Goal: Contribute content: Contribute content

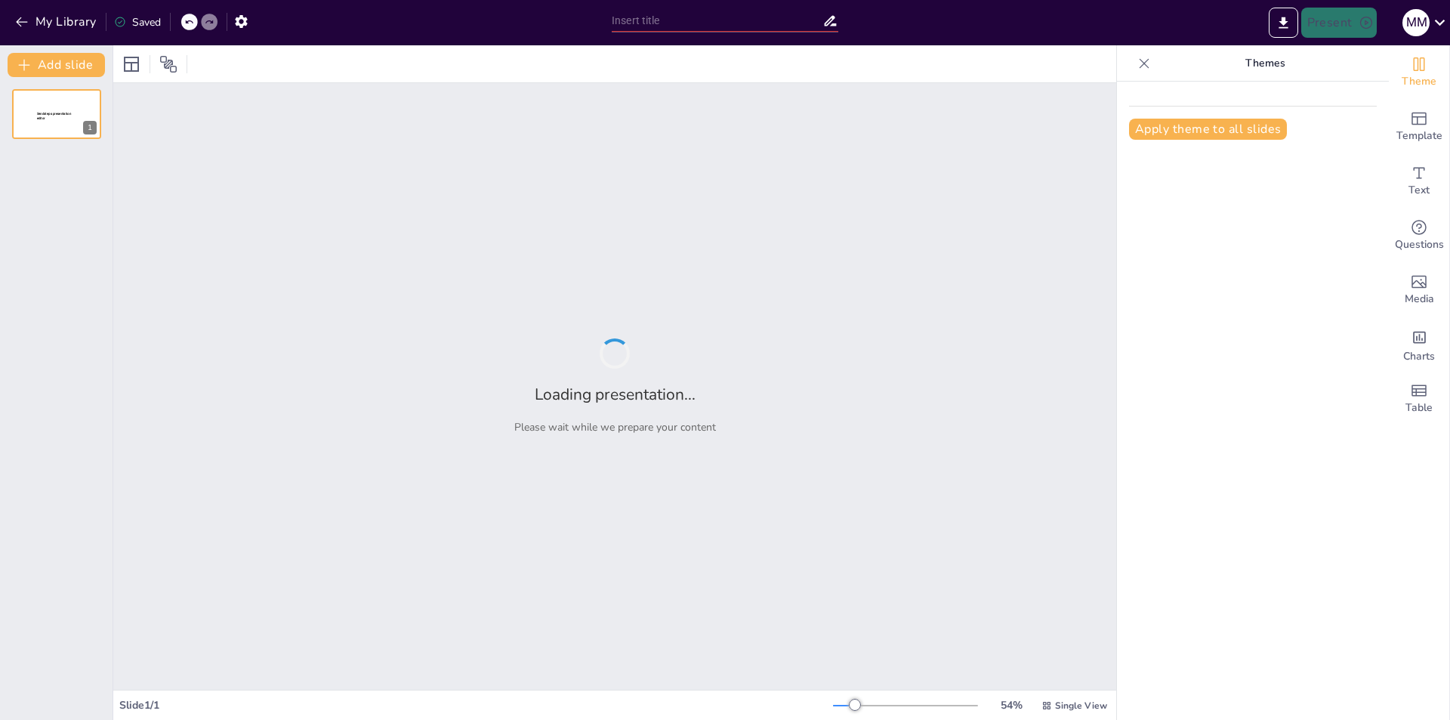
type input "Cultiva tu propio huerto urbano: ¡Botellas recicladas al rescate!"
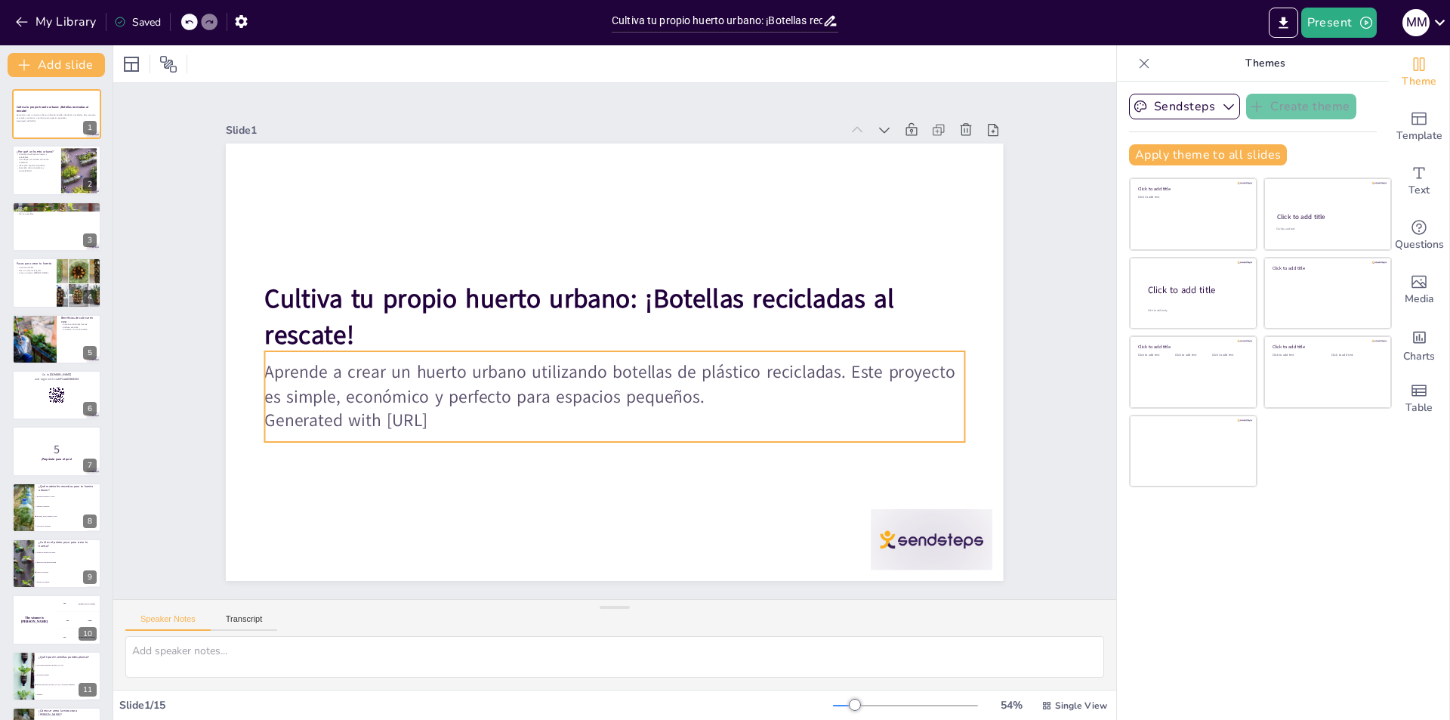
checkbox input "true"
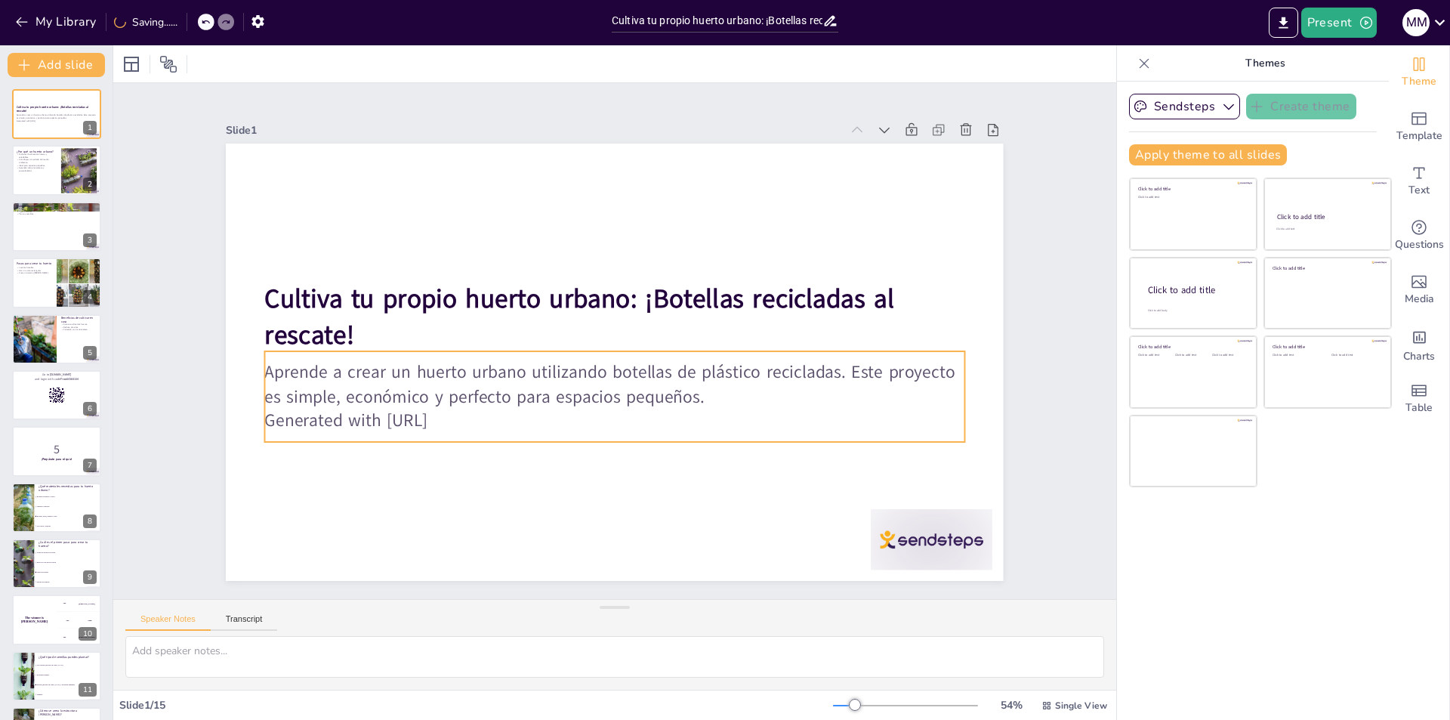
checkbox input "true"
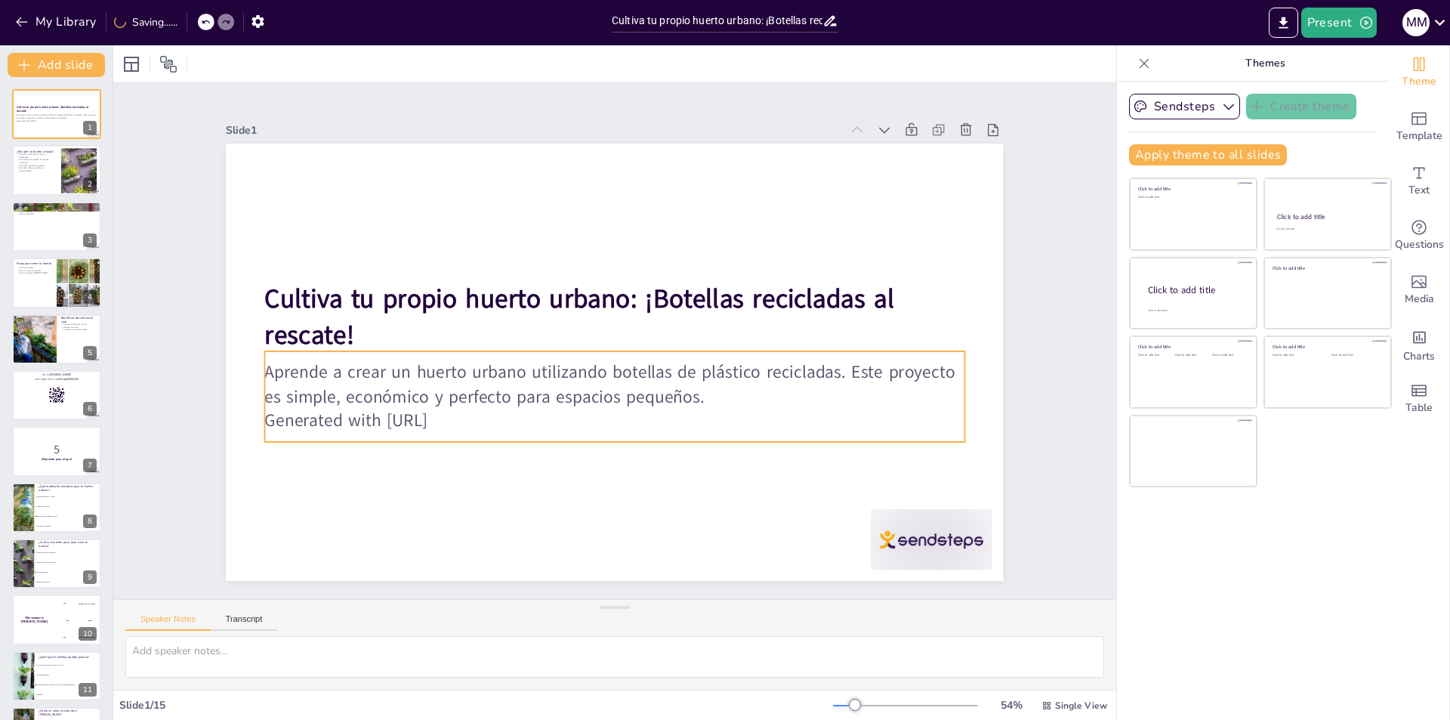
checkbox input "true"
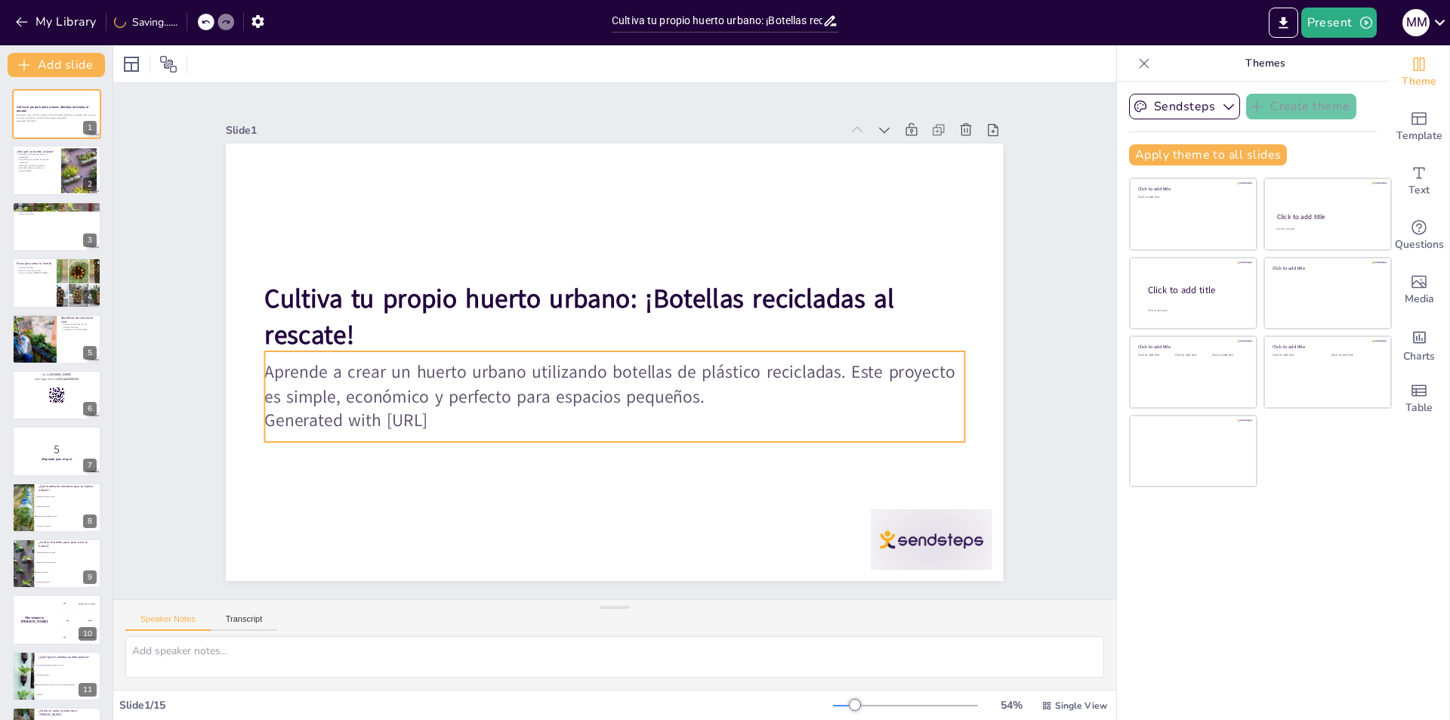
checkbox input "true"
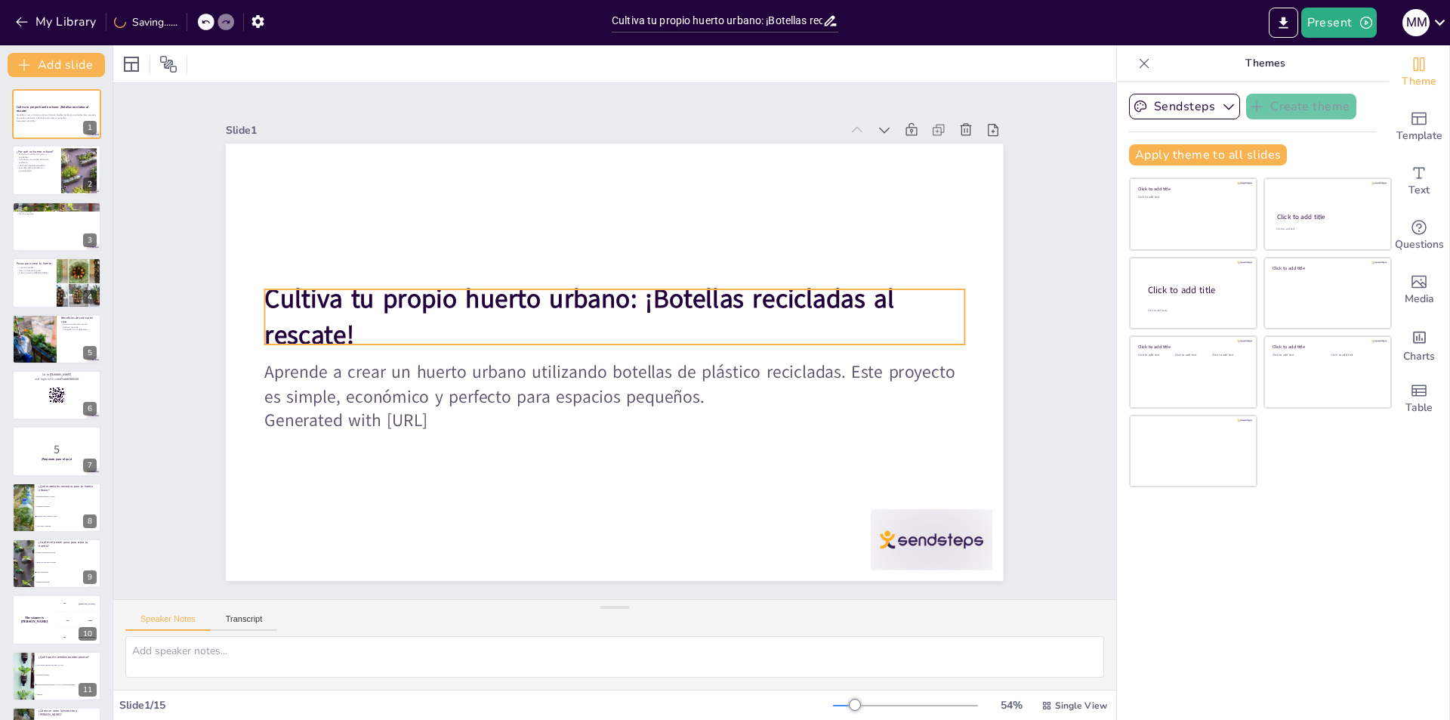
checkbox input "true"
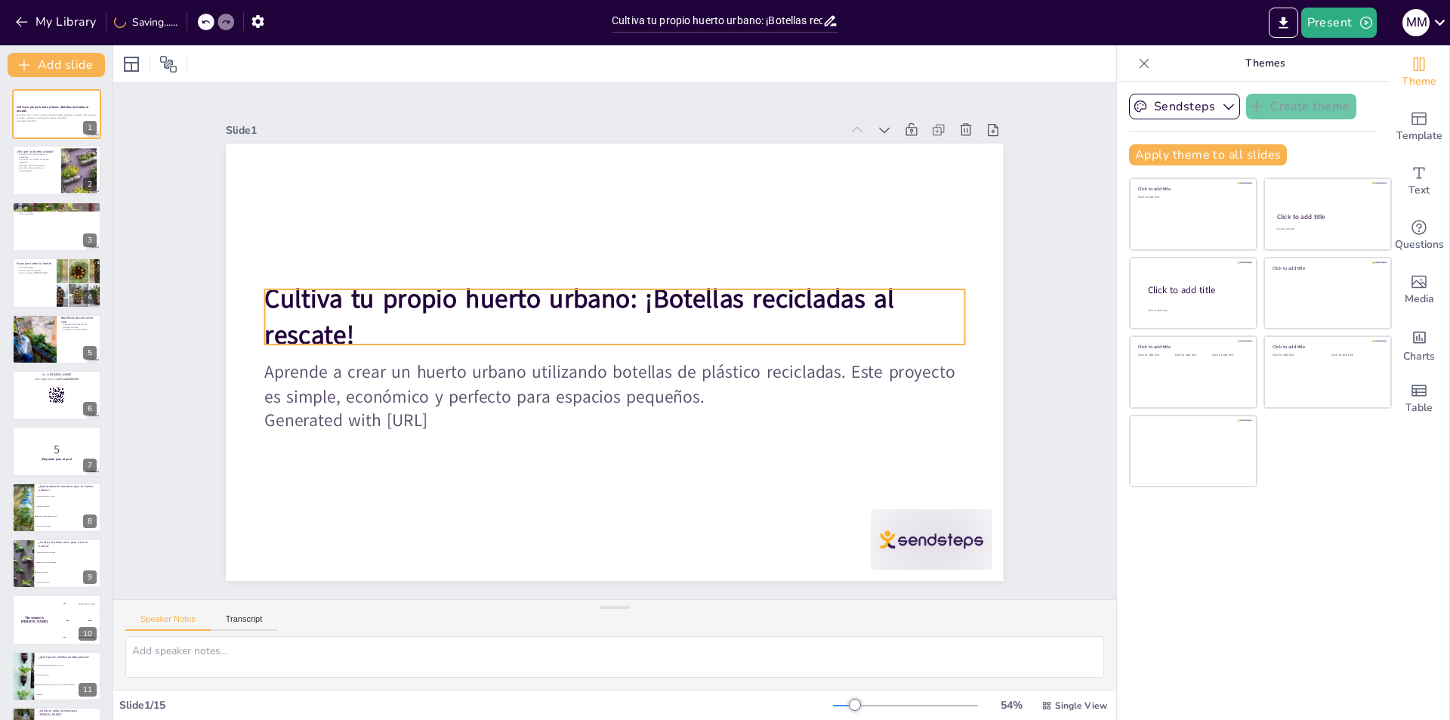
checkbox input "true"
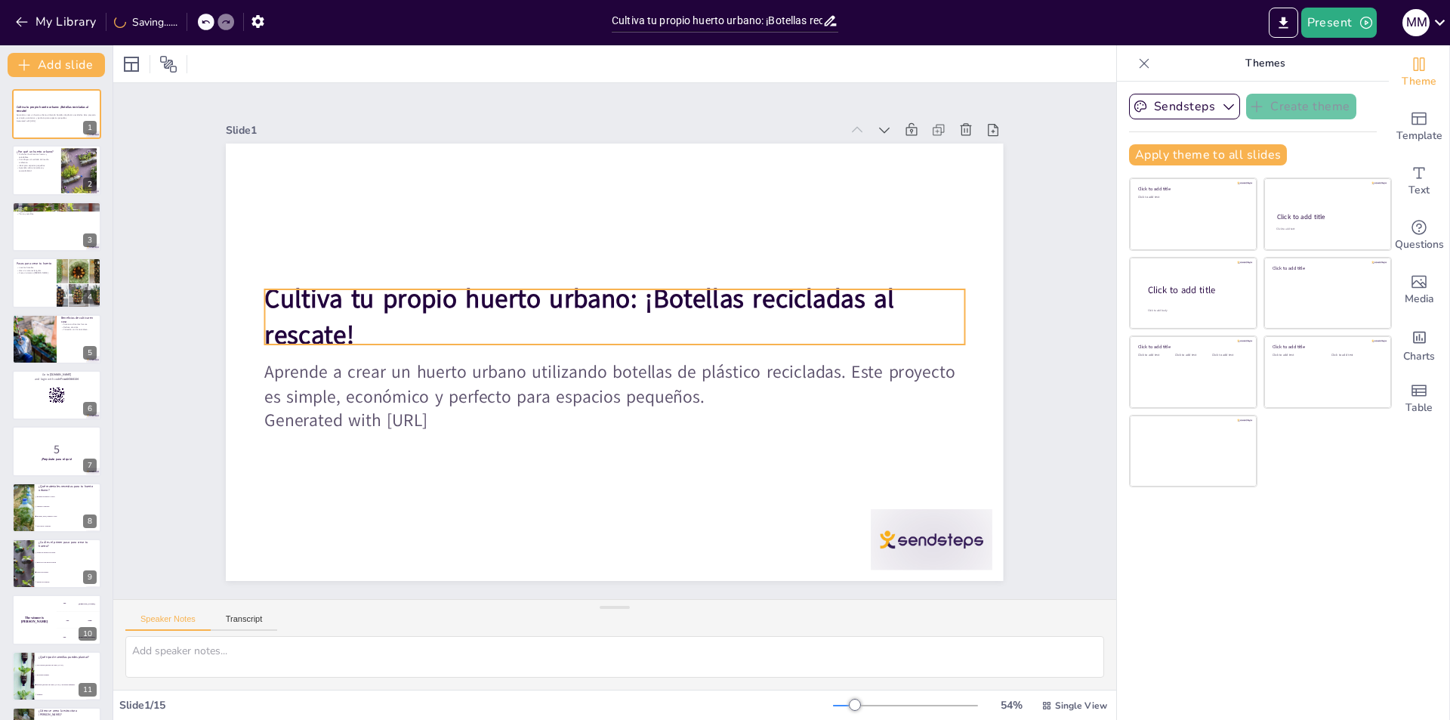
checkbox input "true"
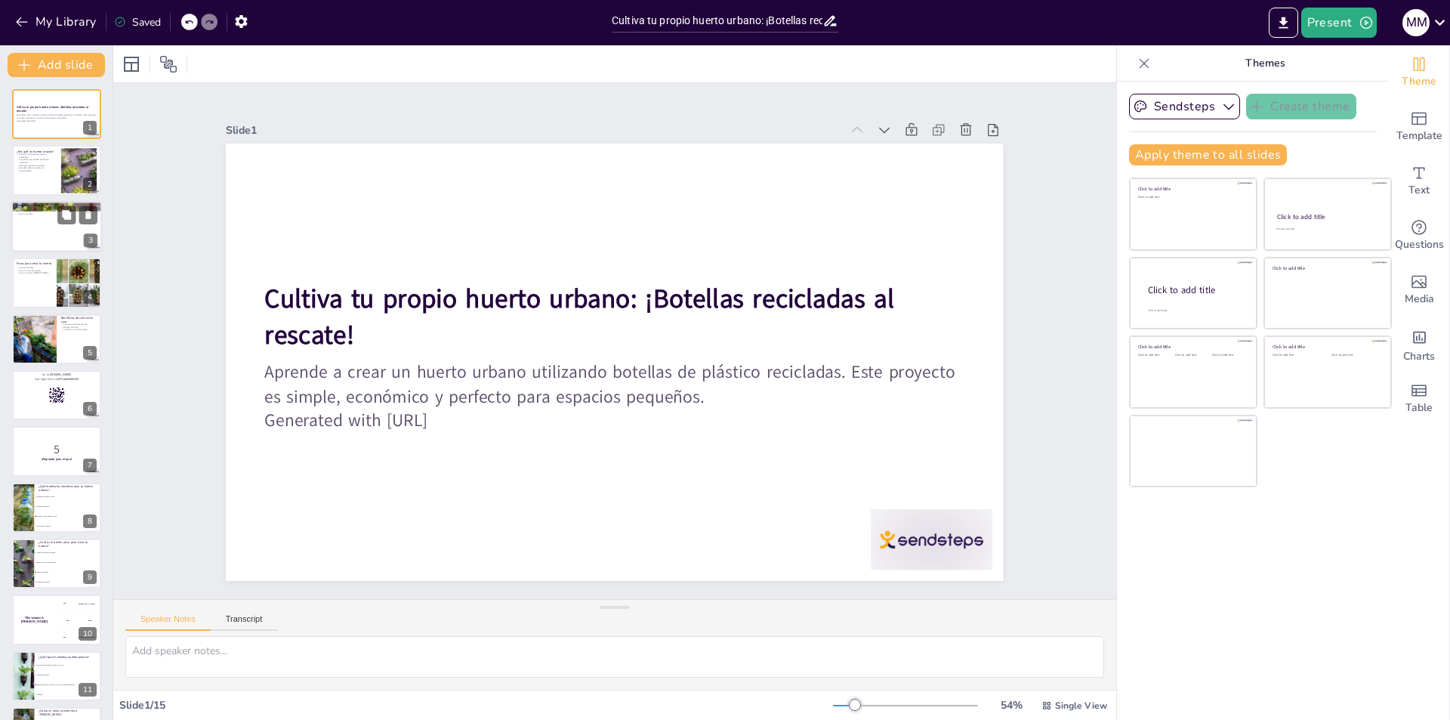
checkbox input "true"
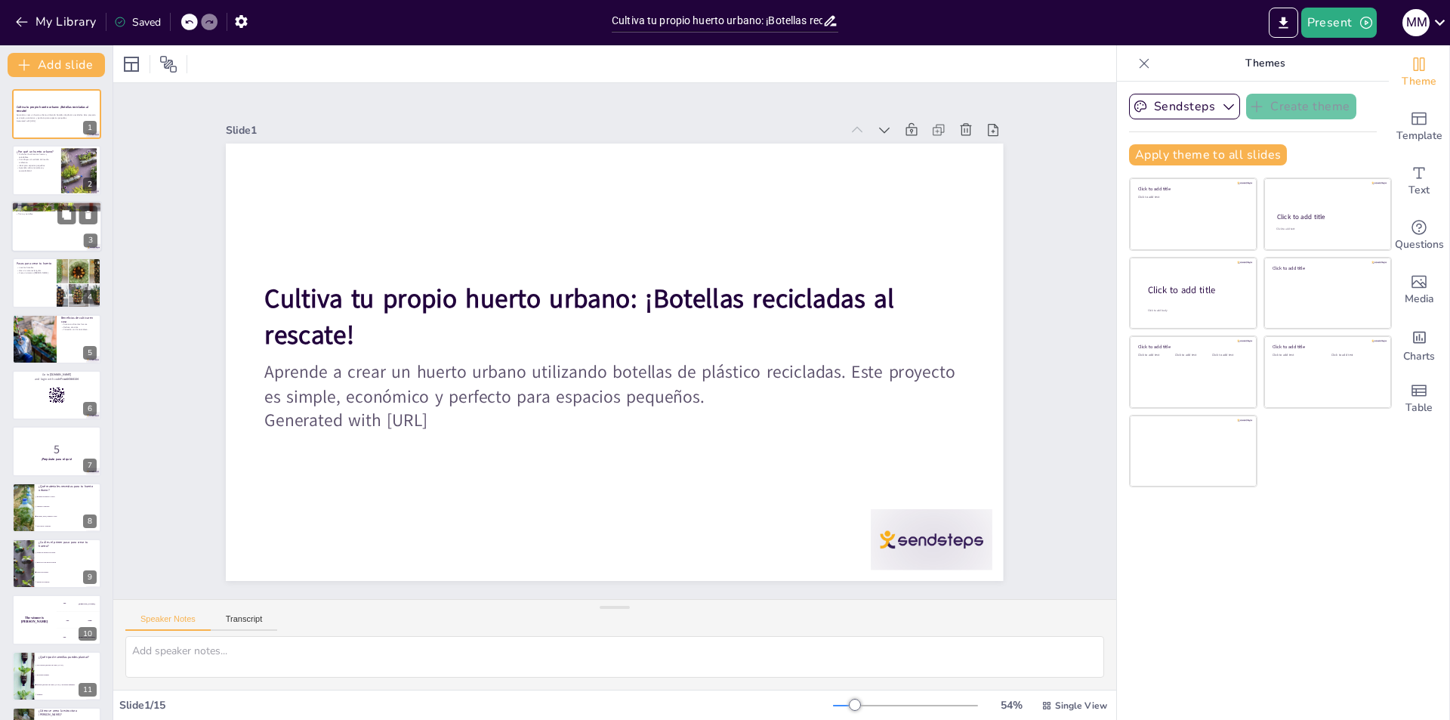
checkbox input "true"
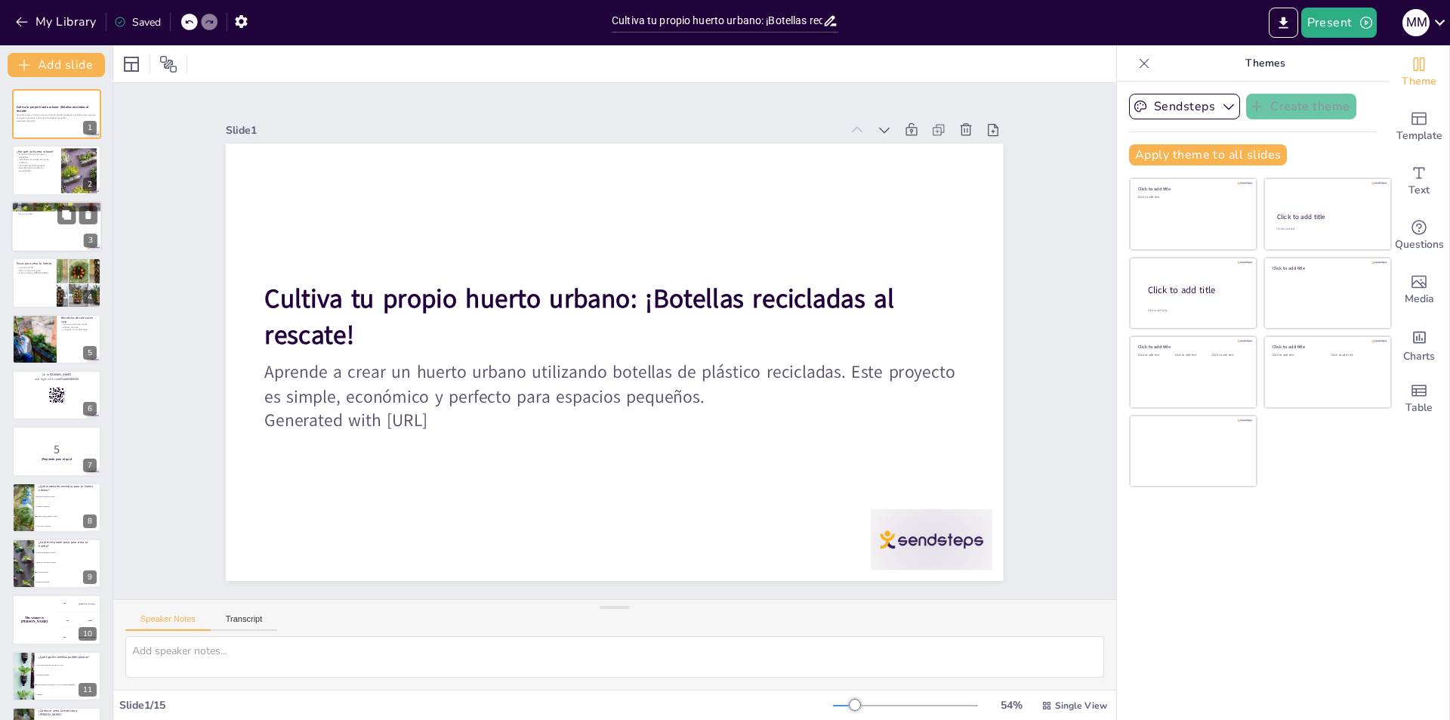
checkbox input "true"
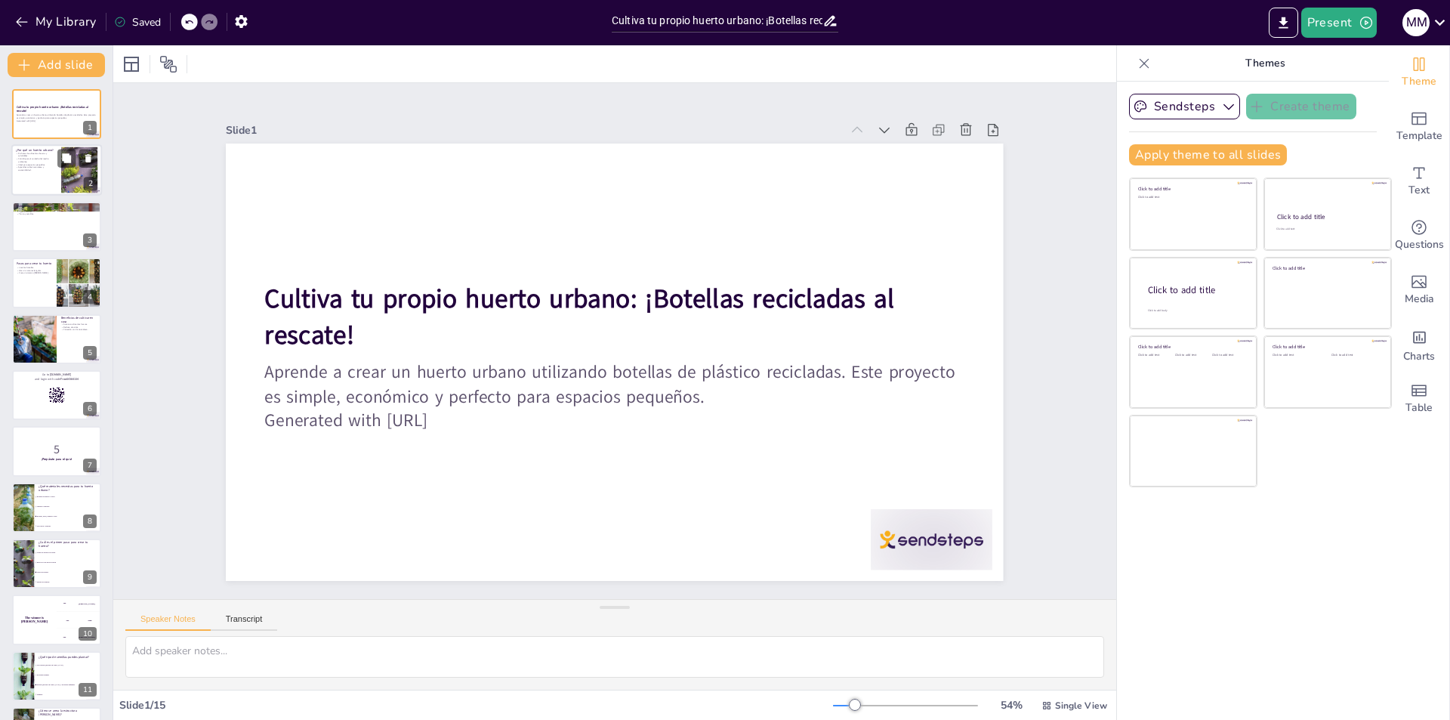
checkbox input "true"
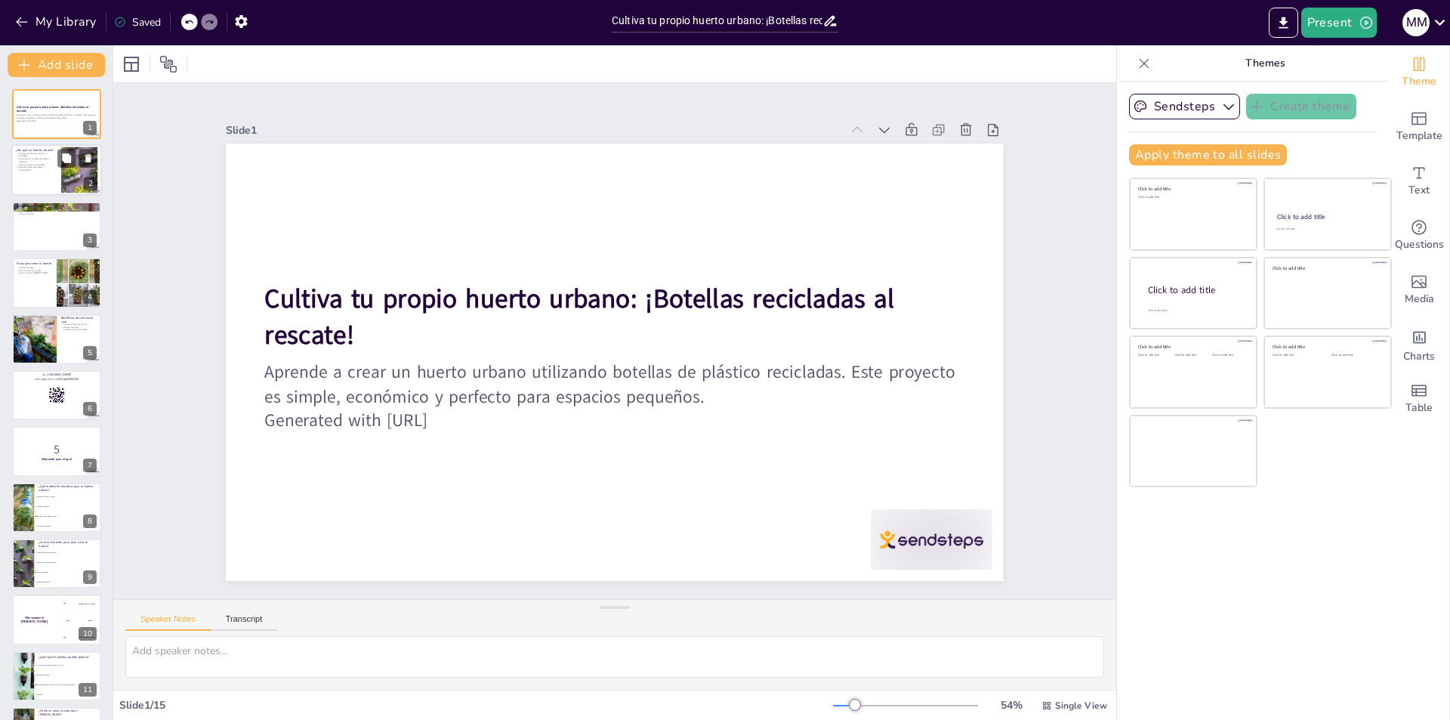
checkbox input "true"
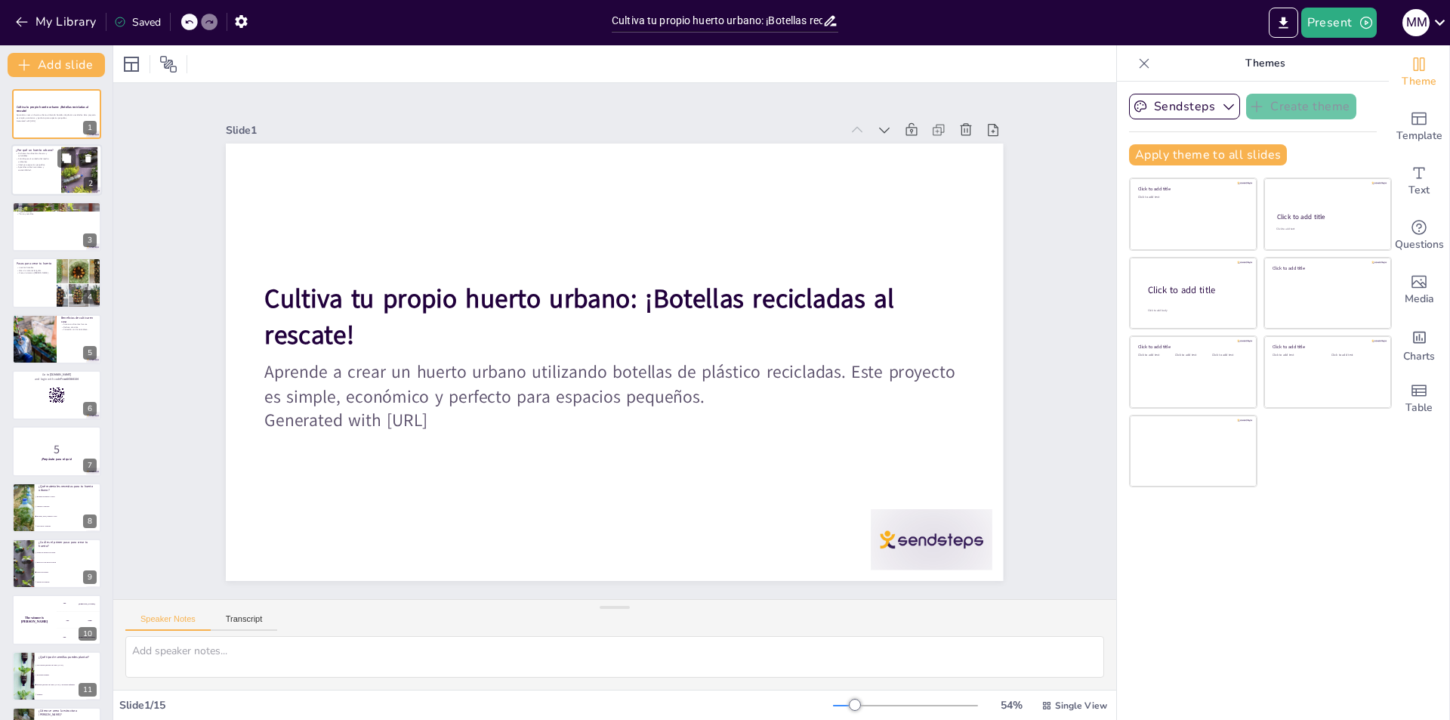
checkbox input "true"
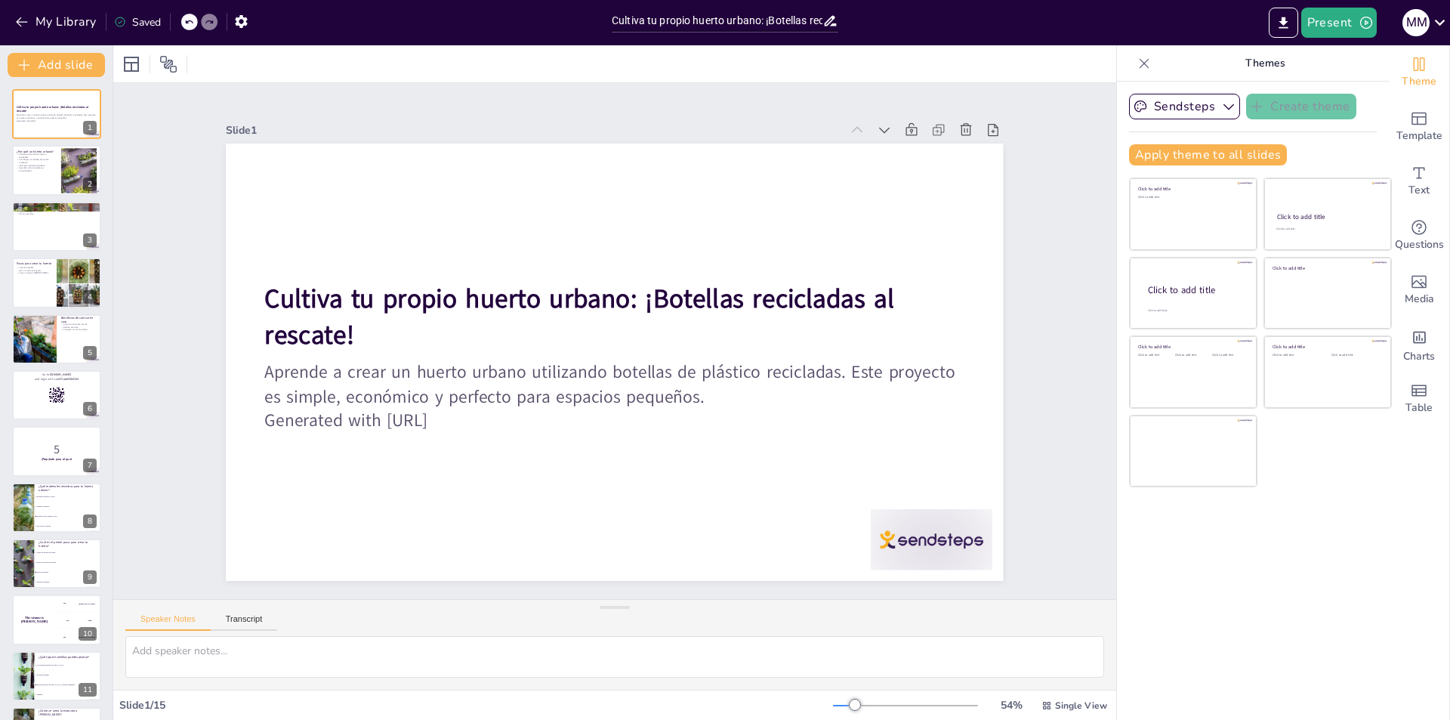
checkbox input "true"
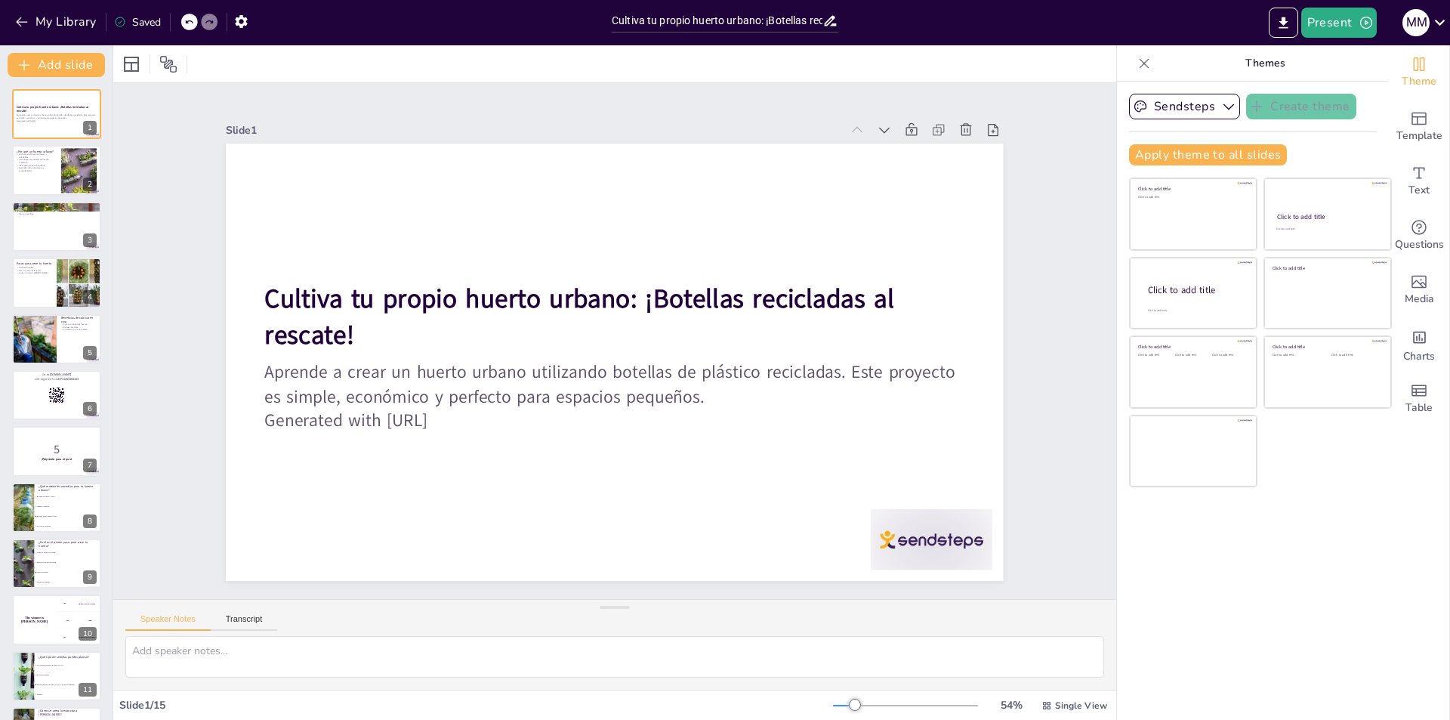
checkbox input "true"
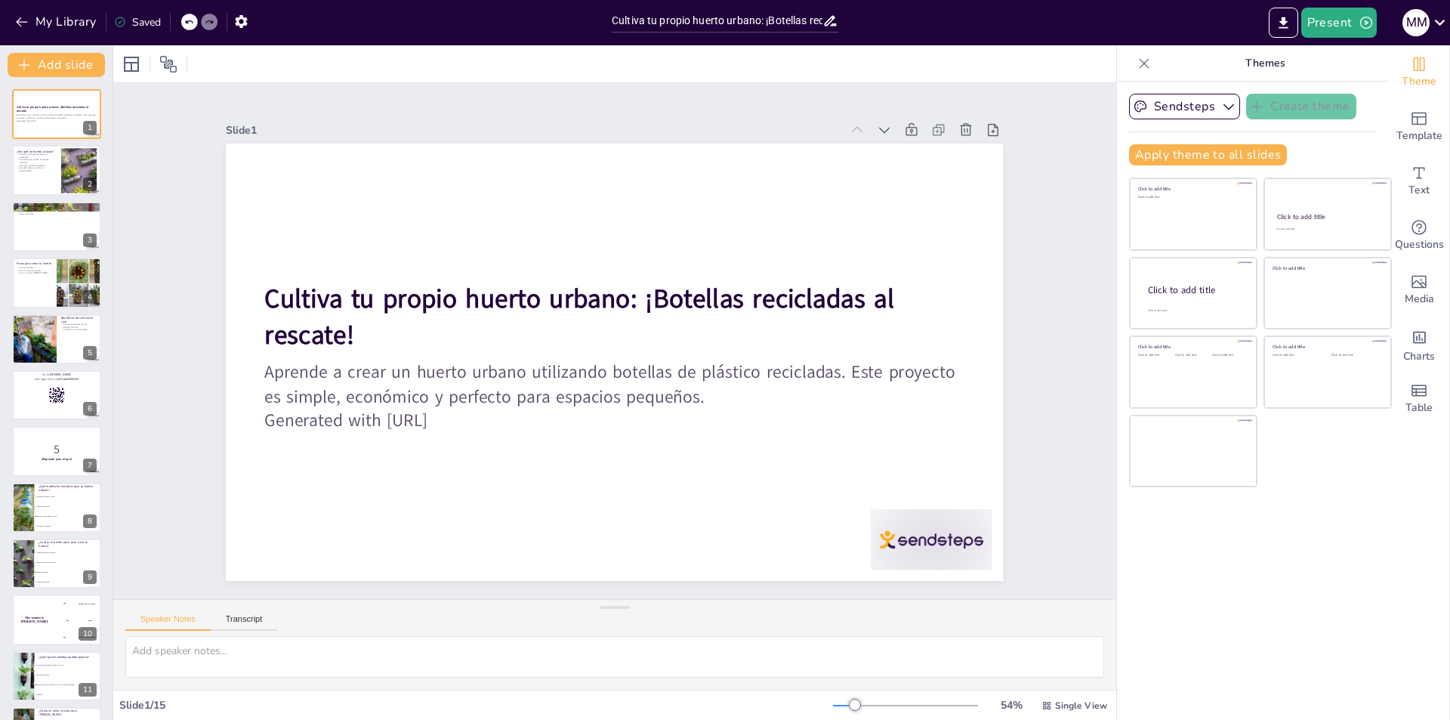
checkbox input "true"
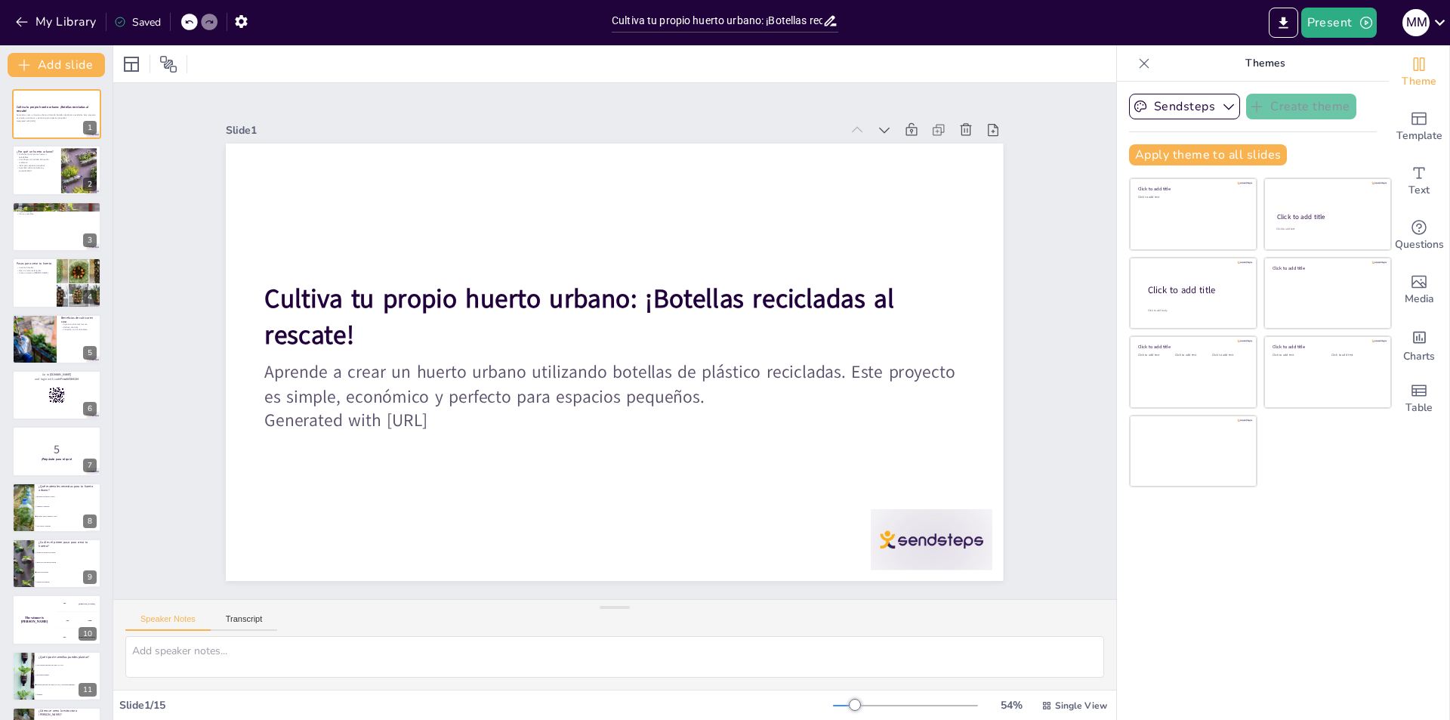
checkbox input "true"
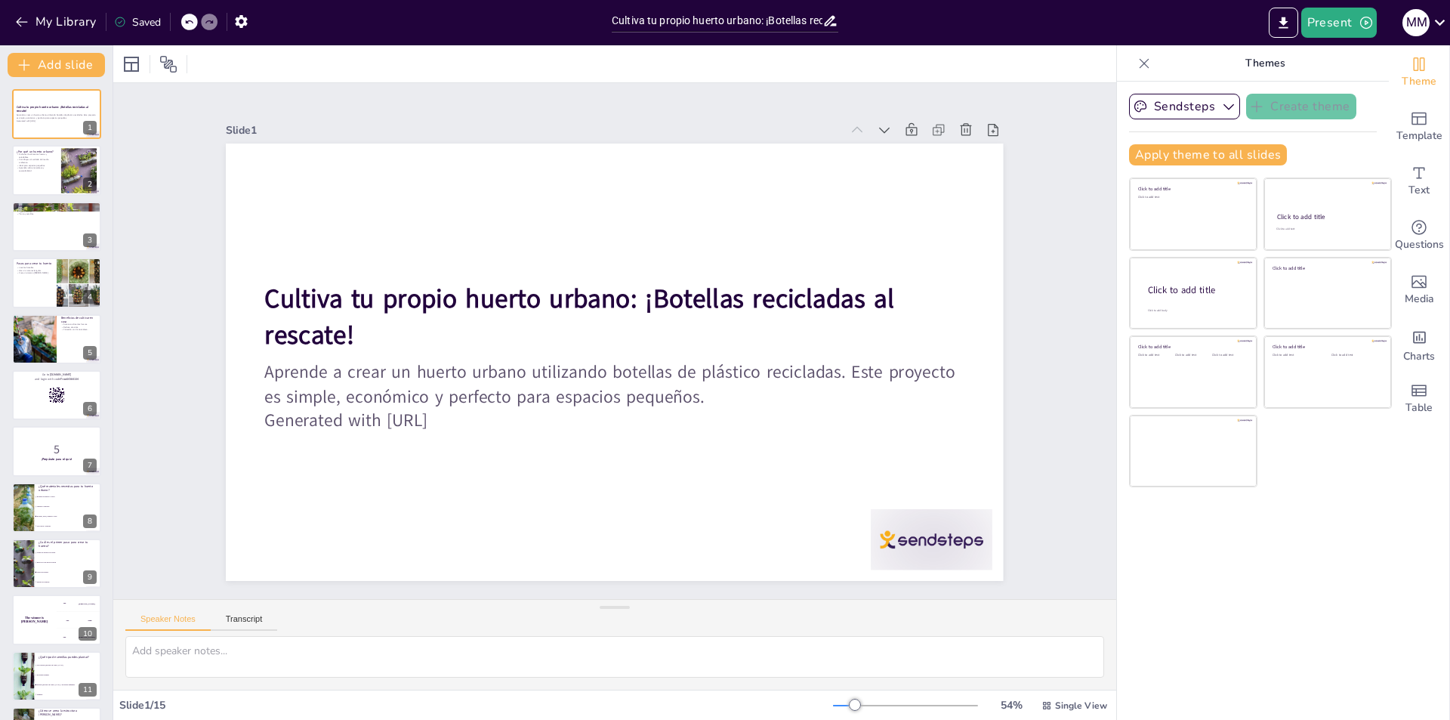
checkbox input "true"
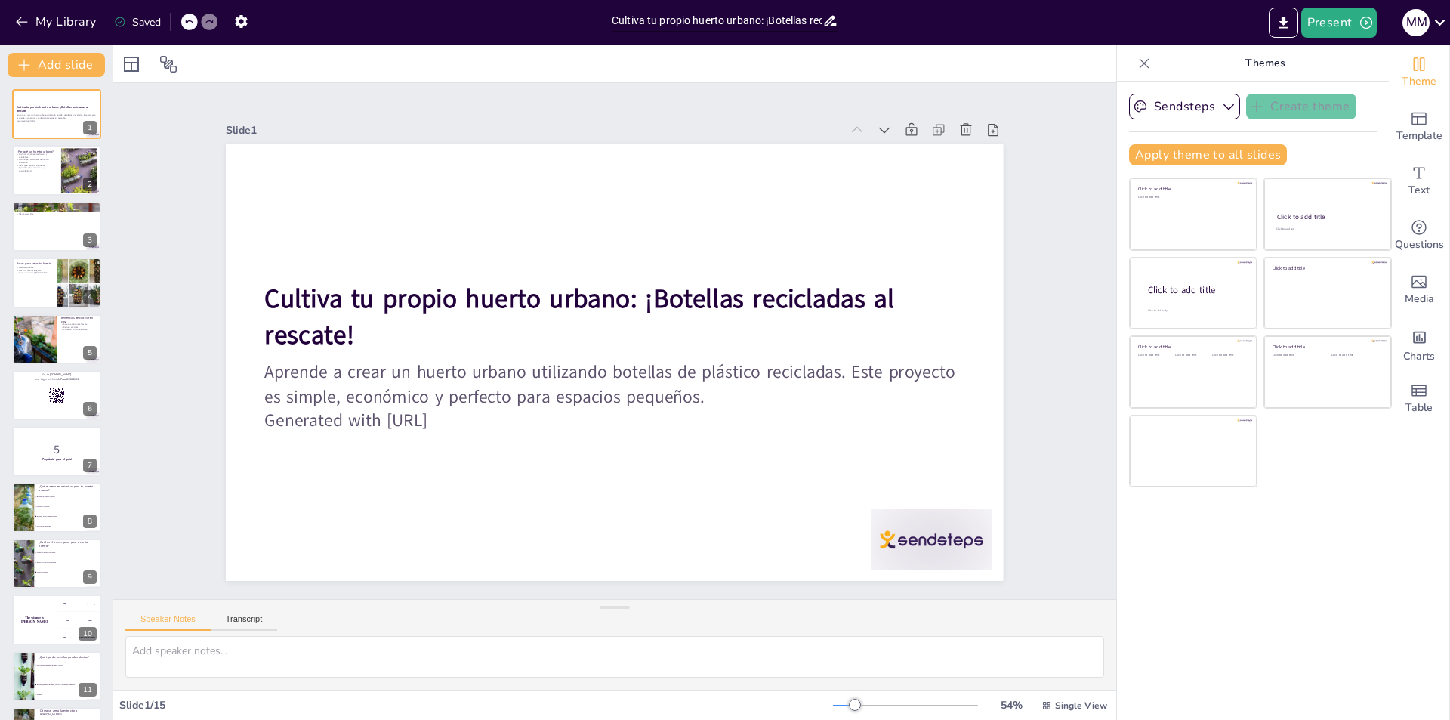
checkbox input "true"
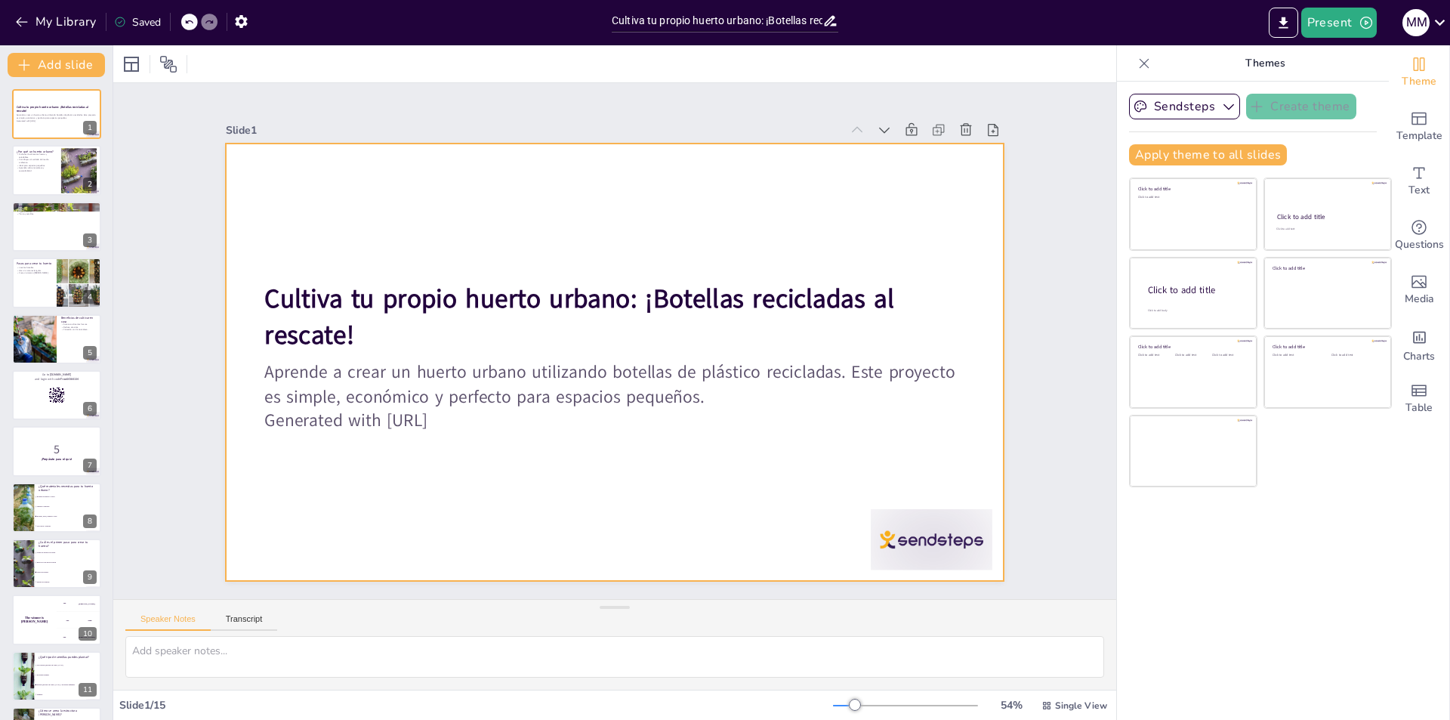
checkbox input "true"
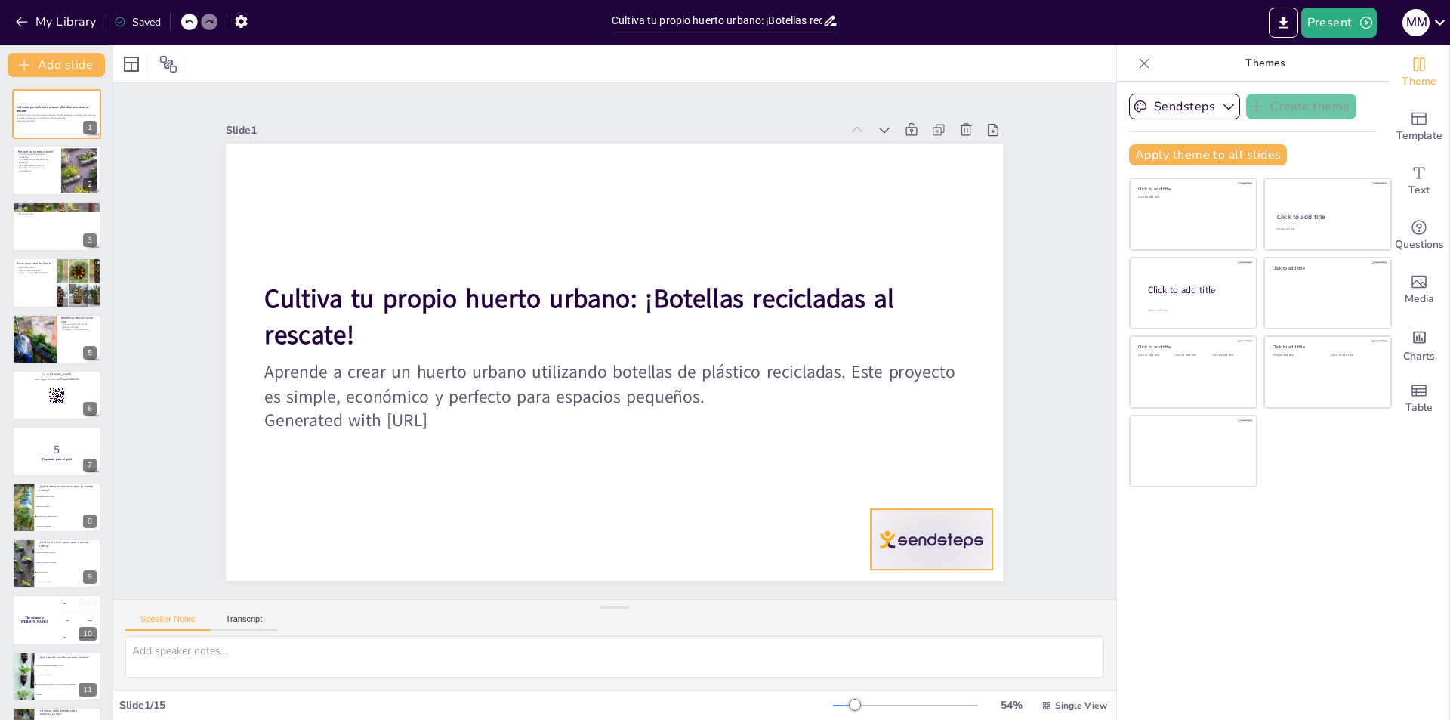
checkbox input "true"
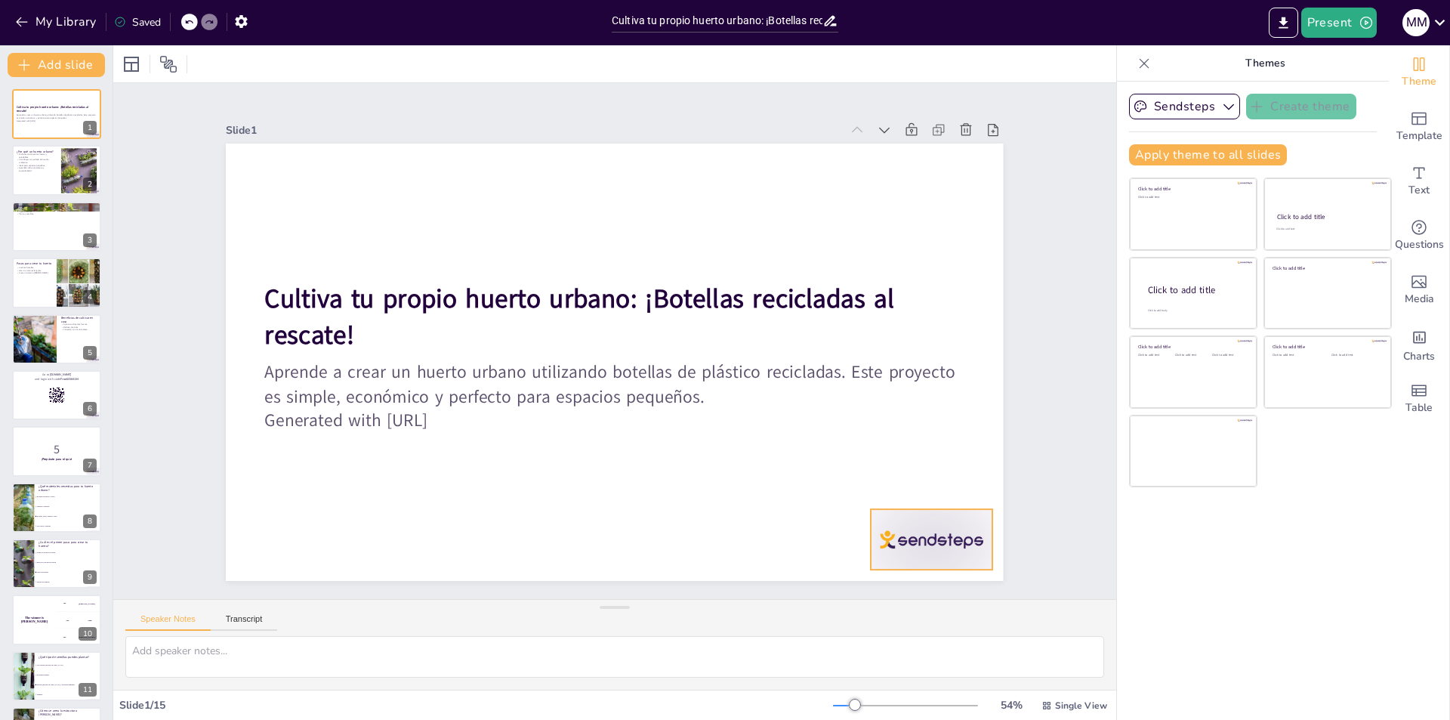
click at [893, 526] on div at bounding box center [932, 539] width 122 height 60
checkbox input "true"
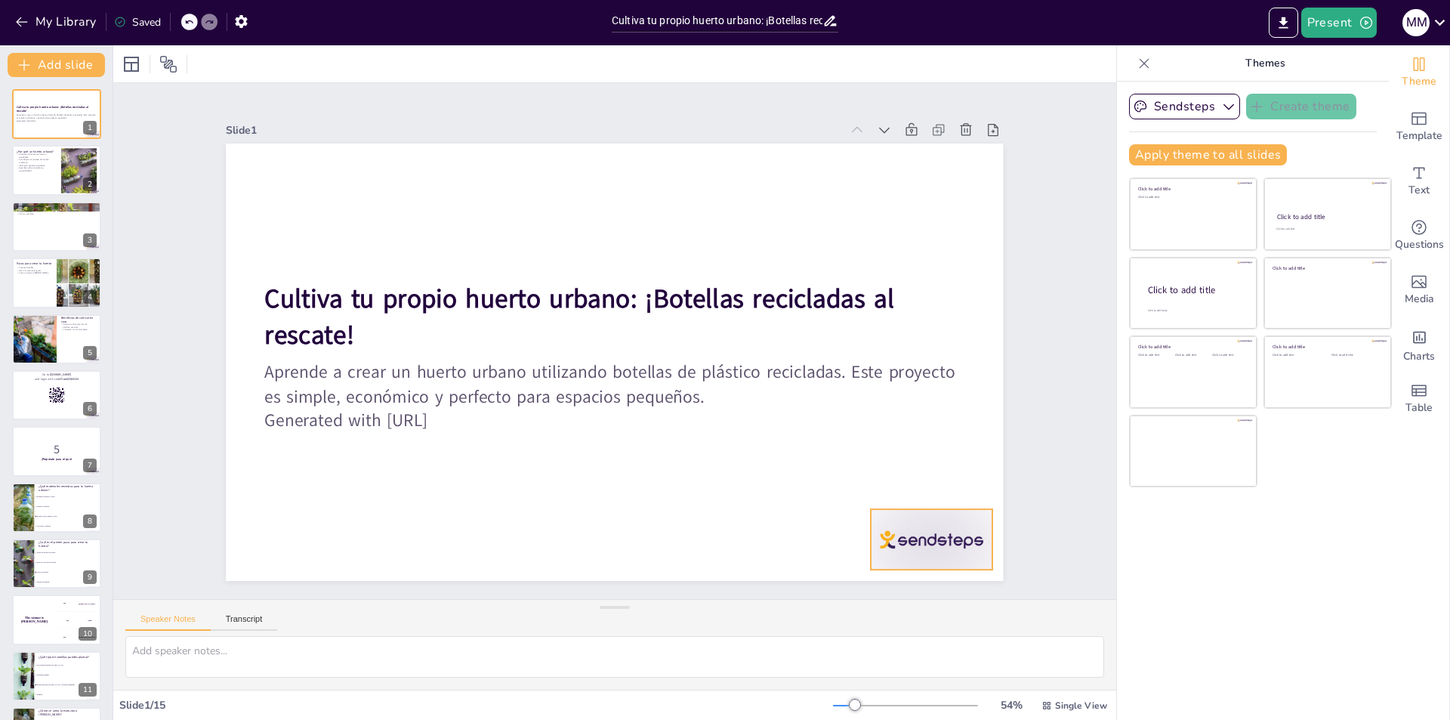
checkbox input "true"
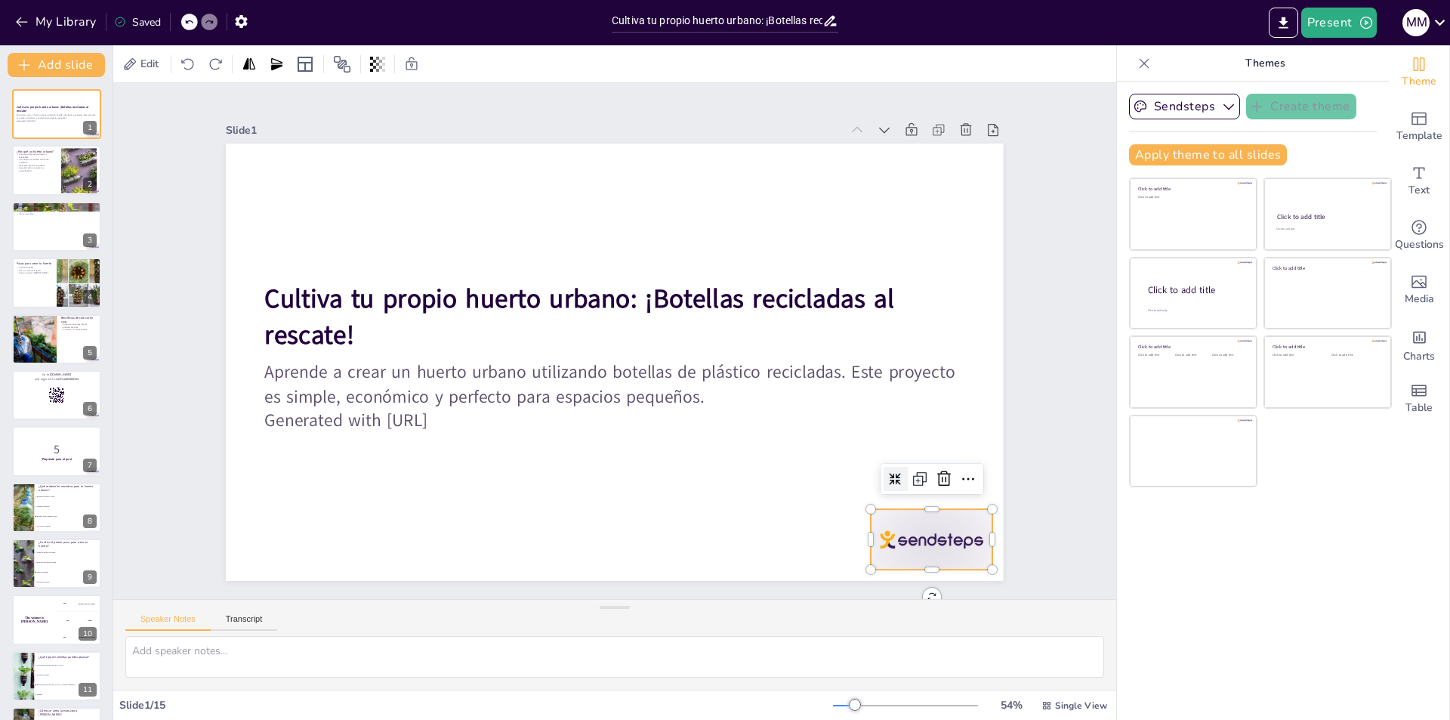
checkbox input "true"
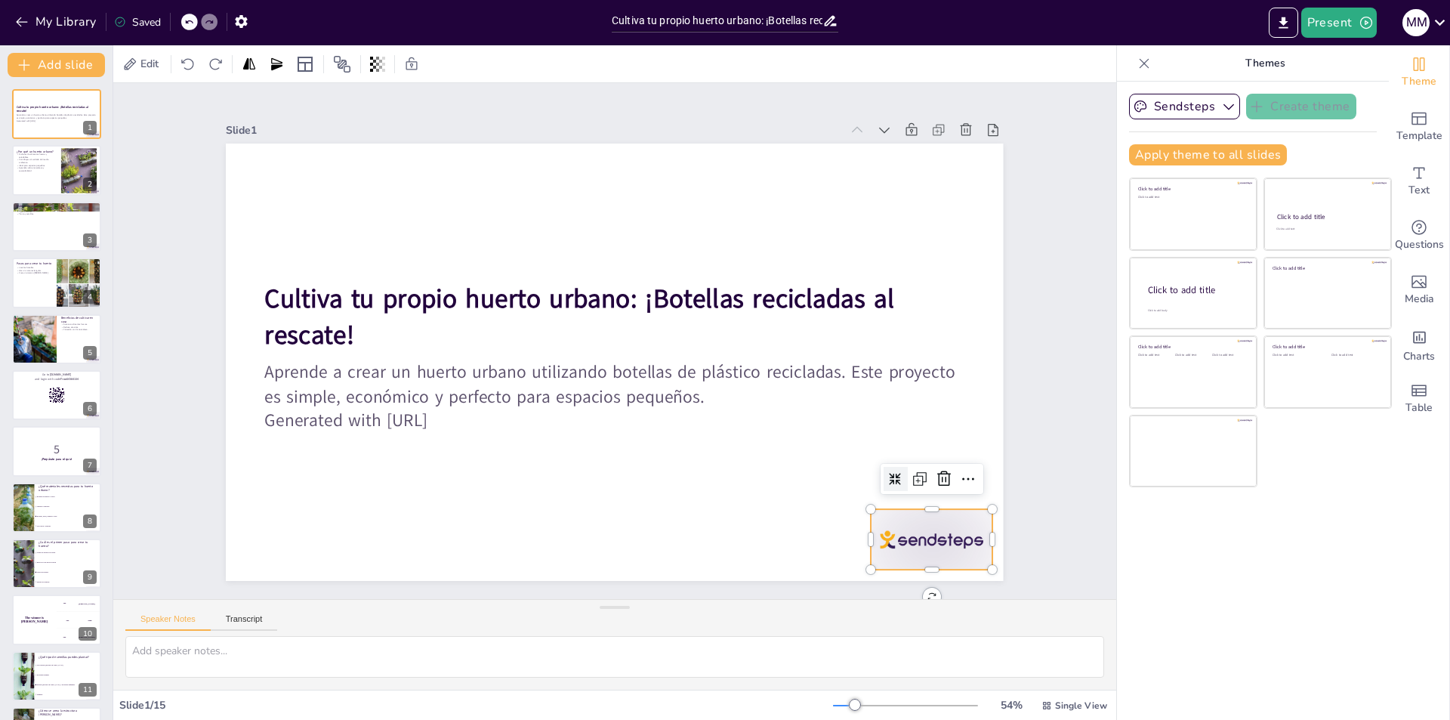
checkbox input "true"
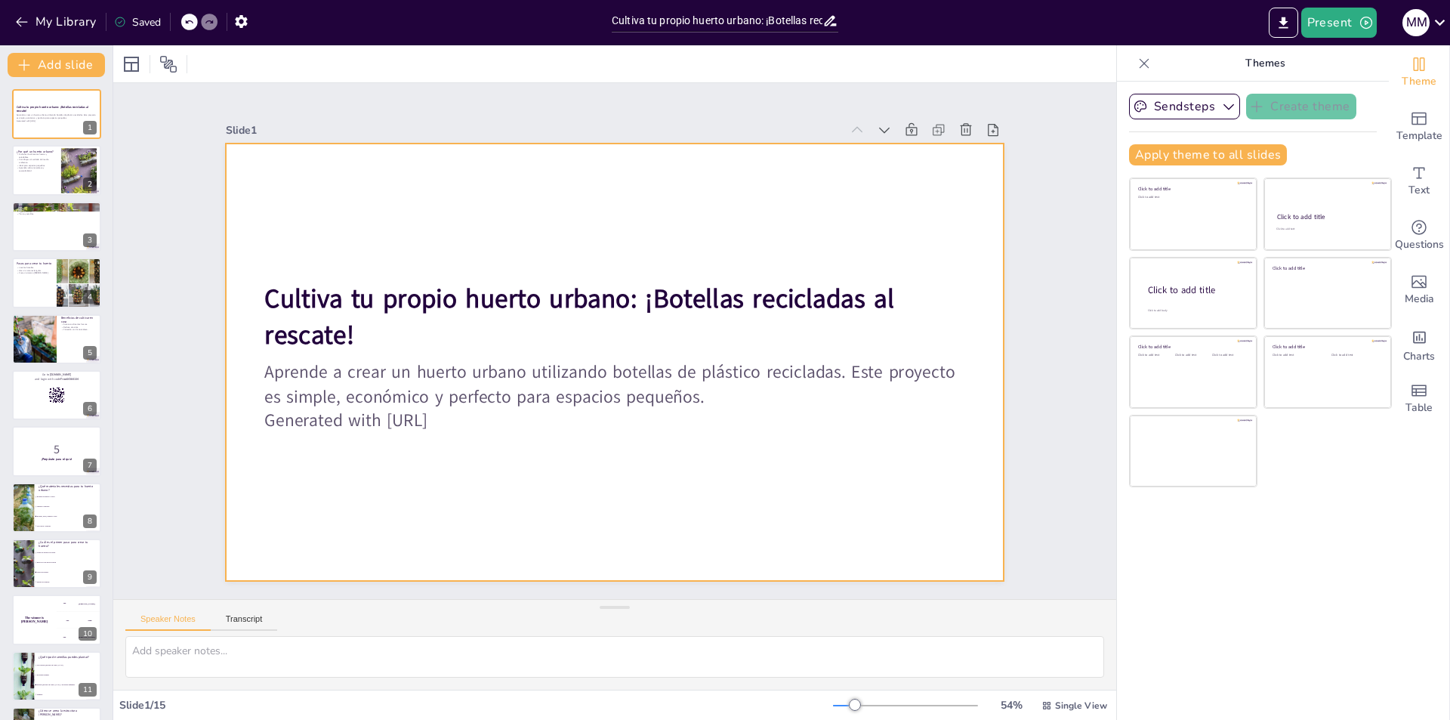
checkbox input "true"
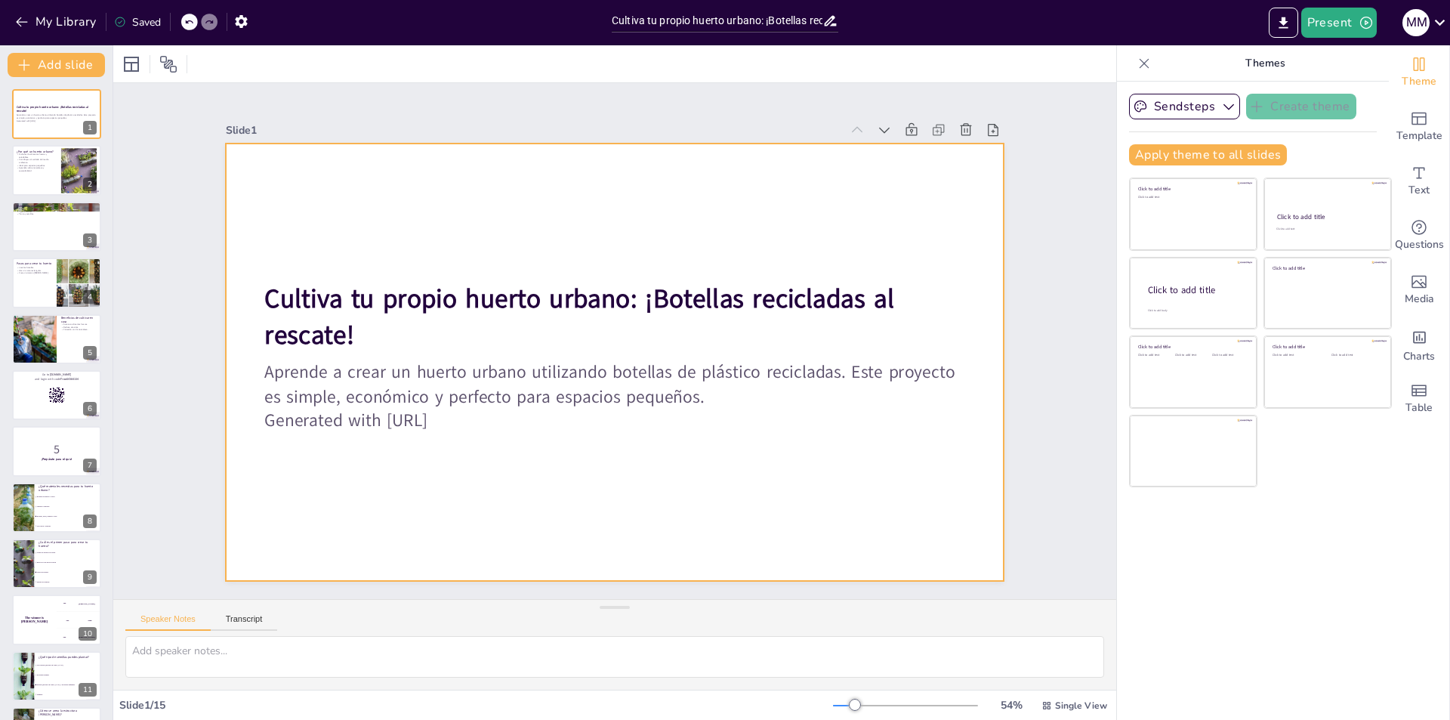
checkbox input "true"
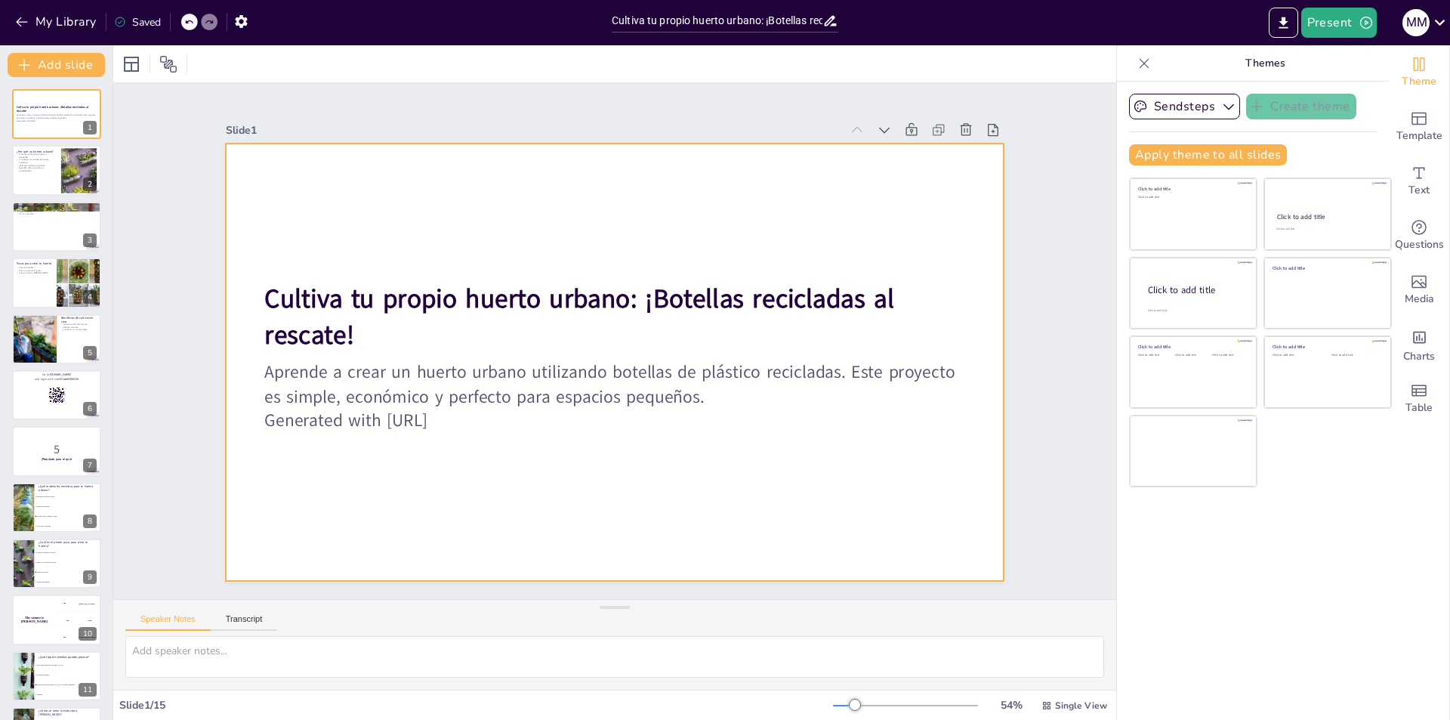
checkbox input "true"
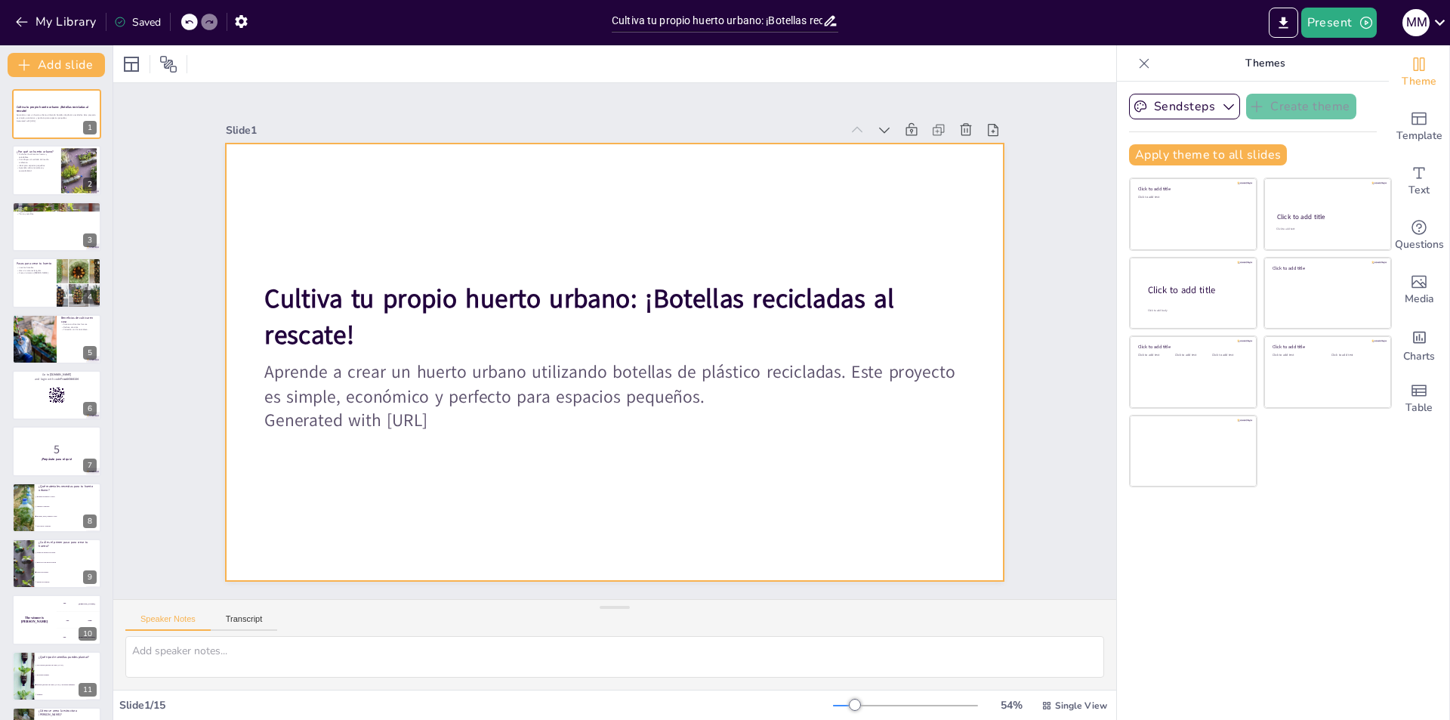
checkbox input "true"
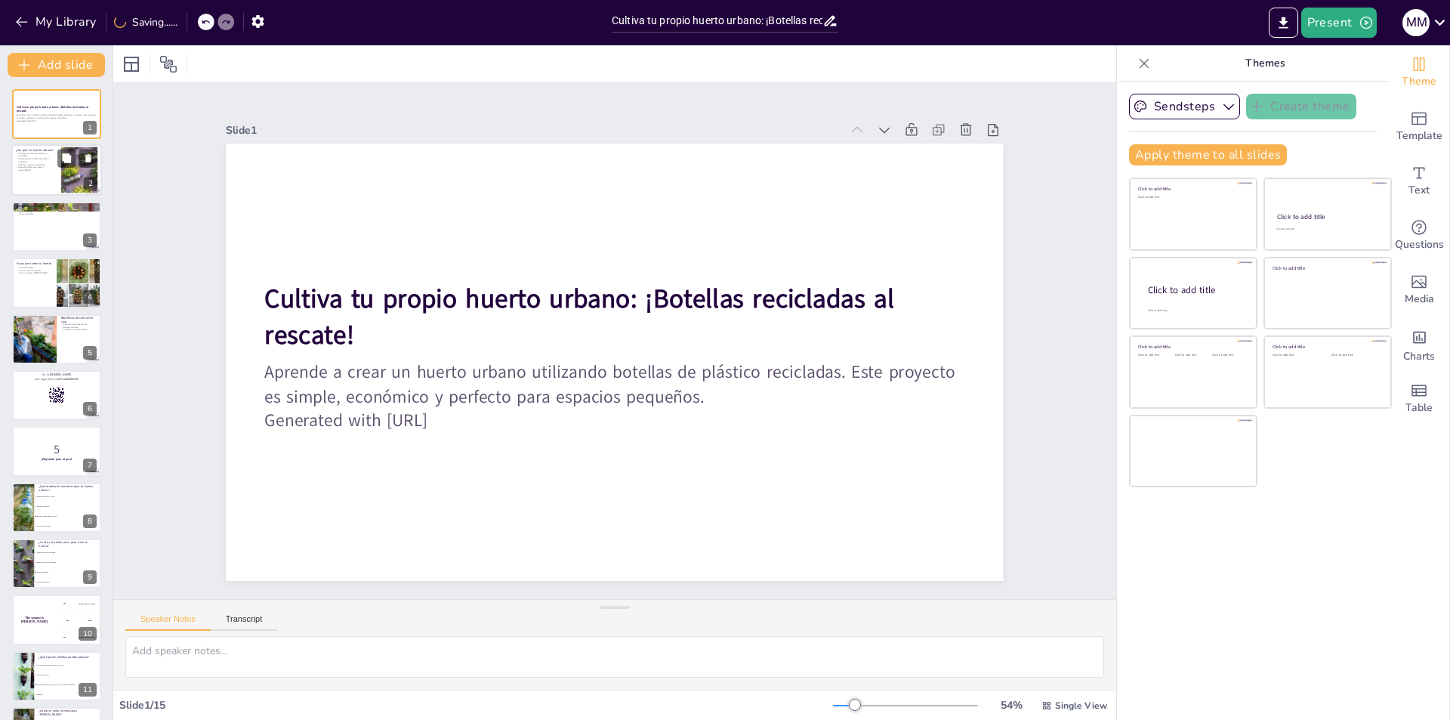
checkbox input "true"
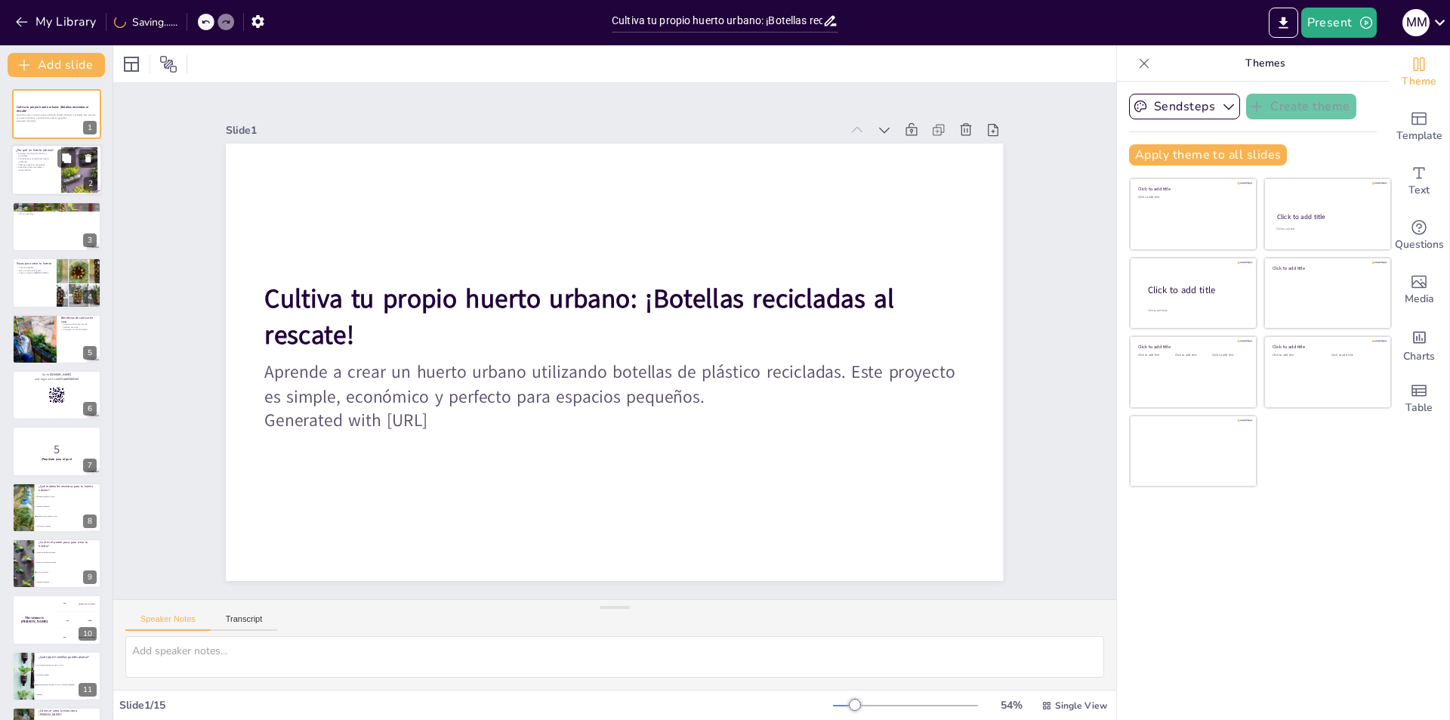
checkbox input "true"
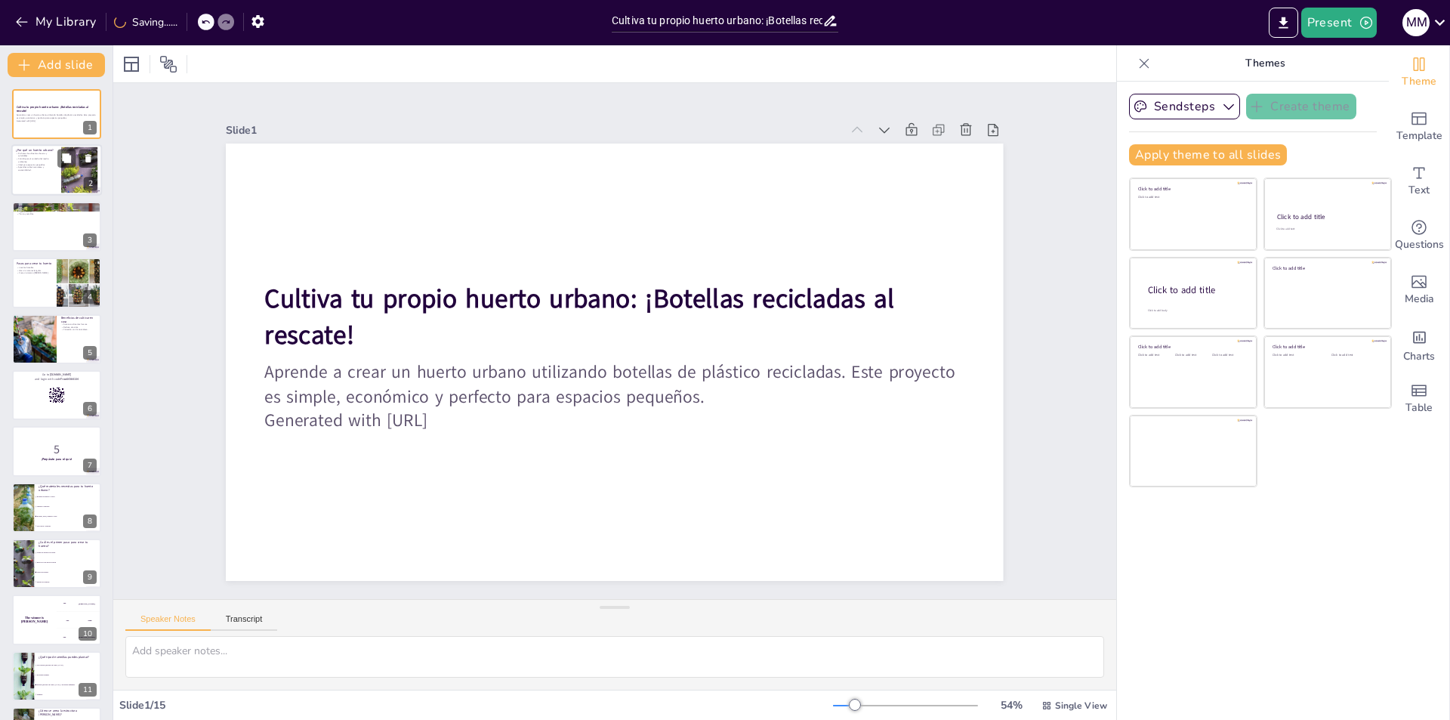
checkbox input "true"
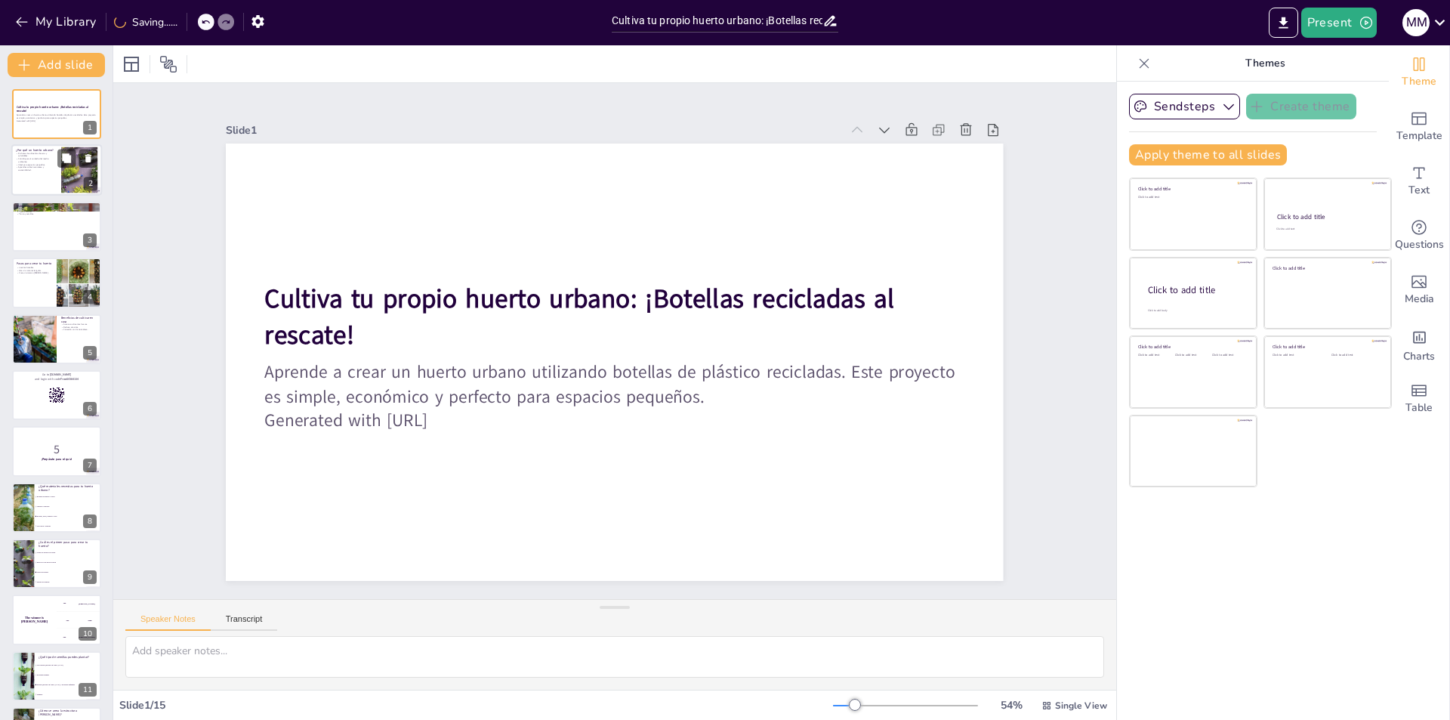
checkbox input "true"
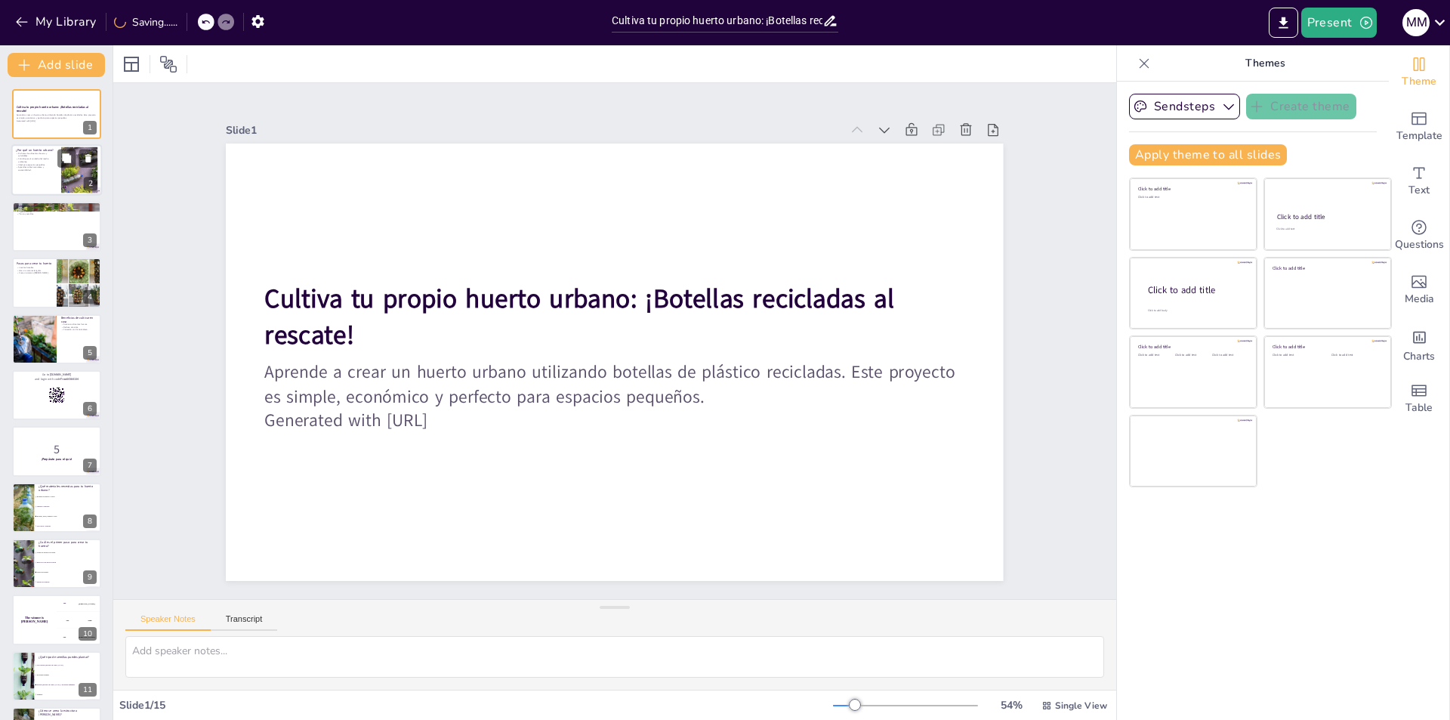
checkbox input "true"
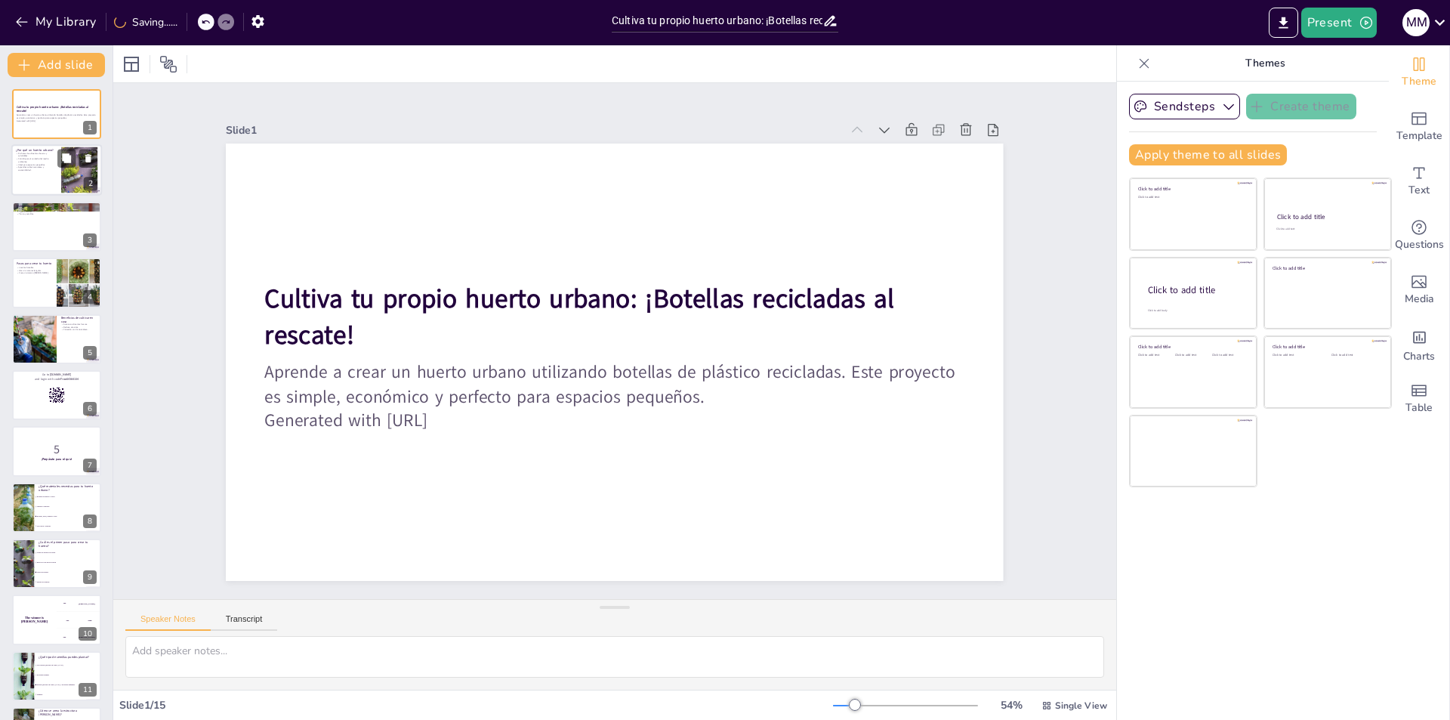
checkbox input "true"
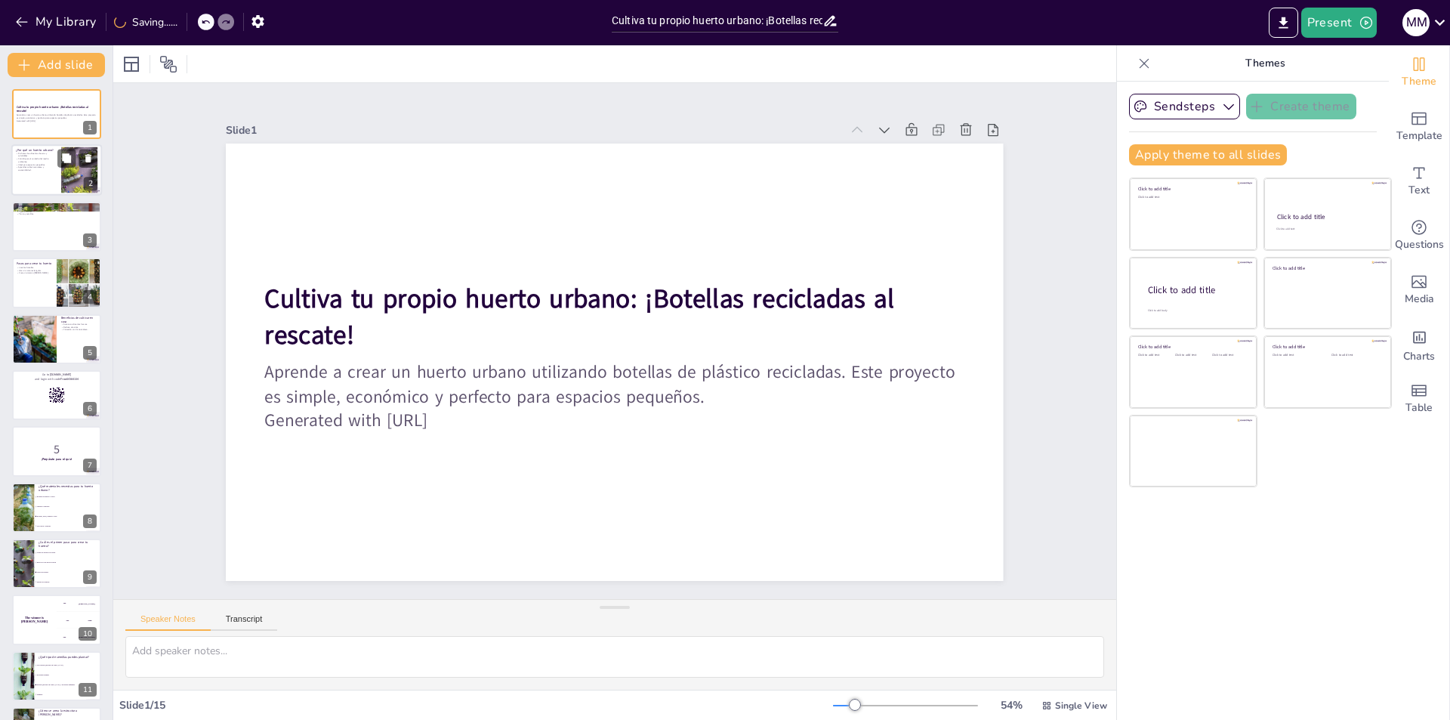
click at [44, 167] on p "Aprendes sobre naturaleza y sostenibilidad." at bounding box center [36, 168] width 41 height 5
type textarea "Tener acceso a alimentos frescos es fundamental para una dieta saludable. Culti…"
checkbox input "true"
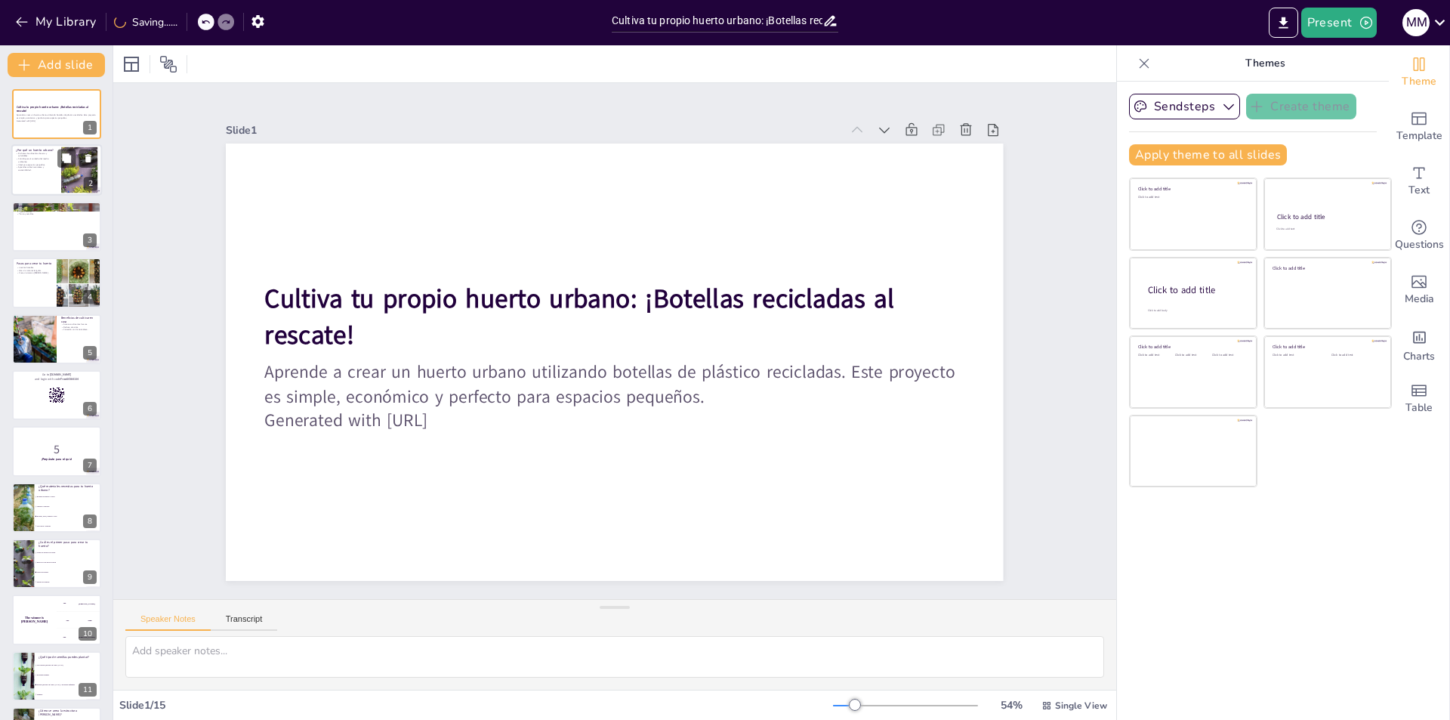
checkbox input "true"
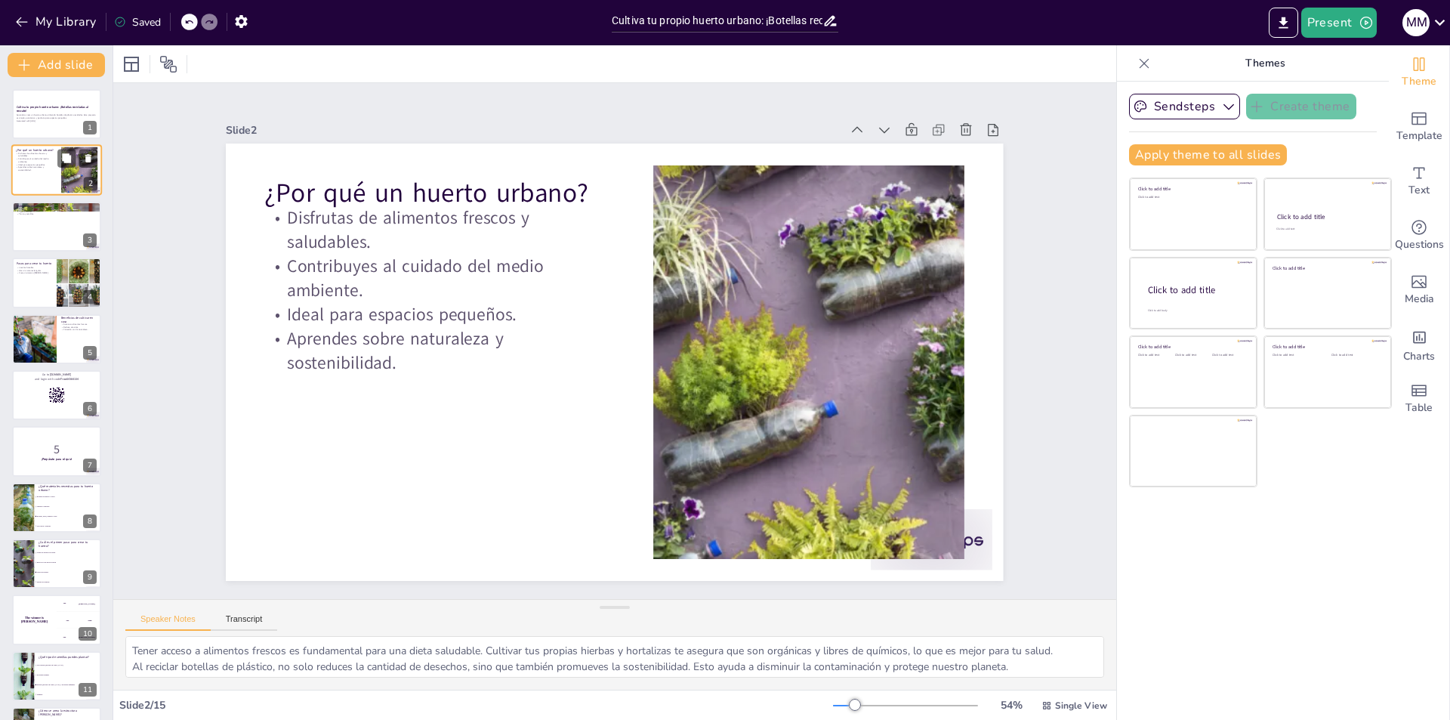
checkbox input "true"
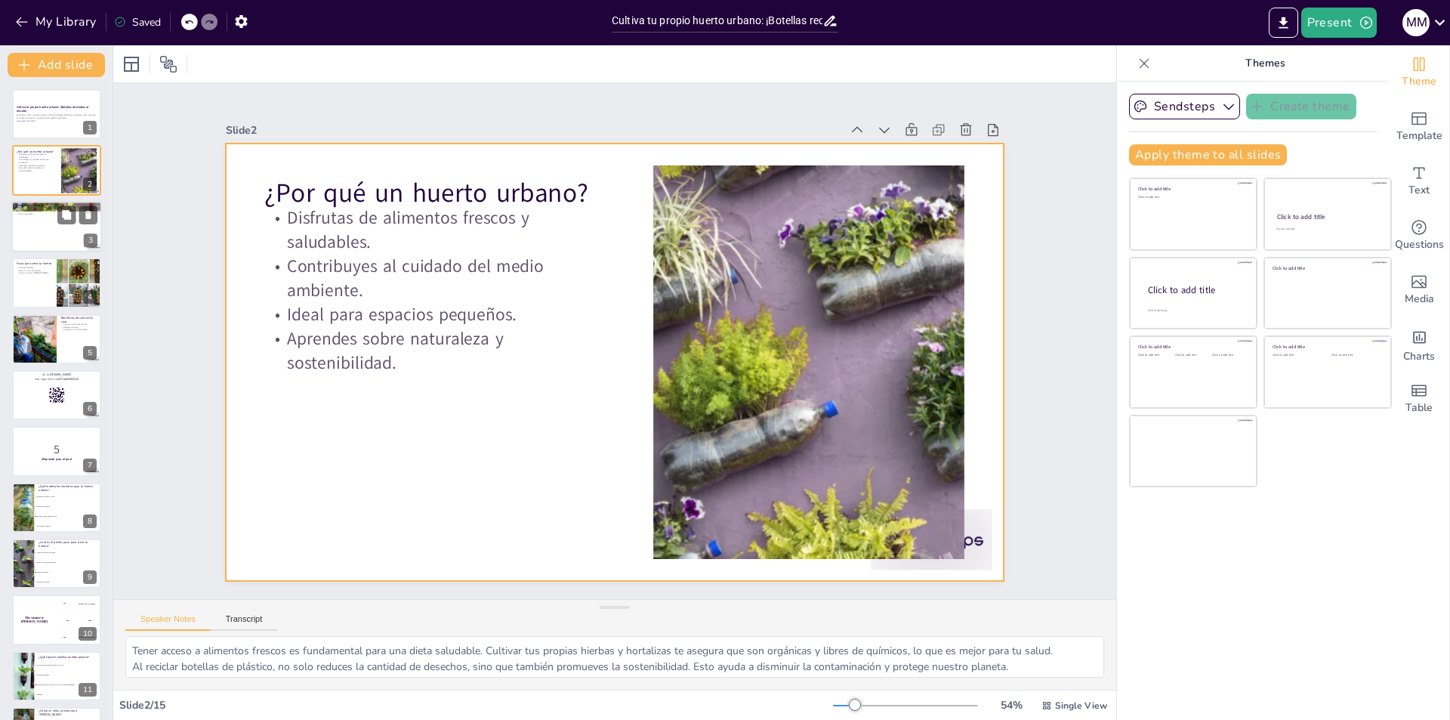
checkbox input "true"
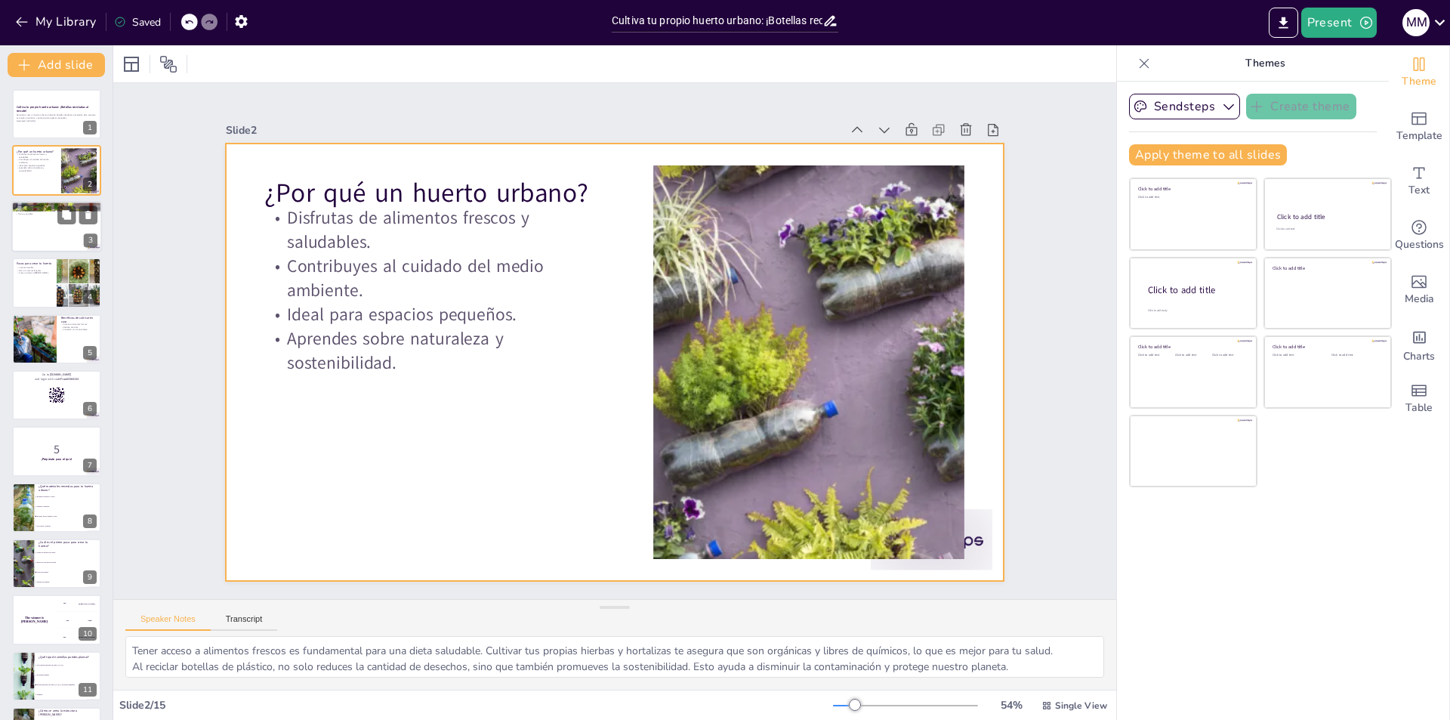
checkbox input "true"
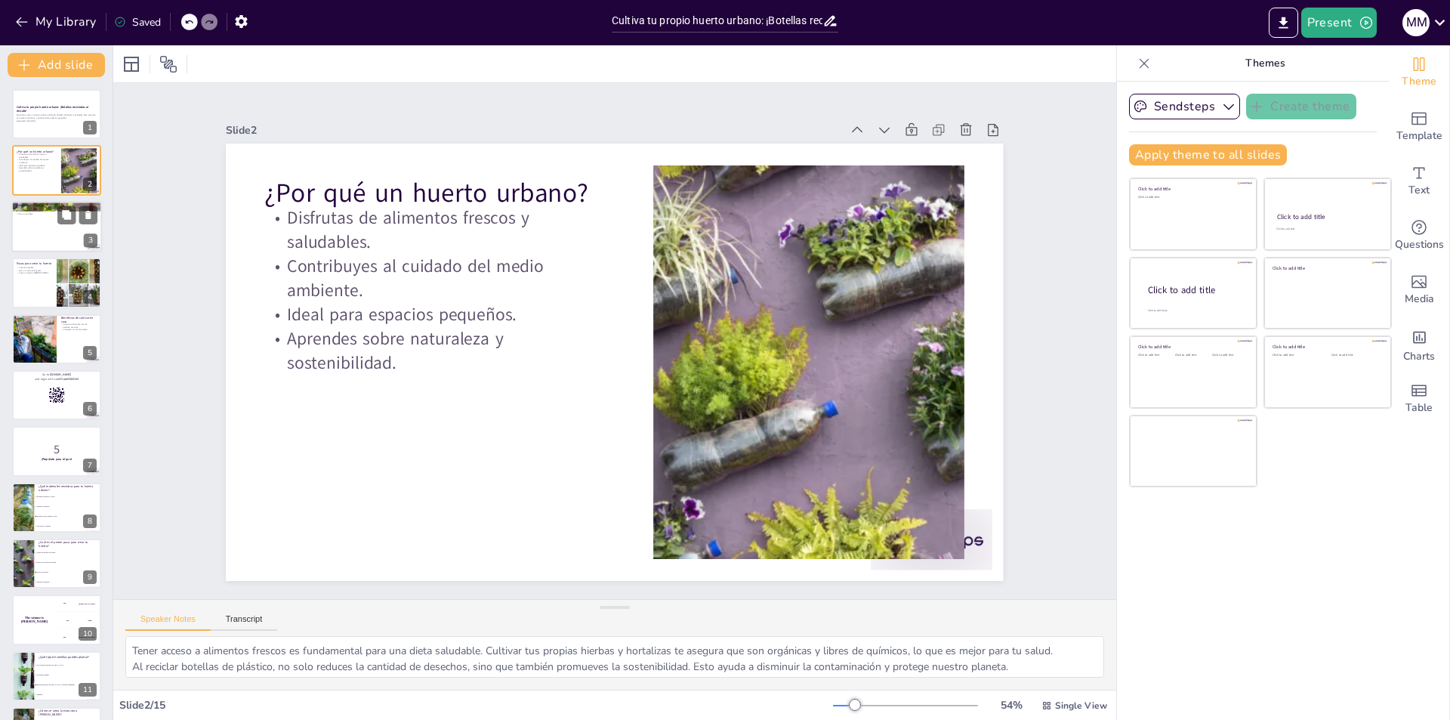
click at [57, 245] on div at bounding box center [56, 226] width 91 height 51
type textarea "Las botellas de plástico son el componente principal de este proyecto. Asegúrat…"
checkbox input "true"
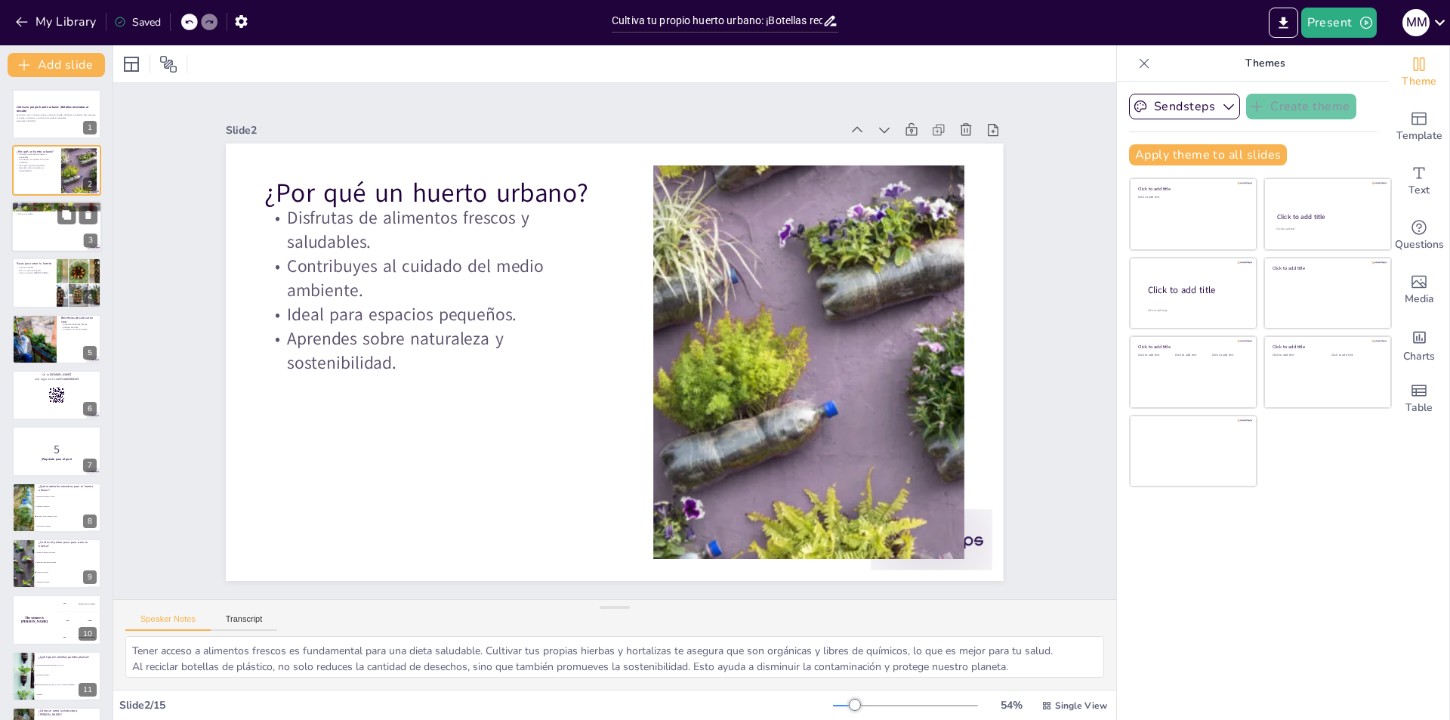
checkbox input "true"
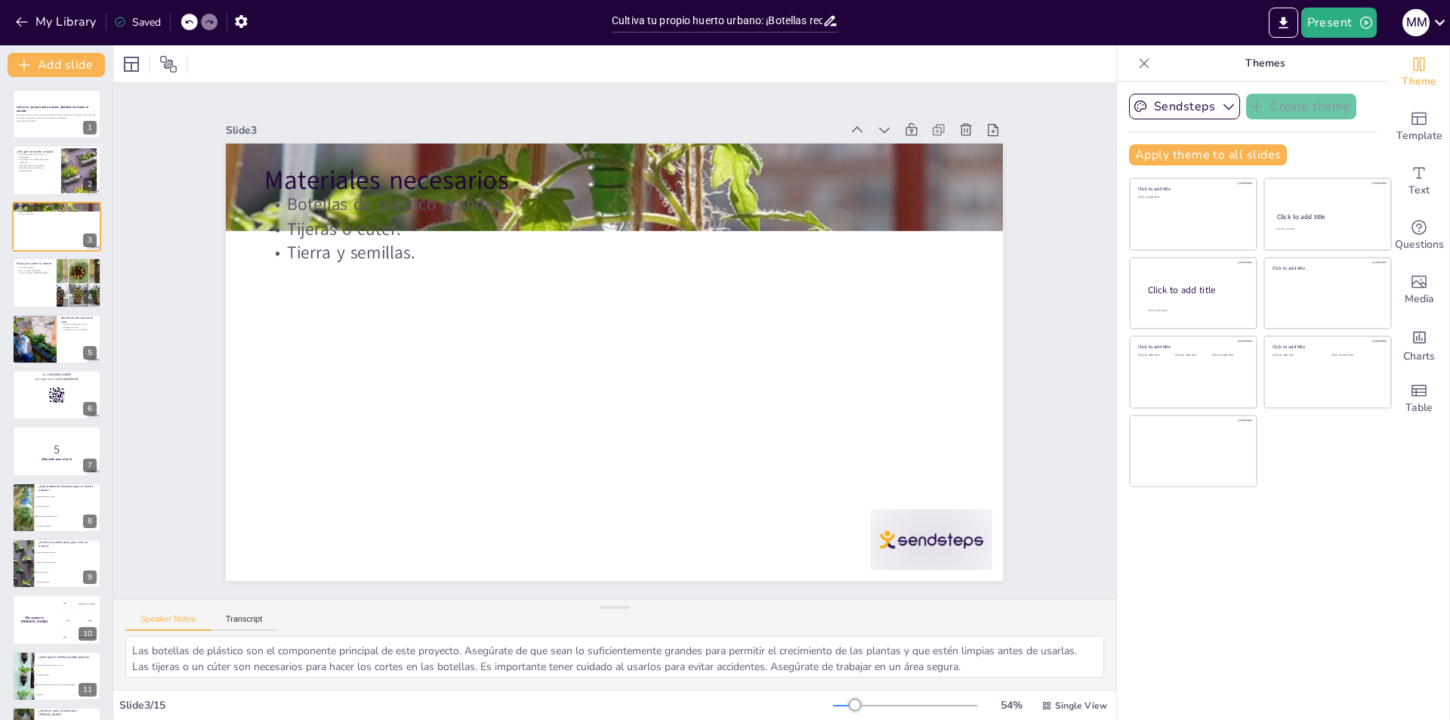
checkbox input "true"
click at [319, 171] on p "Materiales necesarios" at bounding box center [631, 181] width 699 height 110
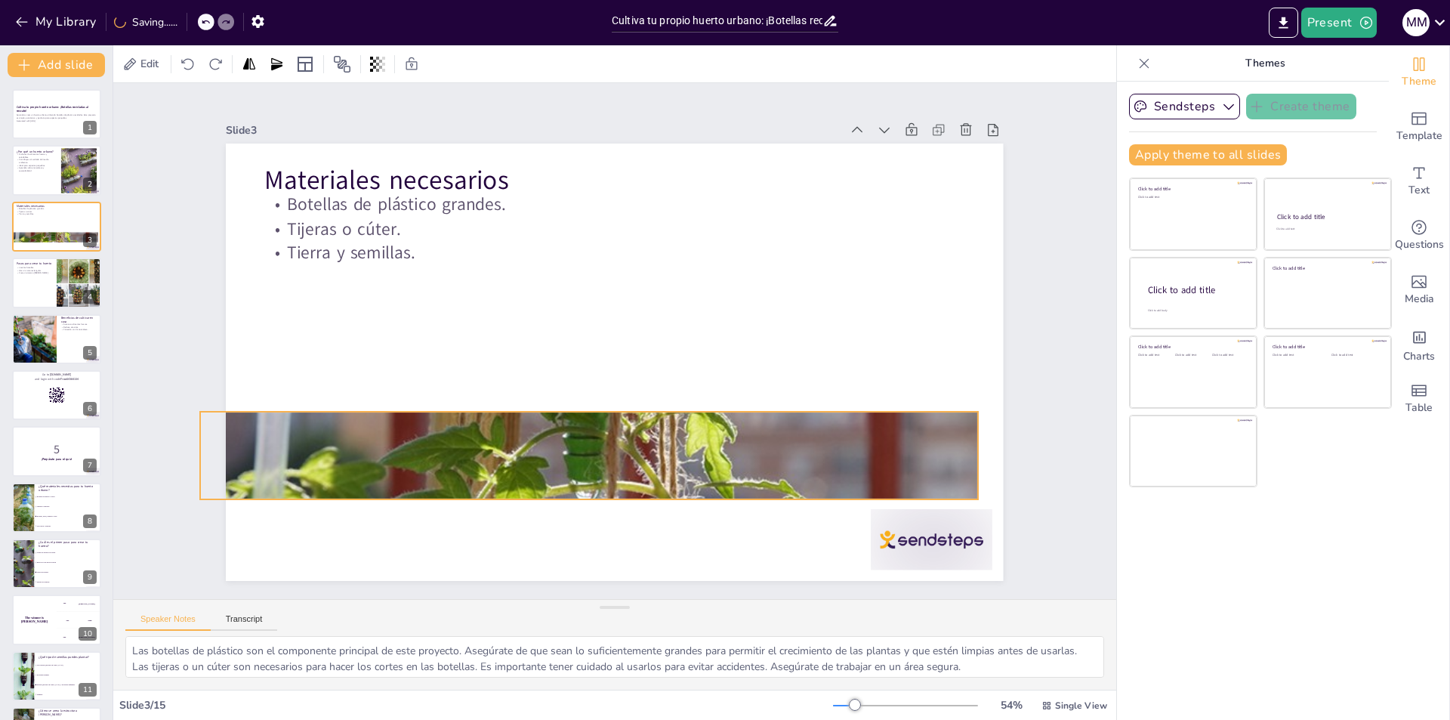
drag, startPoint x: 986, startPoint y: 165, endPoint x: 959, endPoint y: 431, distance: 267.2
click at [959, 431] on div at bounding box center [577, 452] width 828 height 606
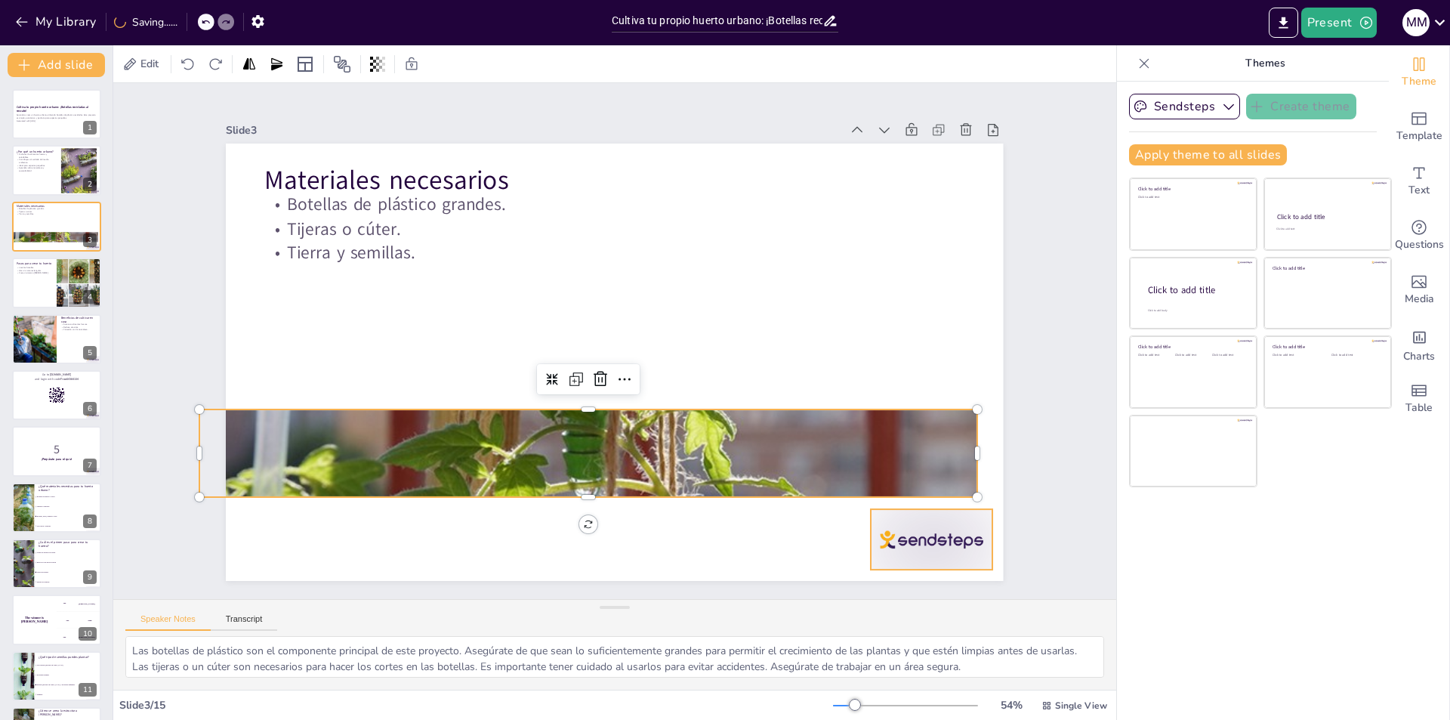
click at [940, 524] on div at bounding box center [932, 539] width 122 height 60
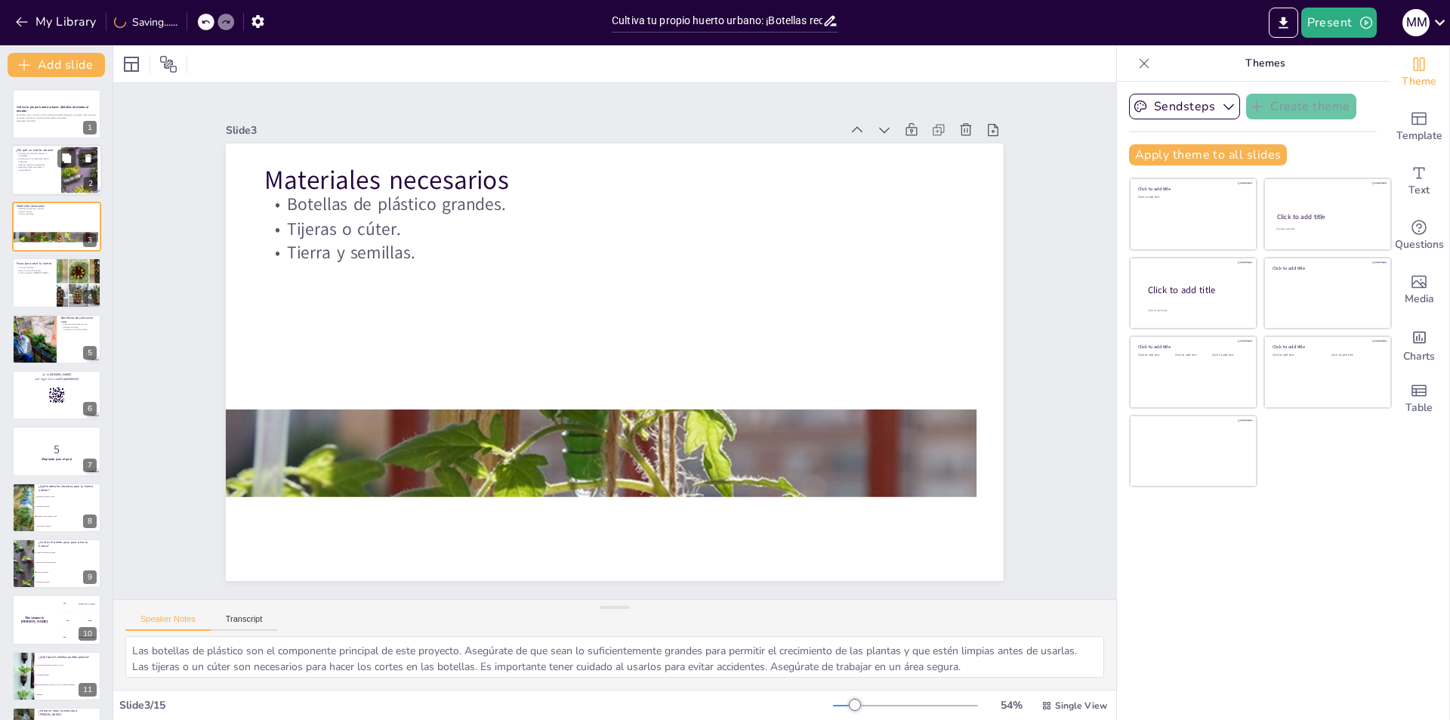
click at [75, 179] on div at bounding box center [79, 170] width 69 height 46
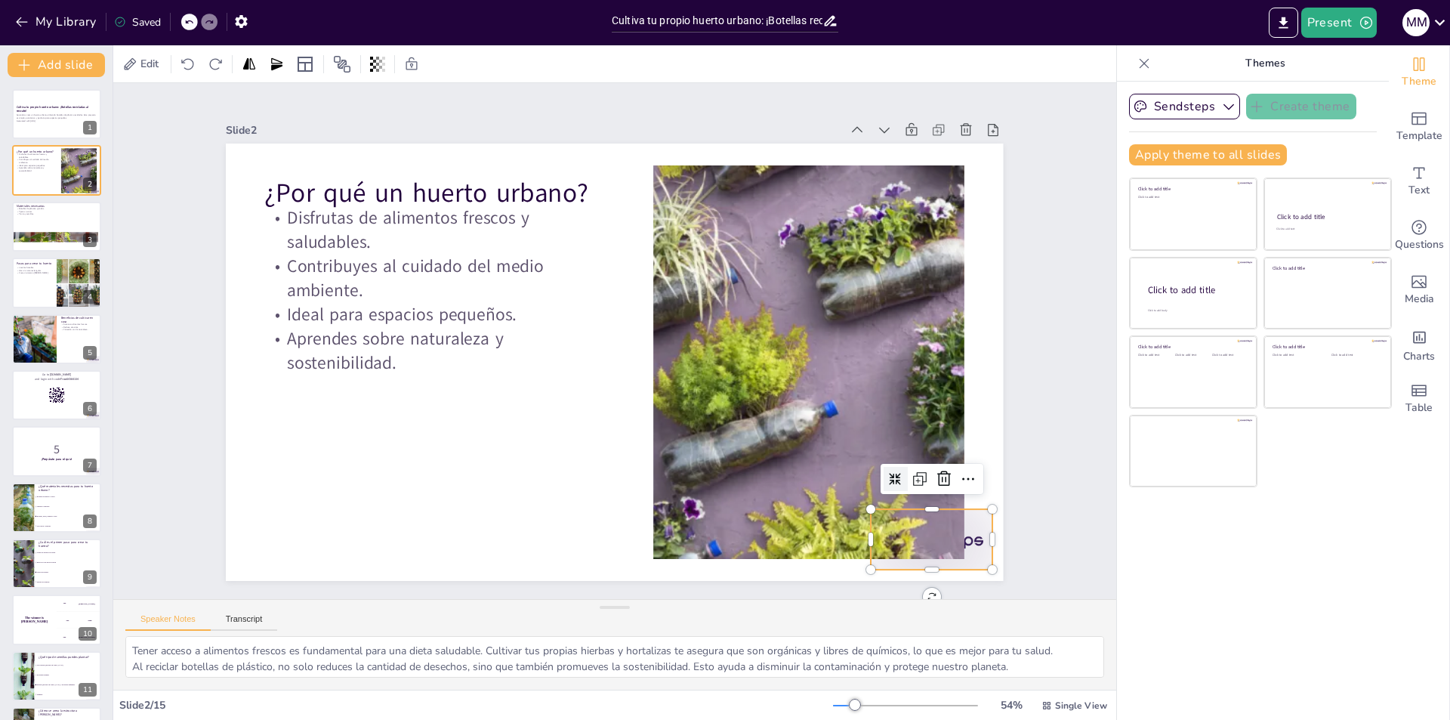
click at [964, 539] on div at bounding box center [909, 571] width 127 height 73
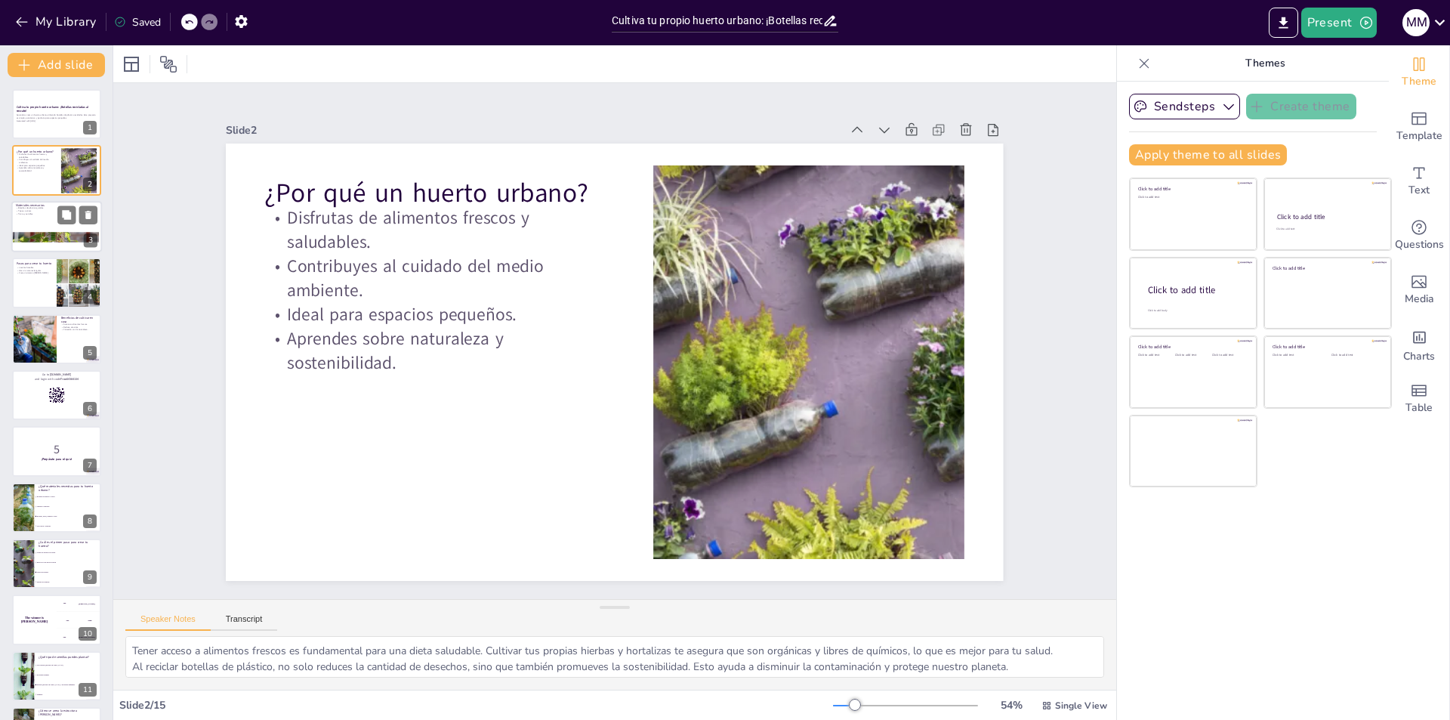
click at [33, 209] on p "Tijeras o cúter." at bounding box center [57, 210] width 82 height 3
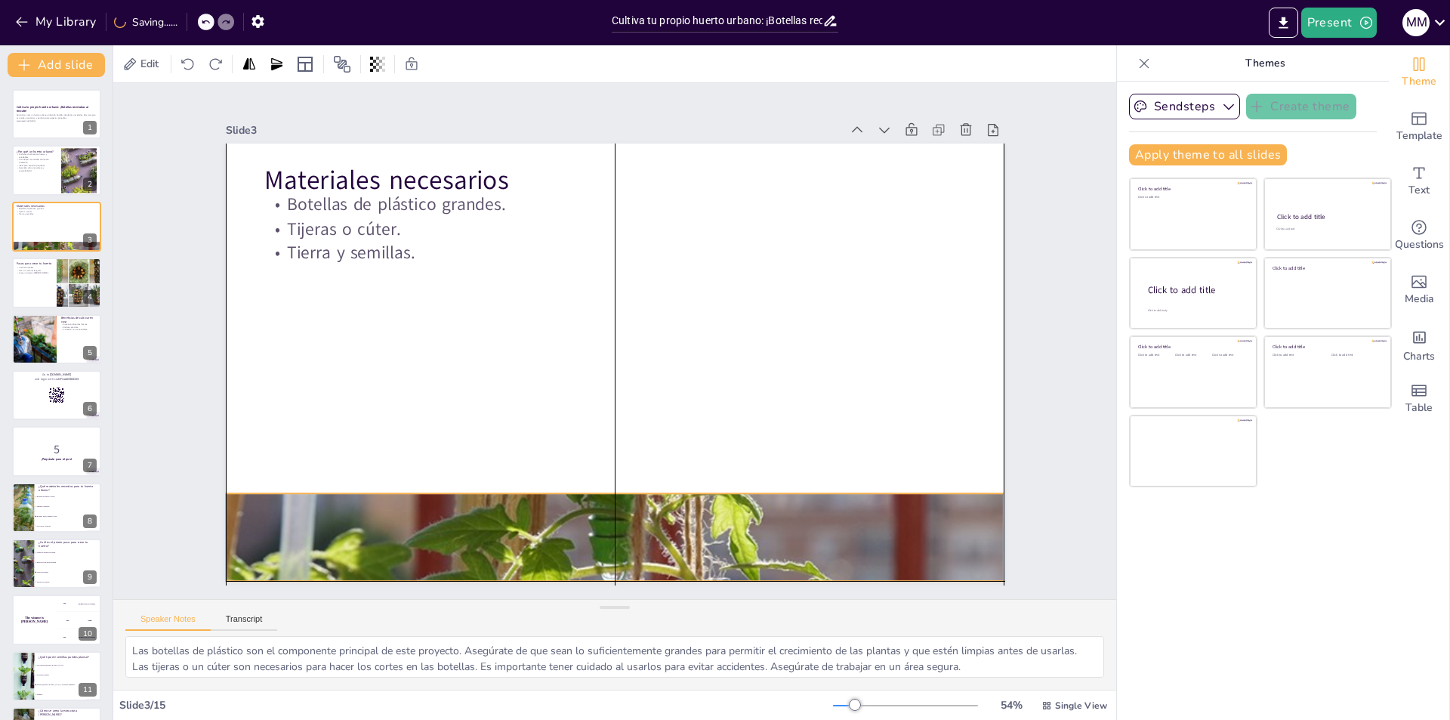
drag, startPoint x: 757, startPoint y: 477, endPoint x: 785, endPoint y: 565, distance: 92.7
click at [785, 565] on div at bounding box center [614, 537] width 777 height 529
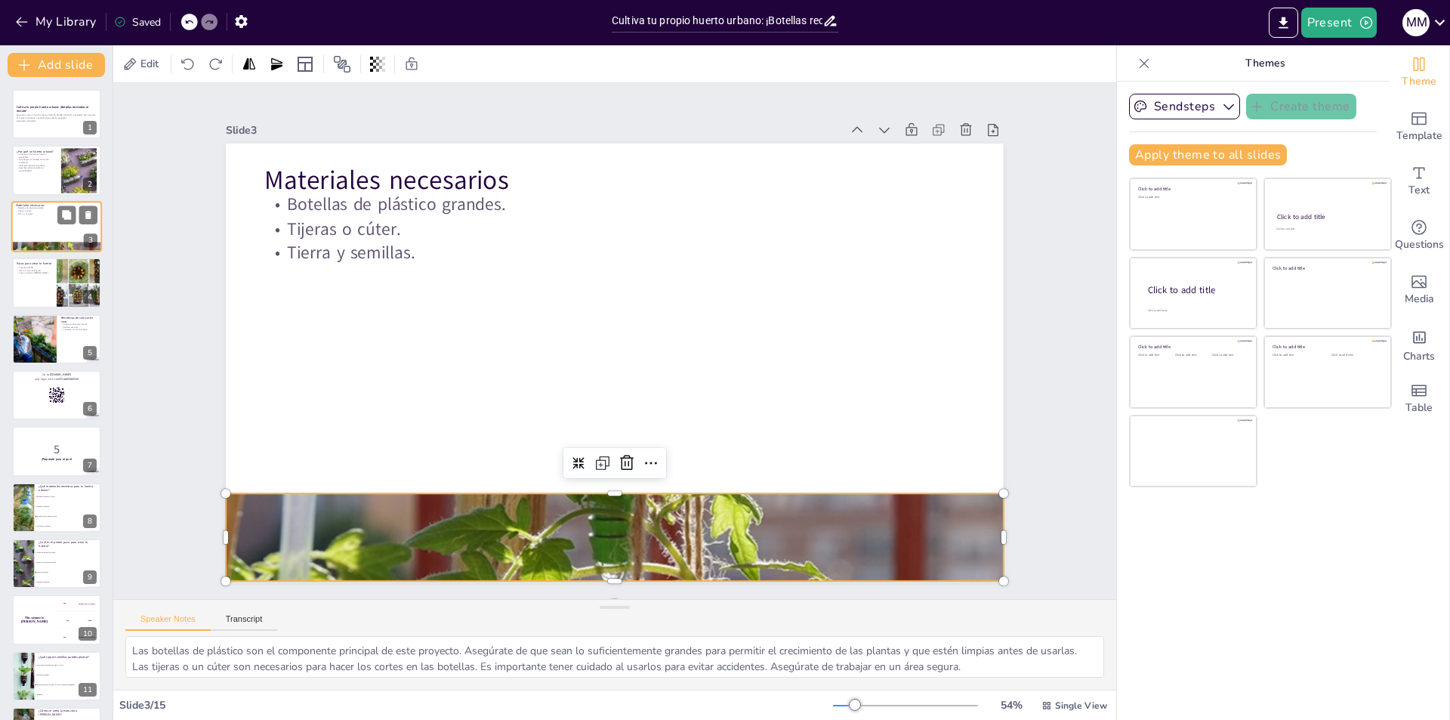
drag, startPoint x: 45, startPoint y: 267, endPoint x: 64, endPoint y: 238, distance: 35.4
click at [0, 214] on div "Cultiva tu propio huerto urbano: ¡Botellas recicladas al rescate! Aprende a cre…" at bounding box center [56, 507] width 113 height 837
click at [60, 279] on button at bounding box center [66, 271] width 18 height 18
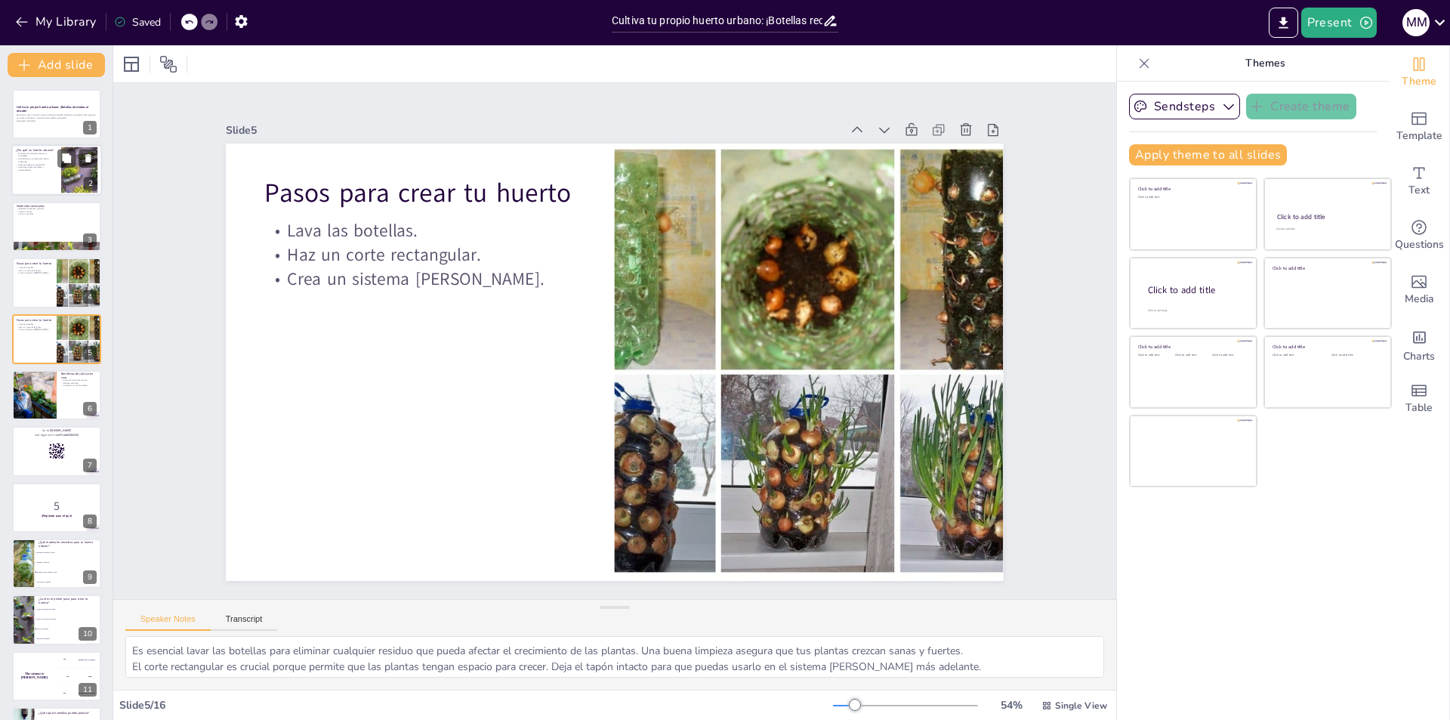
click at [63, 177] on div at bounding box center [79, 170] width 69 height 46
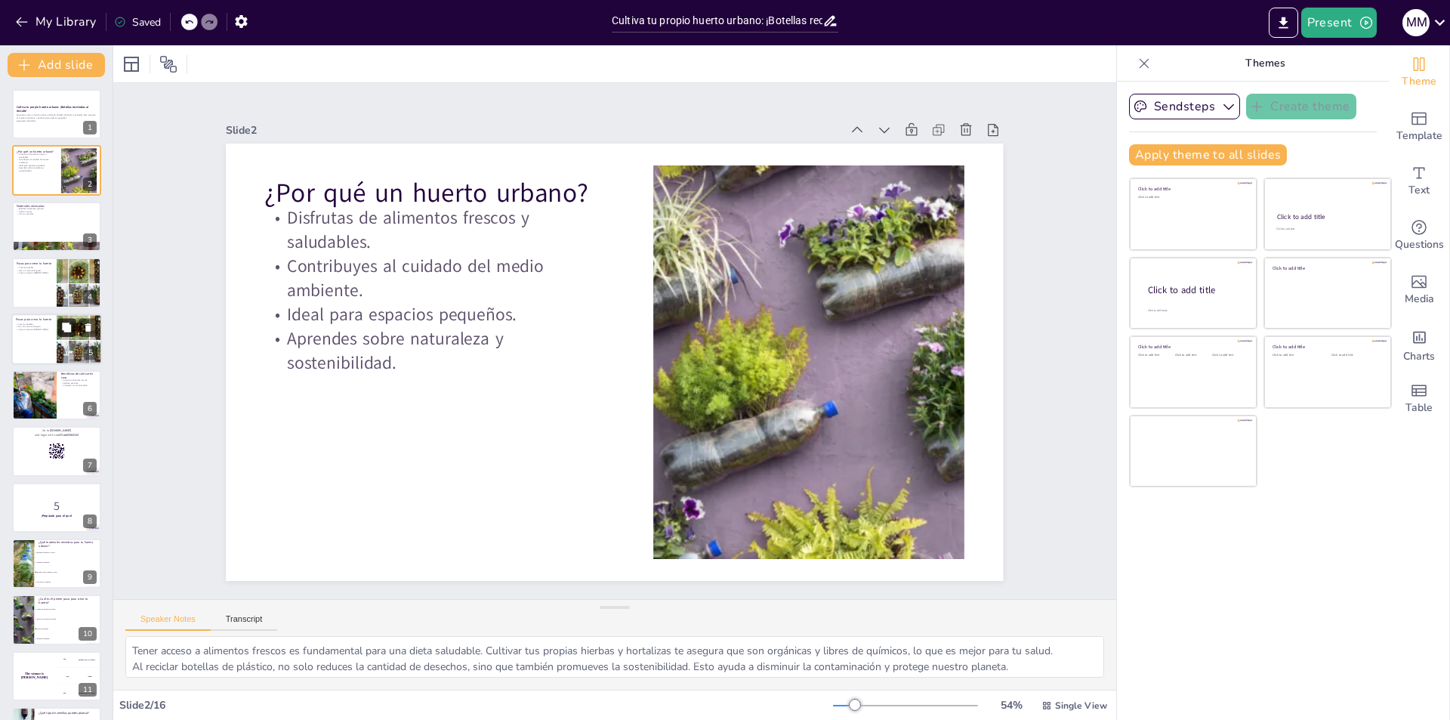
click at [67, 319] on button at bounding box center [66, 327] width 18 height 18
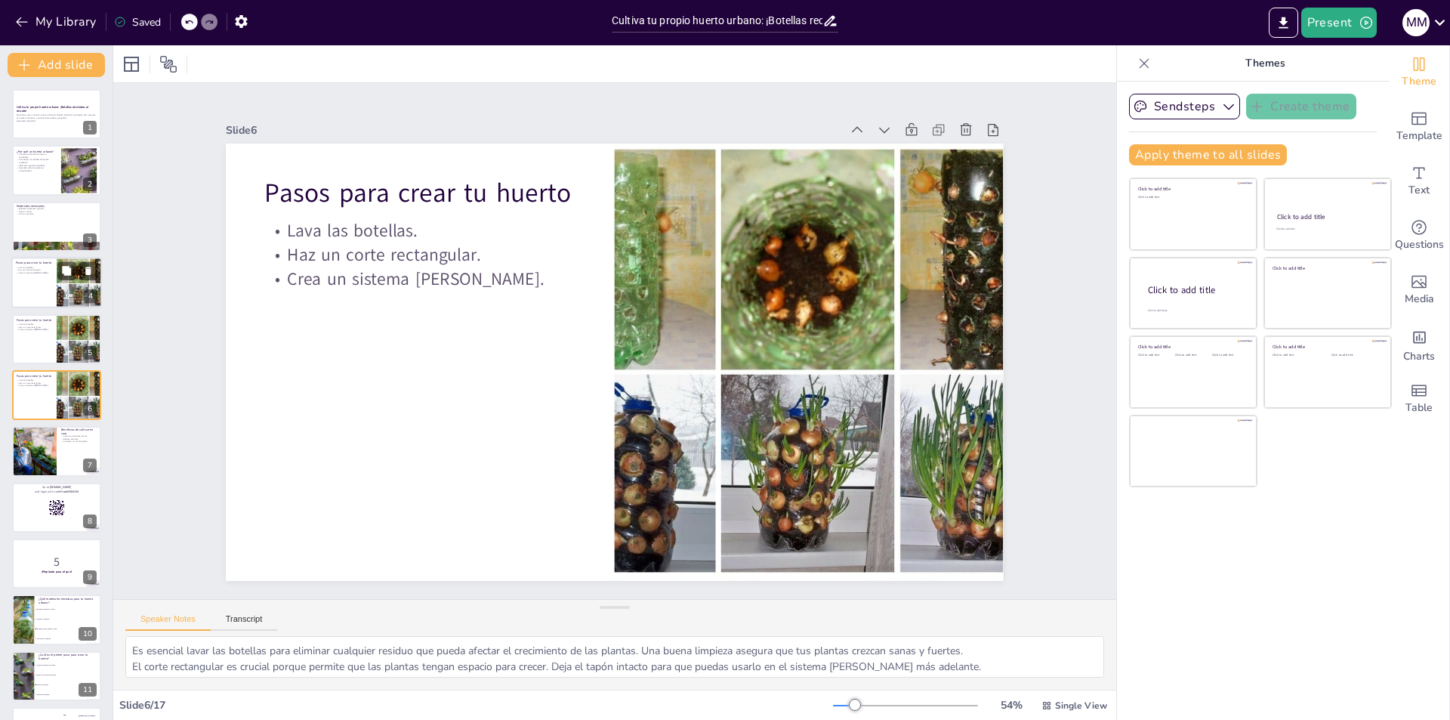
click at [47, 258] on div at bounding box center [56, 282] width 91 height 51
click at [54, 366] on div "Cultiva tu propio huerto urbano: ¡Botellas recicladas al rescate! Aprende a cre…" at bounding box center [56, 563] width 113 height 949
click at [57, 413] on div at bounding box center [80, 394] width 64 height 51
click at [23, 339] on div at bounding box center [56, 338] width 91 height 51
click at [39, 373] on p "Pasos para crear tu huerto" at bounding box center [34, 375] width 36 height 5
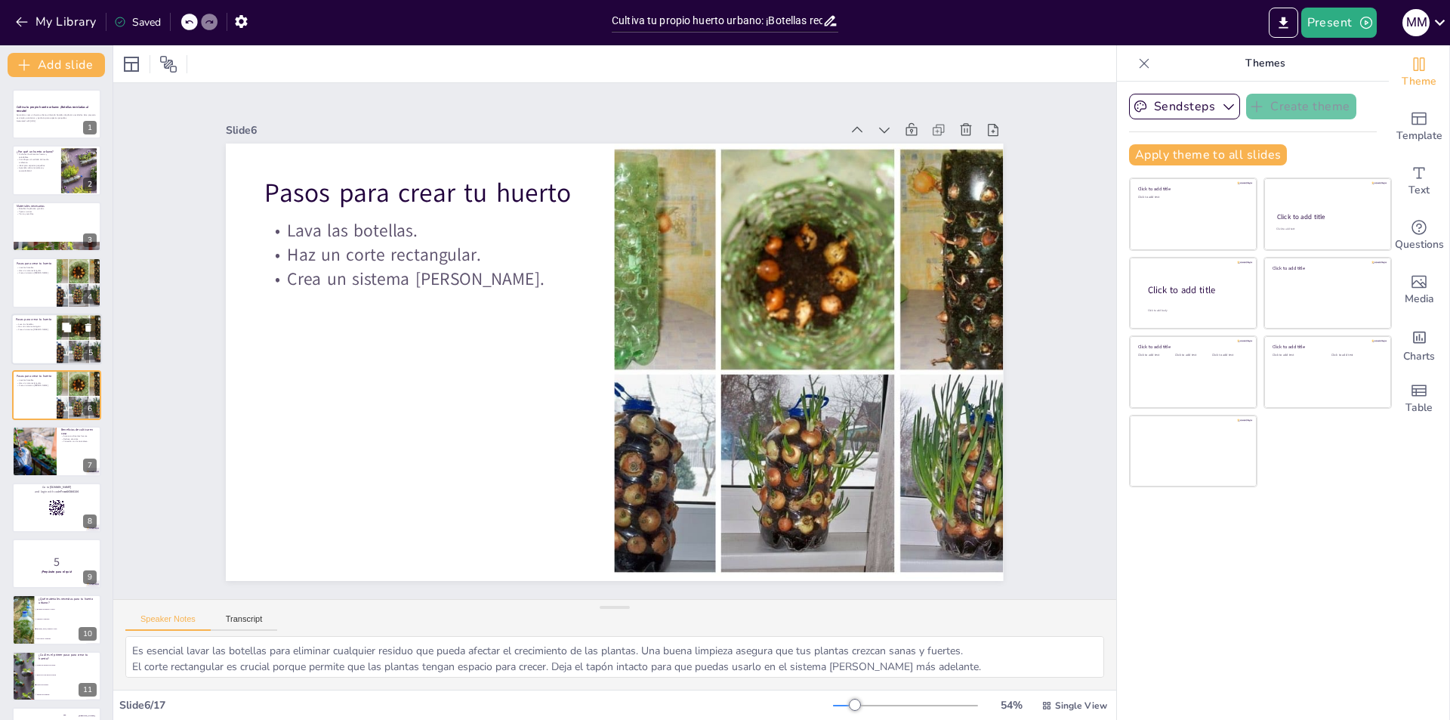
click at [53, 355] on div at bounding box center [56, 338] width 91 height 51
click at [92, 328] on icon at bounding box center [88, 327] width 11 height 11
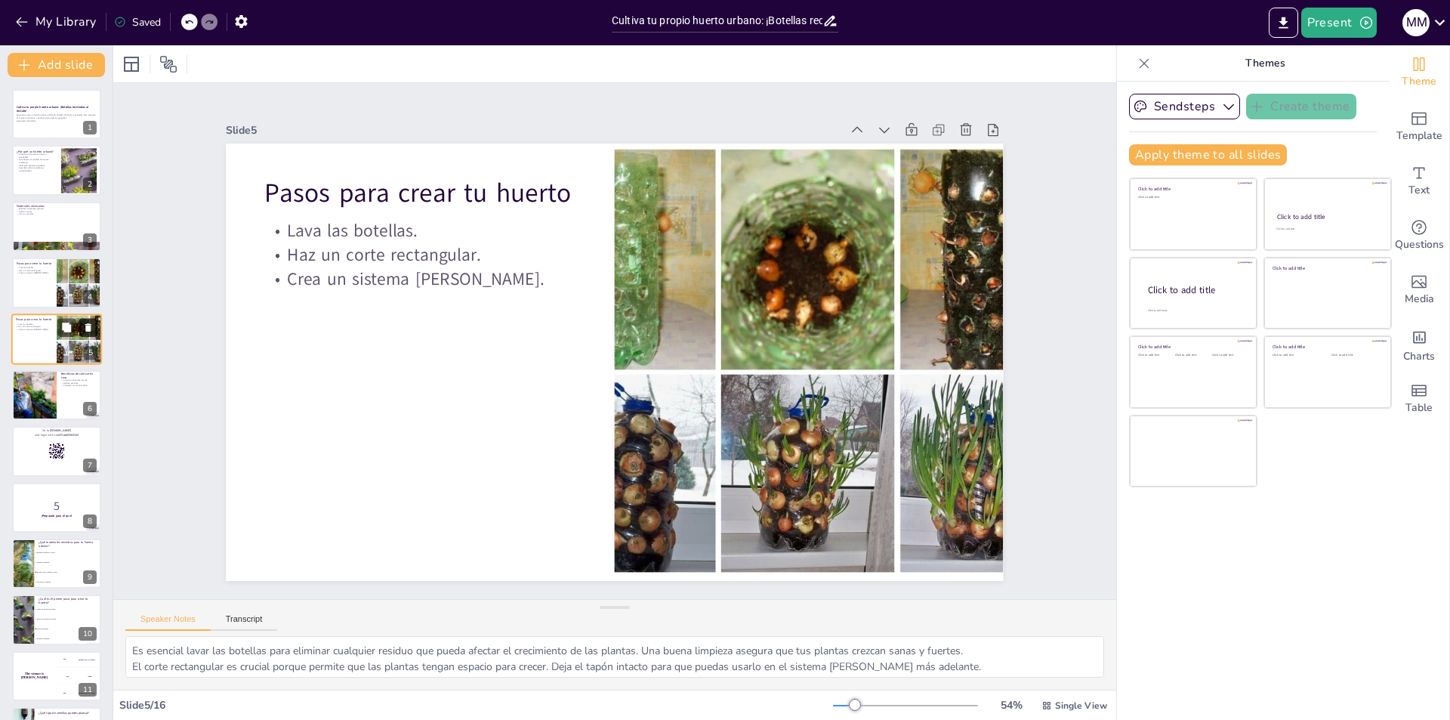
click at [91, 329] on icon at bounding box center [88, 327] width 6 height 8
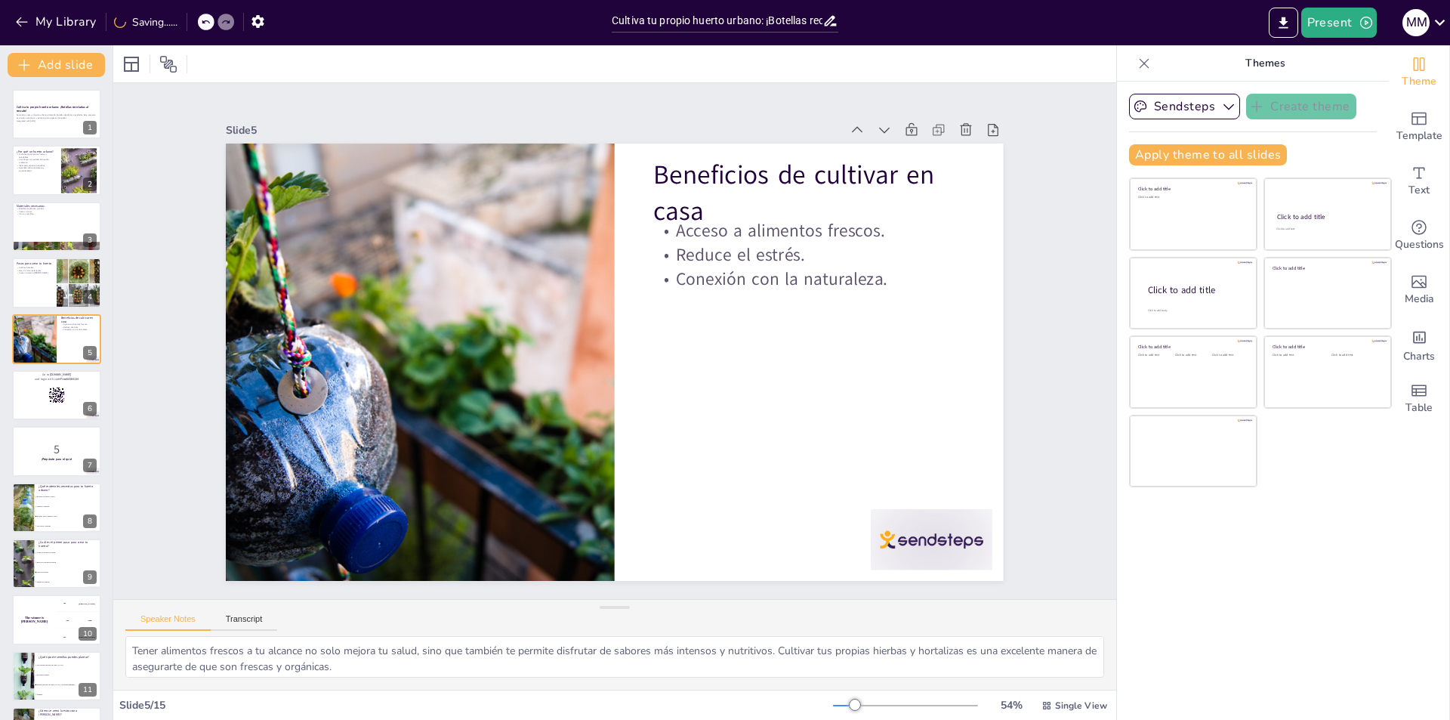
click at [3, 267] on div "Cultiva tu propio huerto urbano: ¡Botellas recicladas al rescate! Aprende a cre…" at bounding box center [56, 507] width 113 height 837
click at [23, 264] on p "Pasos para crear tu huerto" at bounding box center [34, 263] width 36 height 5
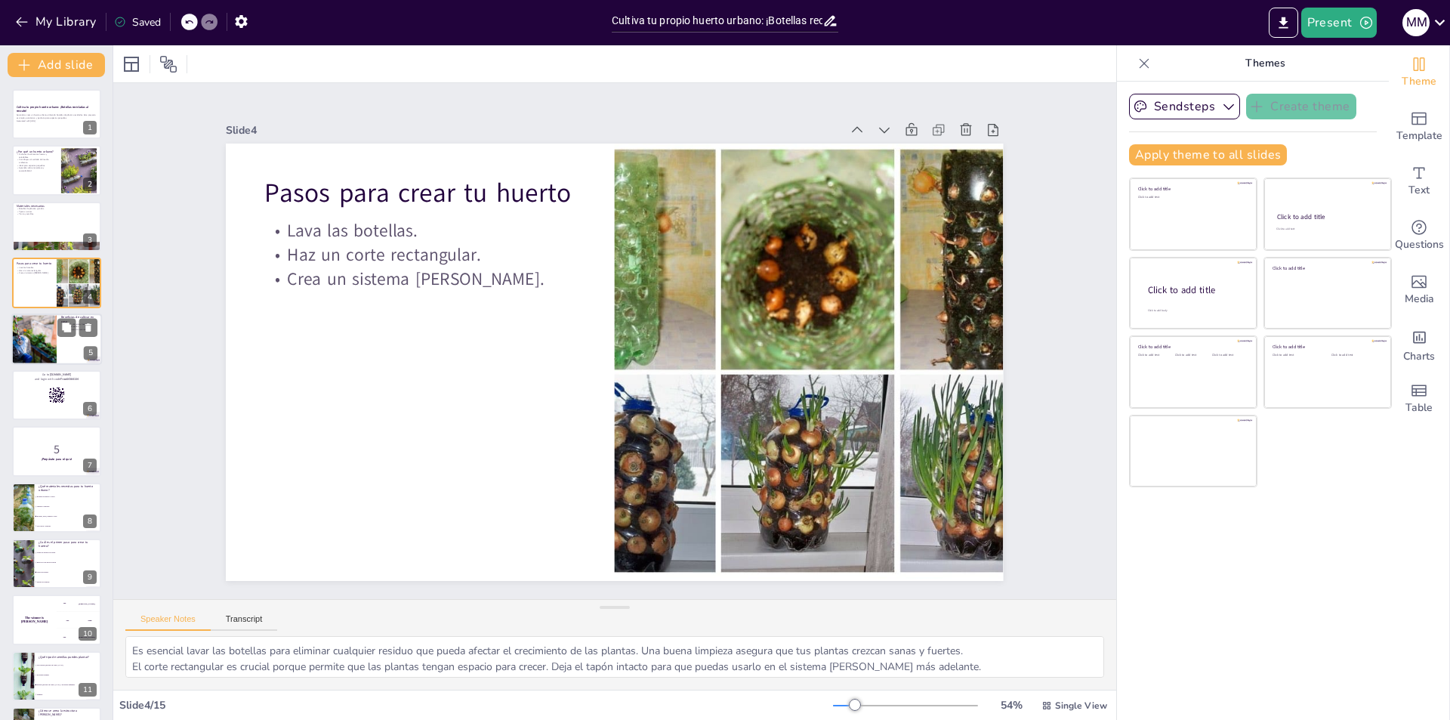
click at [16, 341] on div at bounding box center [33, 338] width 77 height 51
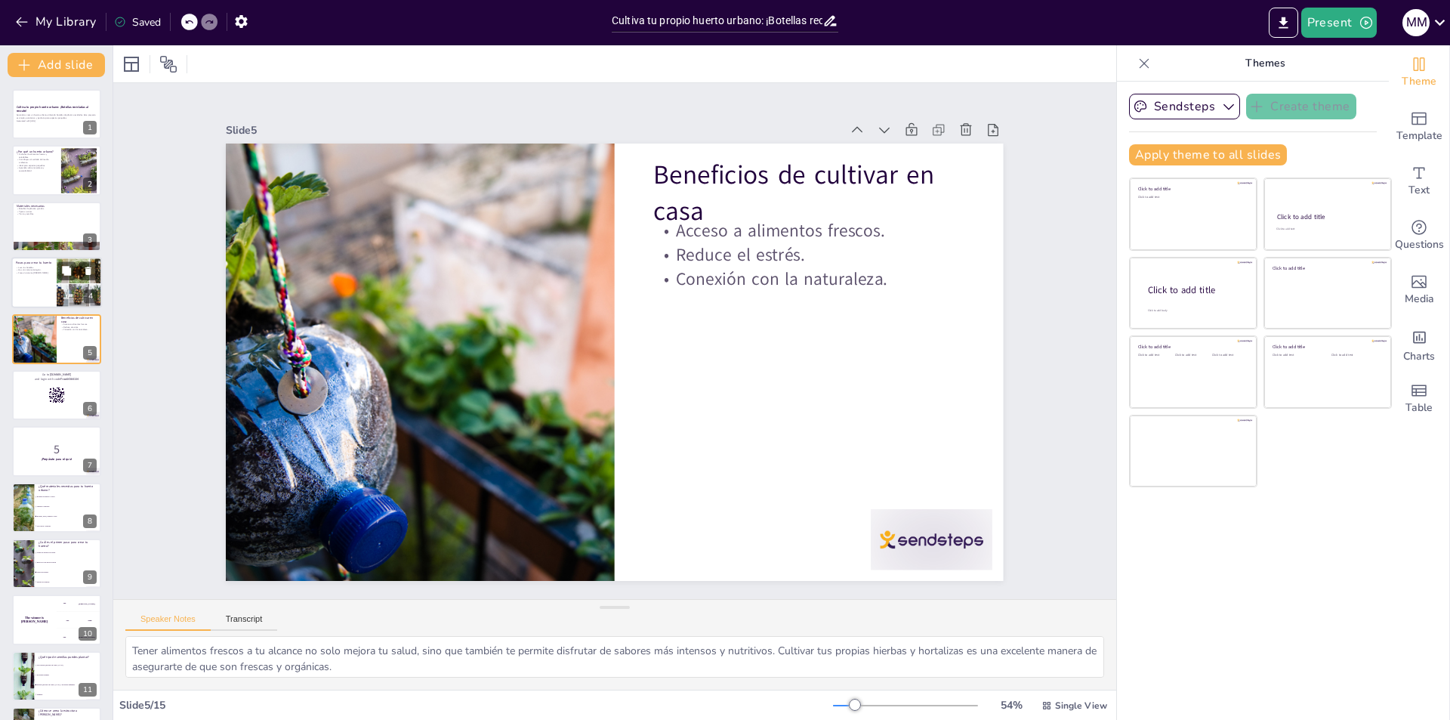
click at [22, 284] on div at bounding box center [56, 282] width 91 height 51
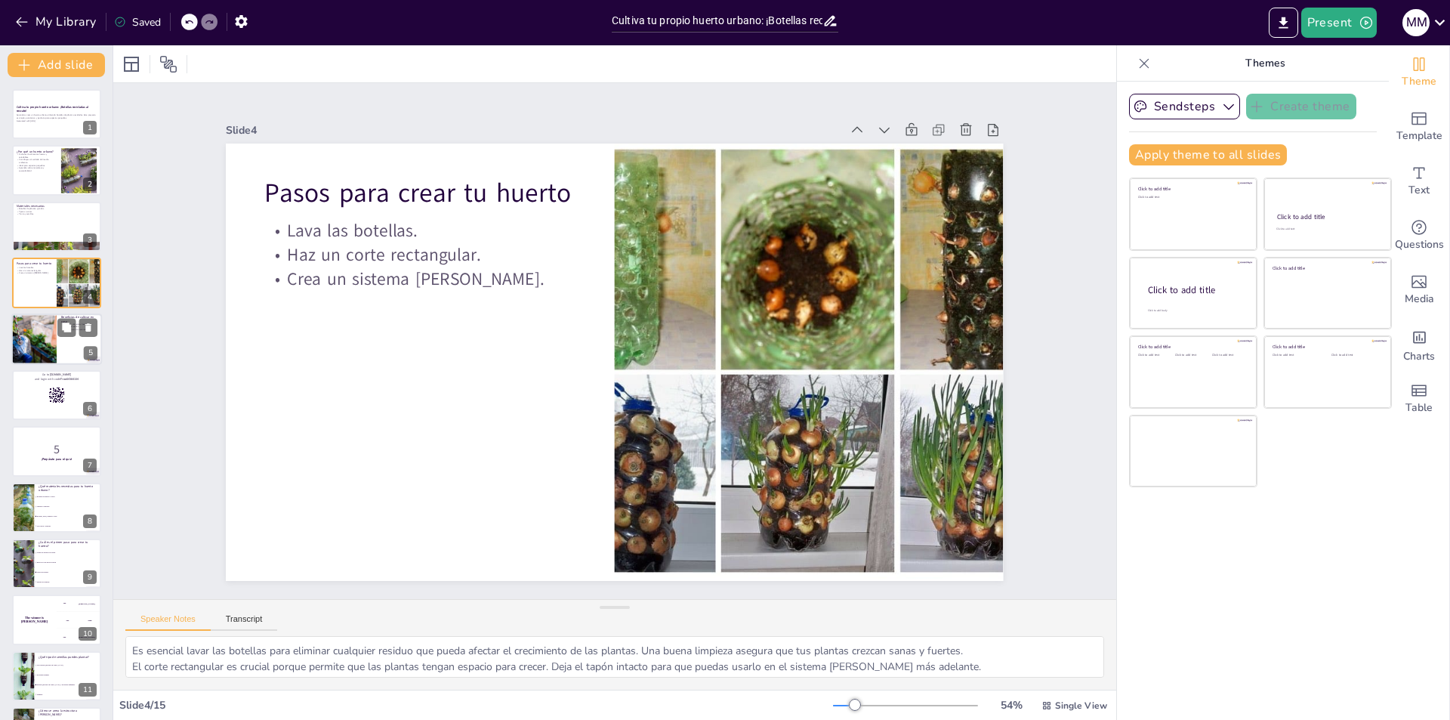
click at [31, 335] on div at bounding box center [33, 338] width 77 height 51
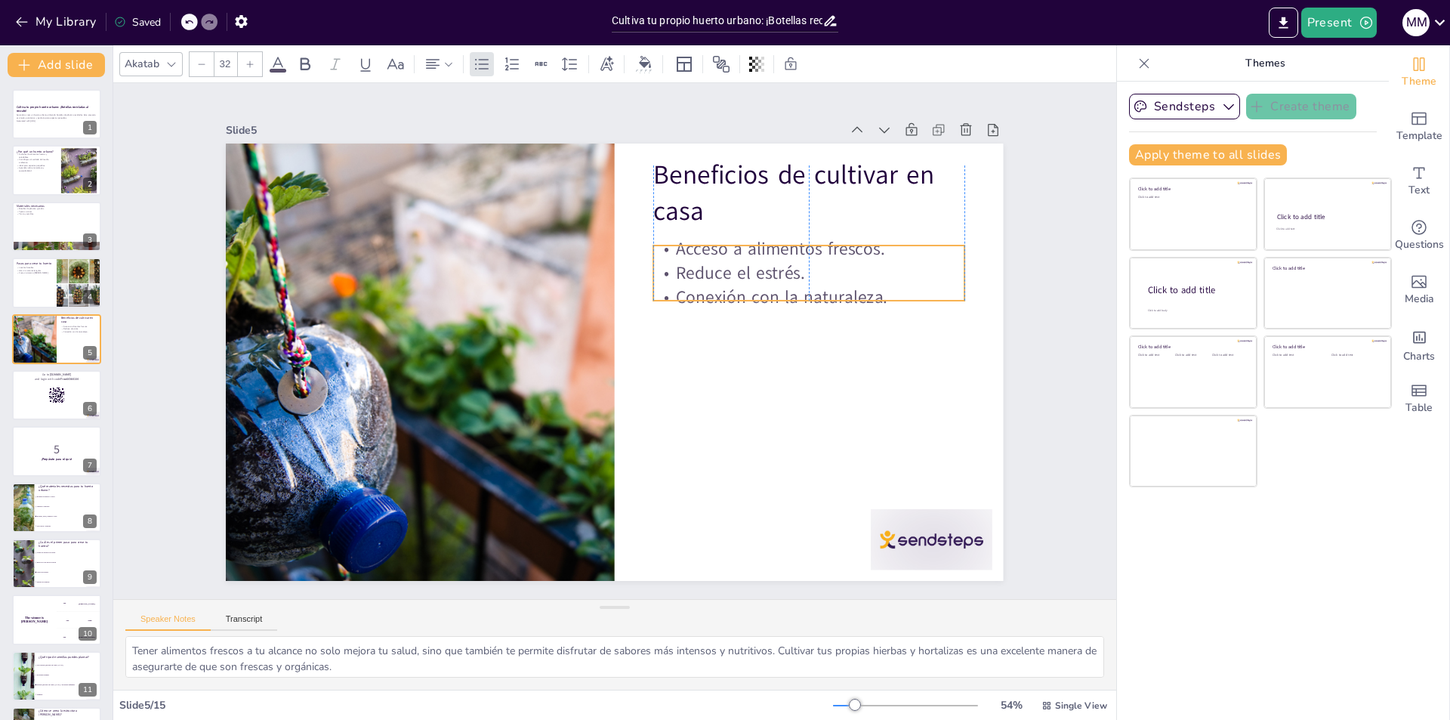
drag, startPoint x: 785, startPoint y: 248, endPoint x: 787, endPoint y: 267, distance: 18.2
click at [787, 267] on p "Reduce el estrés." at bounding box center [815, 294] width 312 height 57
click at [941, 535] on div at bounding box center [909, 571] width 127 height 73
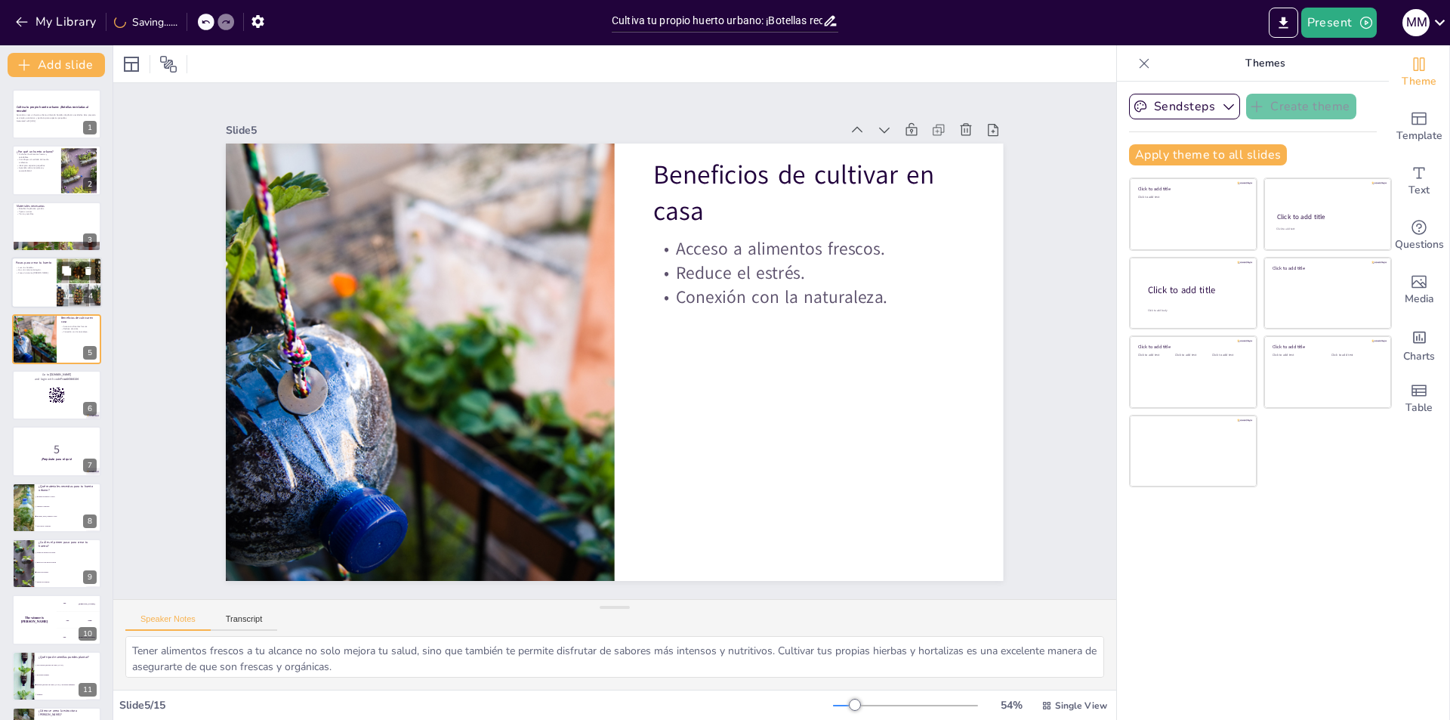
click at [48, 280] on div at bounding box center [56, 282] width 91 height 51
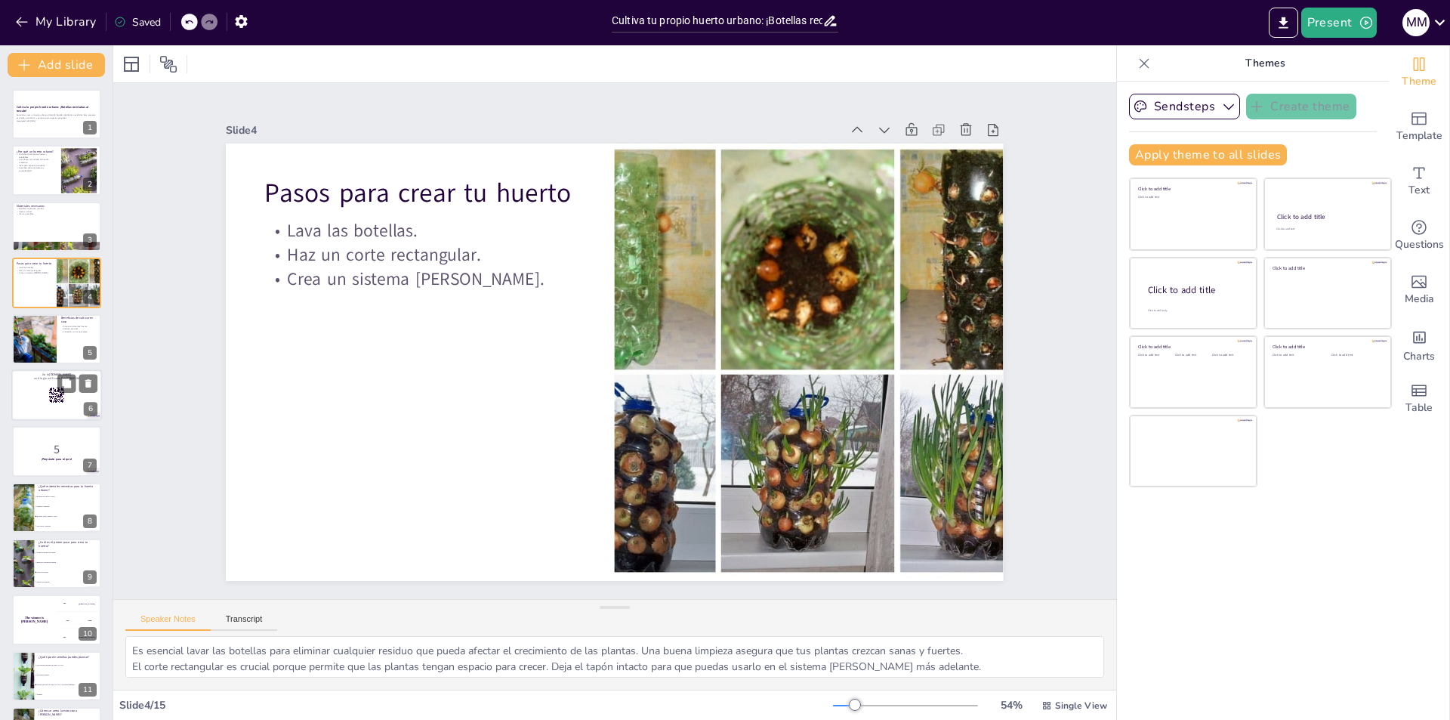
click at [54, 394] on icon at bounding box center [56, 395] width 17 height 17
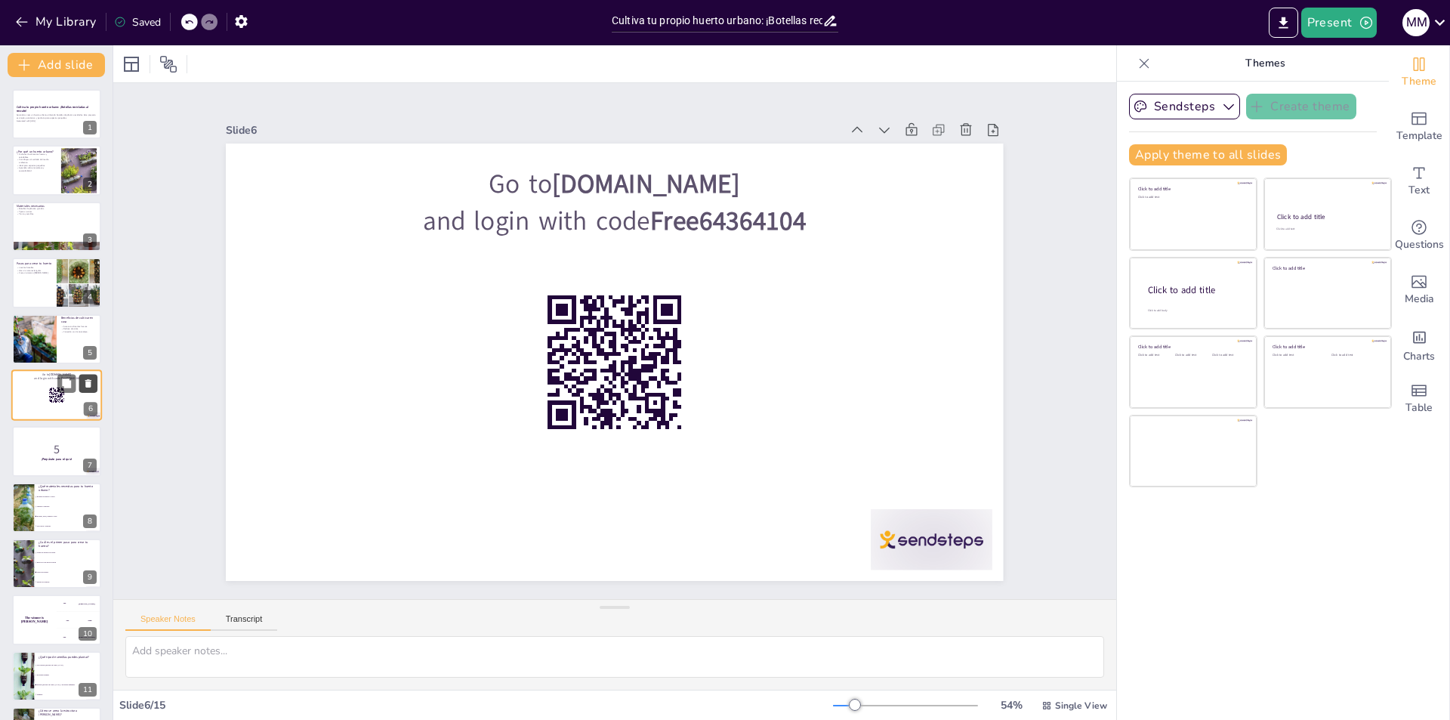
click at [94, 378] on button at bounding box center [88, 383] width 18 height 18
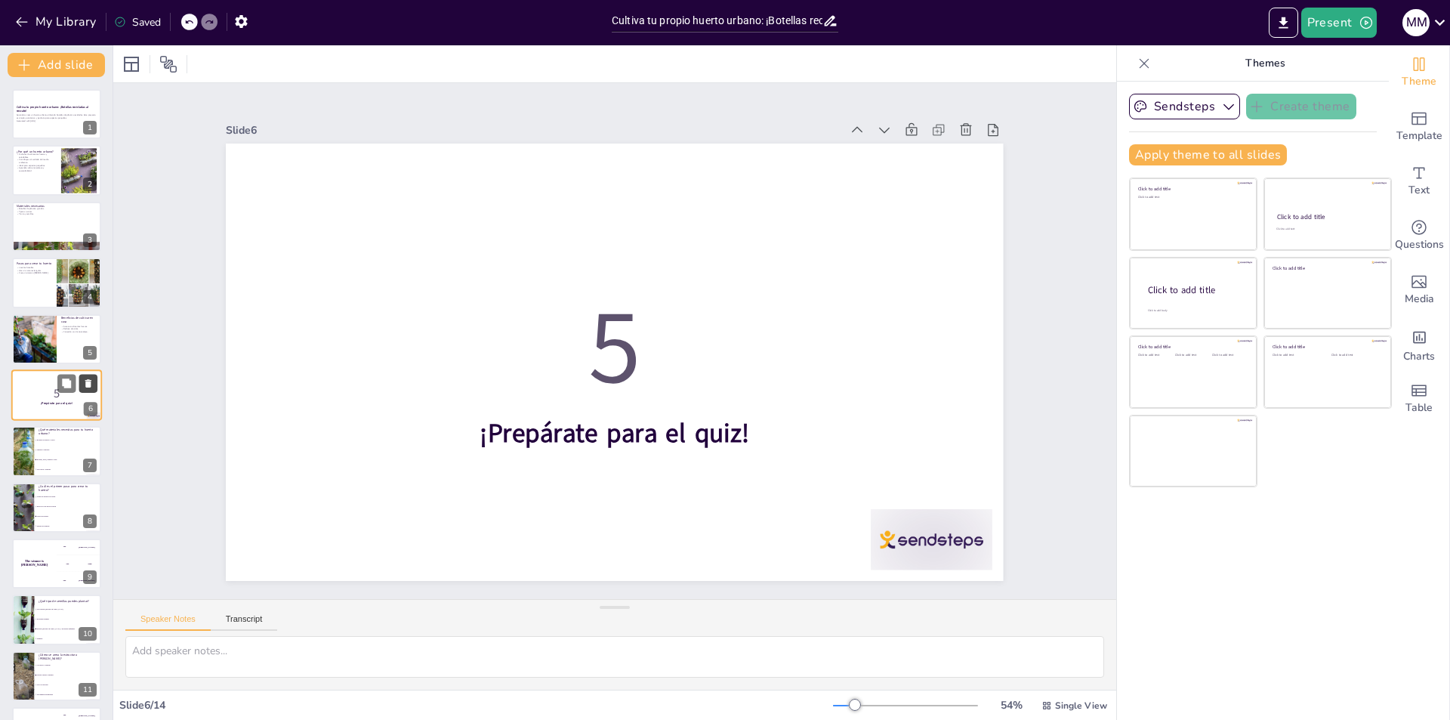
click at [92, 379] on icon at bounding box center [88, 383] width 11 height 11
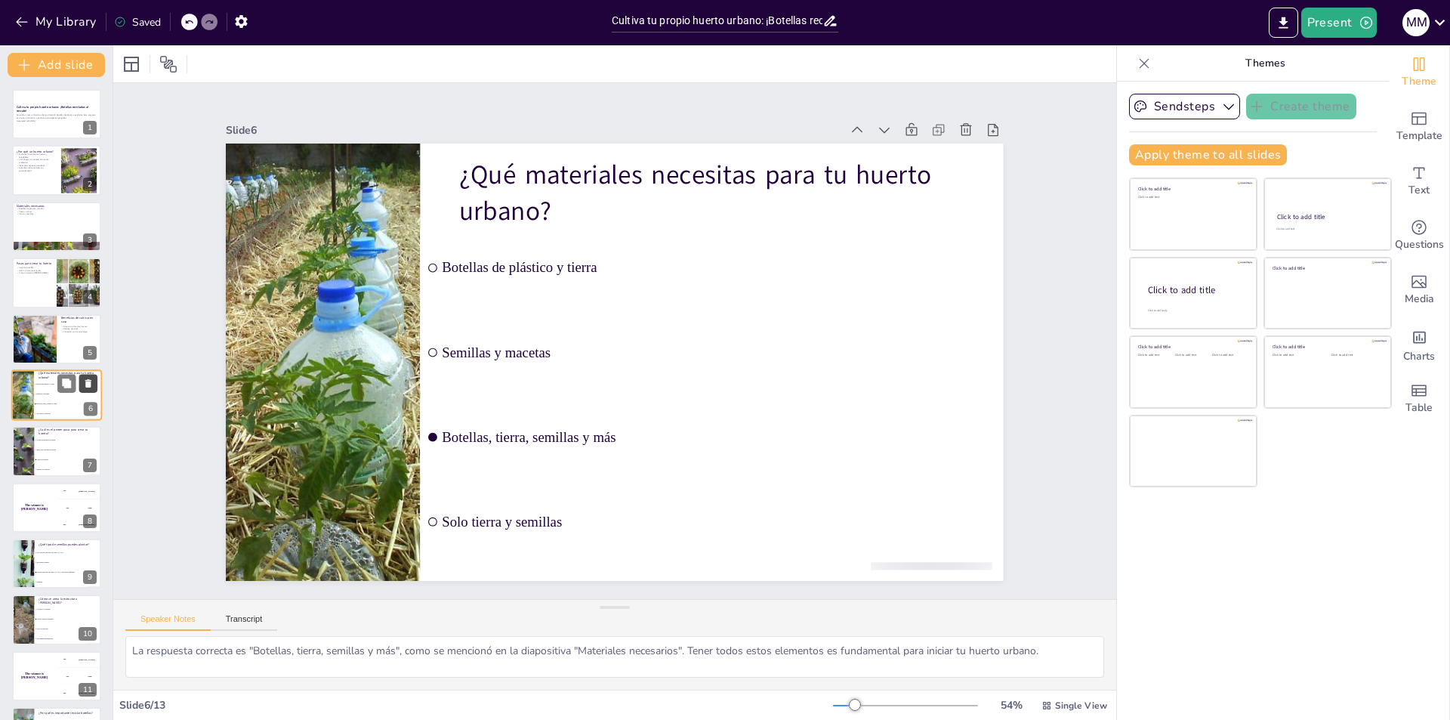
click at [92, 379] on icon at bounding box center [88, 383] width 11 height 11
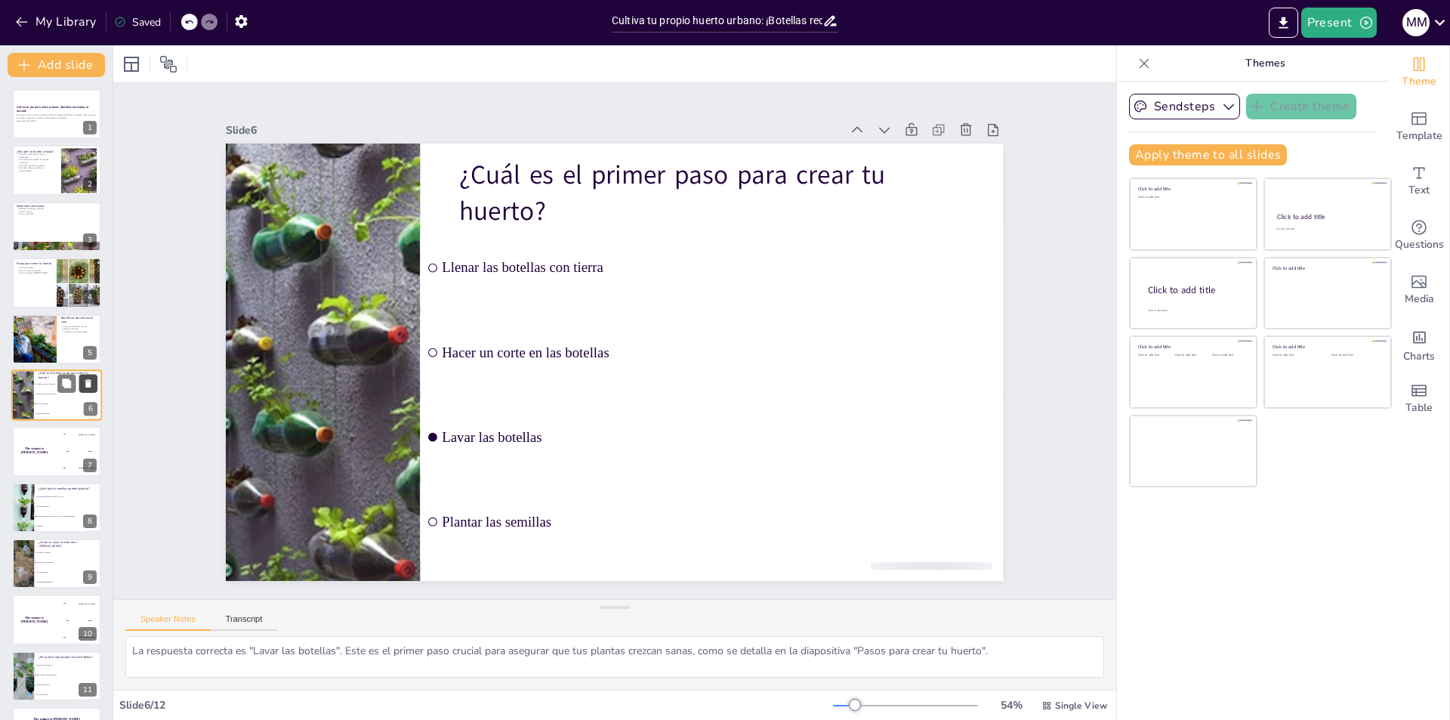
click at [93, 379] on icon at bounding box center [88, 383] width 11 height 11
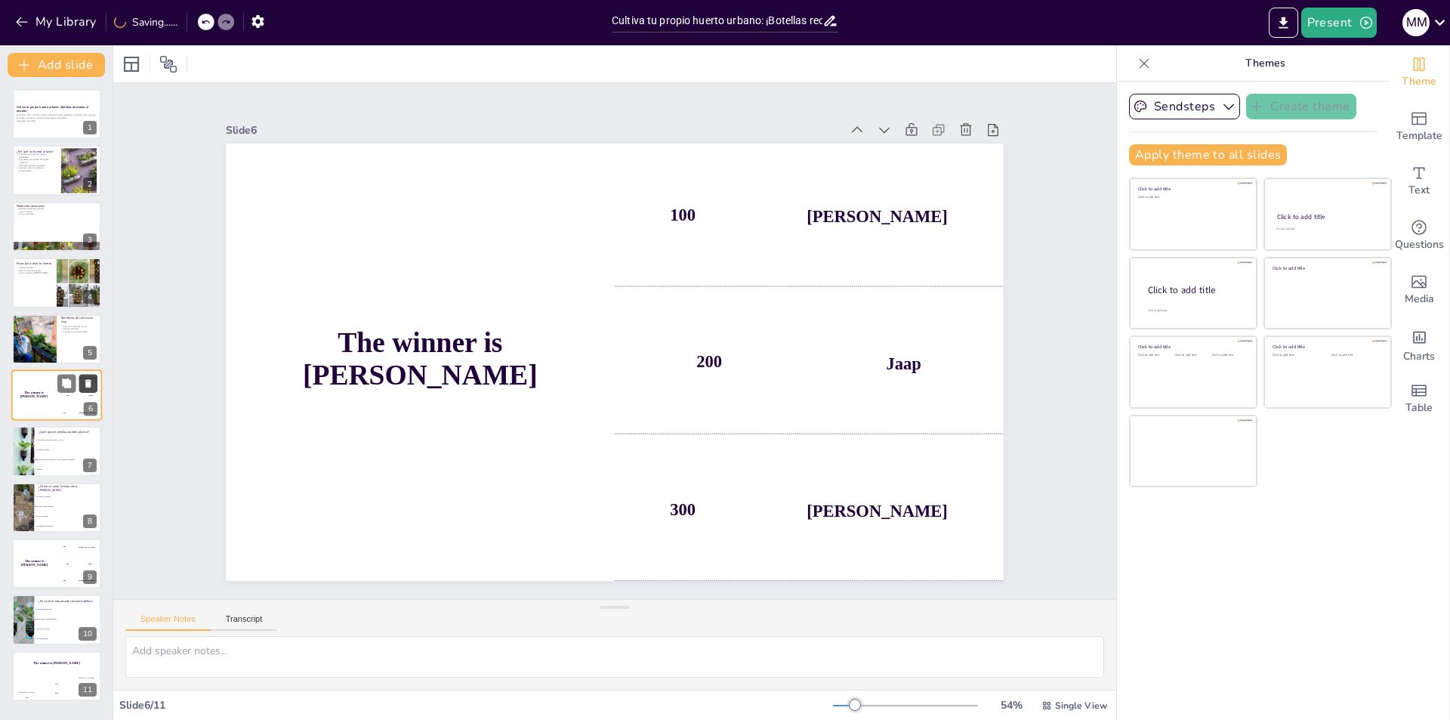
click at [93, 379] on icon at bounding box center [88, 383] width 11 height 11
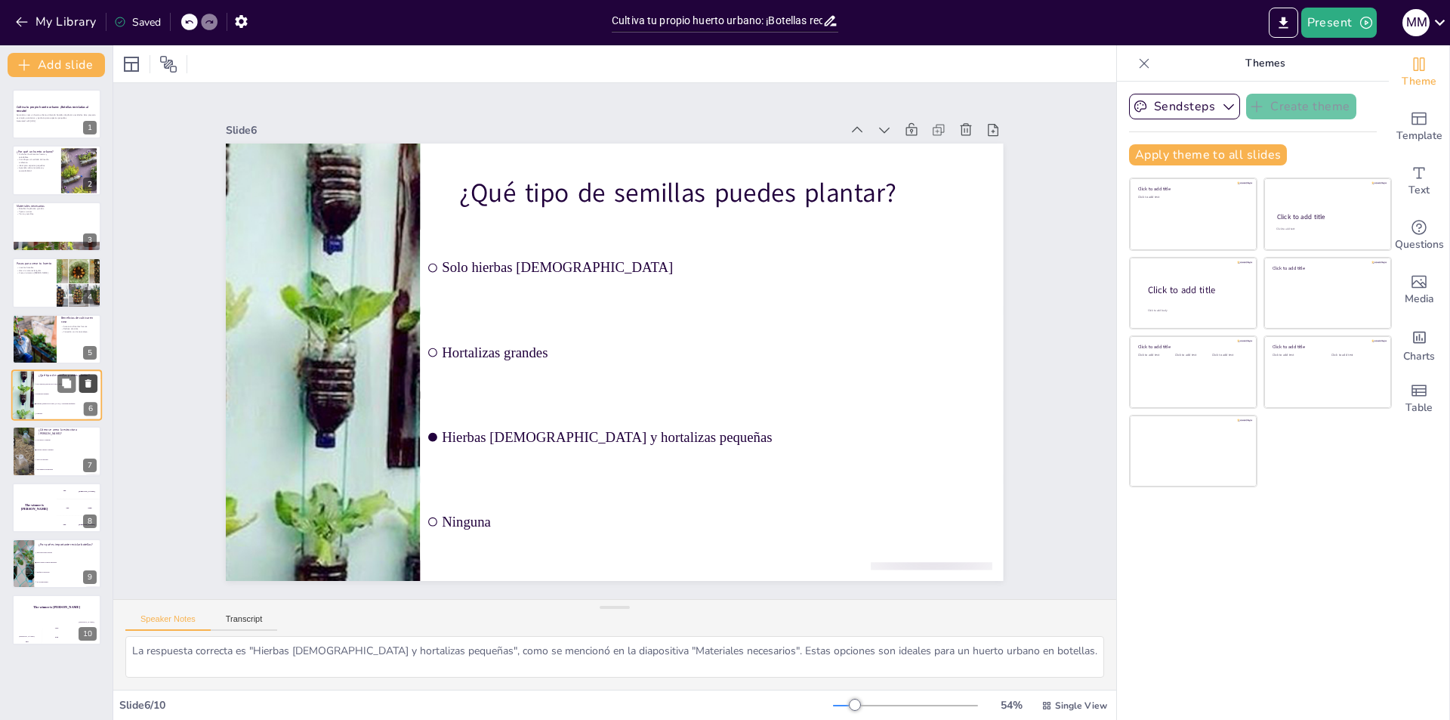
click at [93, 379] on icon at bounding box center [88, 383] width 11 height 11
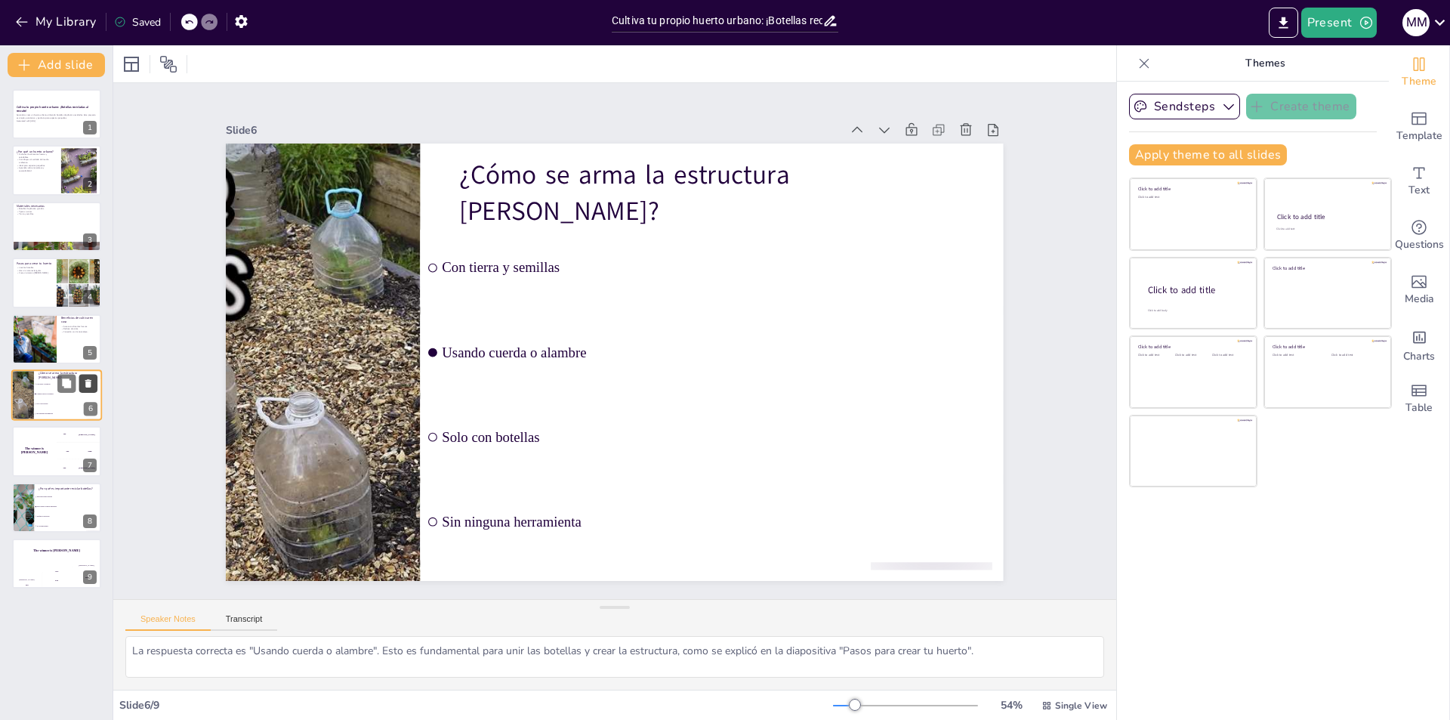
click at [93, 379] on icon at bounding box center [88, 383] width 11 height 11
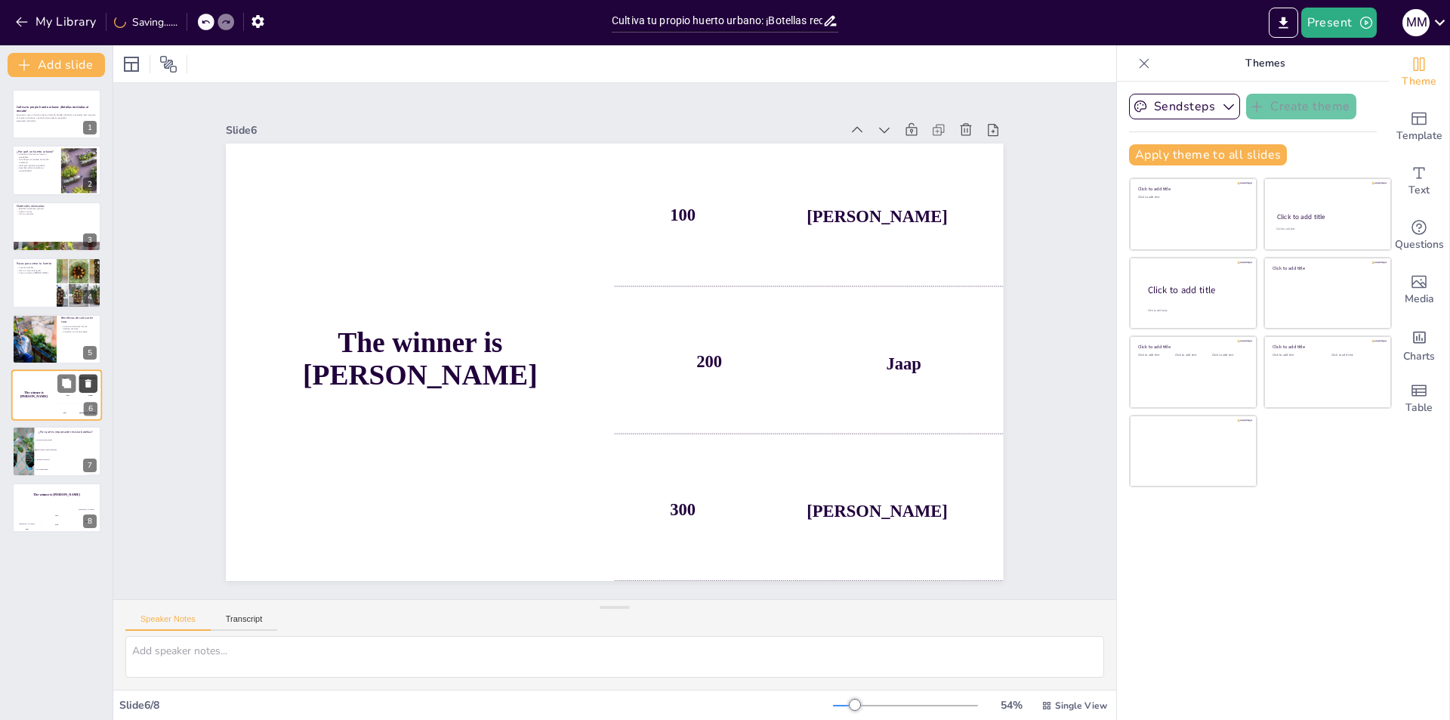
click at [93, 378] on icon at bounding box center [88, 383] width 11 height 11
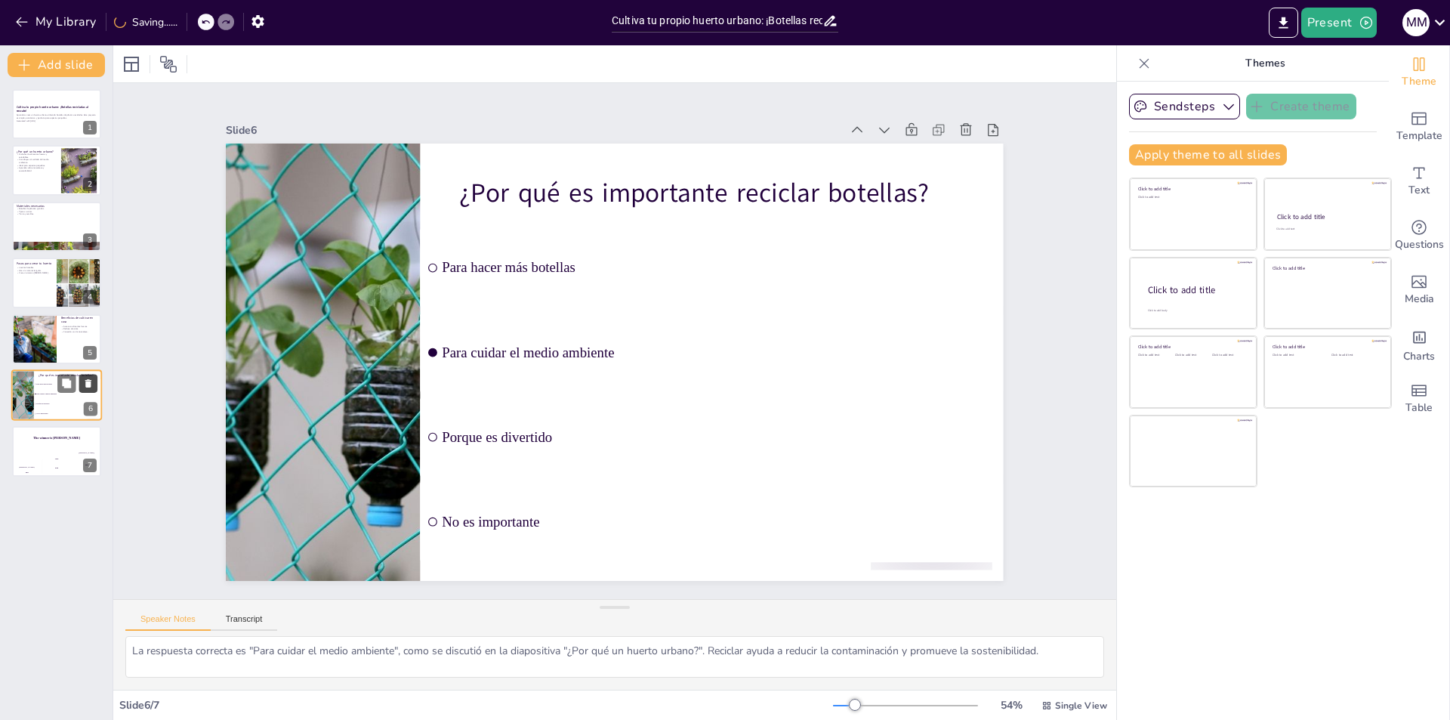
click at [93, 378] on icon at bounding box center [88, 383] width 11 height 11
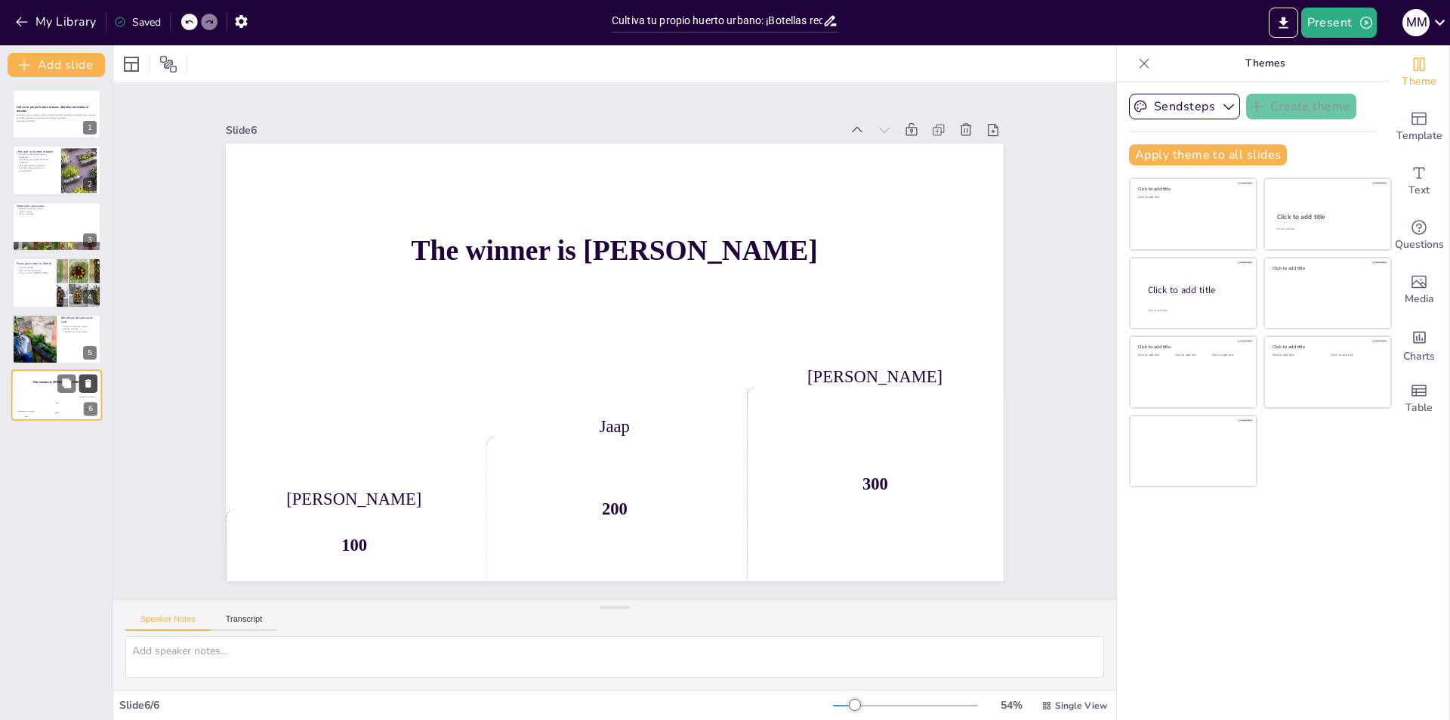
click at [93, 378] on icon at bounding box center [88, 383] width 11 height 11
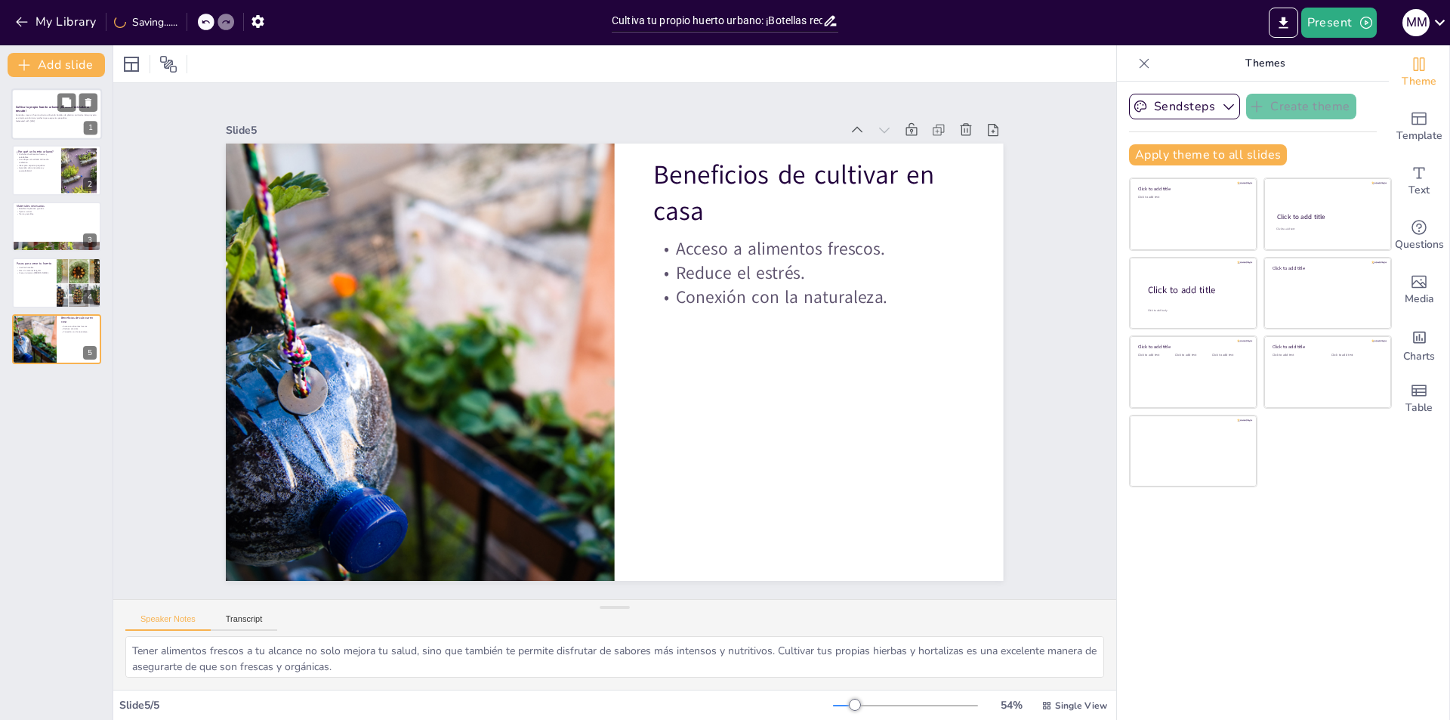
click at [37, 105] on strong "Cultiva tu propio huerto urbano: ¡Botellas recicladas al rescate!" at bounding box center [52, 109] width 73 height 8
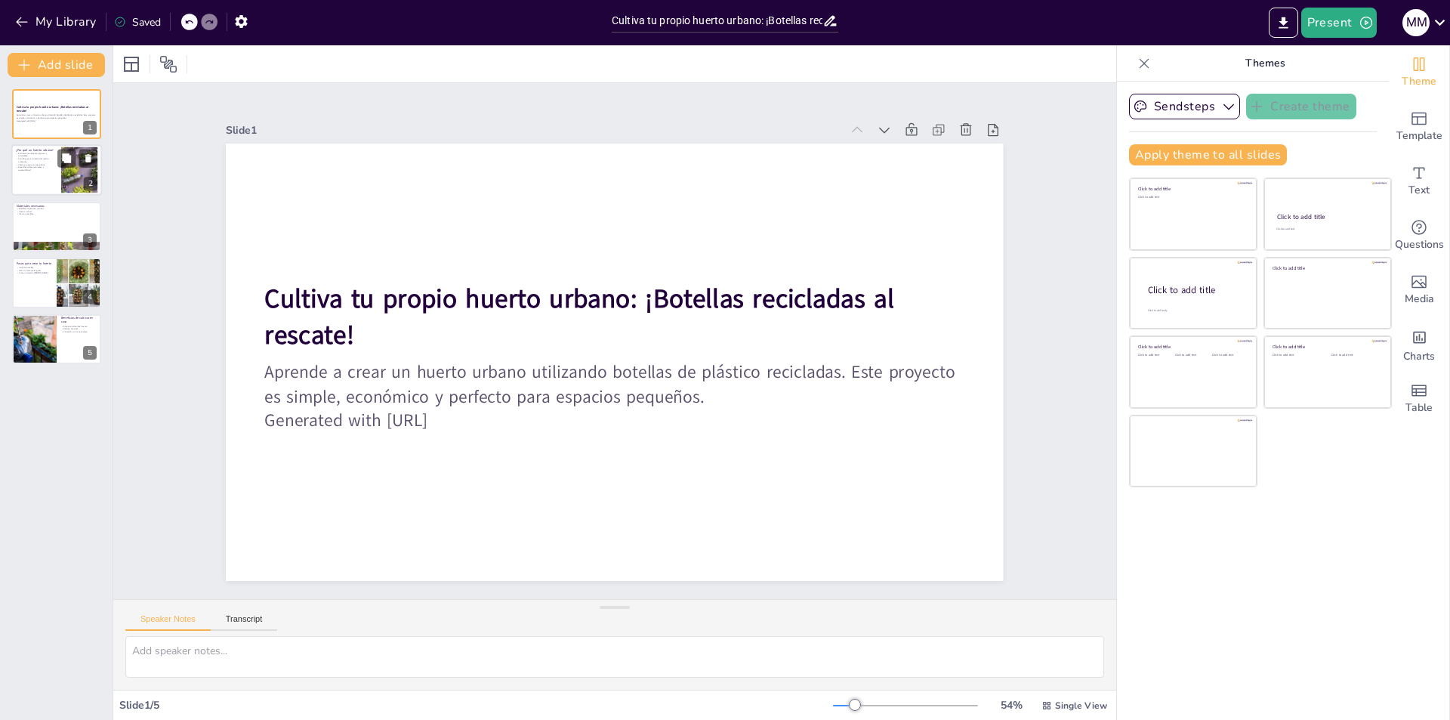
click at [41, 190] on div at bounding box center [56, 170] width 91 height 51
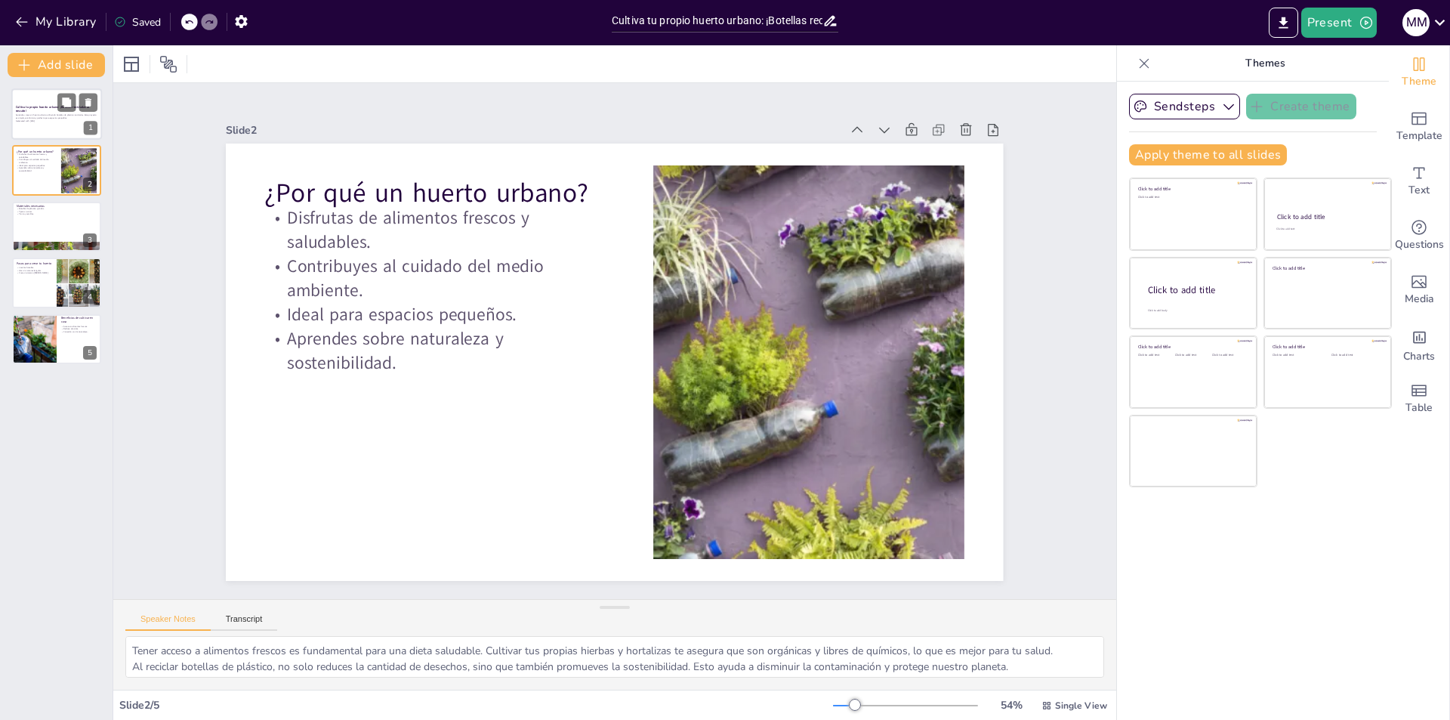
click at [39, 96] on div at bounding box center [56, 113] width 91 height 51
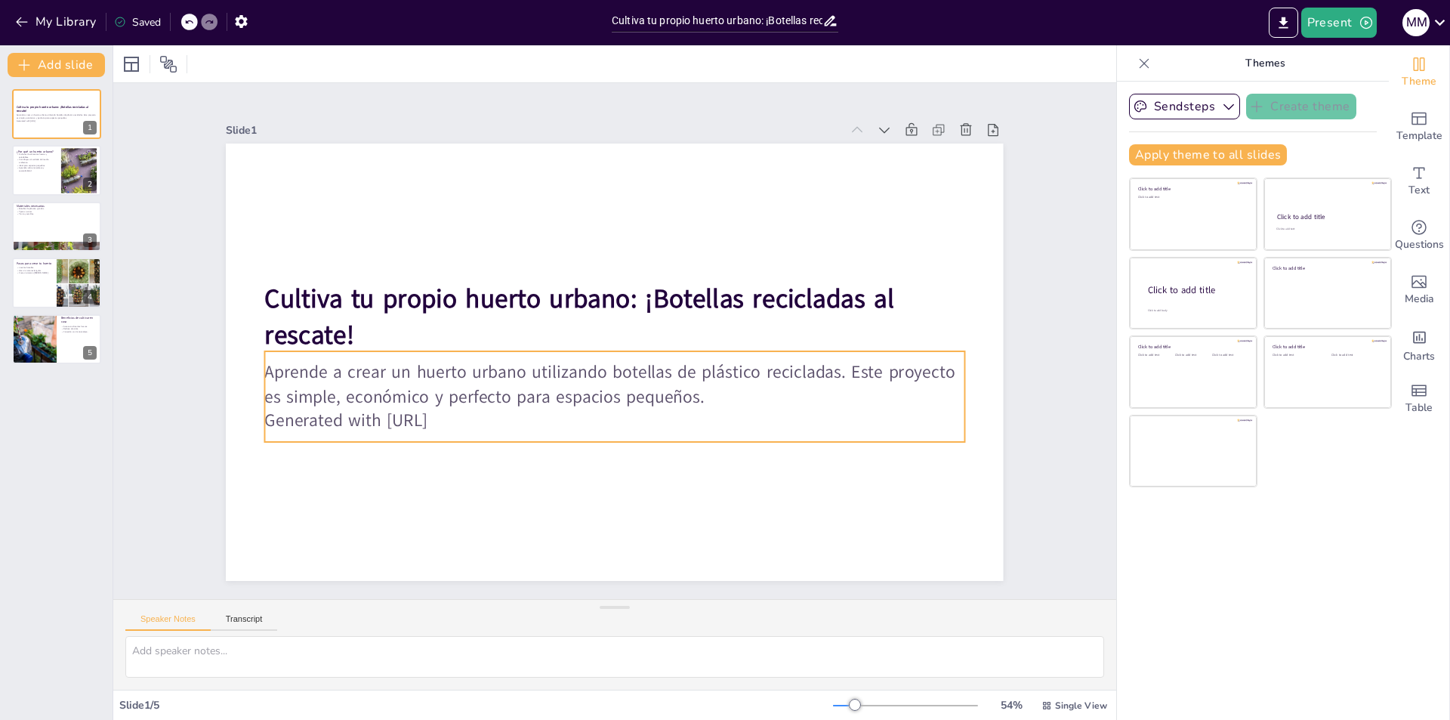
click at [419, 414] on p "Generated with [URL]" at bounding box center [538, 365] width 239 height 673
click at [490, 434] on div "Aprende a crear un huerto urbano utilizando botellas de plástico recicladas. Es…" at bounding box center [614, 396] width 699 height 91
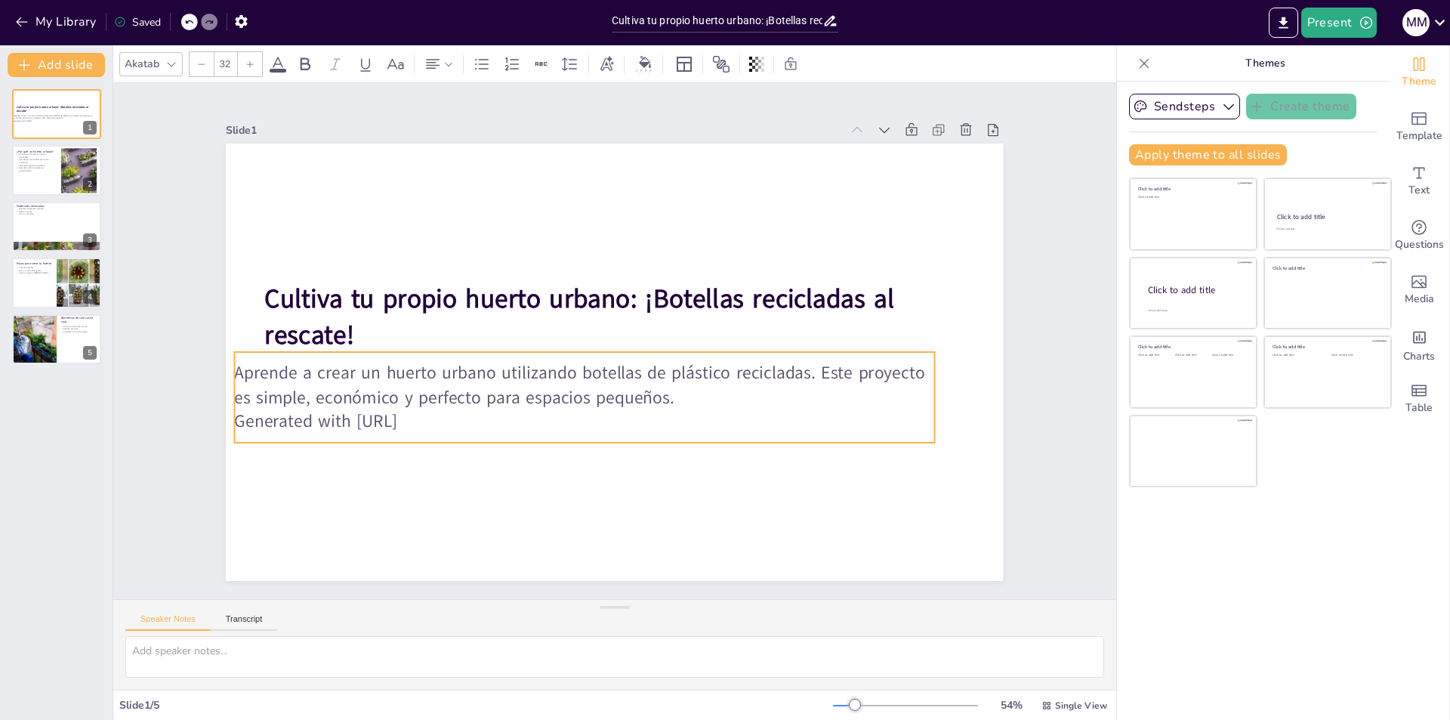
drag, startPoint x: 471, startPoint y: 415, endPoint x: 440, endPoint y: 416, distance: 30.2
click at [440, 416] on p "Generated with [URL]" at bounding box center [584, 421] width 699 height 24
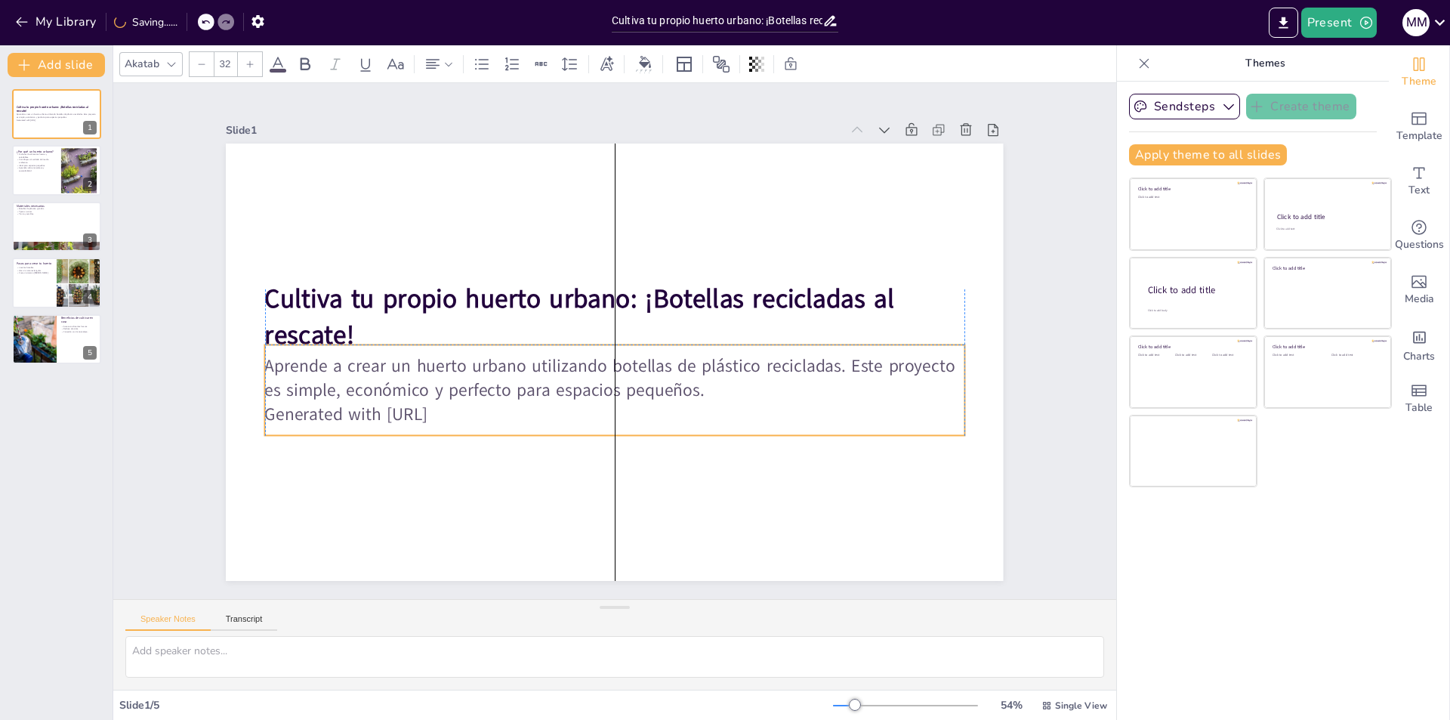
drag, startPoint x: 449, startPoint y: 418, endPoint x: 478, endPoint y: 411, distance: 30.4
click at [478, 411] on p "Generated with [URL]" at bounding box center [614, 414] width 699 height 24
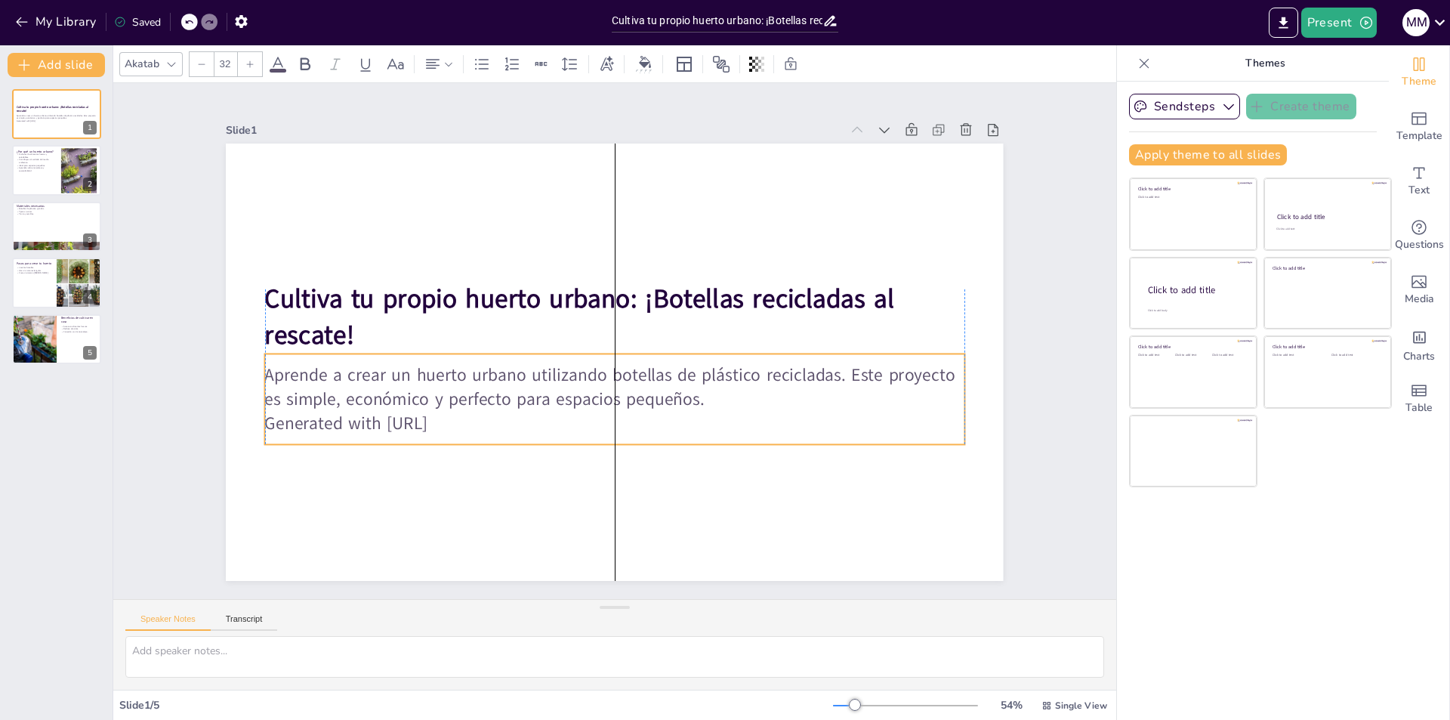
drag, startPoint x: 478, startPoint y: 411, endPoint x: 481, endPoint y: 420, distance: 9.6
click at [481, 420] on p "Generated with [URL]" at bounding box center [614, 423] width 699 height 24
click at [464, 418] on p "Generated with [URL]" at bounding box center [614, 423] width 699 height 24
drag, startPoint x: 465, startPoint y: 419, endPoint x: 275, endPoint y: 433, distance: 190.8
click at [409, 433] on div "Aprende a crear un huerto urbano utilizando botellas de plástico recicladas. Es…" at bounding box center [560, 358] width 302 height 693
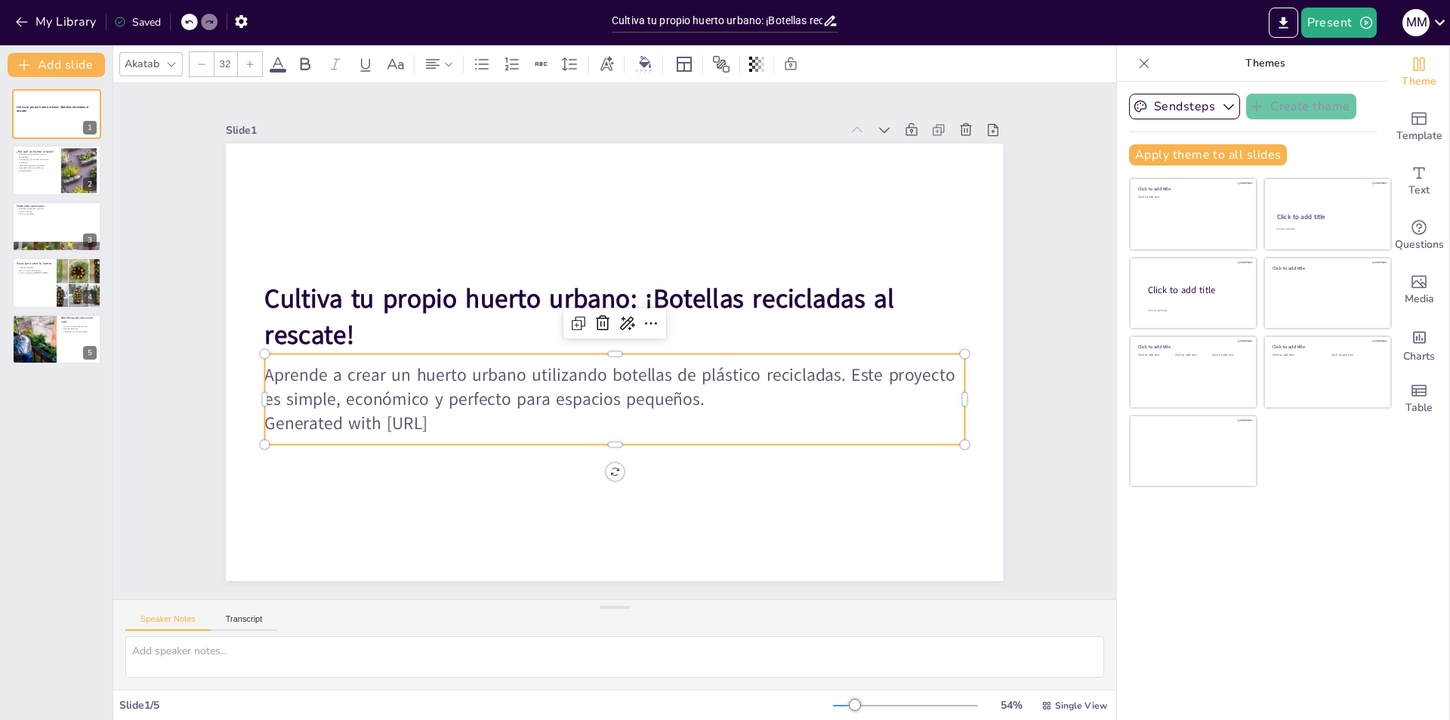
click at [275, 433] on div "Aprende a crear un huerto urbano utilizando botellas de plástico recicladas. Es…" at bounding box center [614, 398] width 699 height 91
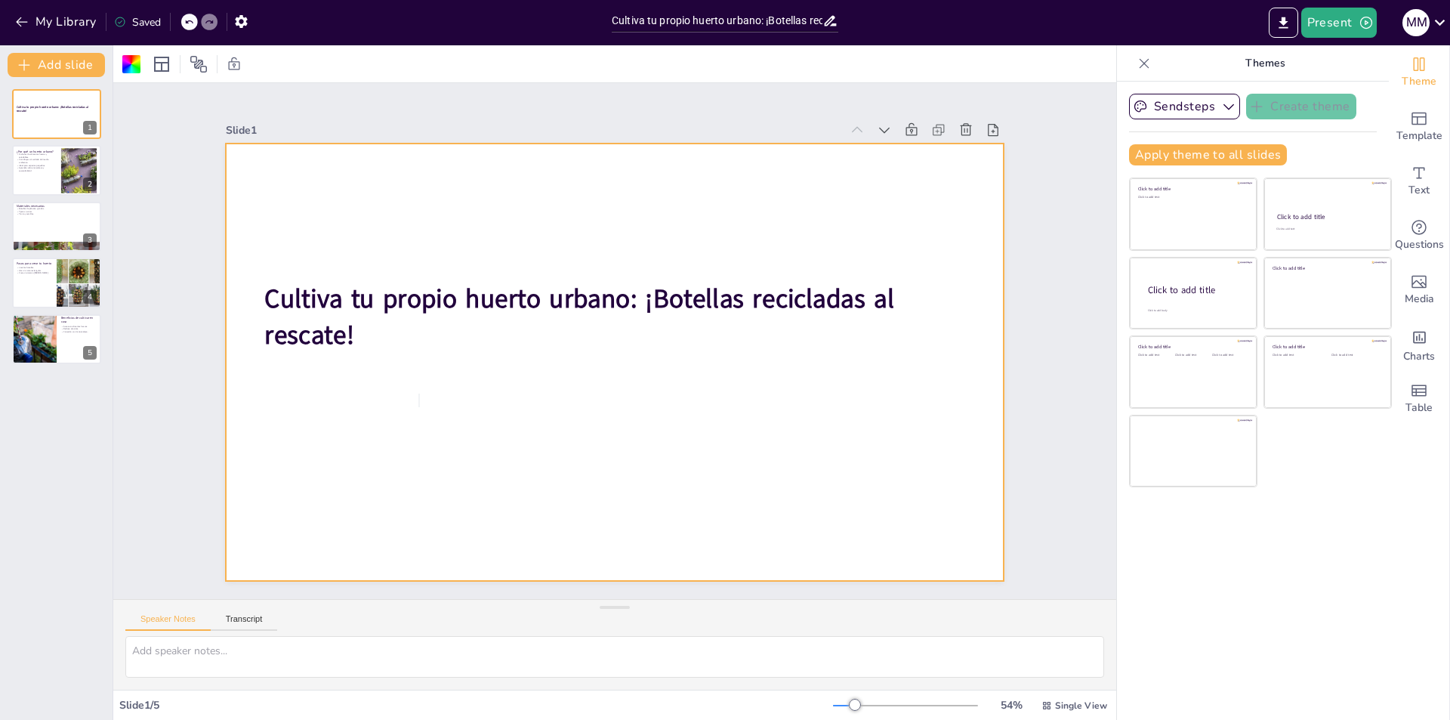
click at [183, 23] on div at bounding box center [189, 22] width 17 height 17
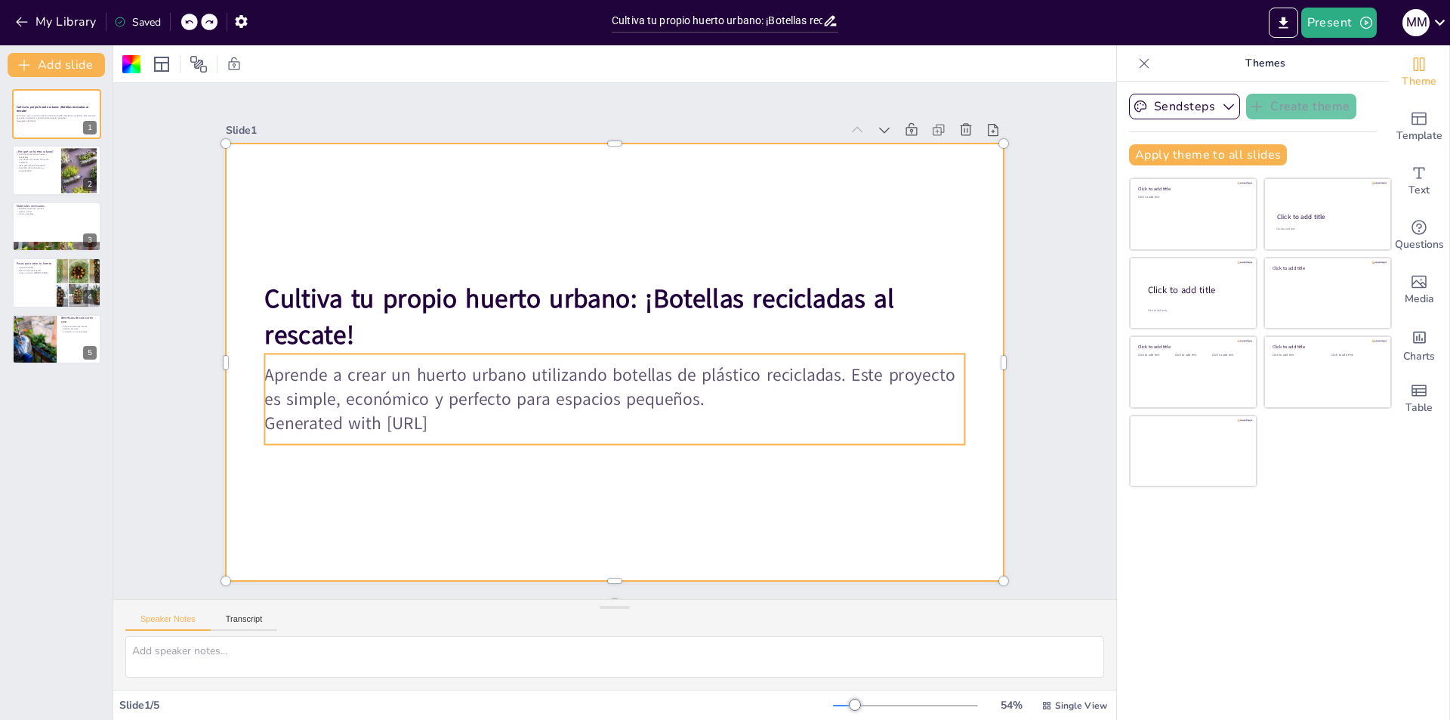
click at [392, 393] on p "Aprende a crear un huerto urbano utilizando botellas de plástico recicladas. Es…" at bounding box center [614, 387] width 699 height 48
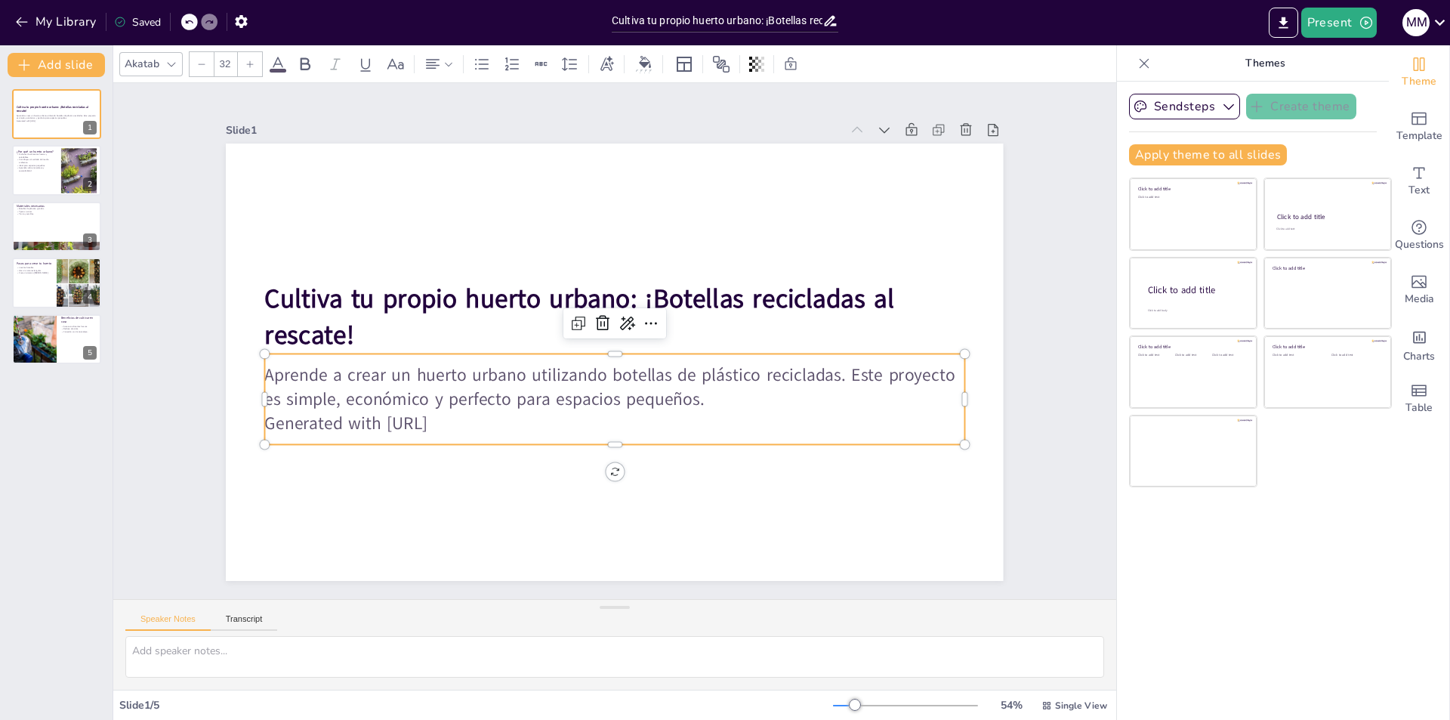
click at [451, 427] on p "Generated with [URL]" at bounding box center [614, 423] width 699 height 24
click at [466, 427] on p "Generated with [URL]" at bounding box center [614, 423] width 699 height 24
click at [466, 418] on p "Generated with [URL]" at bounding box center [553, 286] width 486 height 536
click at [449, 419] on p "Generated with [URL]" at bounding box center [614, 424] width 699 height 24
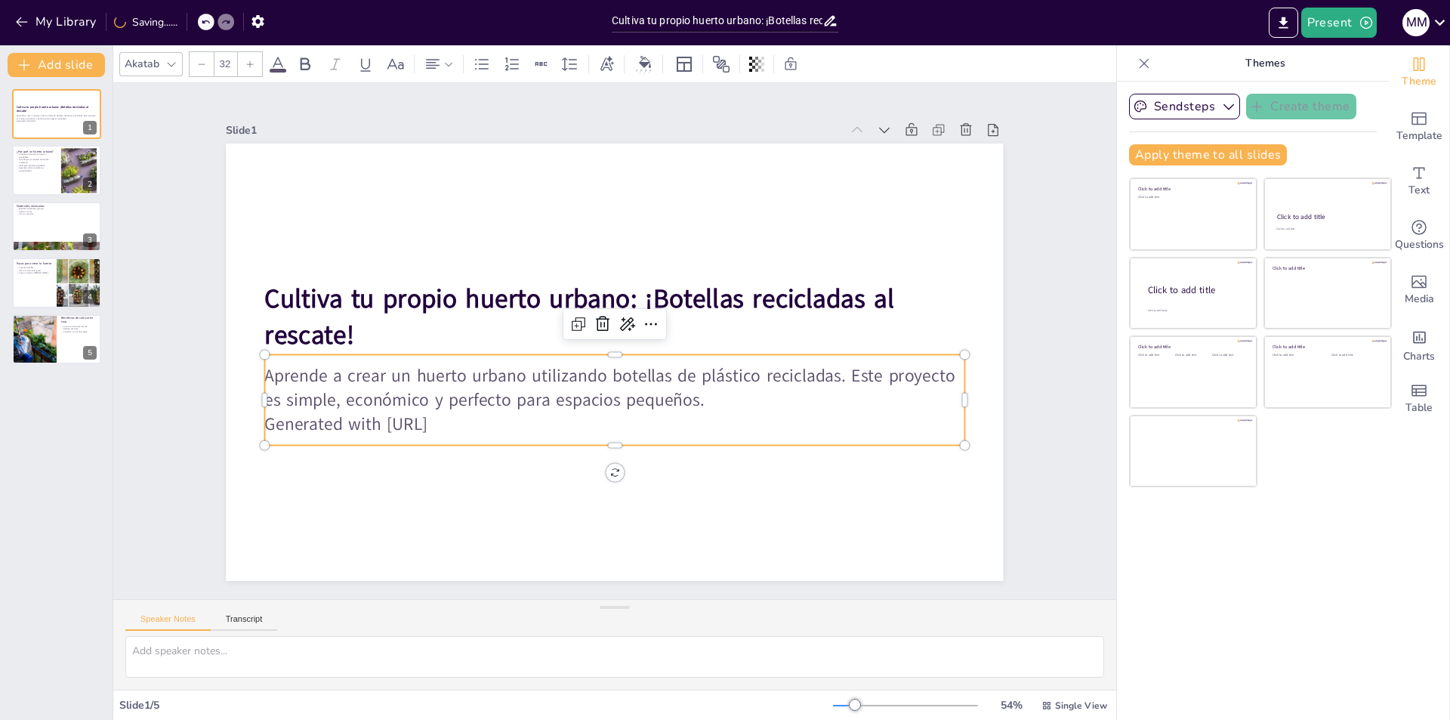
click at [449, 420] on p "Generated with [URL]" at bounding box center [614, 424] width 699 height 24
drag, startPoint x: 464, startPoint y: 426, endPoint x: 430, endPoint y: 421, distance: 34.3
click at [430, 421] on p "Generated with [URL]" at bounding box center [614, 424] width 699 height 24
drag, startPoint x: 474, startPoint y: 421, endPoint x: 263, endPoint y: 421, distance: 210.7
click at [265, 421] on p "Generated with [URL]" at bounding box center [614, 424] width 699 height 24
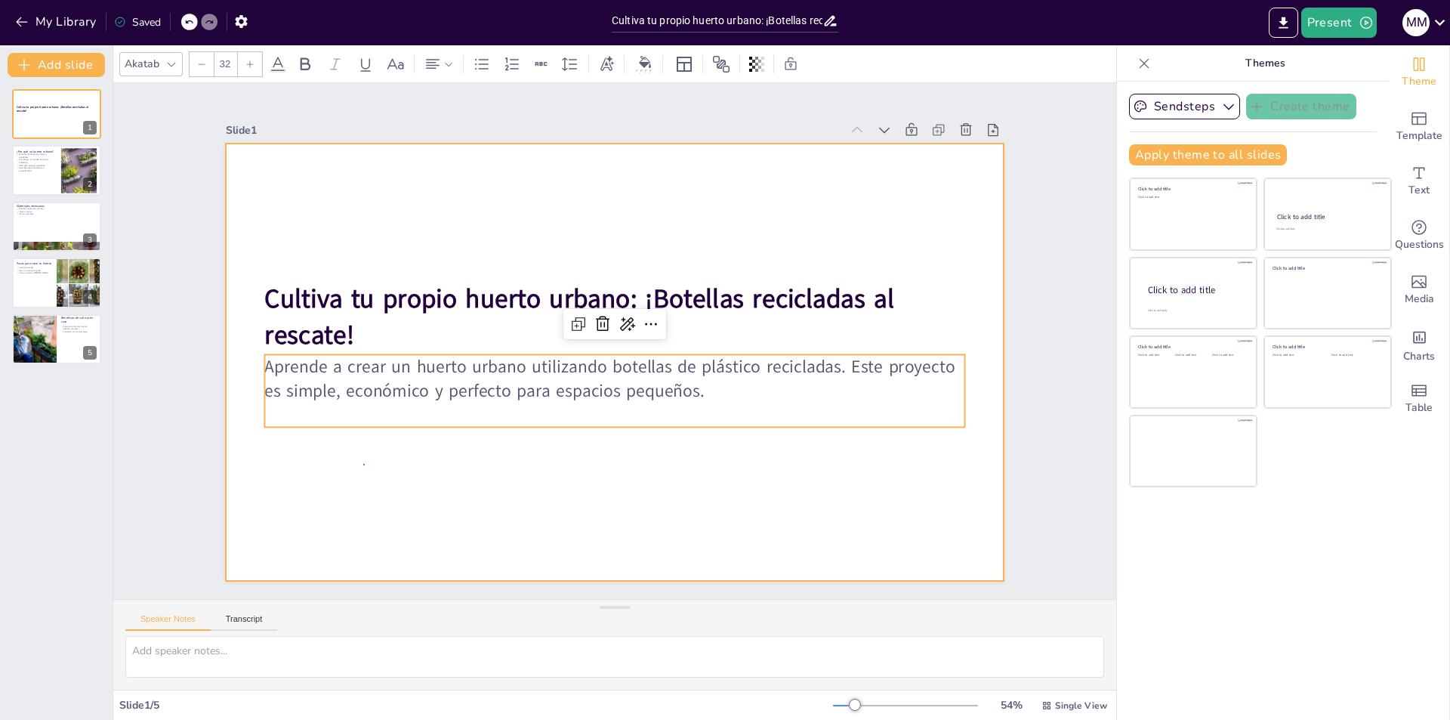
click at [365, 464] on div at bounding box center [614, 361] width 777 height 437
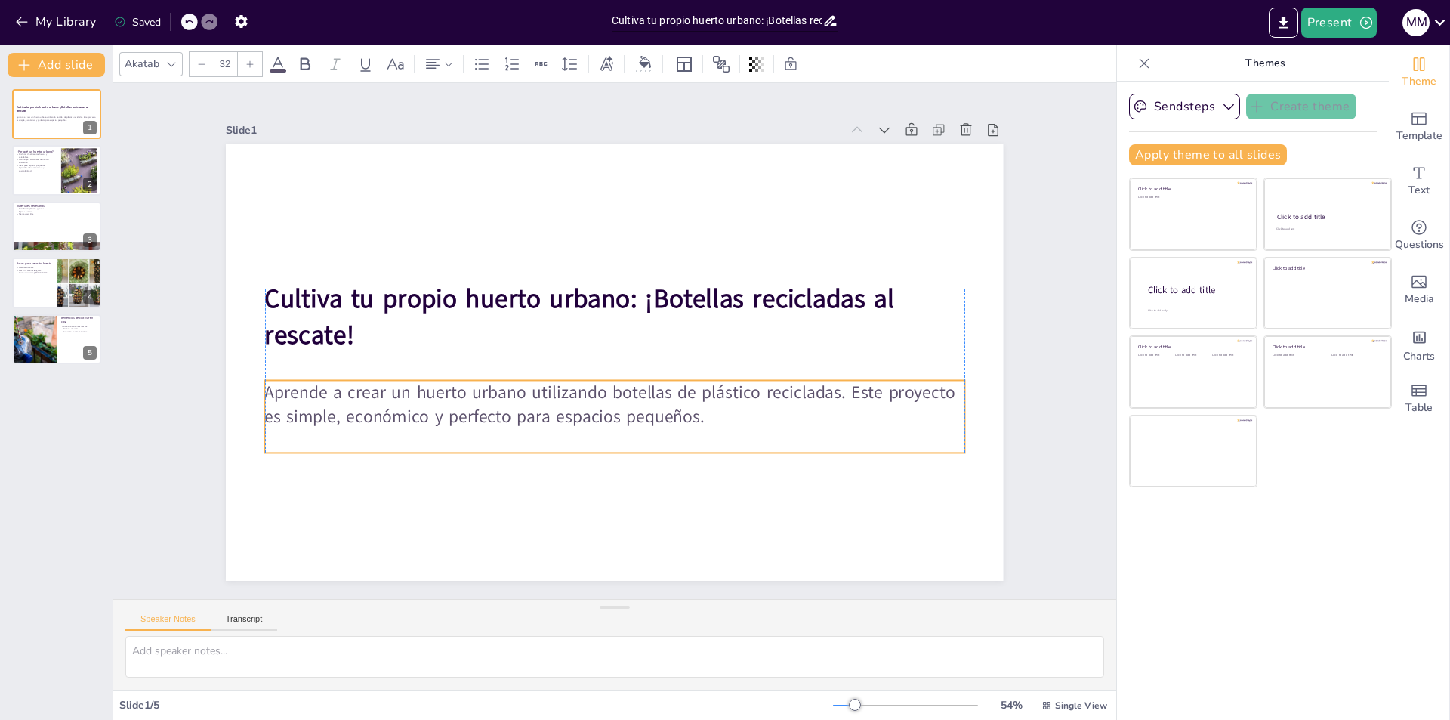
drag, startPoint x: 378, startPoint y: 375, endPoint x: 374, endPoint y: 400, distance: 26.1
click at [374, 400] on p "Aprende a crear un huerto urbano utilizando botellas de plástico recicladas. Es…" at bounding box center [614, 404] width 699 height 48
click at [26, 166] on p "Aprendes sobre naturaleza y sostenibilidad." at bounding box center [36, 168] width 41 height 5
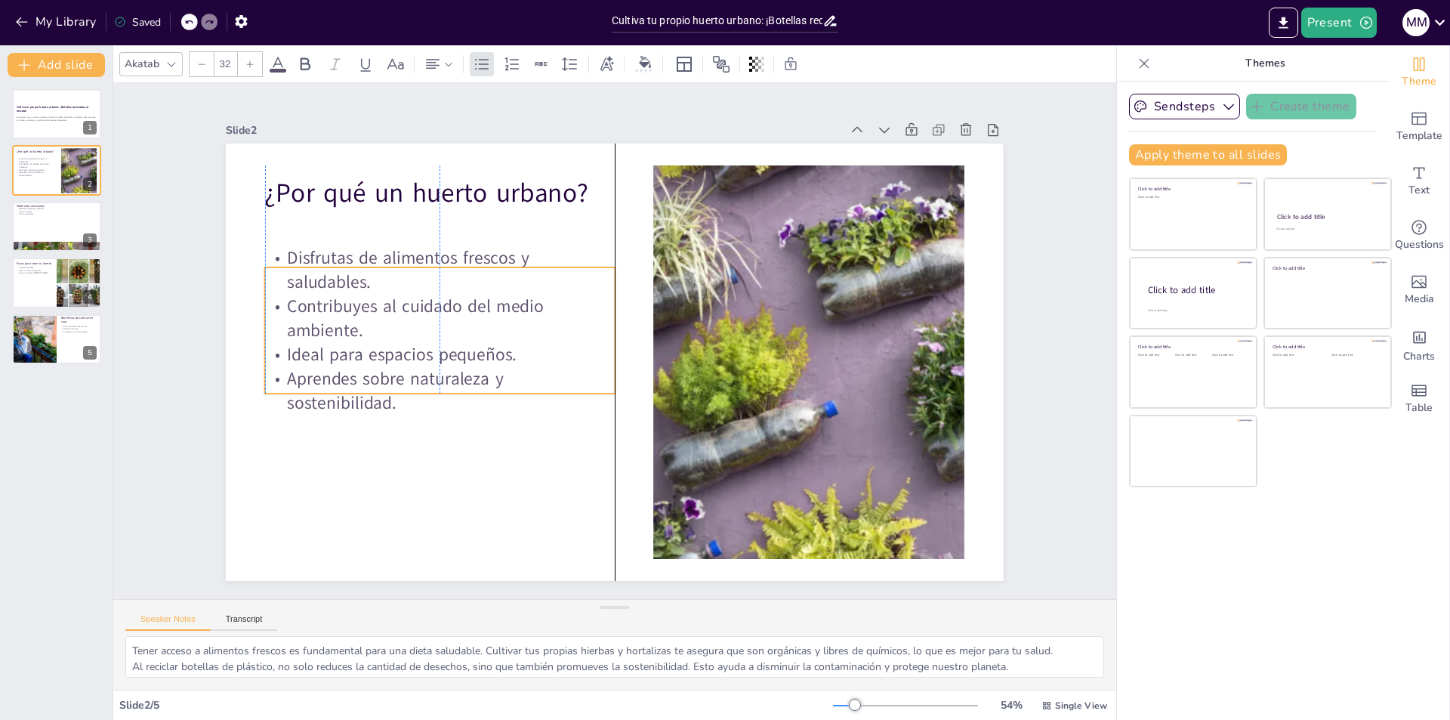
drag, startPoint x: 406, startPoint y: 286, endPoint x: 402, endPoint y: 326, distance: 40.2
click at [402, 326] on p "Contribuyes al cuidado del medio ambiente." at bounding box center [443, 300] width 353 height 85
click at [35, 241] on div at bounding box center [56, 226] width 91 height 51
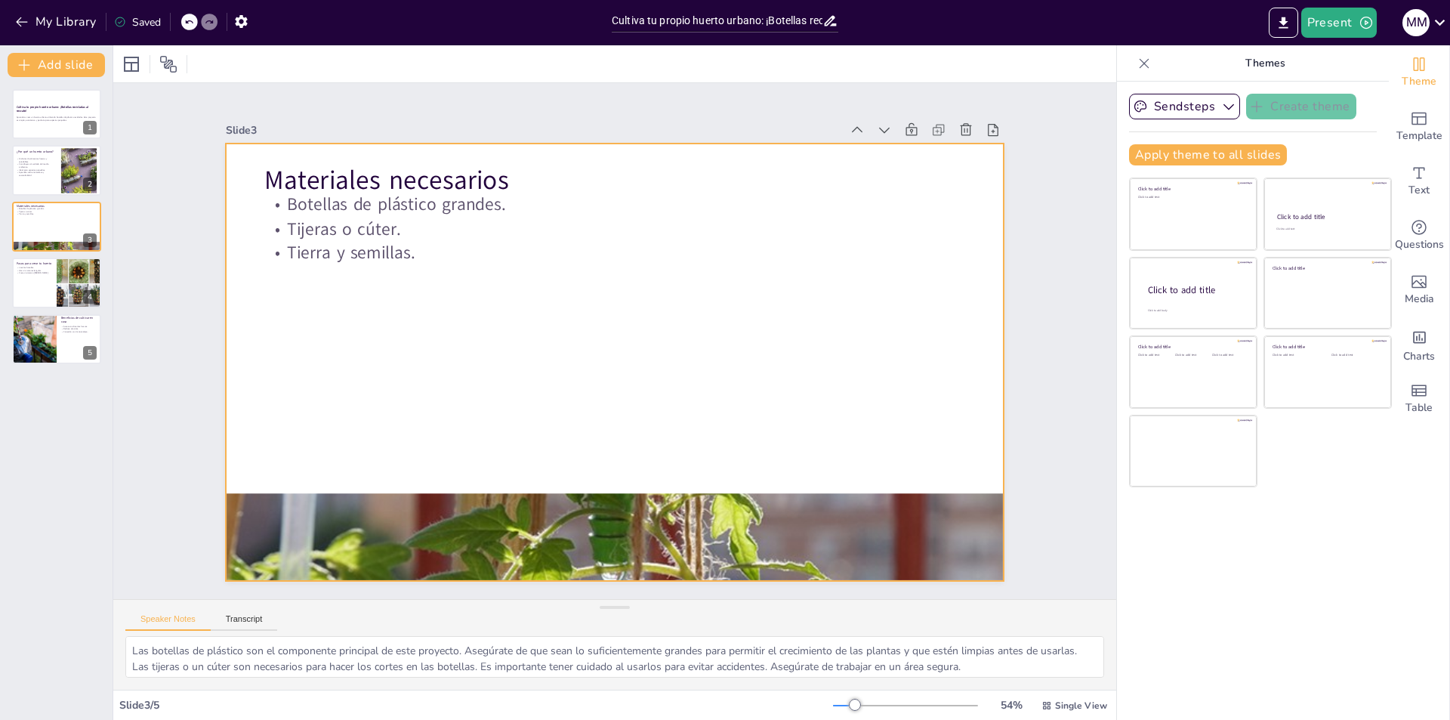
click at [544, 499] on div at bounding box center [594, 536] width 828 height 607
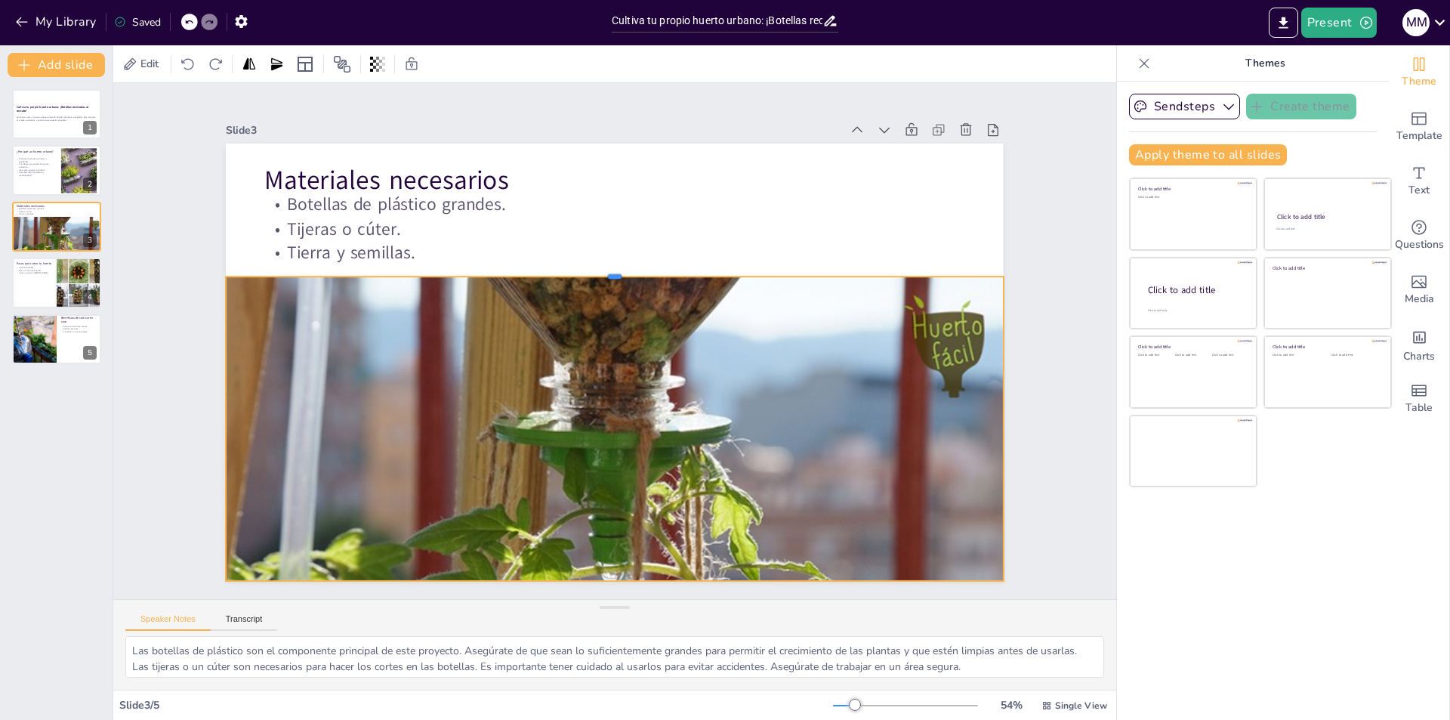
drag, startPoint x: 598, startPoint y: 487, endPoint x: 588, endPoint y: 270, distance: 217.0
click at [588, 270] on div at bounding box center [614, 270] width 777 height 12
click at [1054, 302] on div "Slide 1 Cultiva tu propio huerto urbano: ¡Botellas recicladas al rescate! Apren…" at bounding box center [614, 341] width 1051 height 618
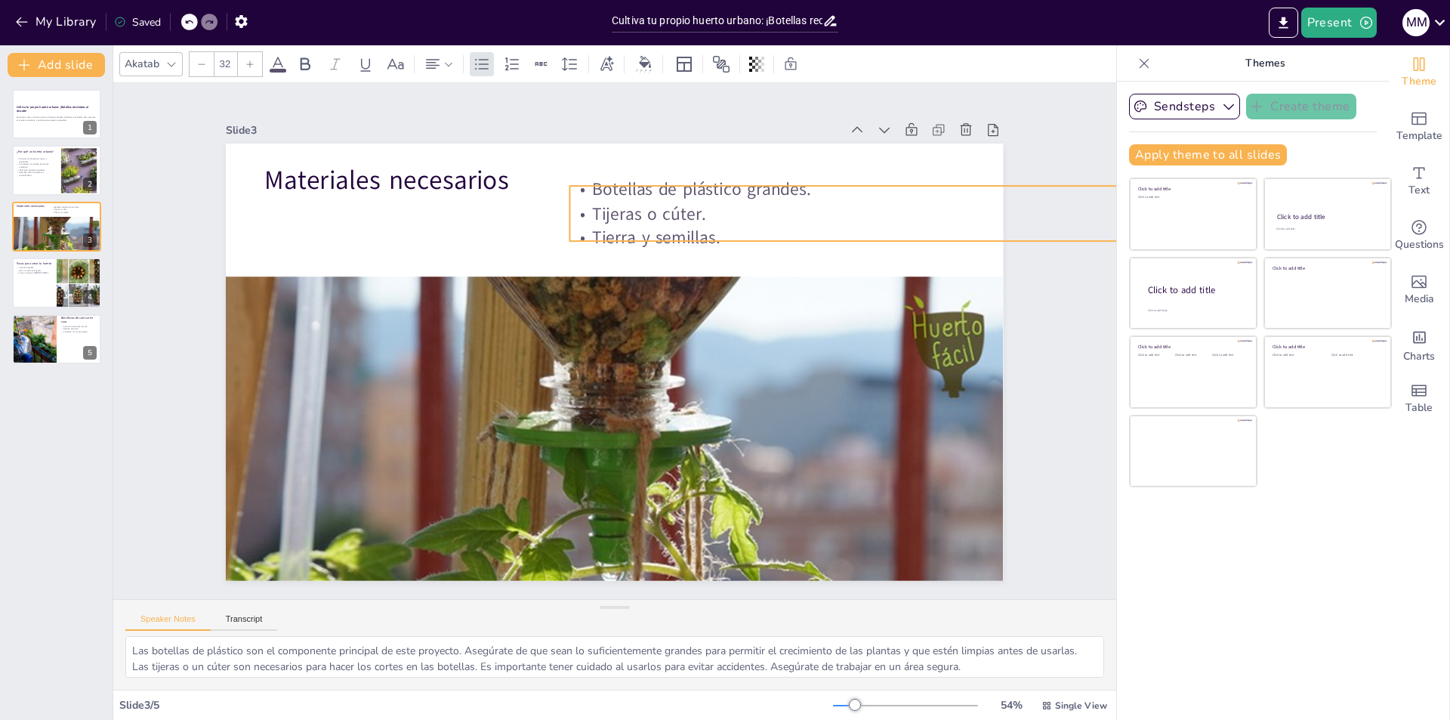
drag, startPoint x: 460, startPoint y: 216, endPoint x: 739, endPoint y: 180, distance: 281.7
click at [739, 180] on p "Botellas de plástico grandes." at bounding box center [934, 222] width 699 height 97
click at [1034, 384] on div "Slide 1 Cultiva tu propio huerto urbano: ¡Botellas recicladas al rescate! Apren…" at bounding box center [615, 341] width 862 height 480
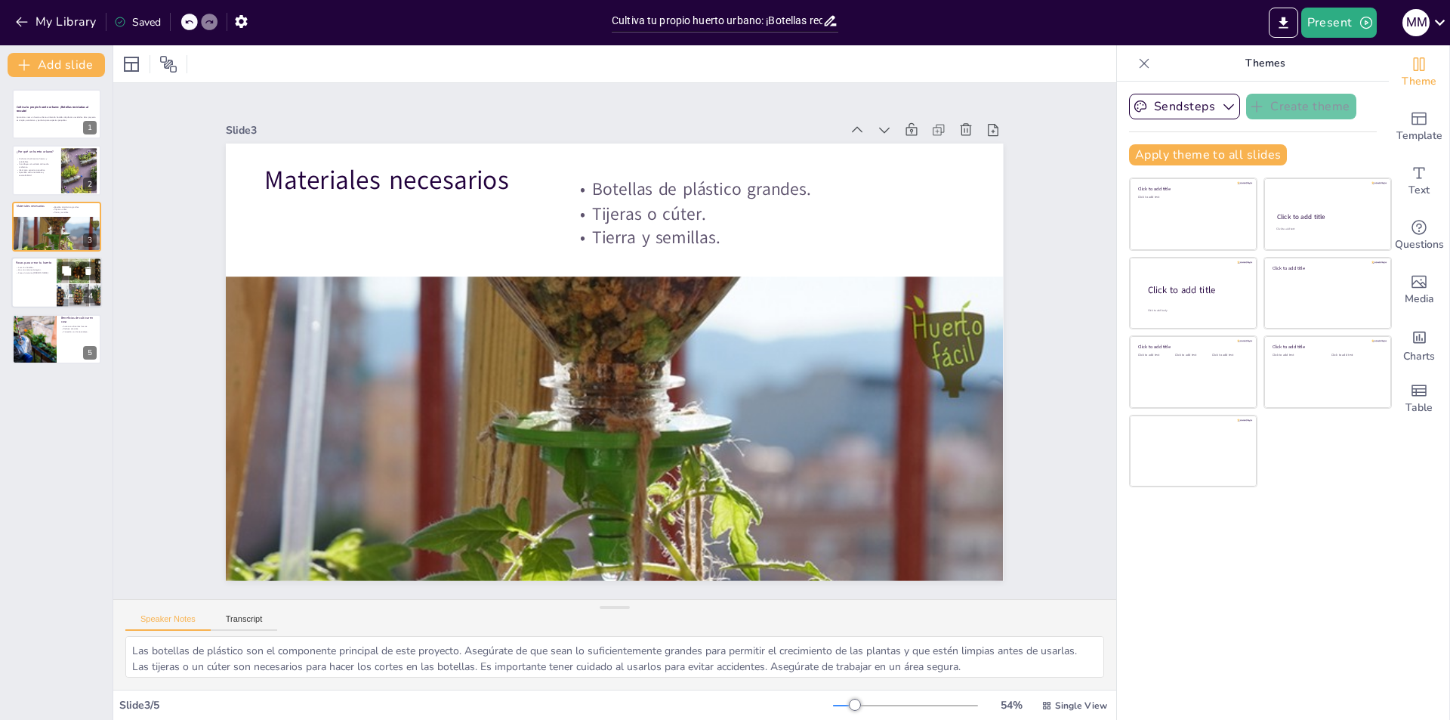
click at [45, 288] on div at bounding box center [56, 282] width 91 height 51
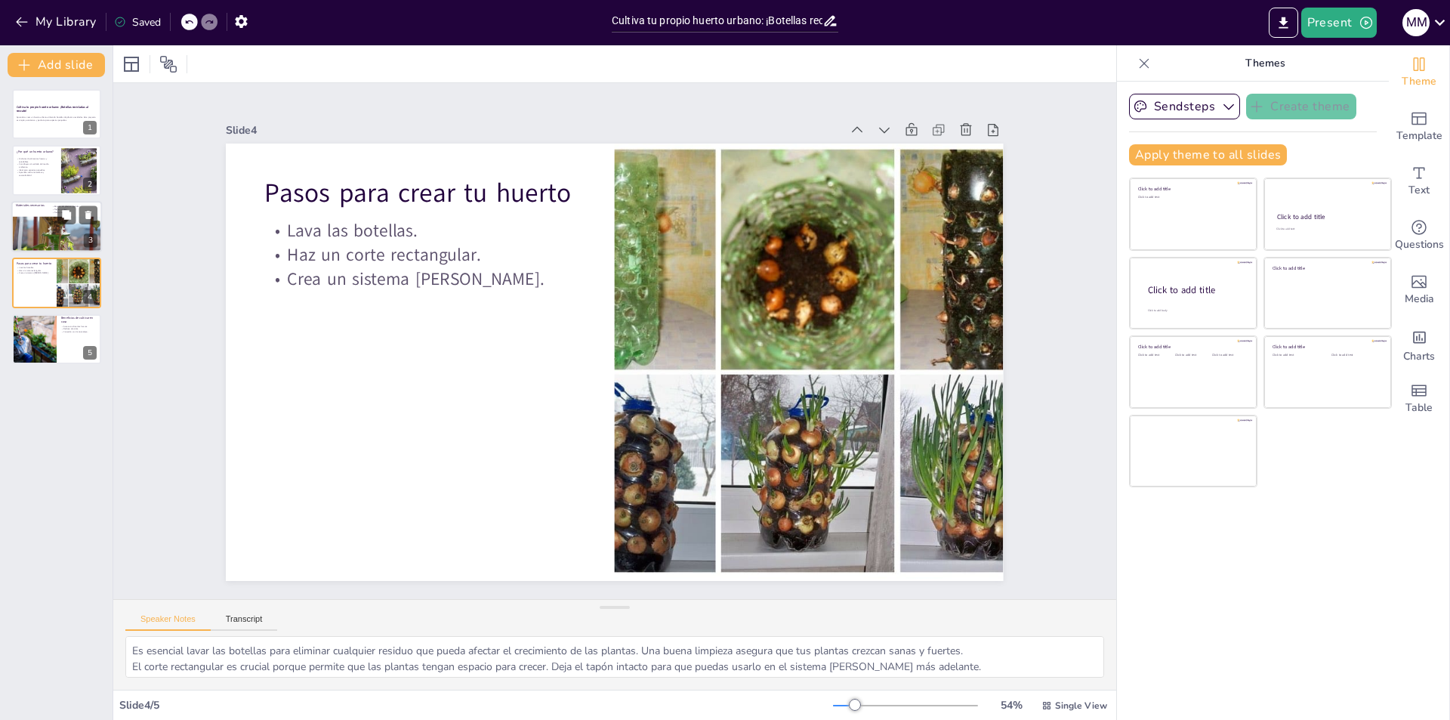
click at [46, 224] on div at bounding box center [56, 247] width 91 height 62
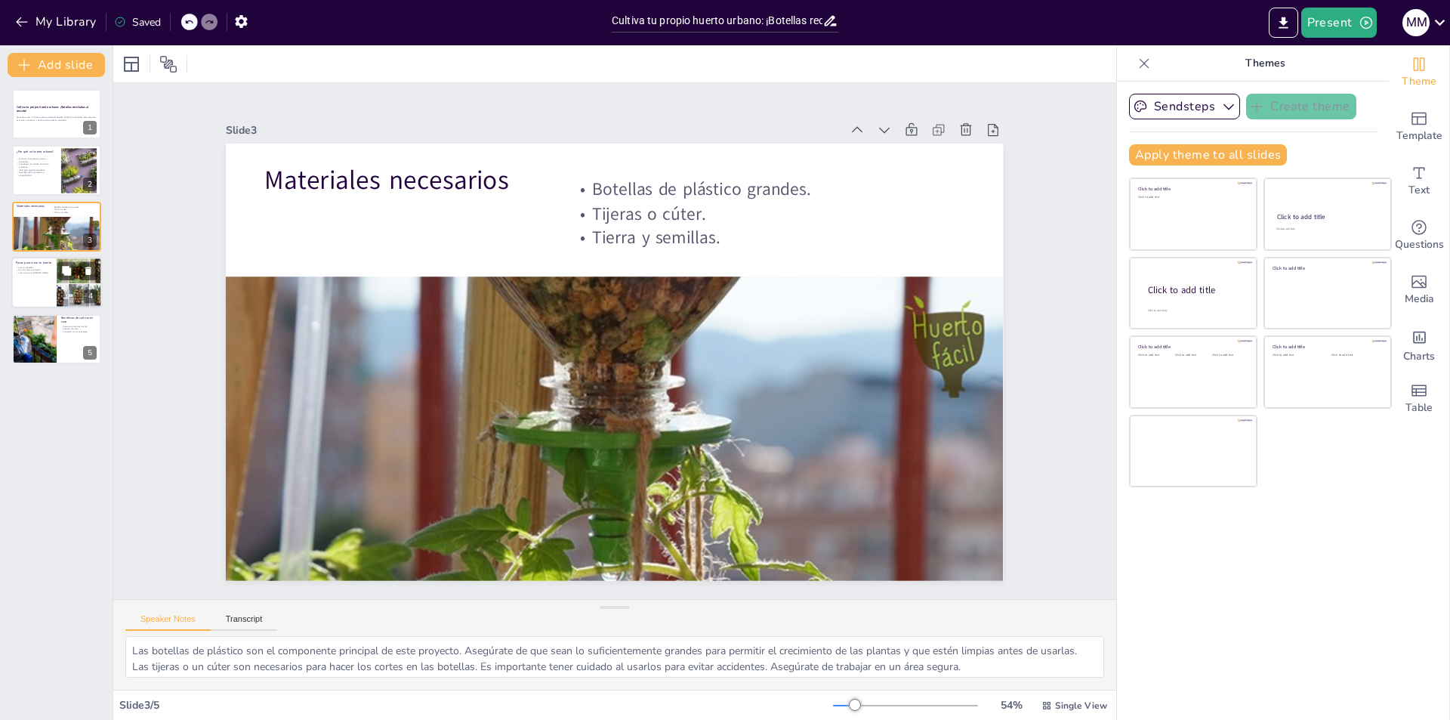
click at [99, 291] on div at bounding box center [80, 282] width 64 height 51
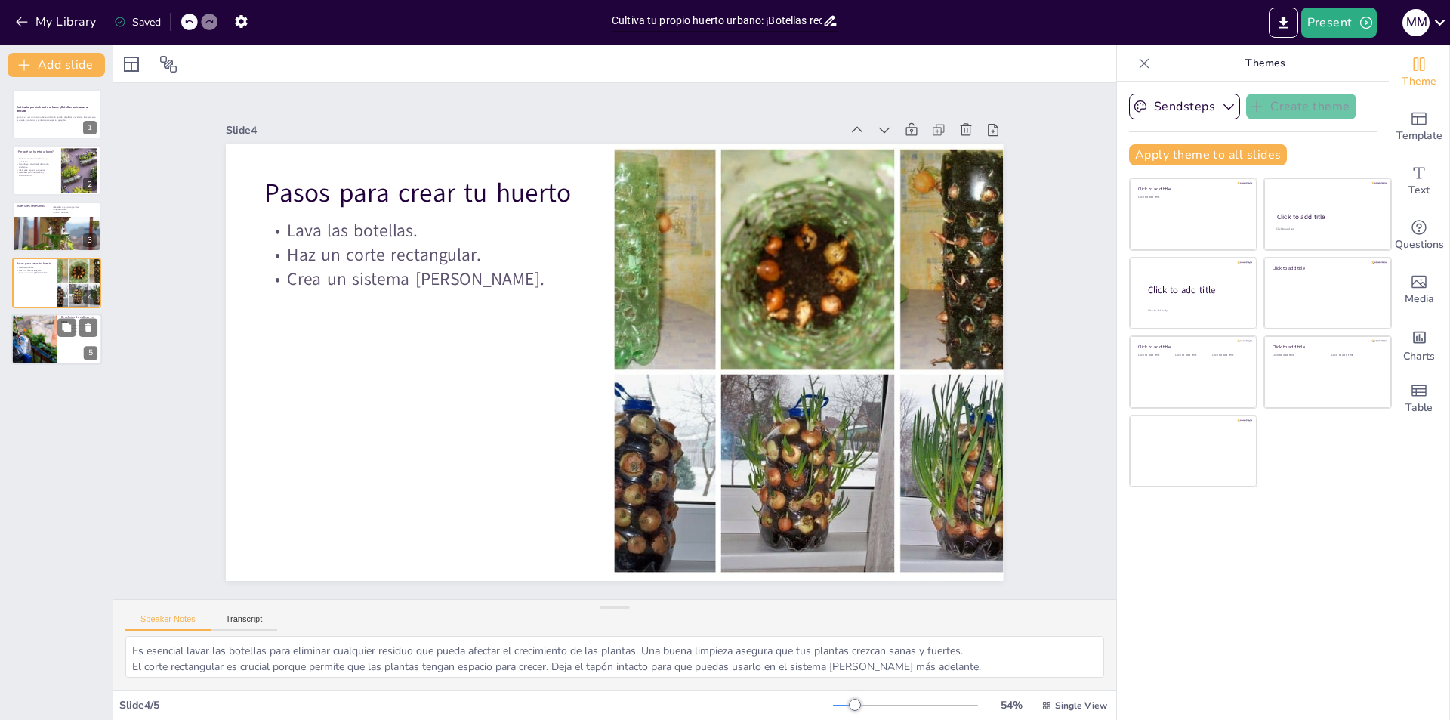
click at [24, 338] on div at bounding box center [33, 338] width 77 height 51
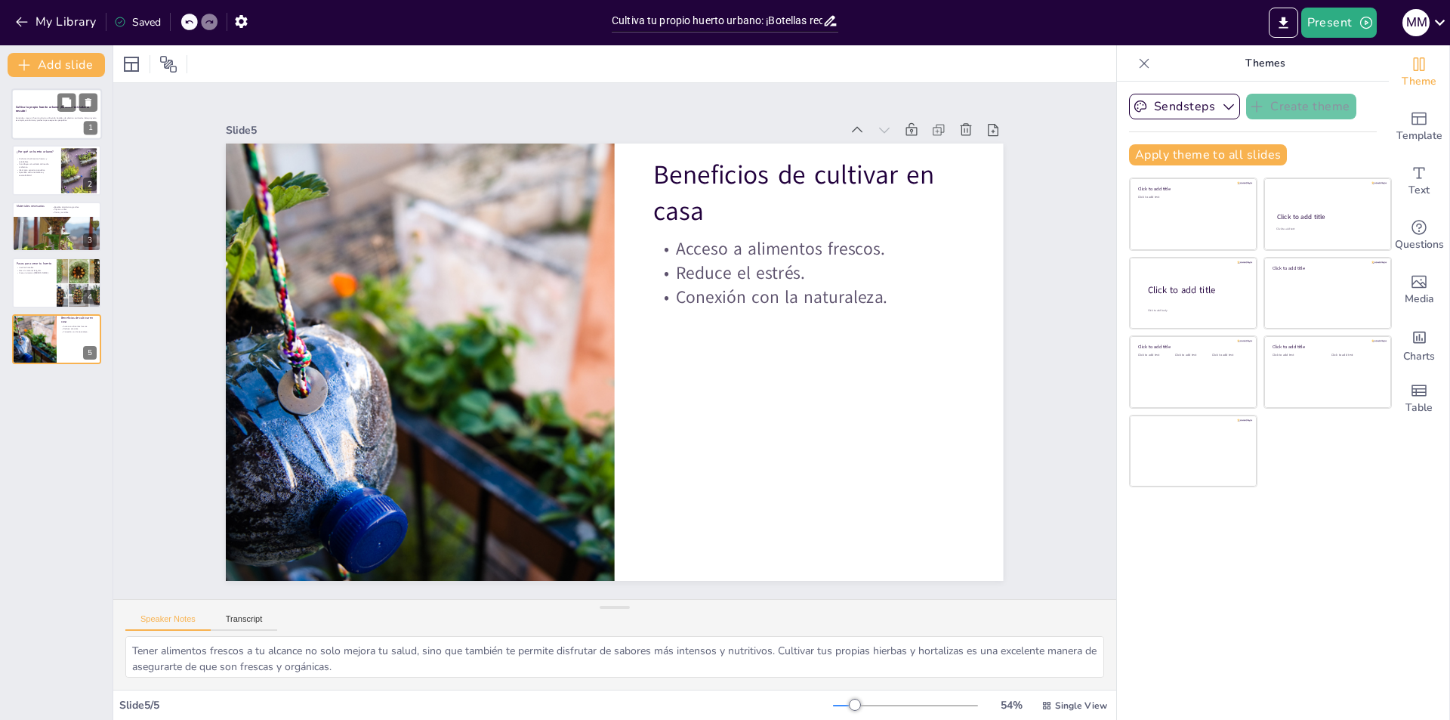
click at [62, 120] on p "Aprende a crear un huerto urbano utilizando botellas de plástico recicladas. Es…" at bounding box center [57, 118] width 82 height 5
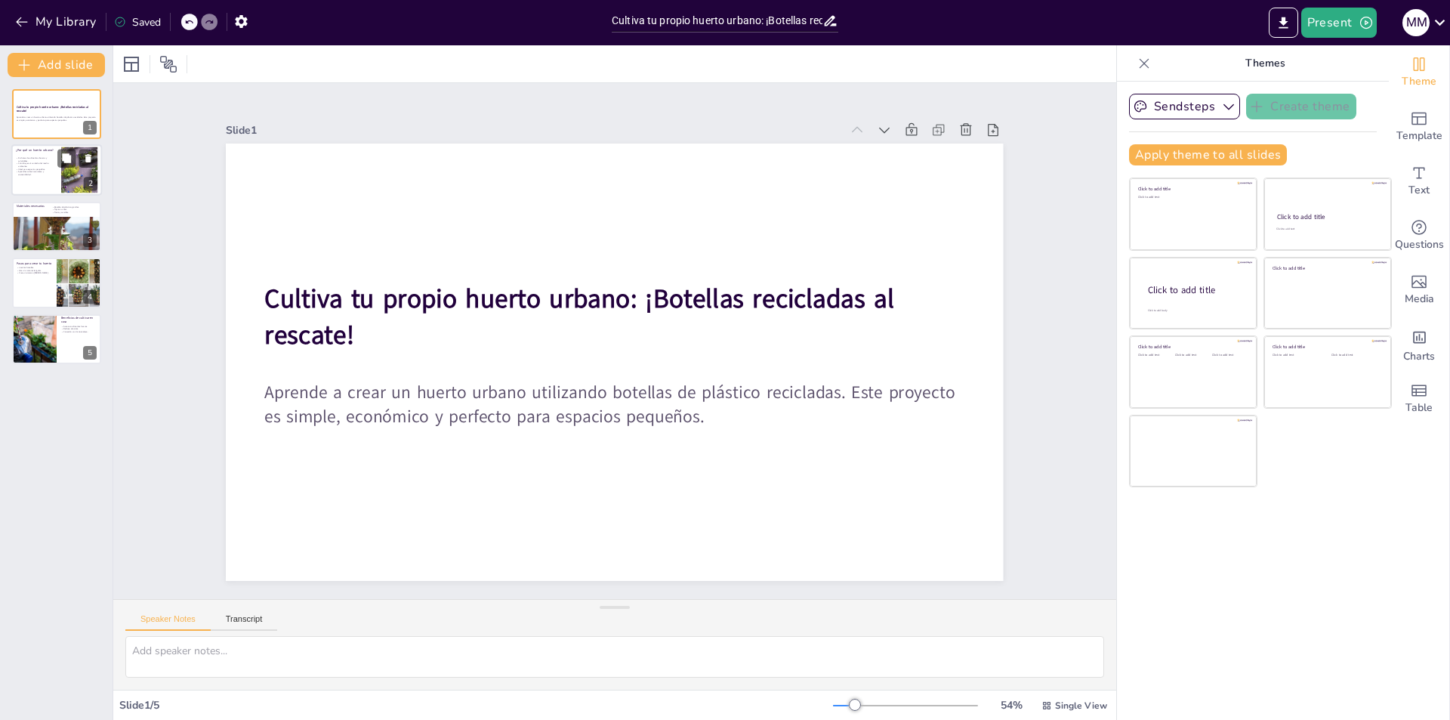
click at [44, 179] on div at bounding box center [56, 170] width 91 height 51
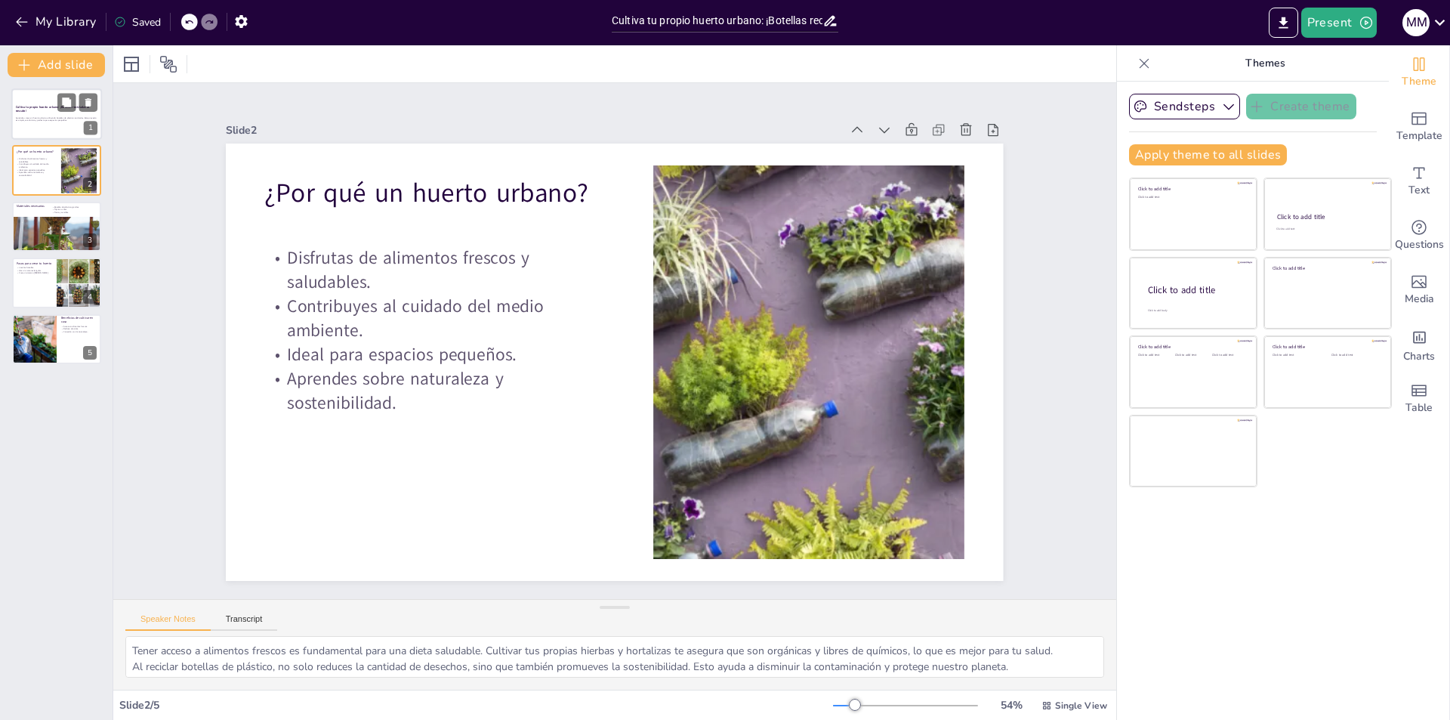
click at [45, 98] on div at bounding box center [56, 113] width 91 height 51
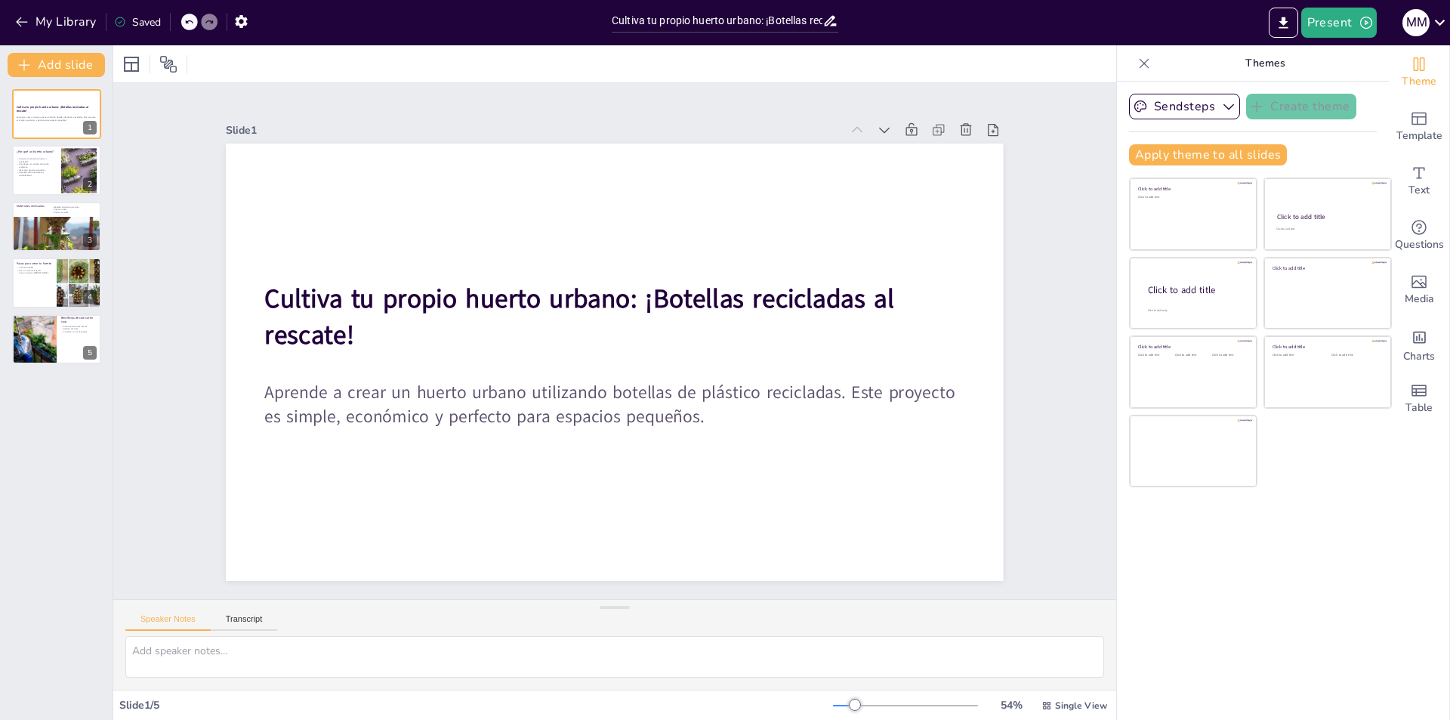
click at [130, 26] on div "Saved" at bounding box center [137, 22] width 47 height 14
click at [133, 26] on div "Saved" at bounding box center [137, 22] width 47 height 14
click at [1342, 23] on button "Present" at bounding box center [1339, 23] width 76 height 30
click at [1366, 100] on li "Play presentation" at bounding box center [1362, 93] width 119 height 24
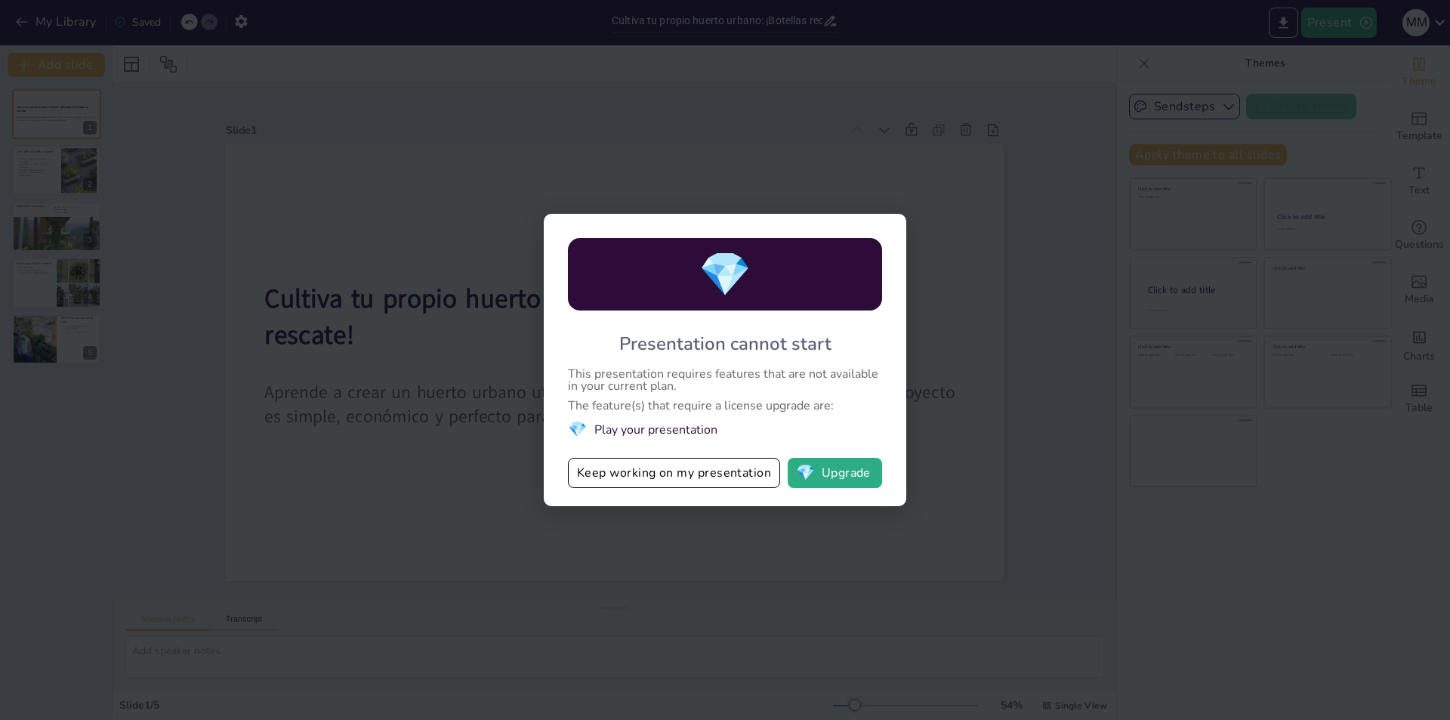
drag, startPoint x: 727, startPoint y: 477, endPoint x: 718, endPoint y: 480, distance: 8.8
click at [719, 480] on button "Keep working on my presentation" at bounding box center [674, 473] width 212 height 30
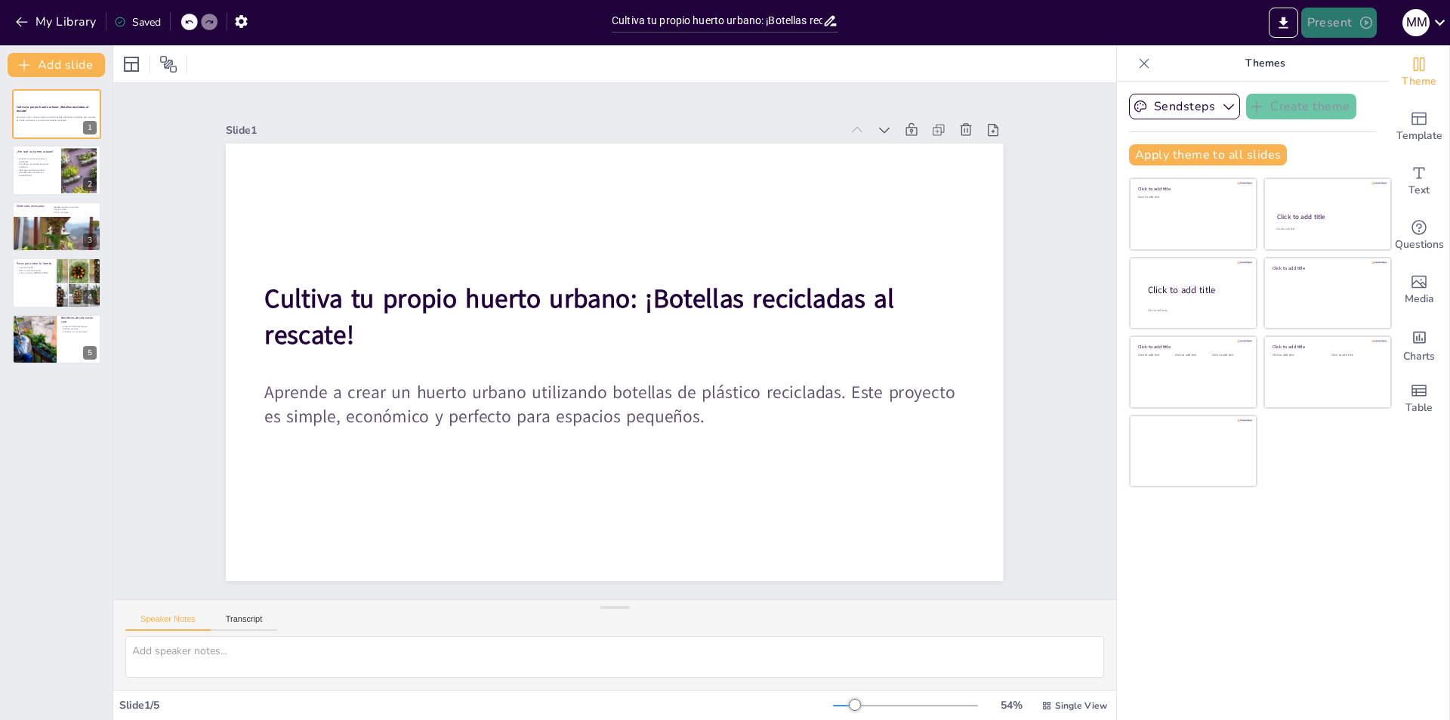
click at [1323, 19] on button "Present" at bounding box center [1339, 23] width 76 height 30
click at [1350, 51] on li "Preview presentation" at bounding box center [1362, 56] width 119 height 24
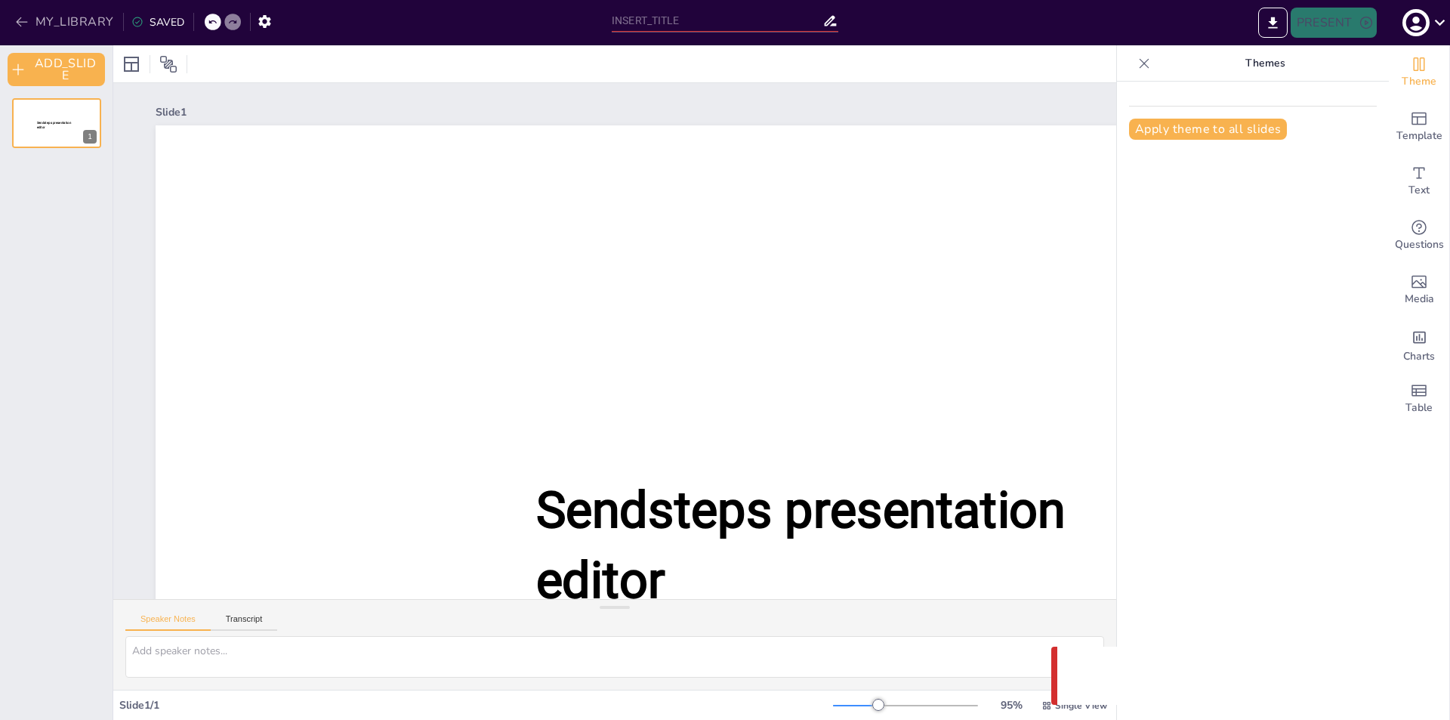
type input "Cultiva tu propio huerto urbano: ¡Botellas recicladas al rescate!"
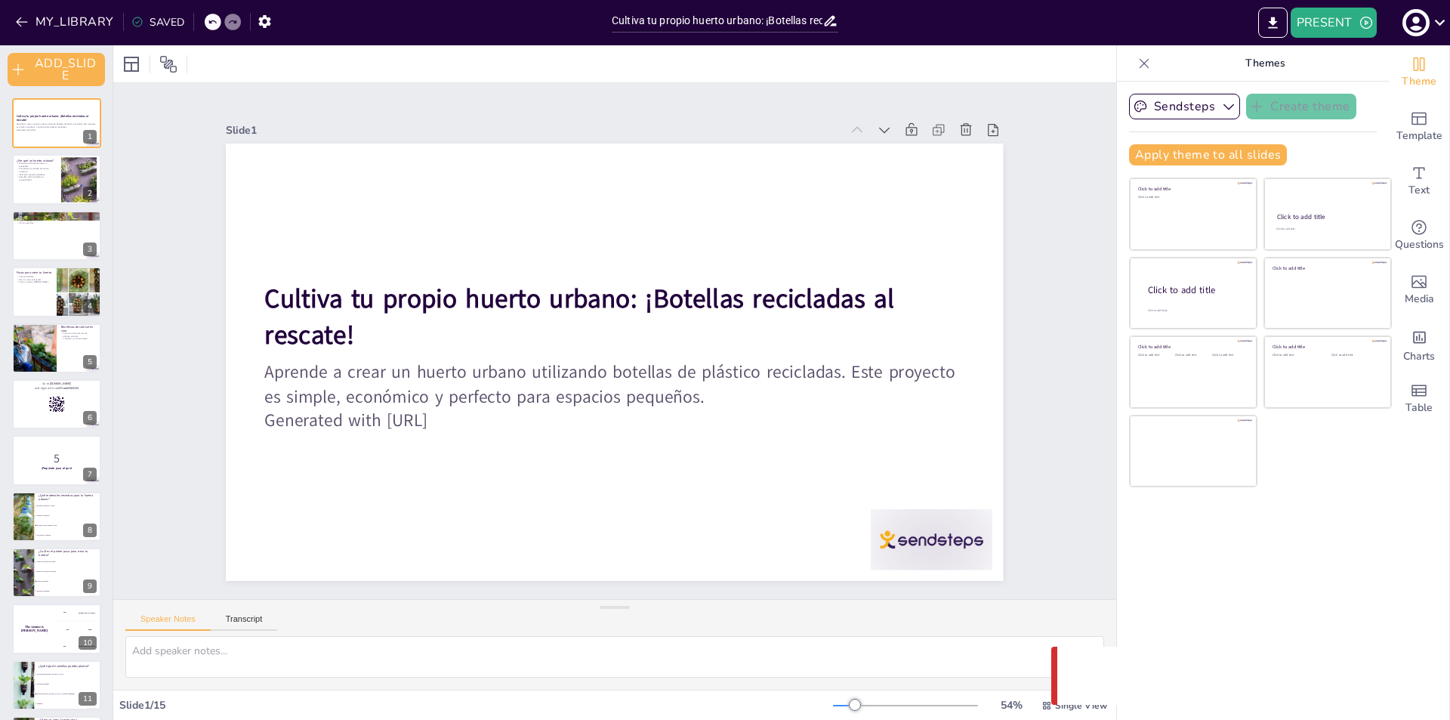
checkbox input "true"
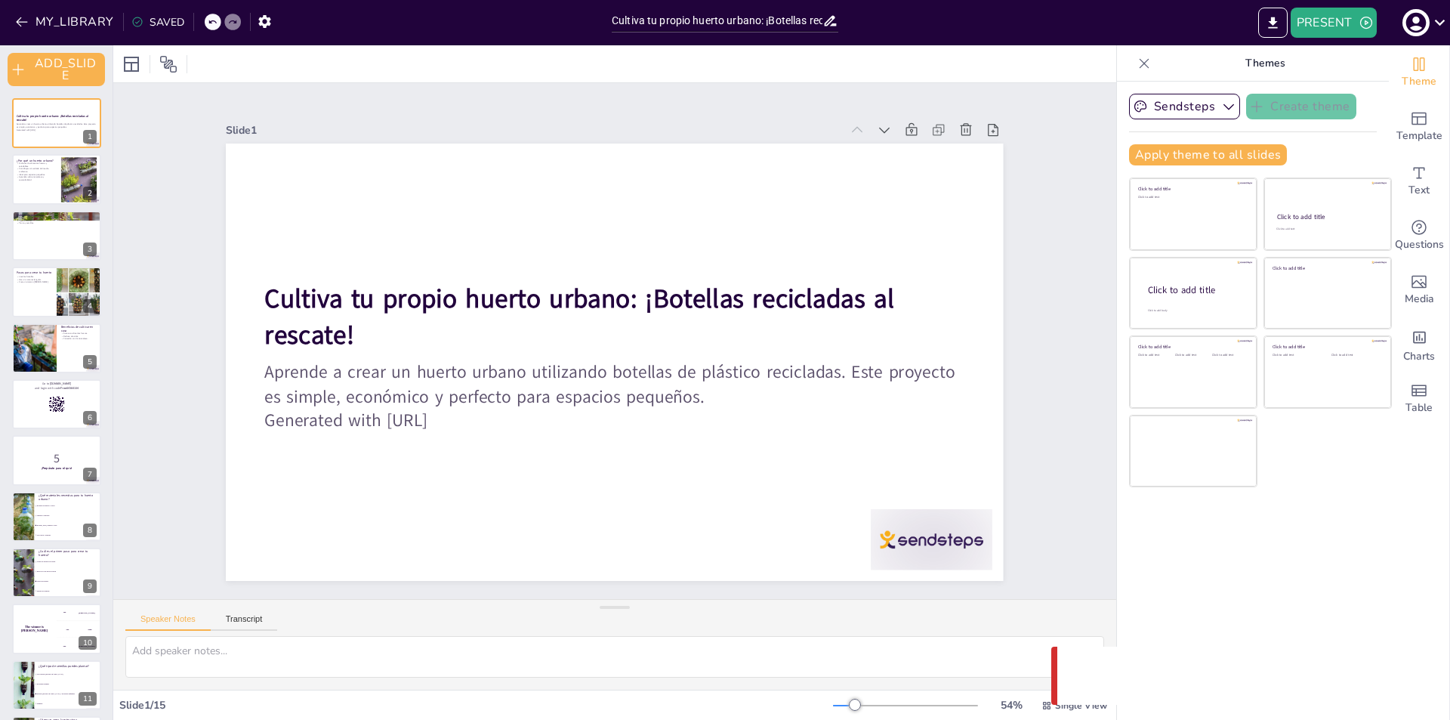
checkbox input "true"
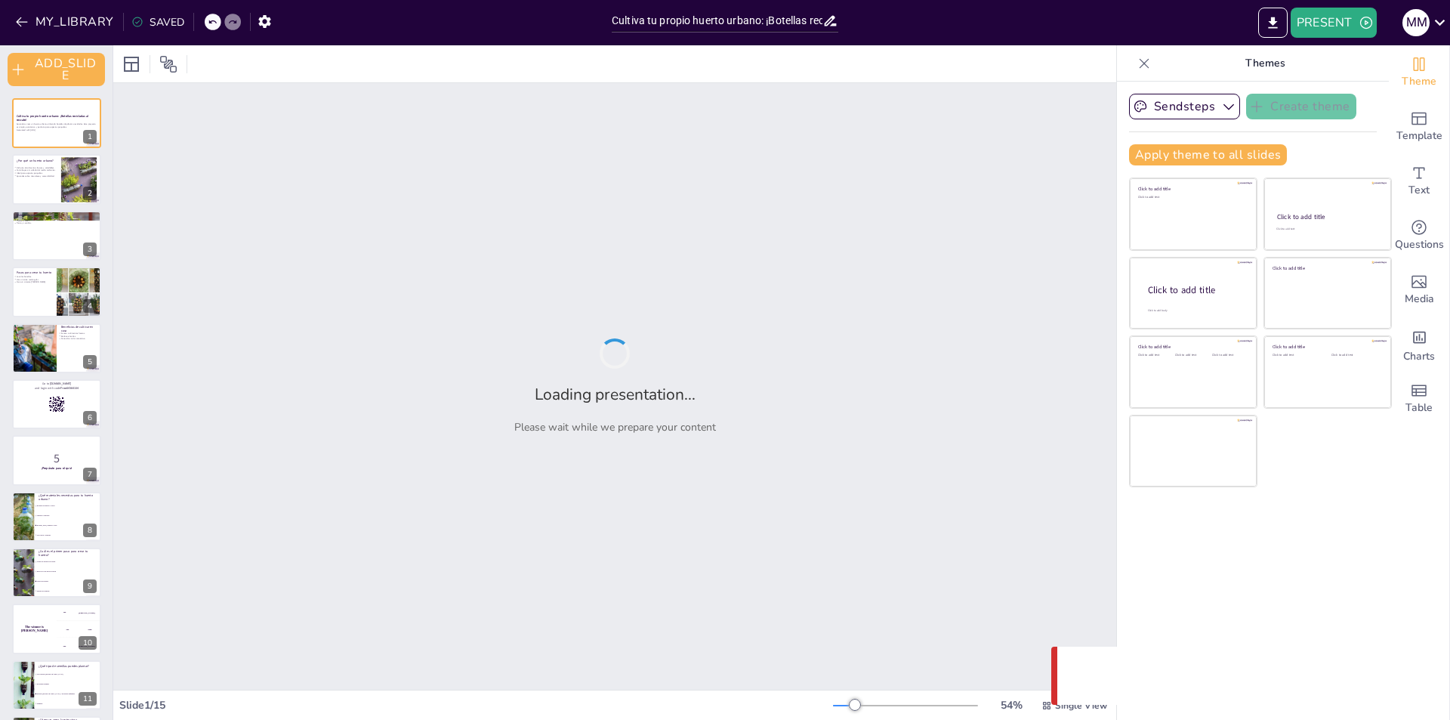
checkbox input "true"
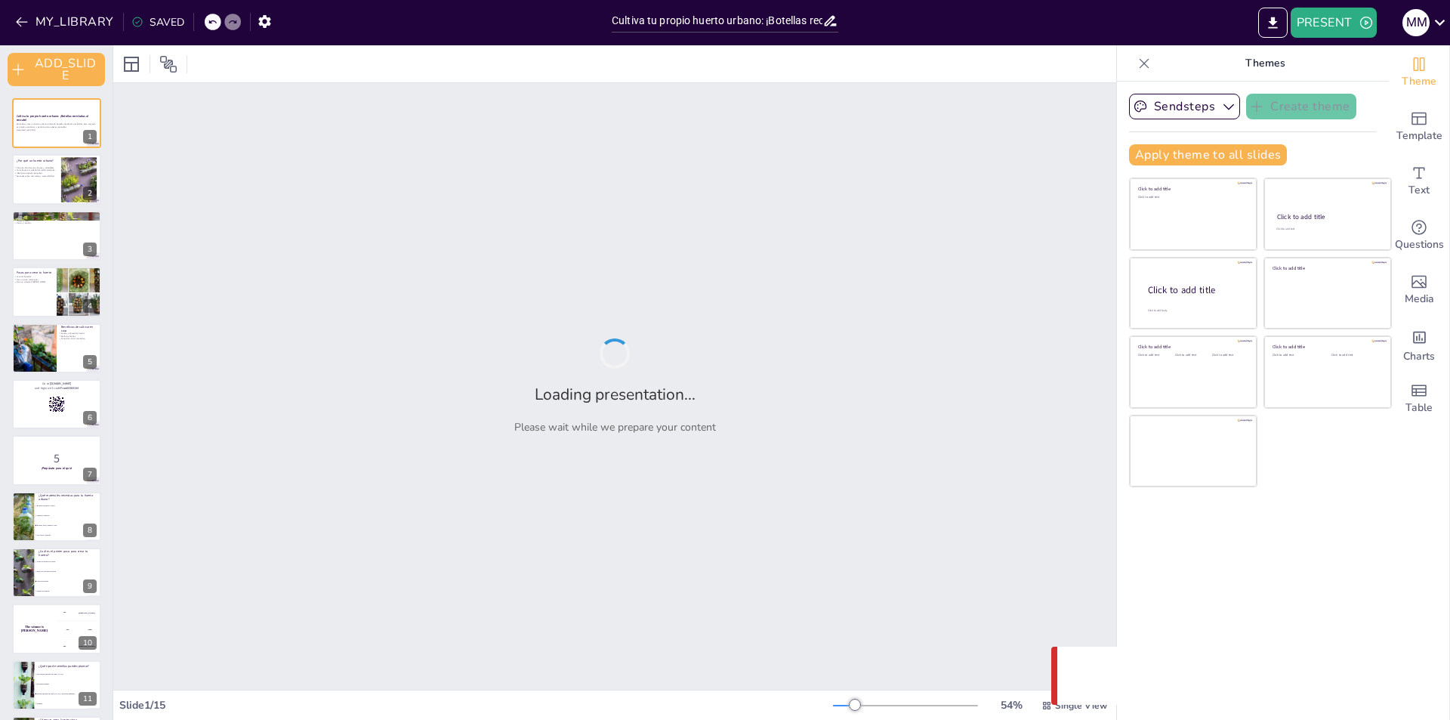
checkbox input "true"
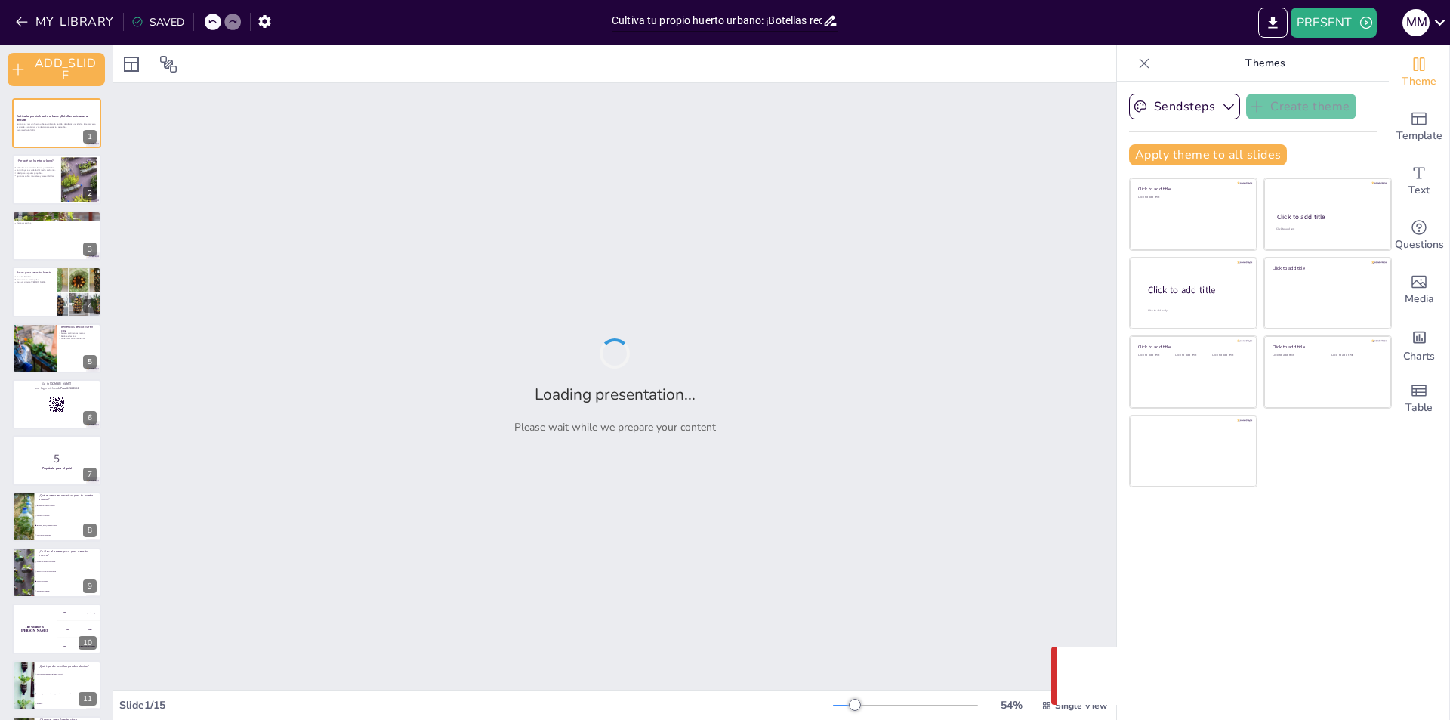
checkbox input "true"
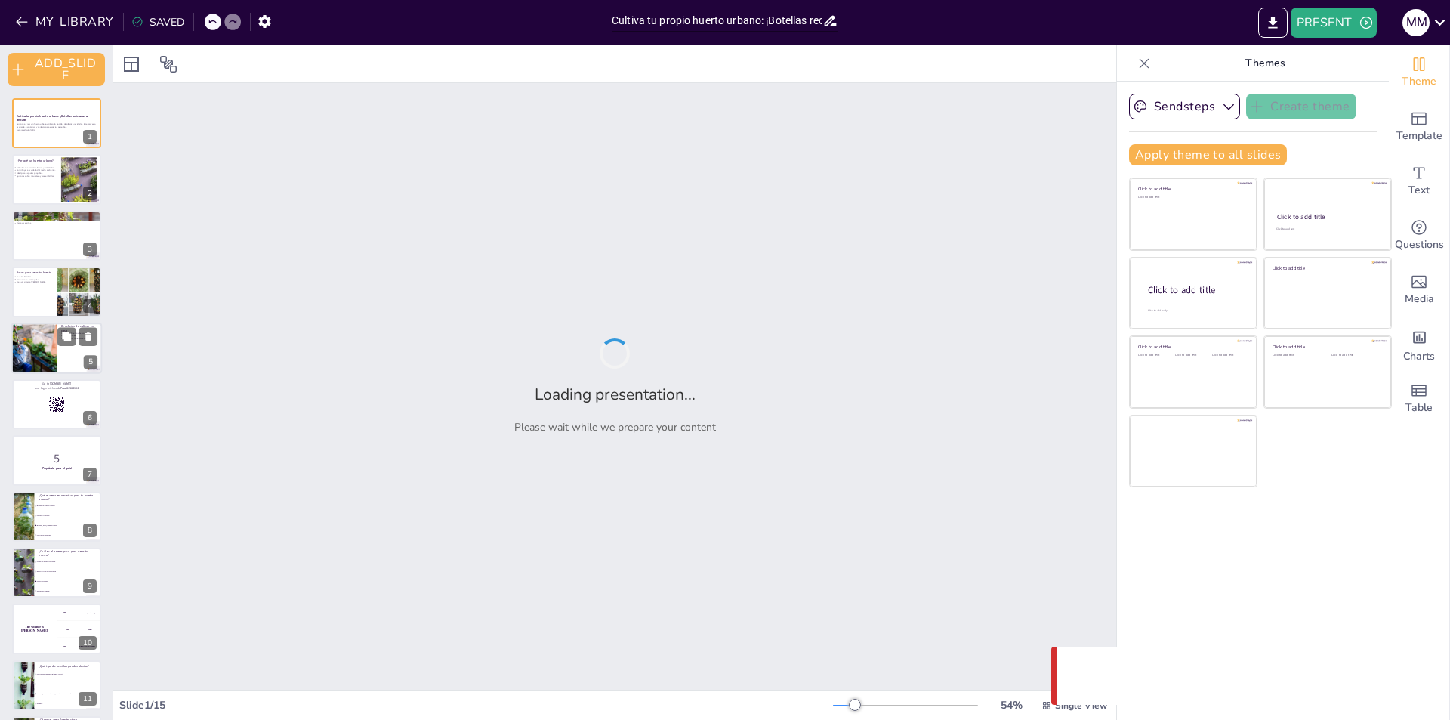
checkbox input "true"
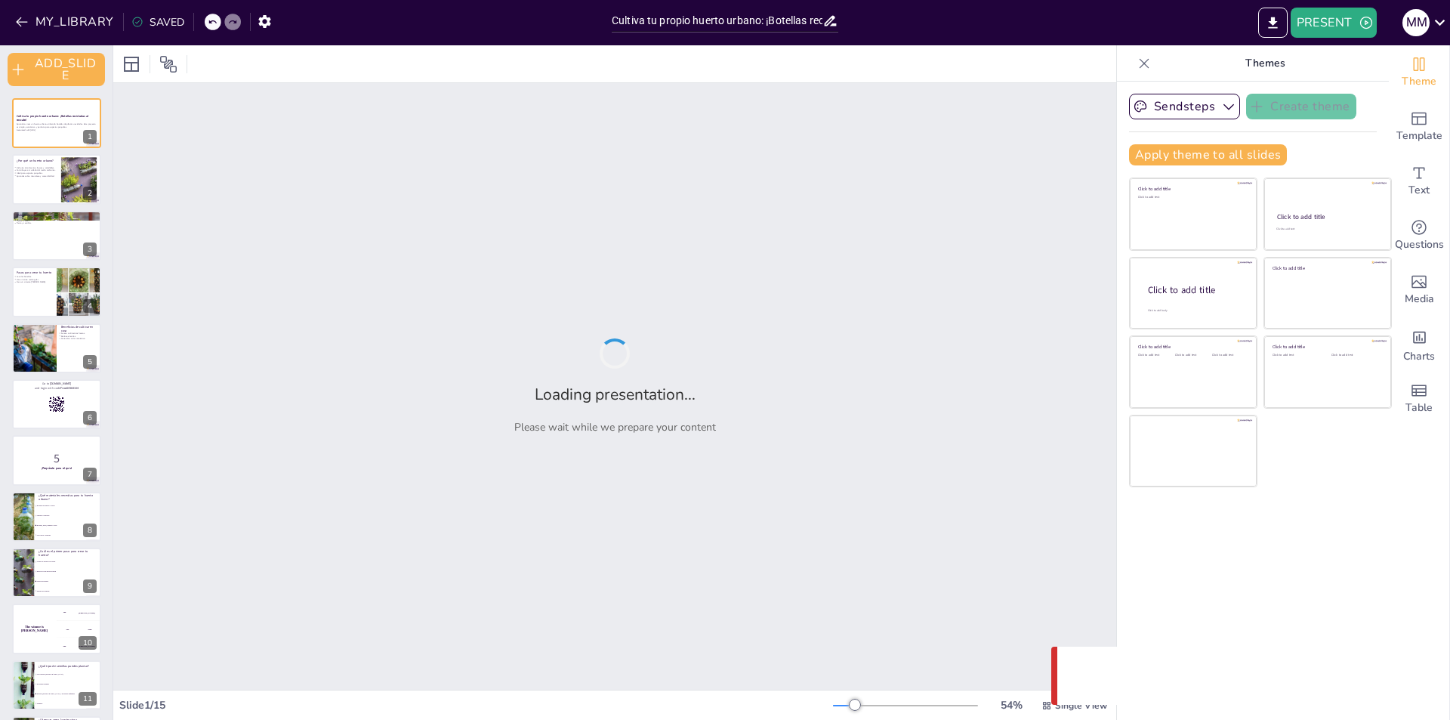
checkbox input "true"
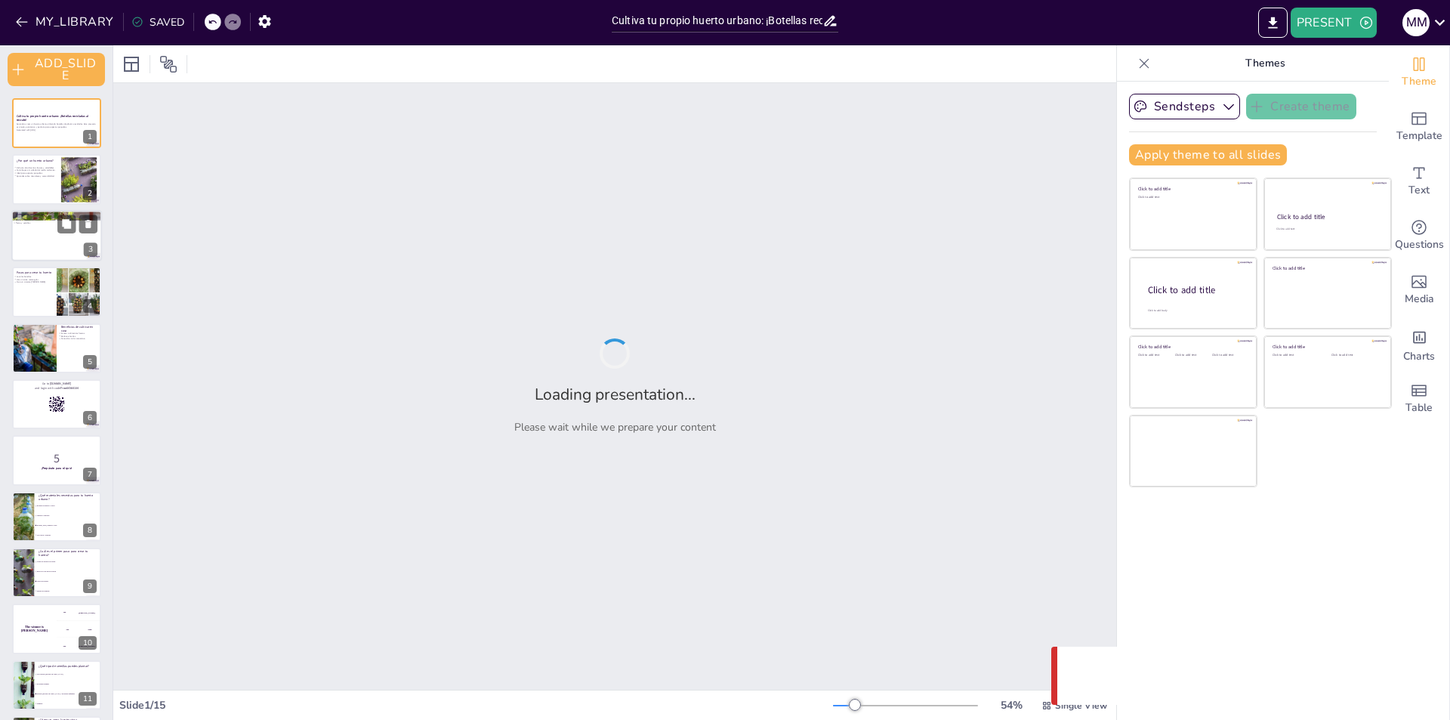
checkbox input "true"
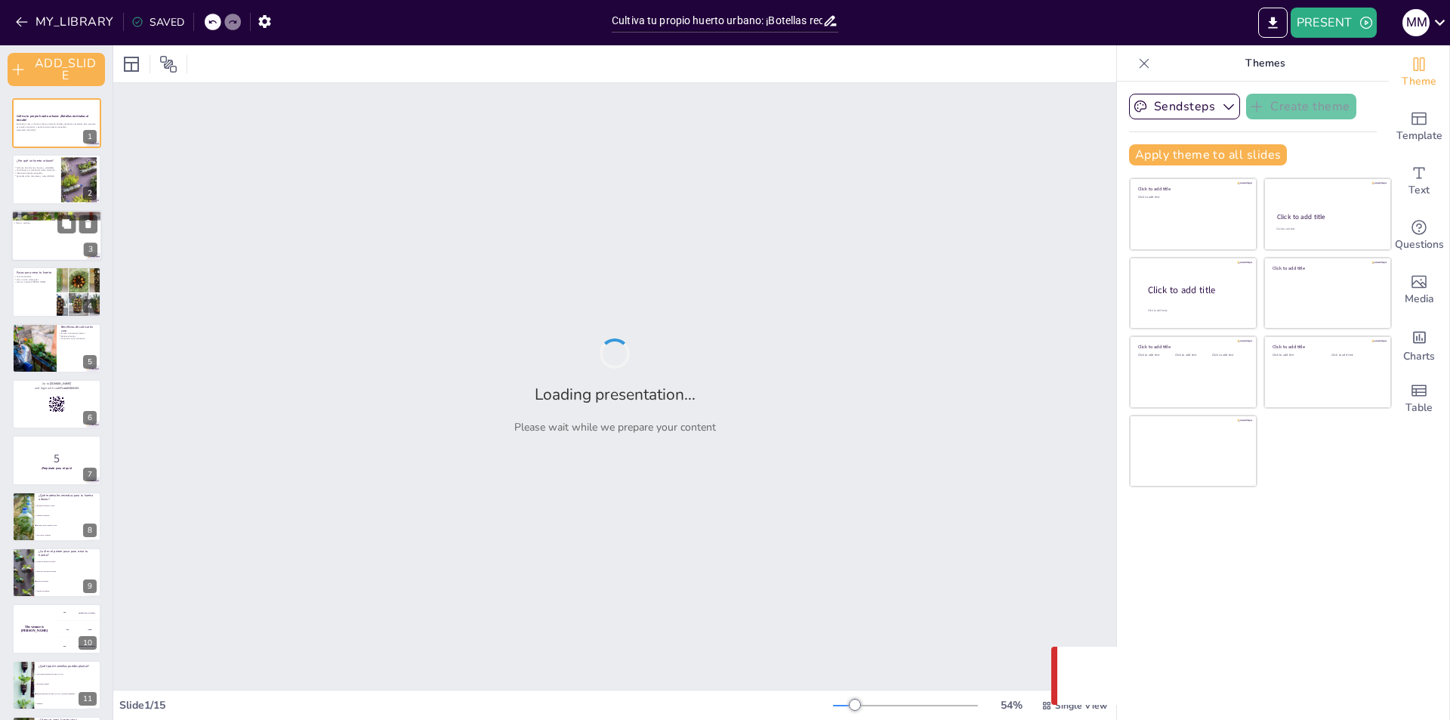
checkbox input "true"
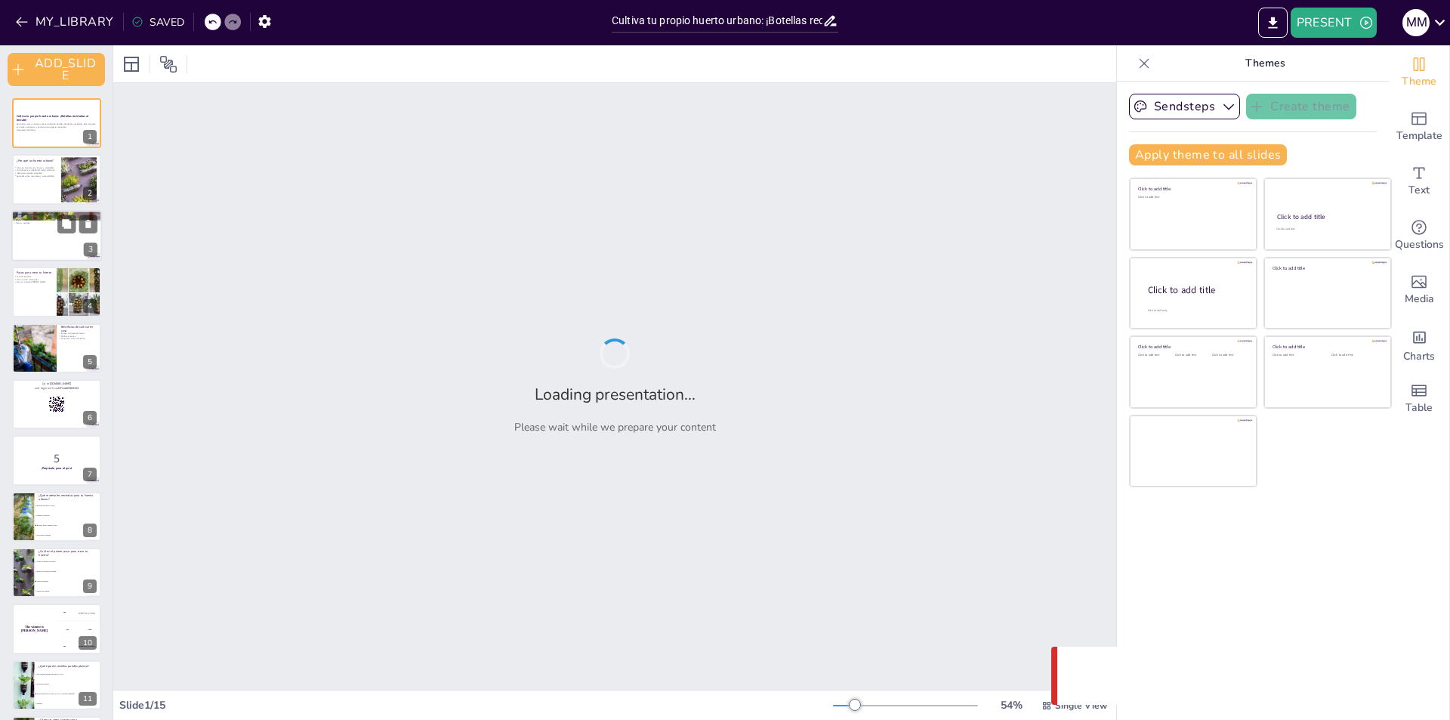
checkbox input "true"
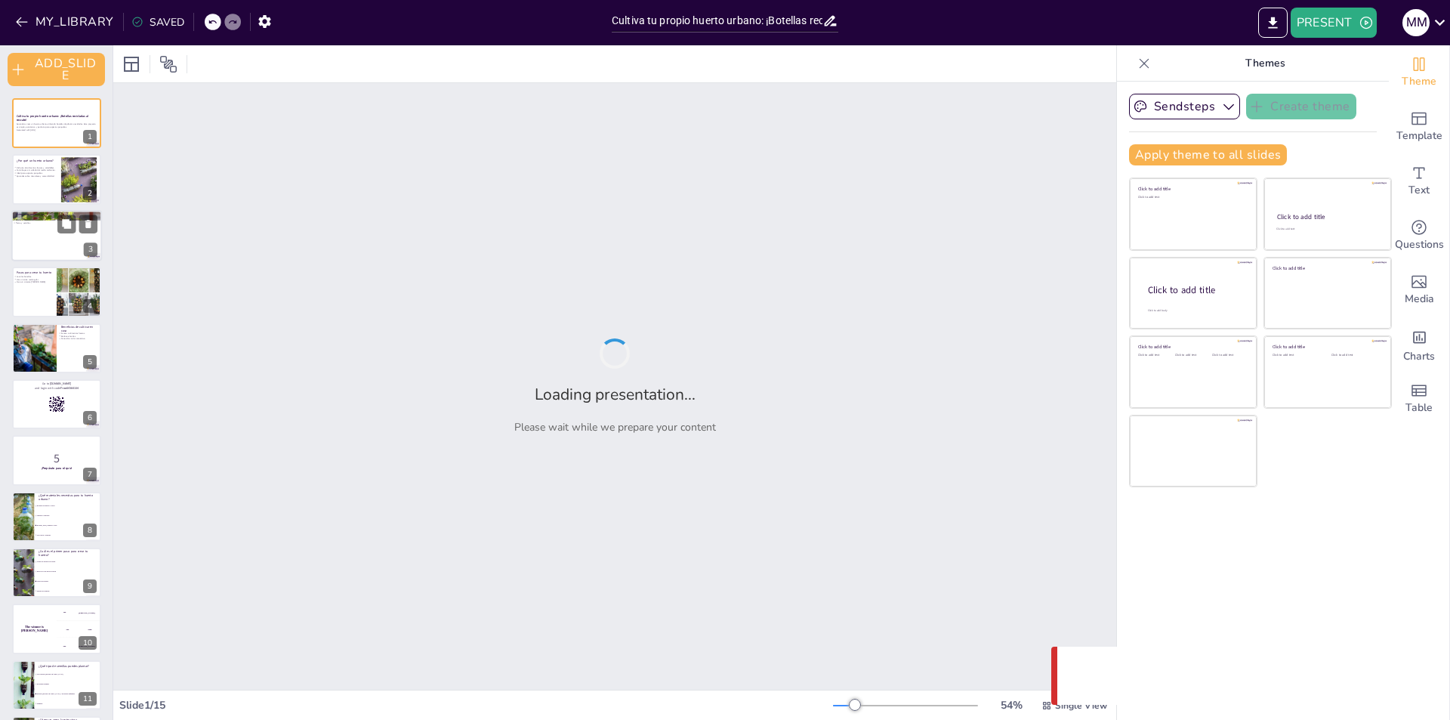
checkbox input "true"
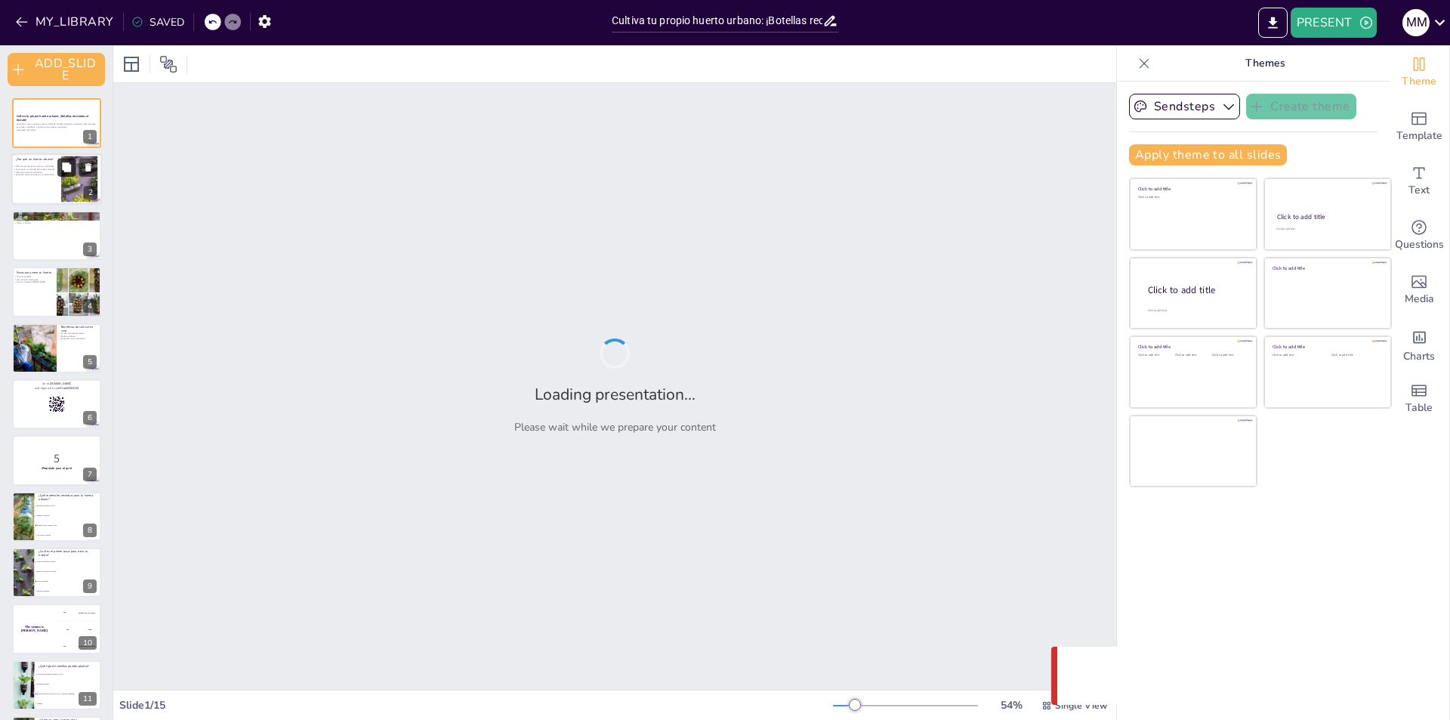
checkbox input "true"
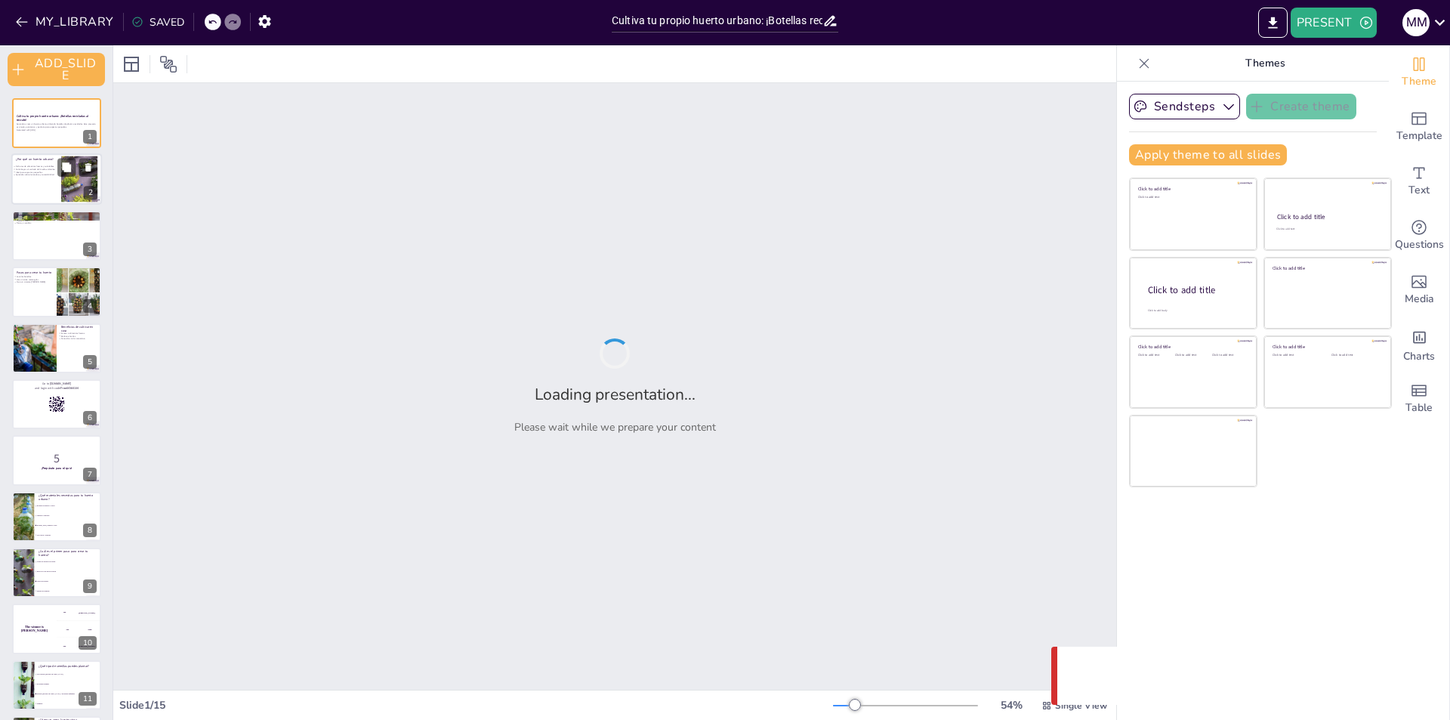
checkbox input "true"
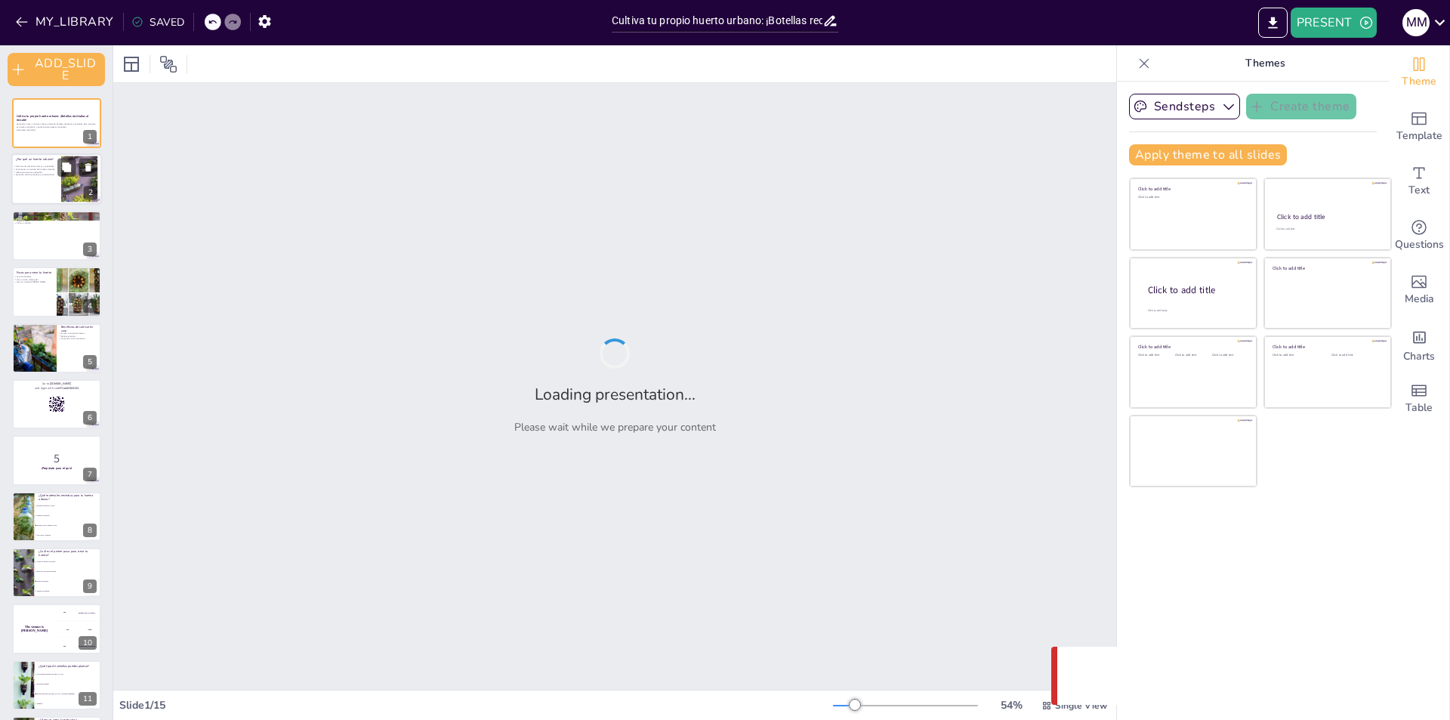
checkbox input "true"
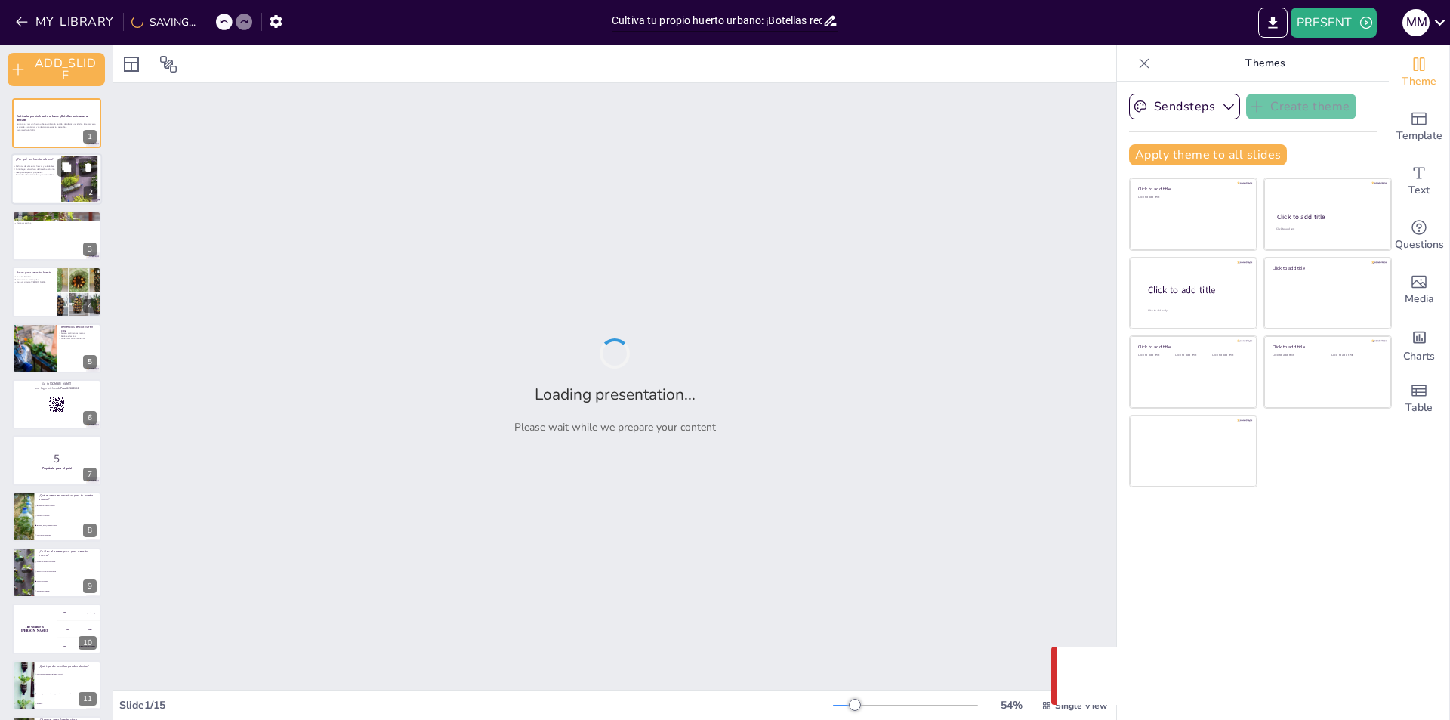
checkbox input "true"
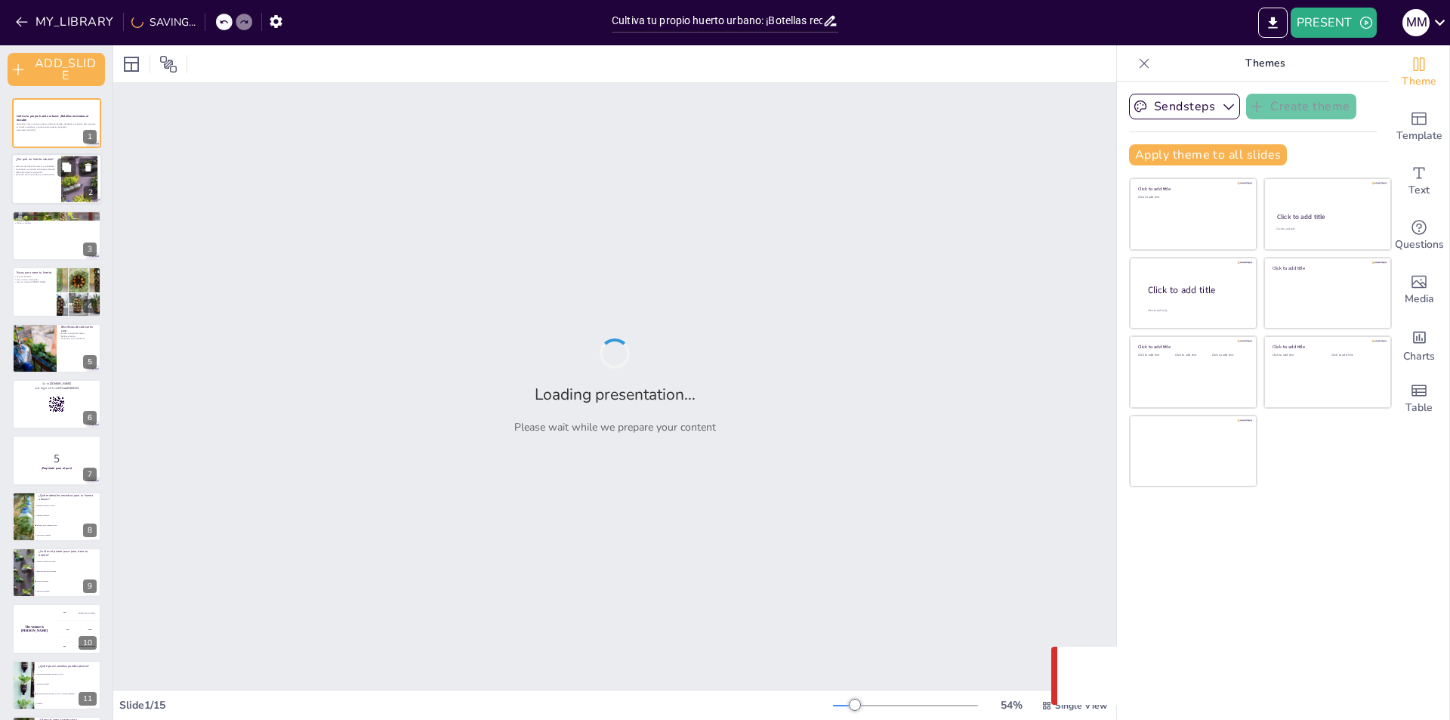
checkbox input "true"
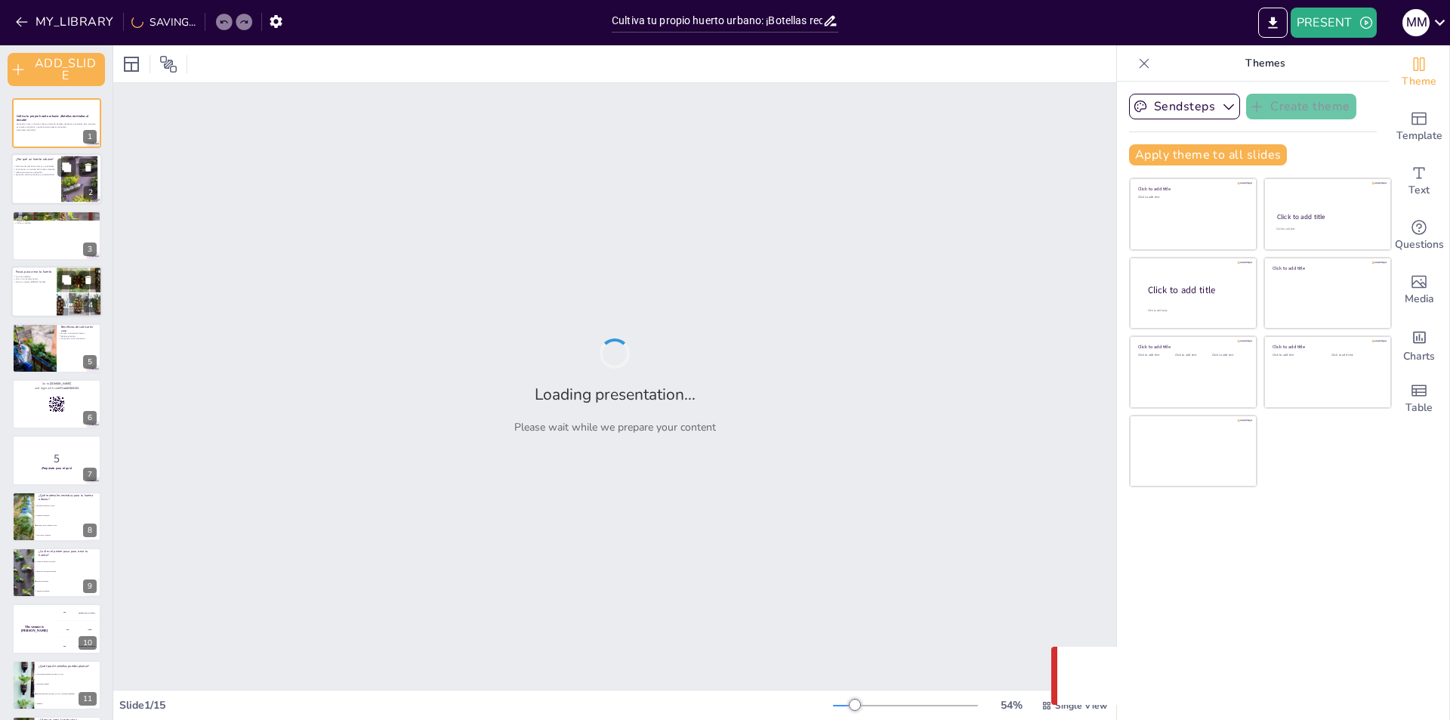
checkbox input "true"
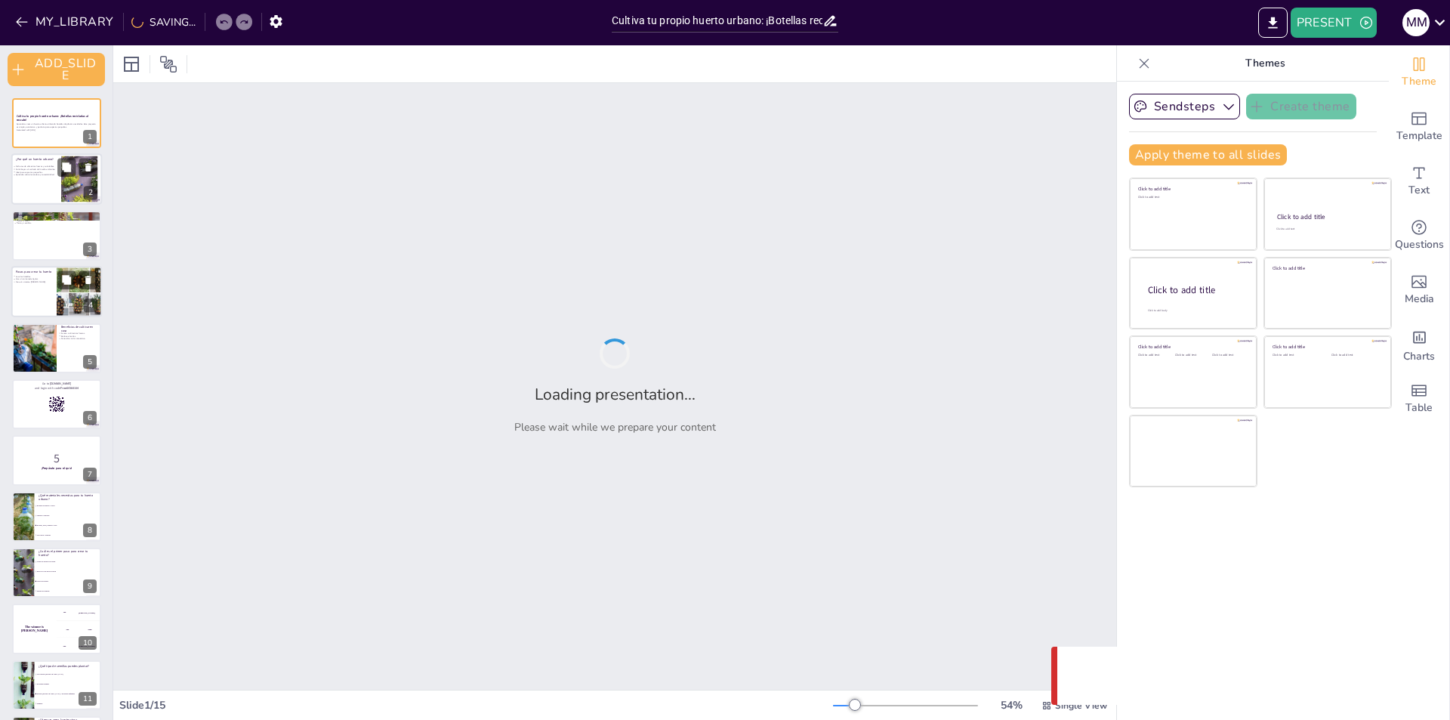
checkbox input "true"
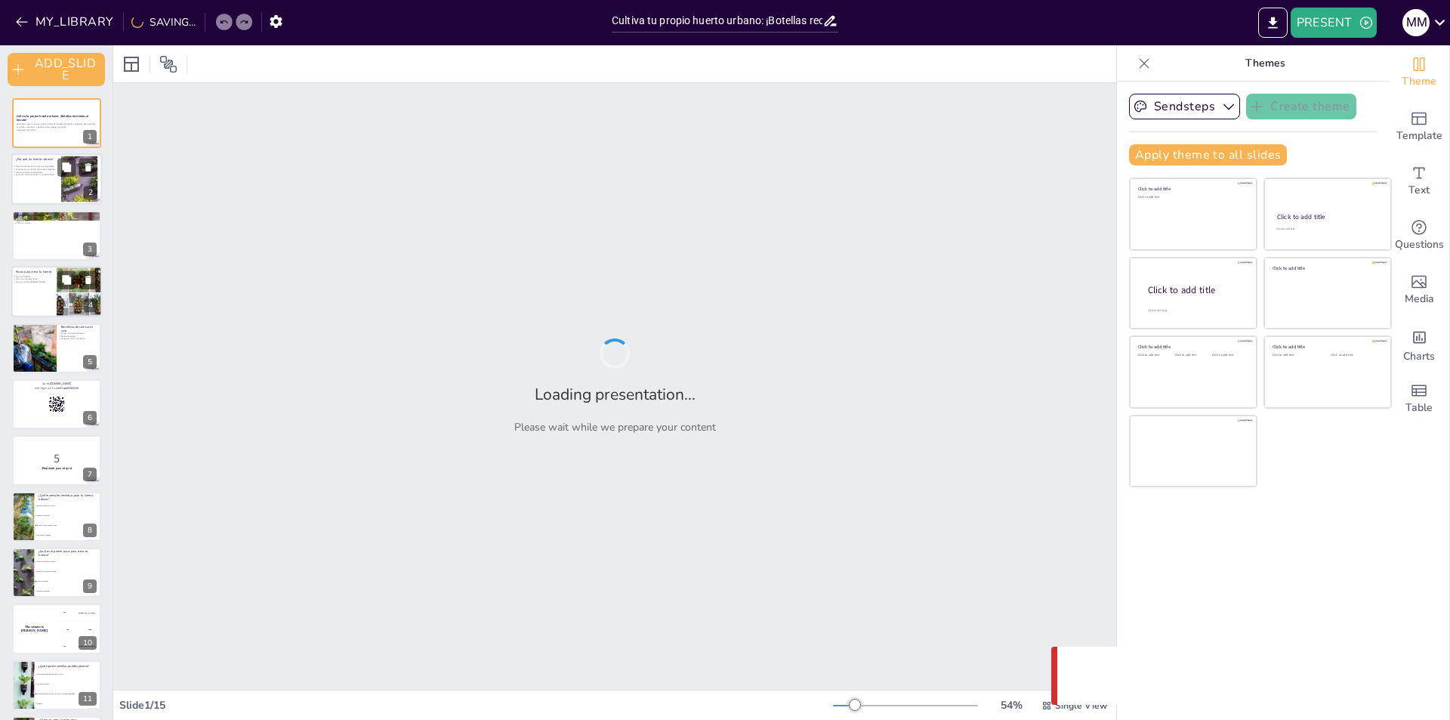
checkbox input "true"
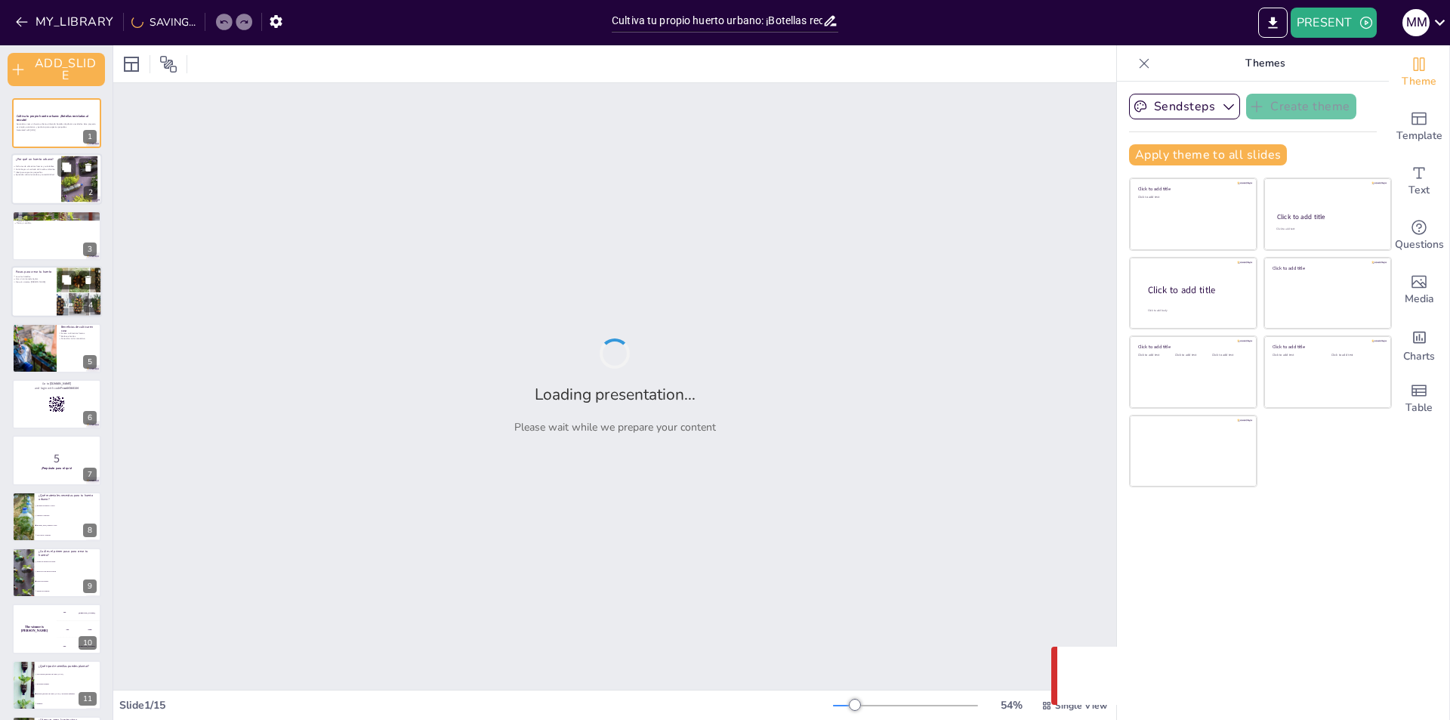
click at [50, 276] on p "Lava las botellas." at bounding box center [34, 276] width 36 height 3
checkbox input "true"
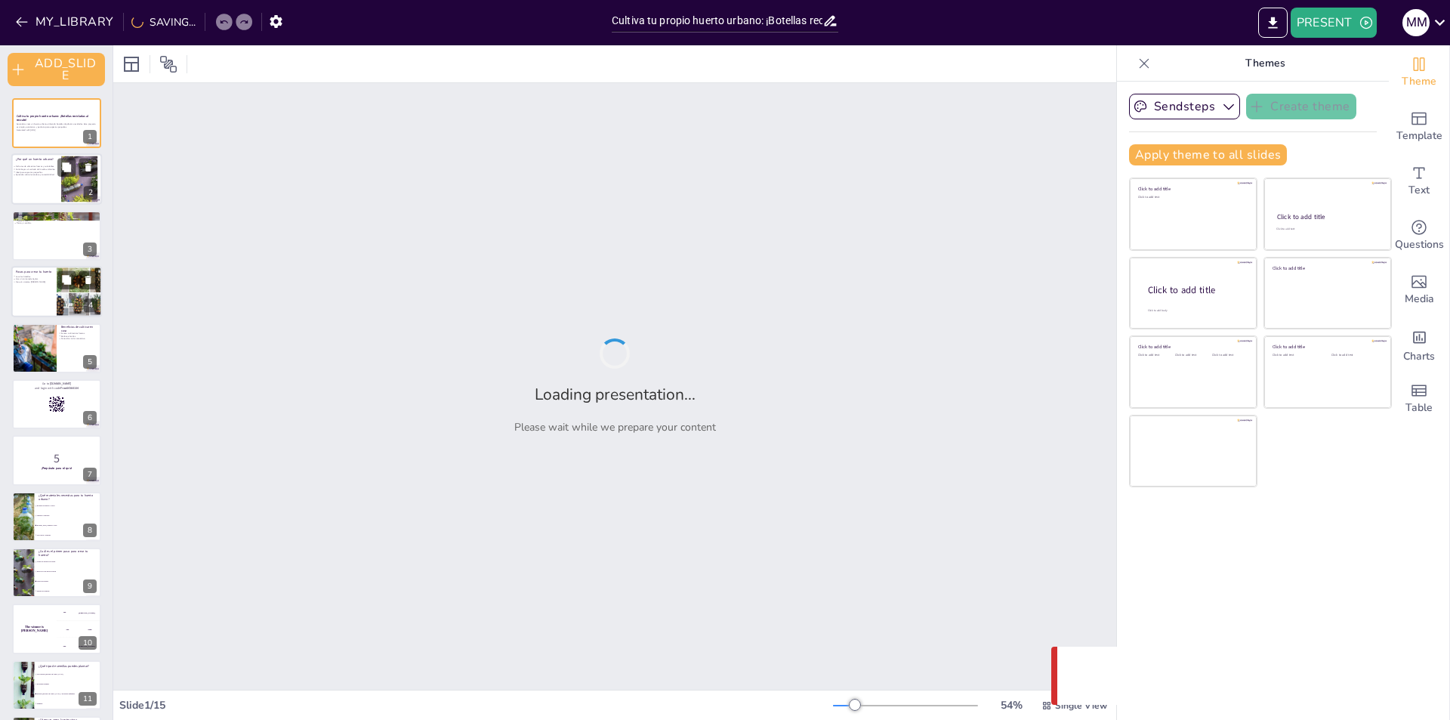
checkbox input "true"
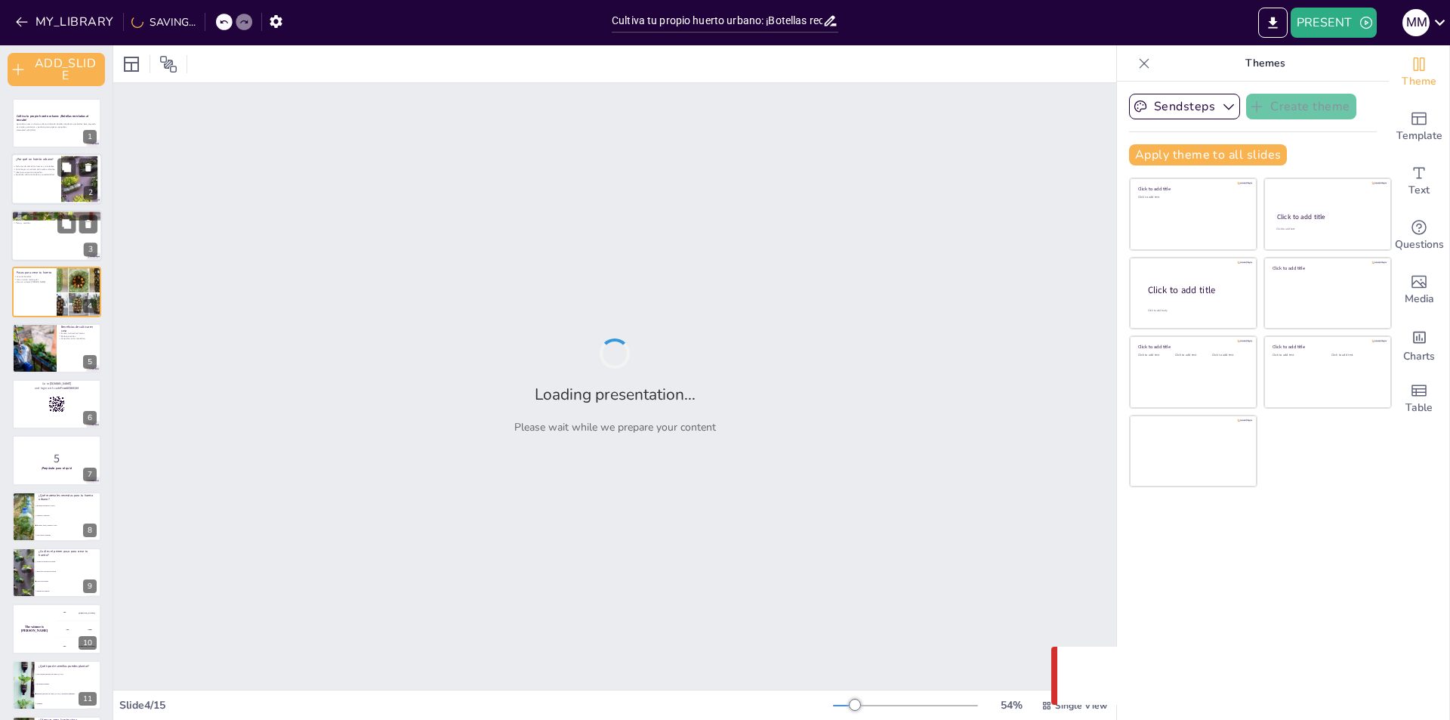
checkbox input "true"
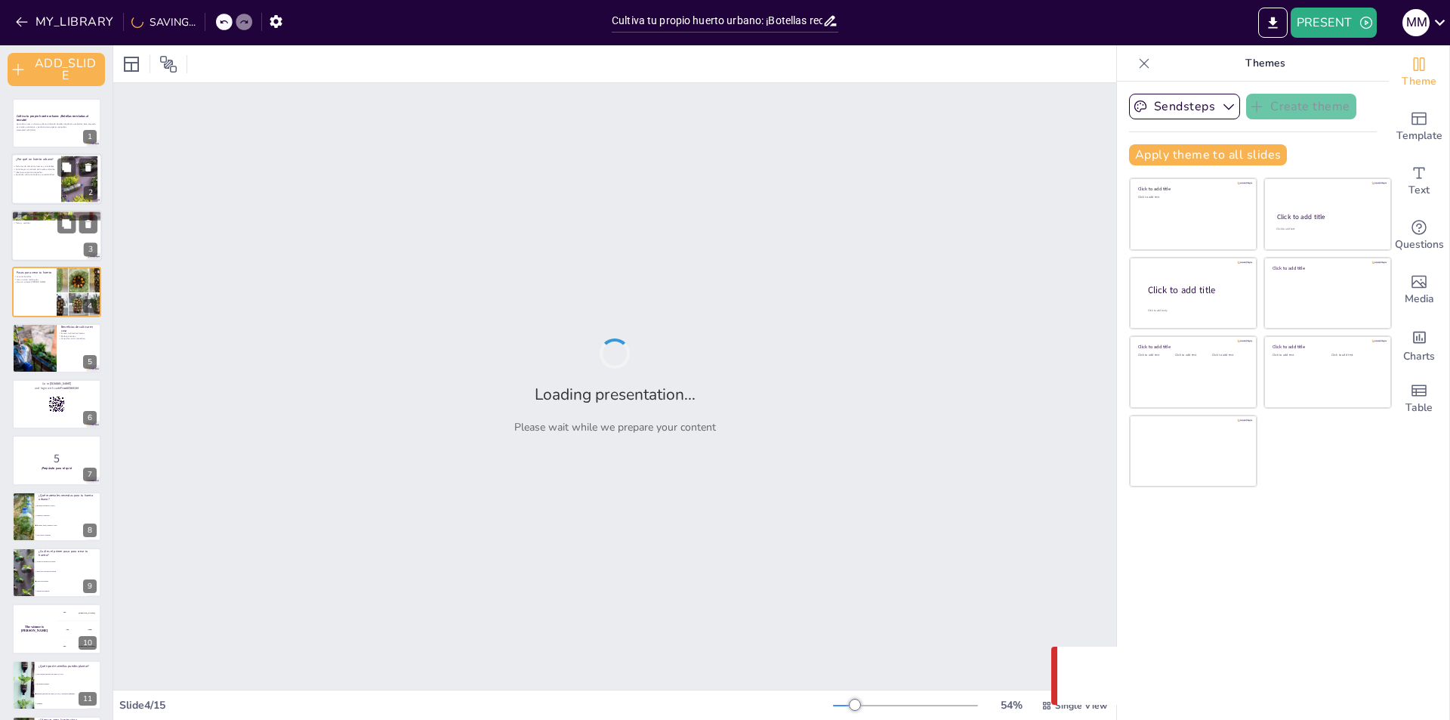
checkbox input "true"
click at [54, 252] on div at bounding box center [56, 235] width 91 height 51
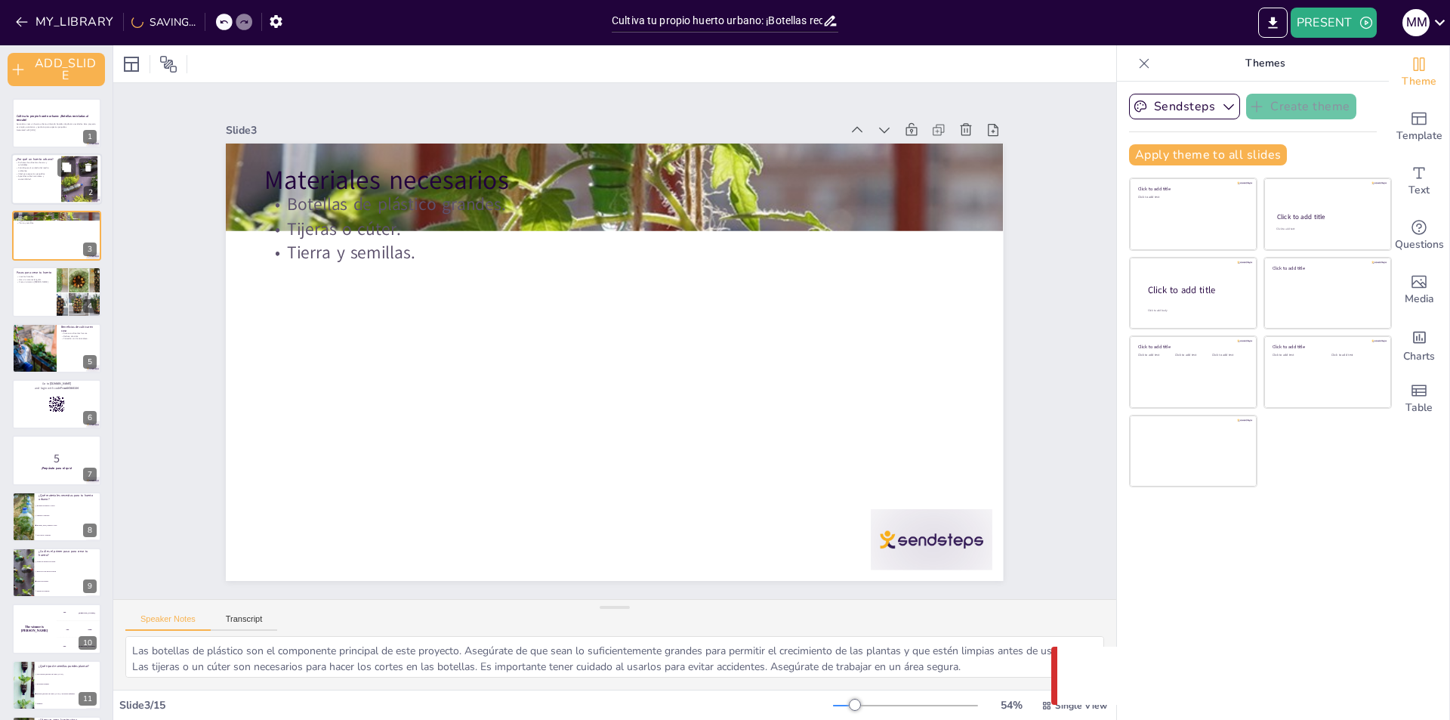
checkbox input "true"
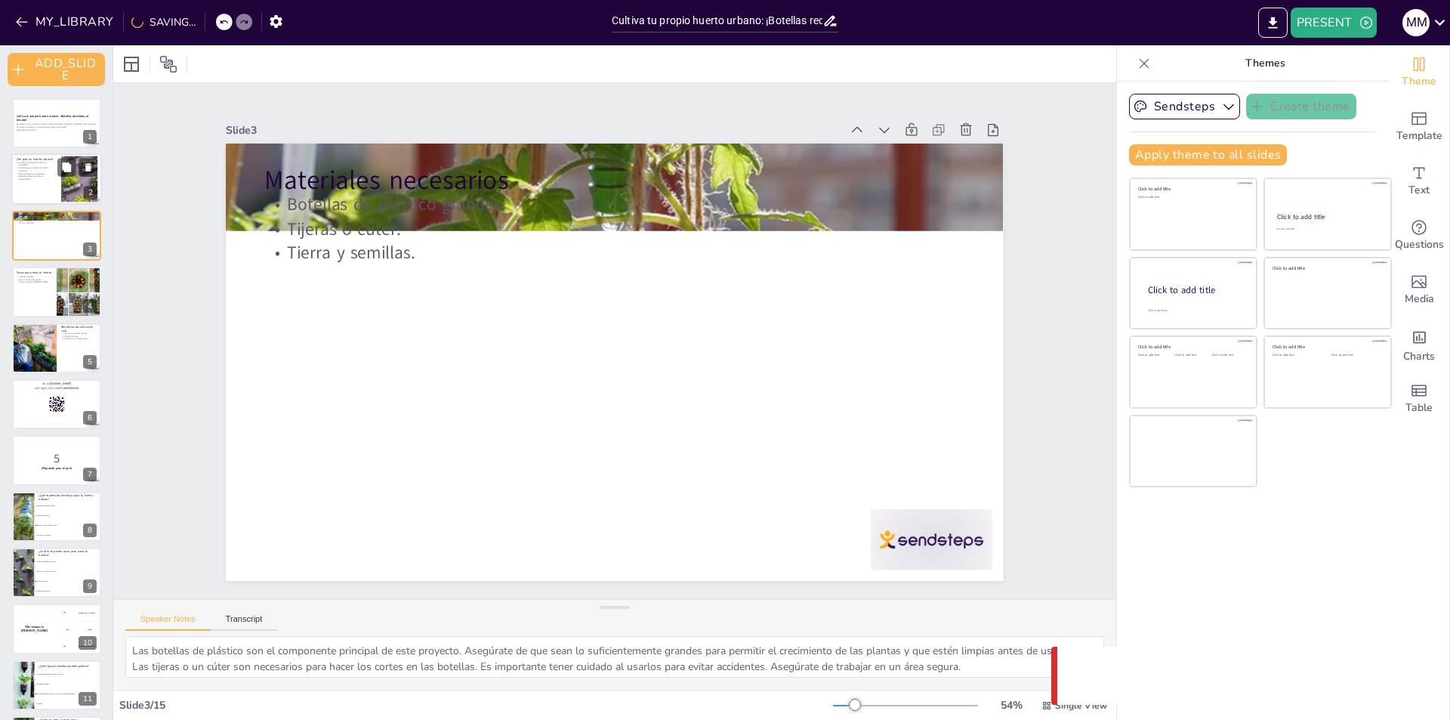
checkbox input "true"
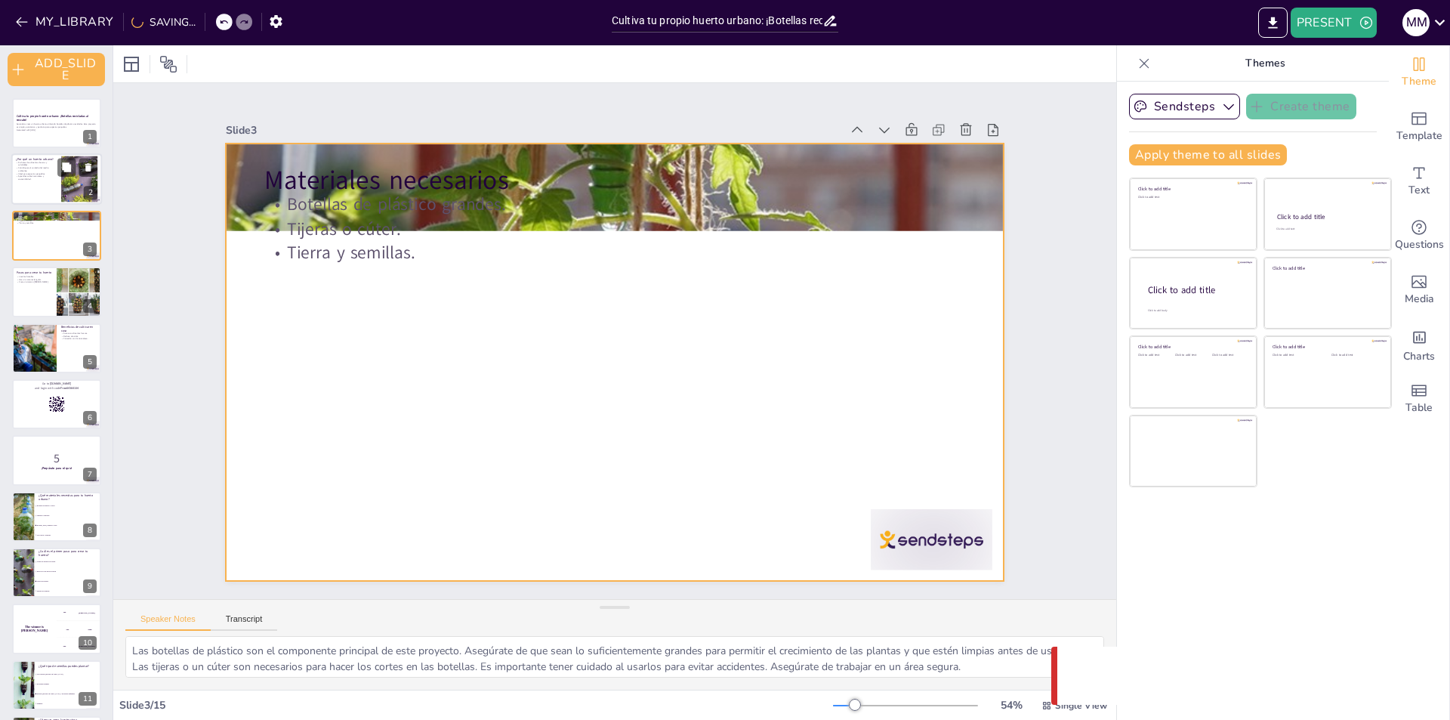
checkbox input "true"
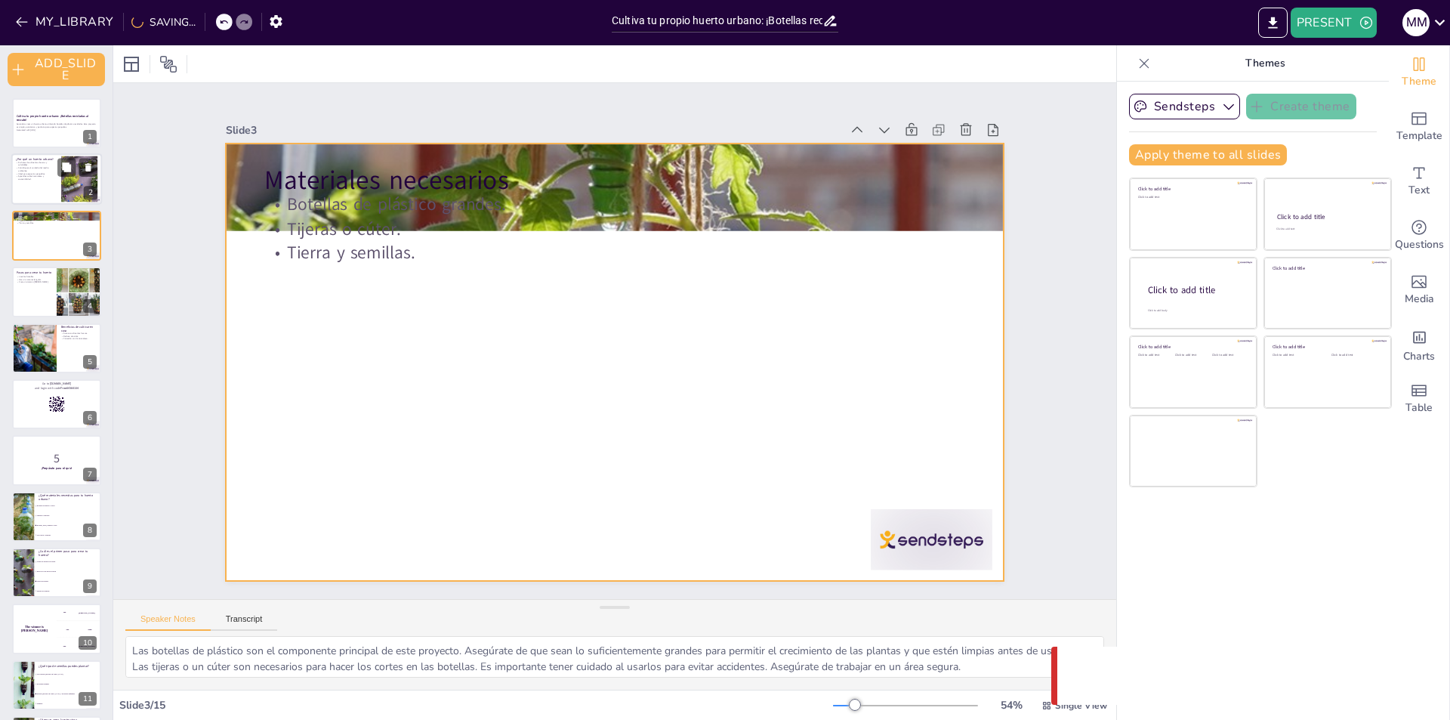
checkbox input "true"
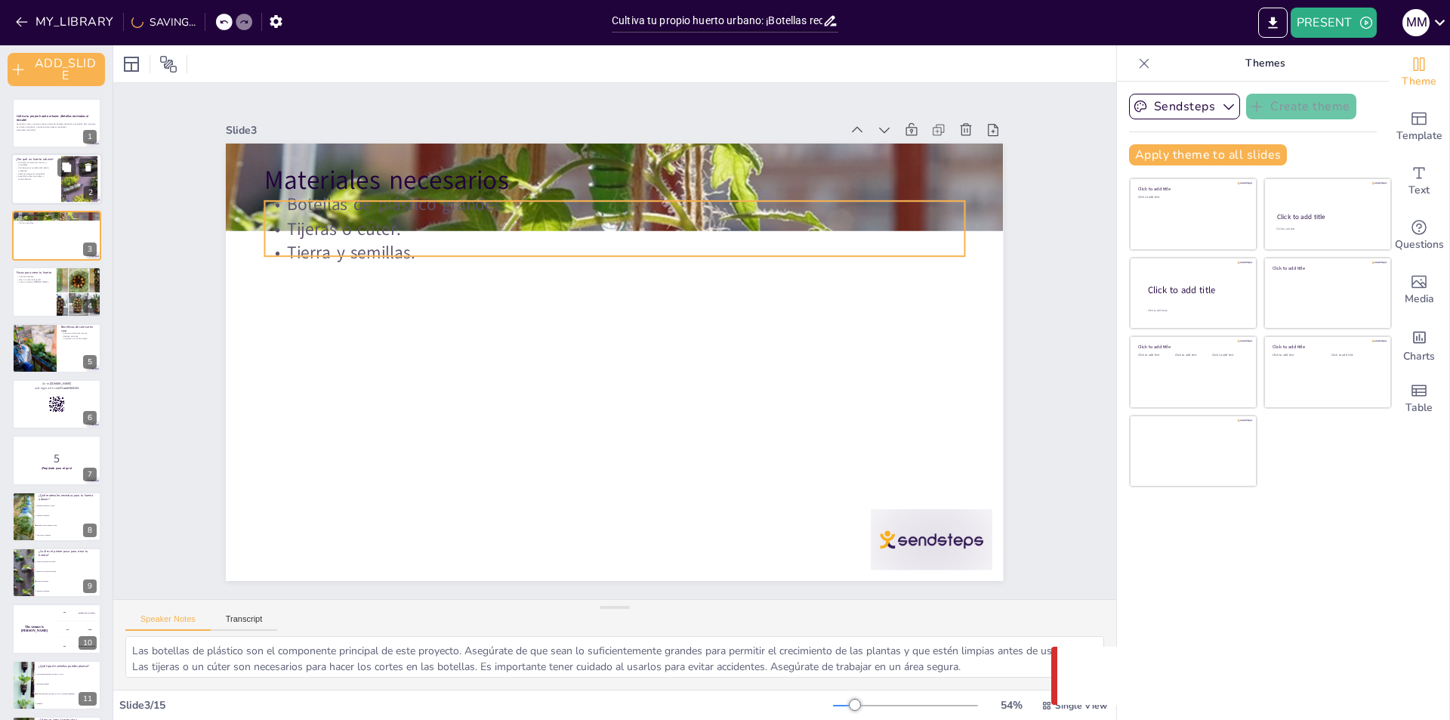
checkbox input "true"
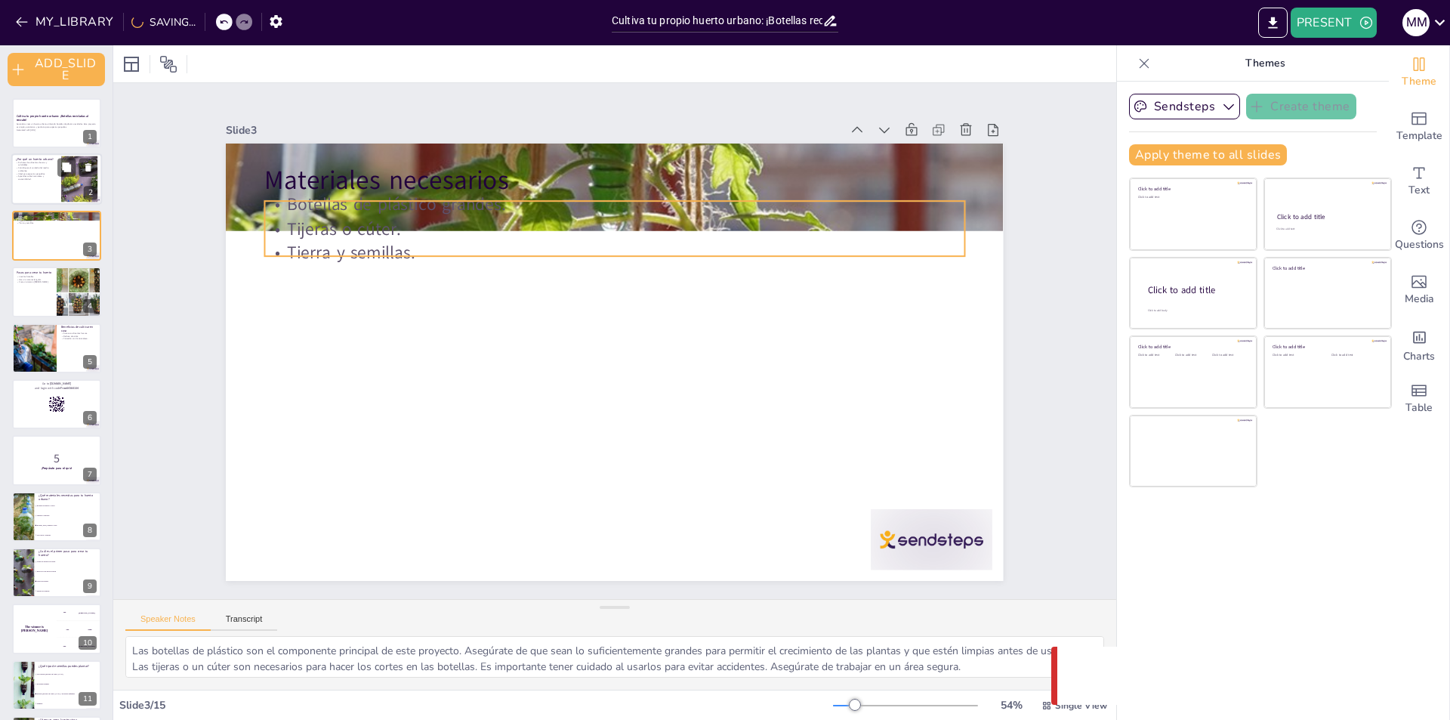
checkbox input "true"
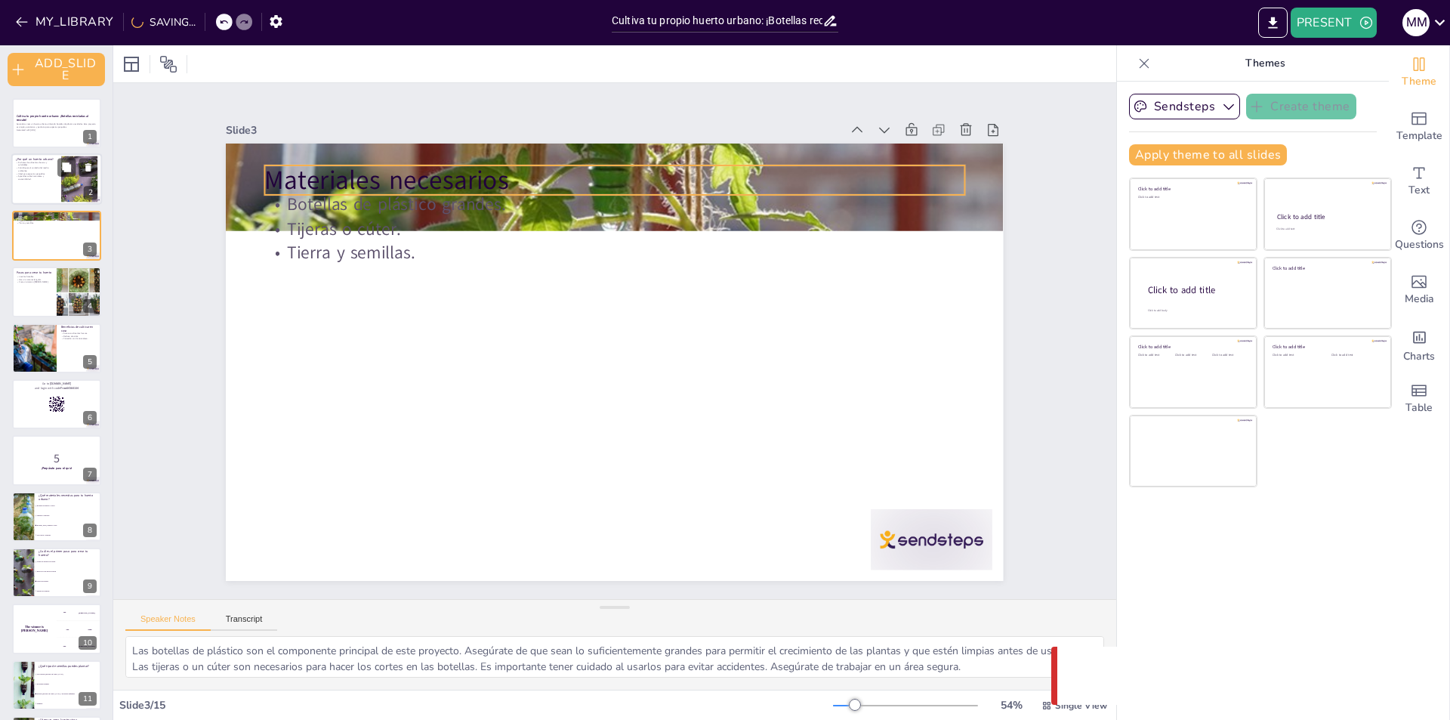
checkbox input "true"
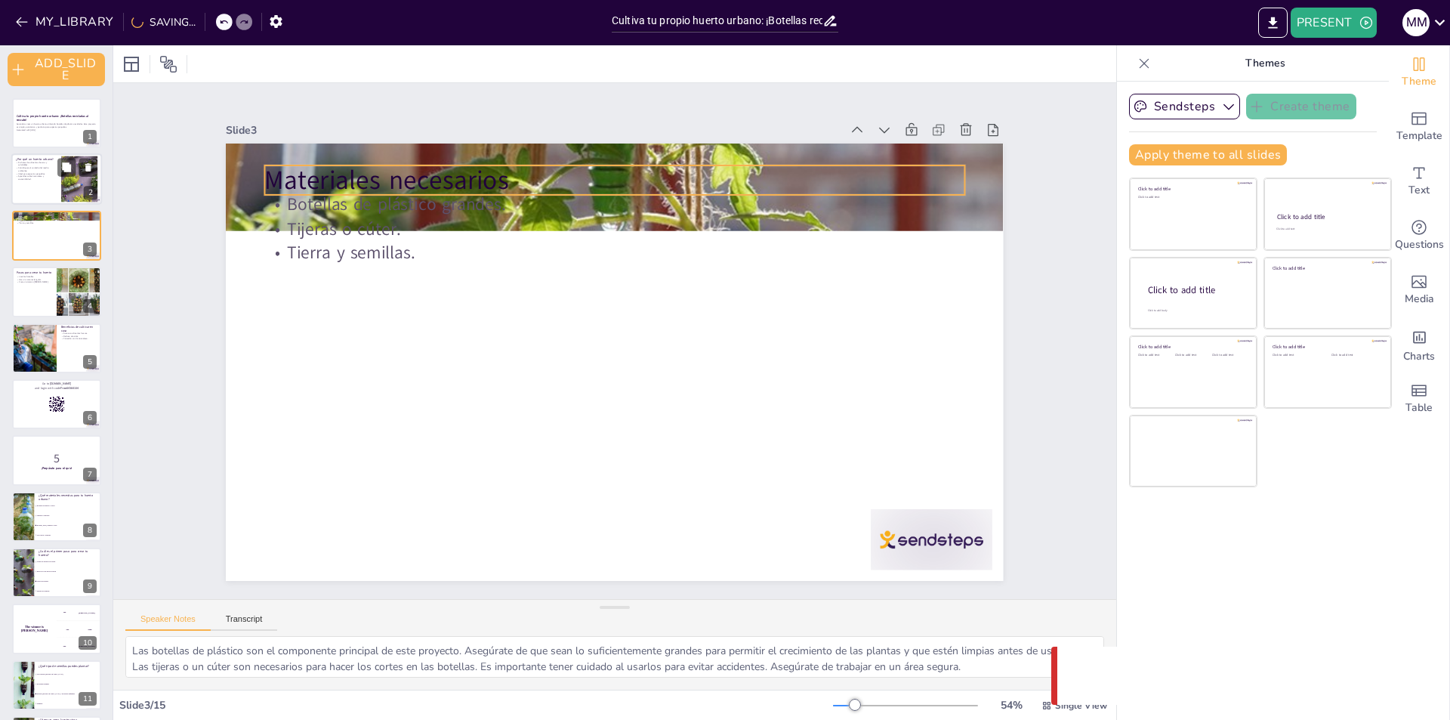
checkbox input "true"
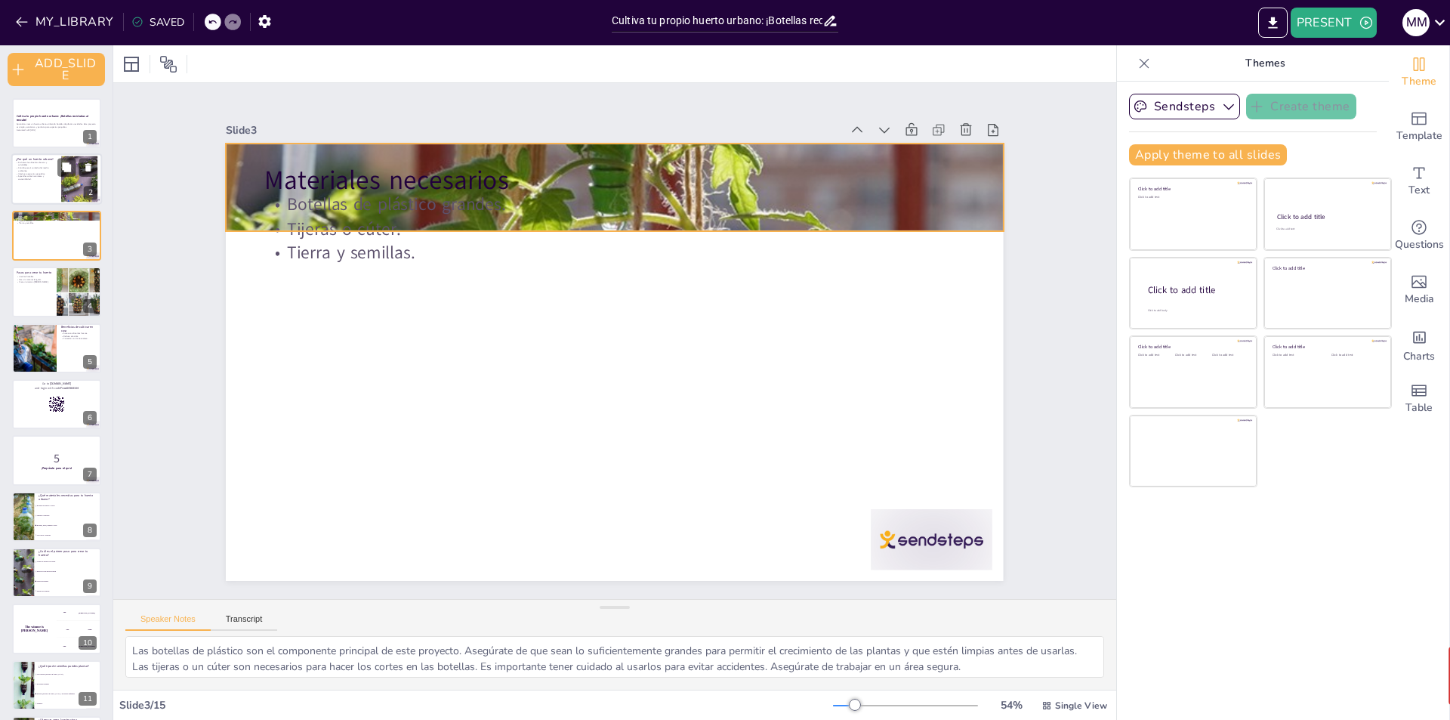
checkbox input "true"
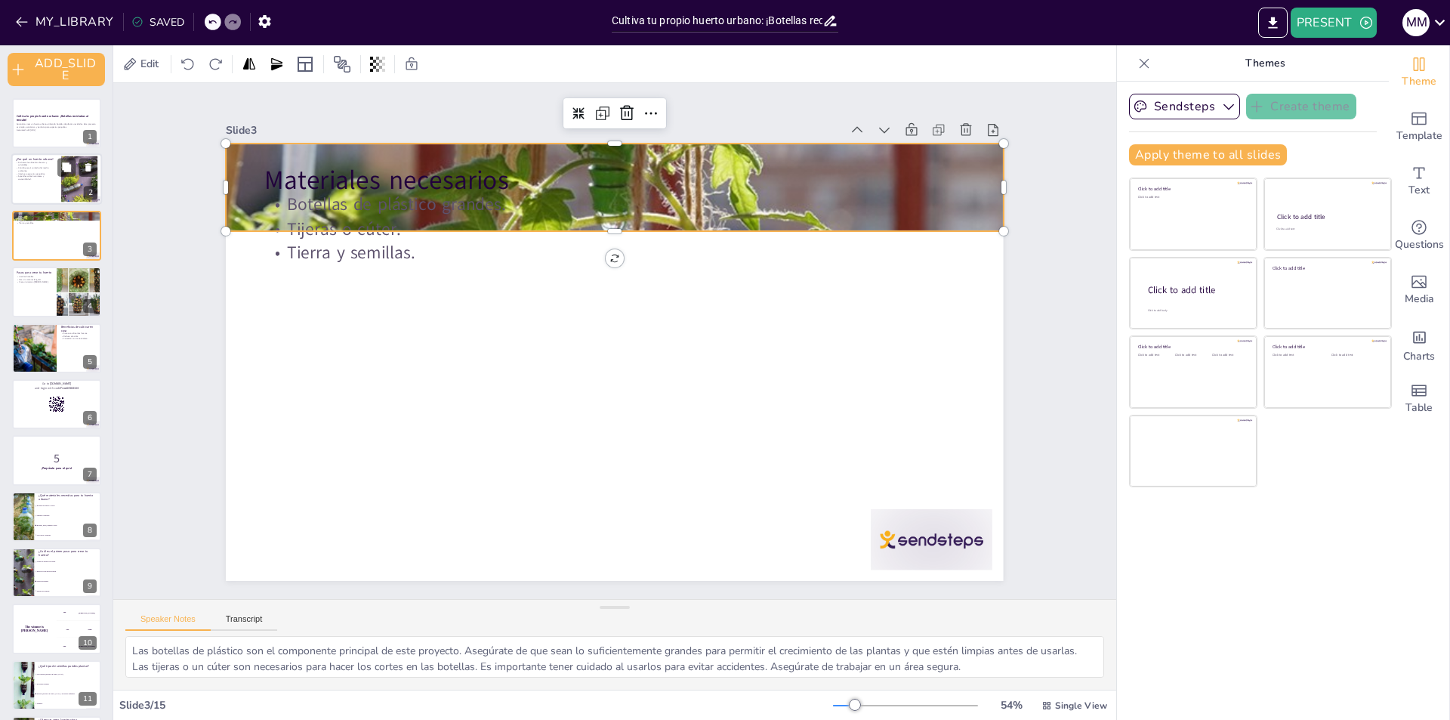
checkbox input "true"
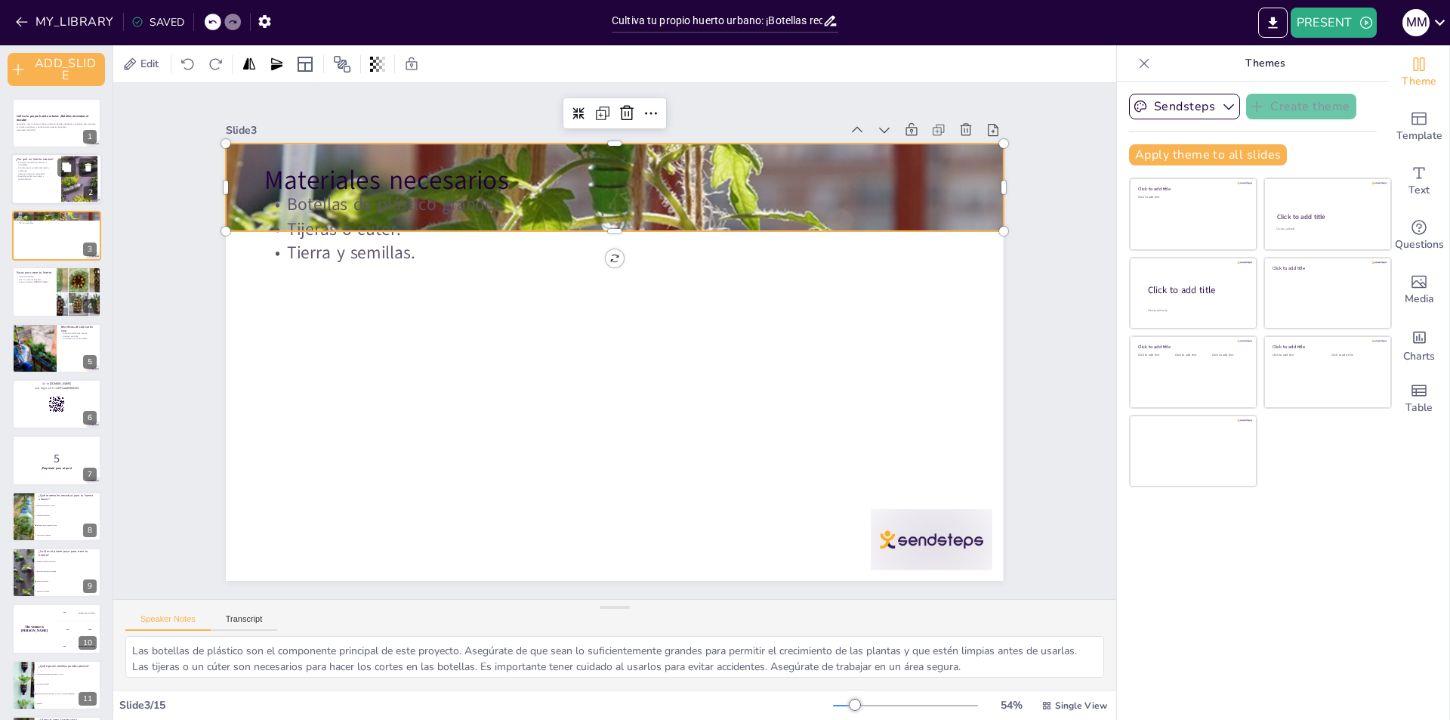
checkbox input "true"
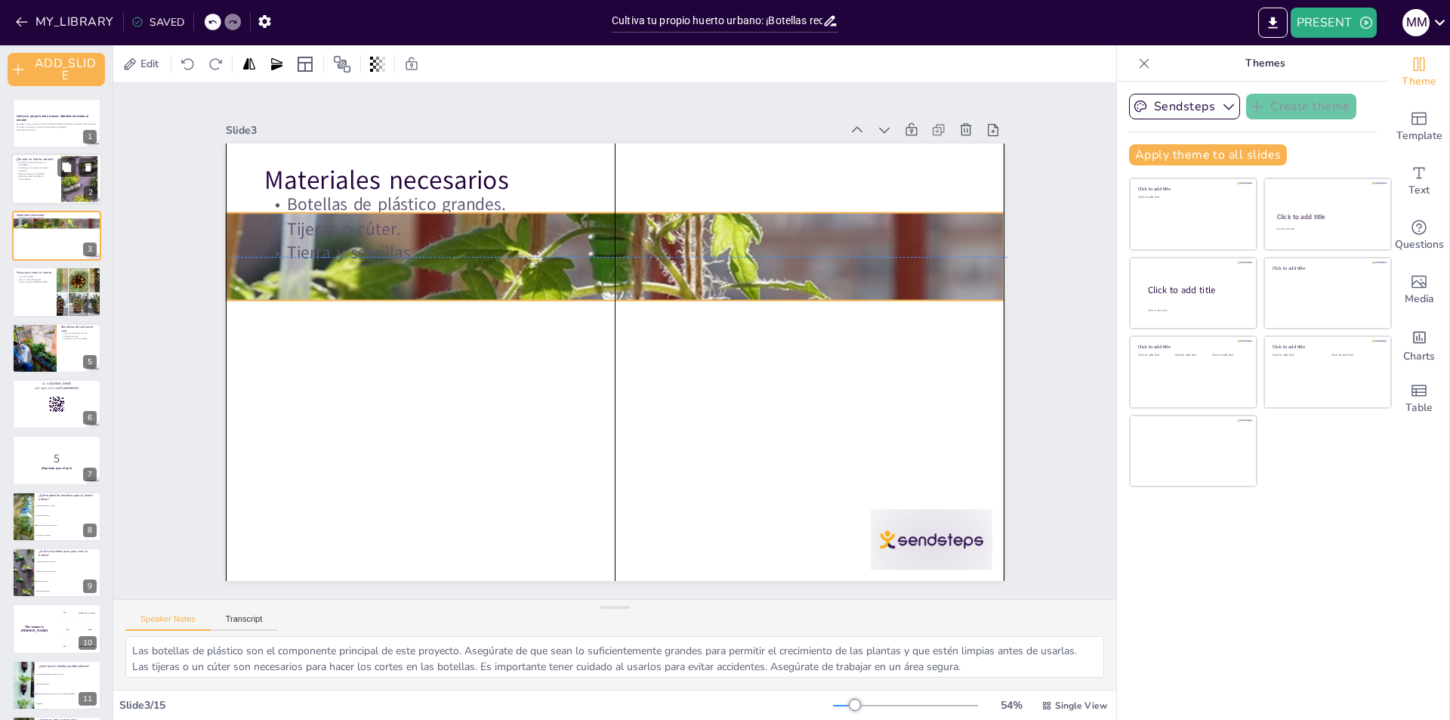
checkbox input "true"
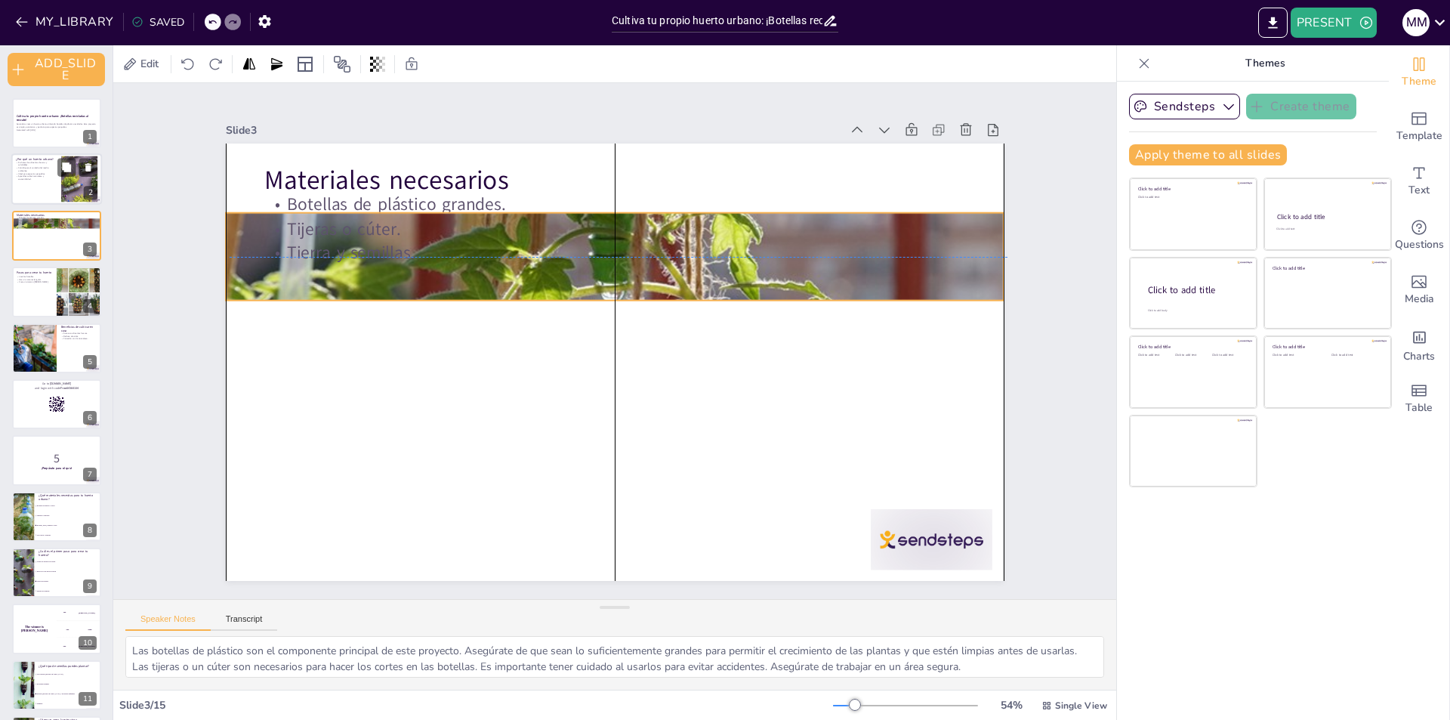
checkbox input "true"
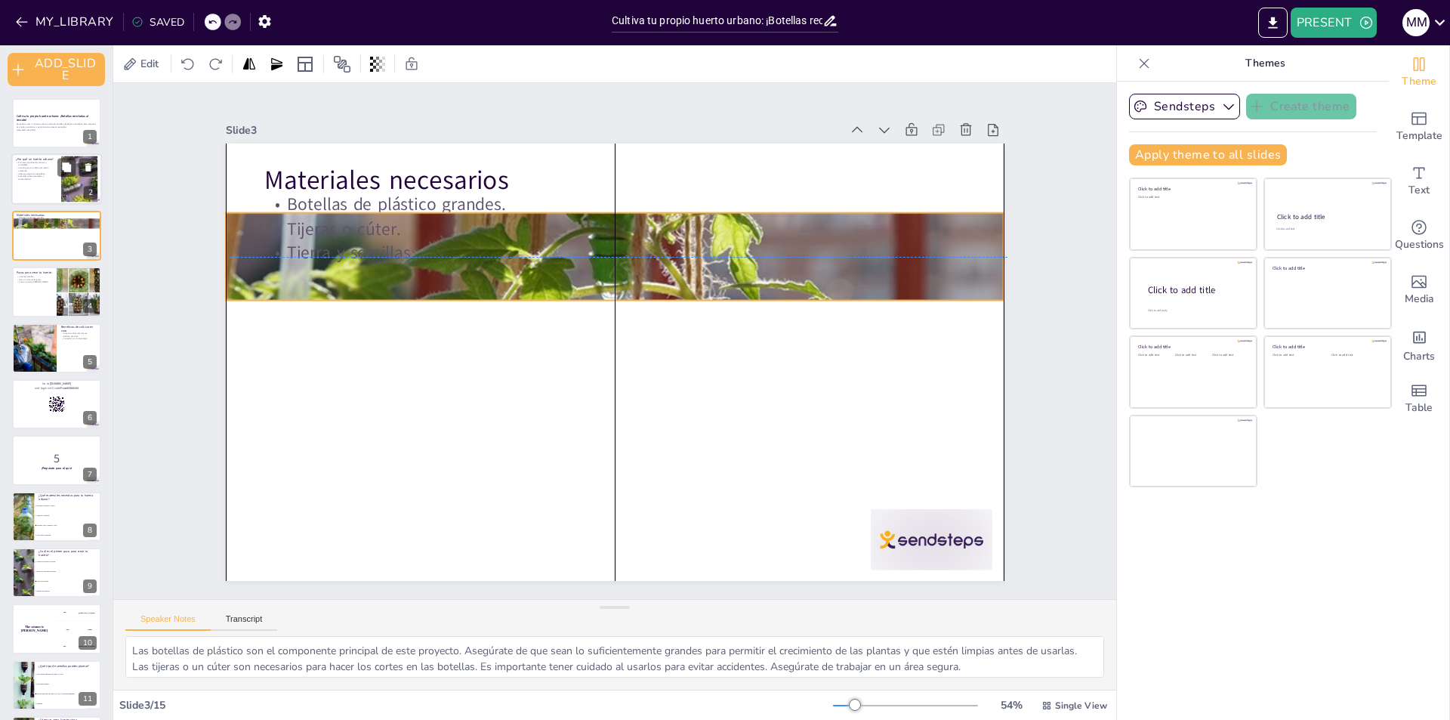
checkbox input "true"
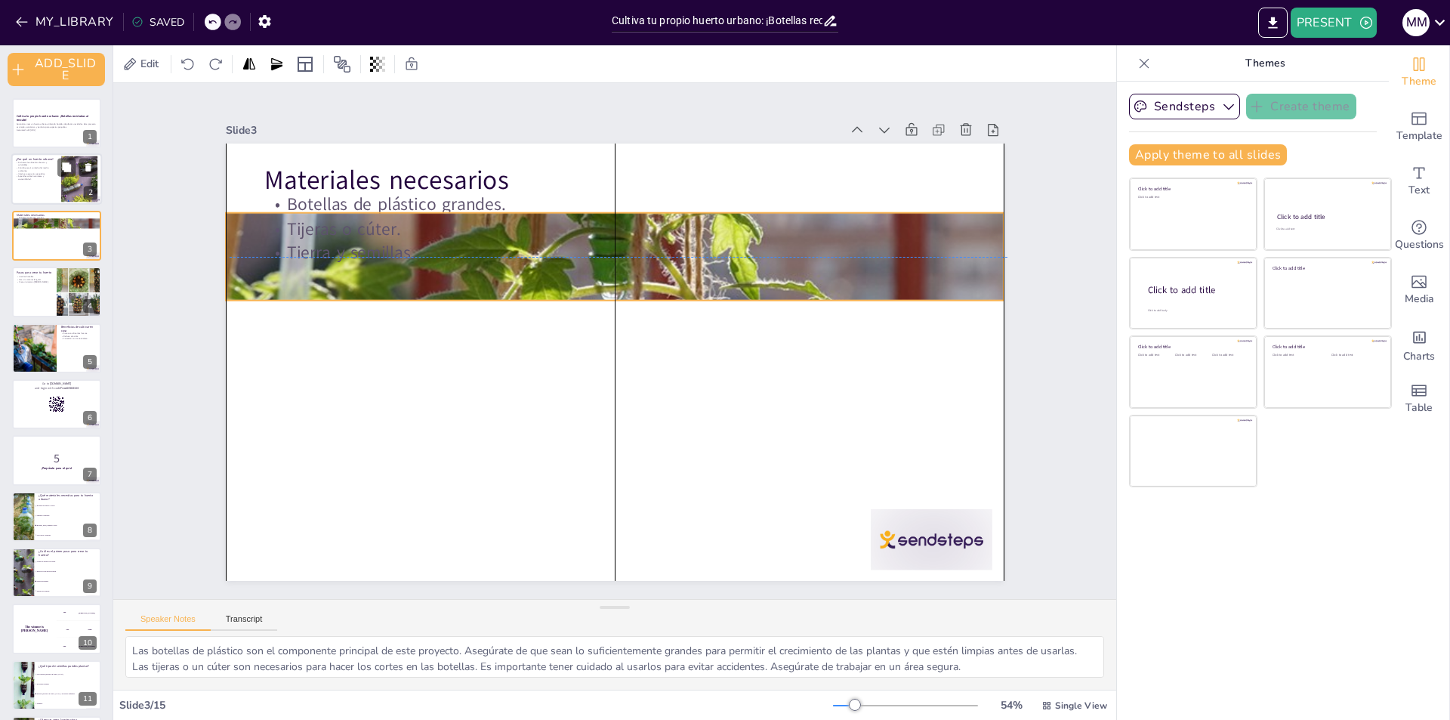
checkbox input "true"
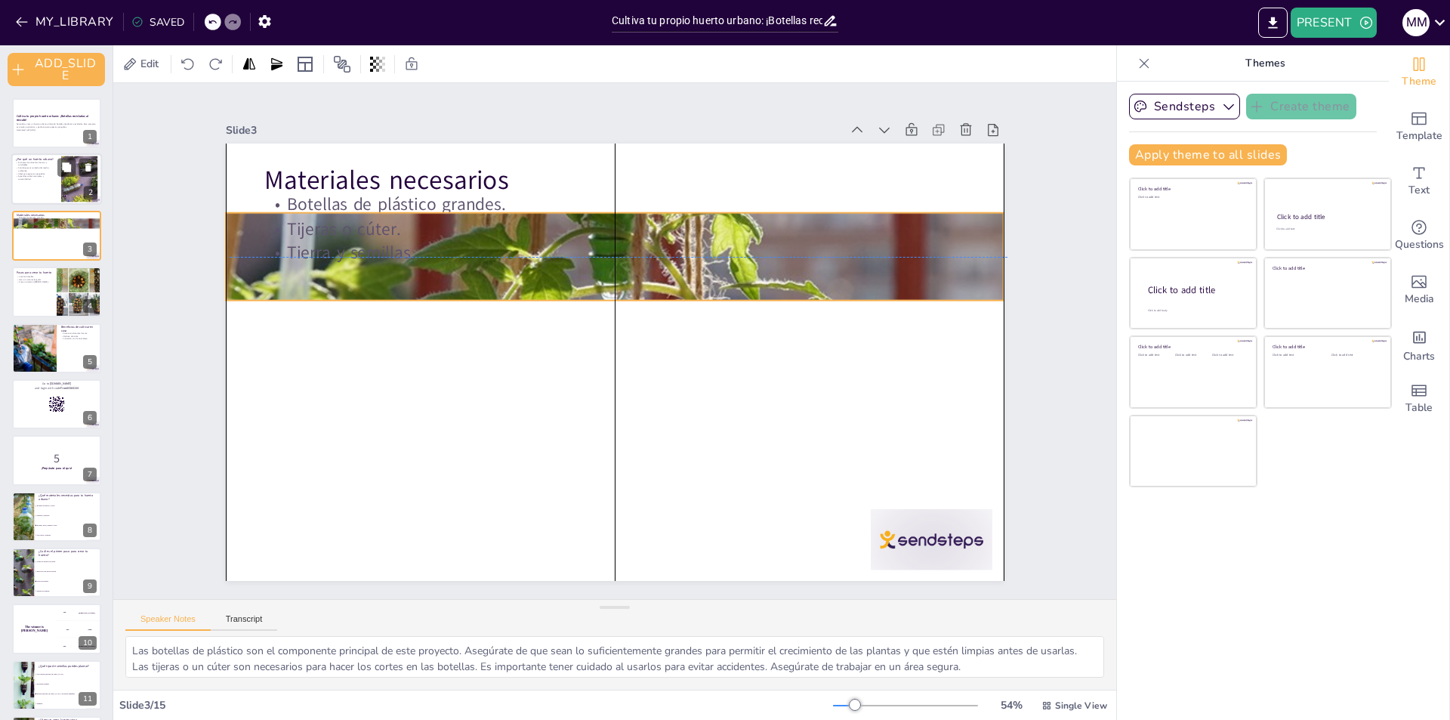
checkbox input "true"
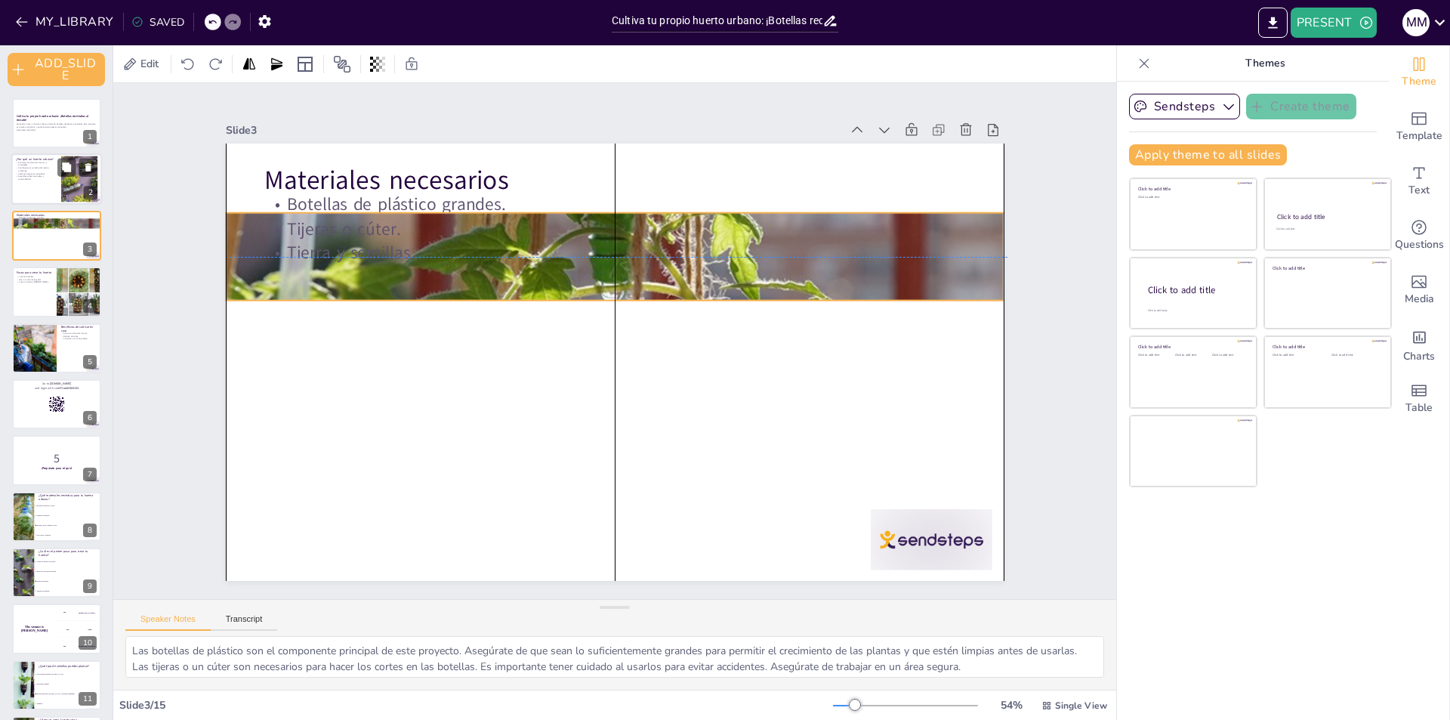
checkbox input "true"
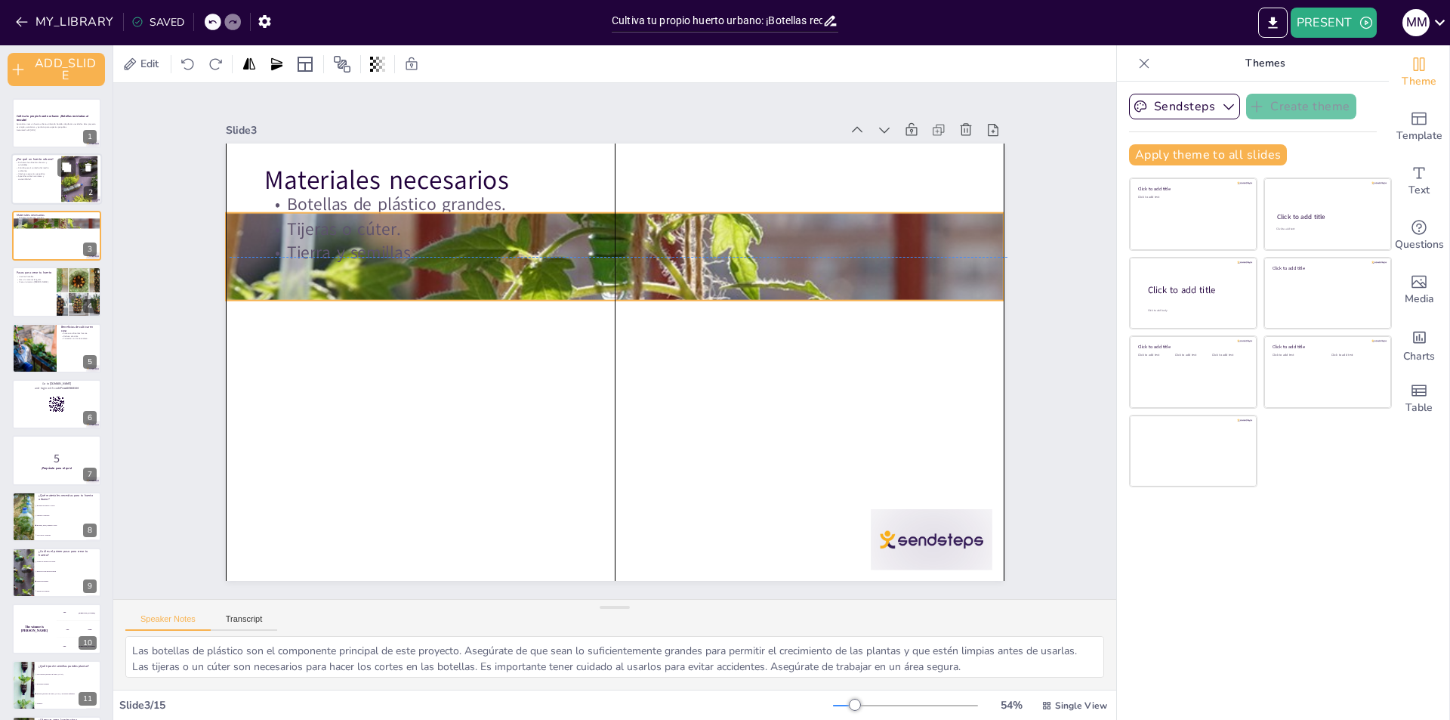
checkbox input "true"
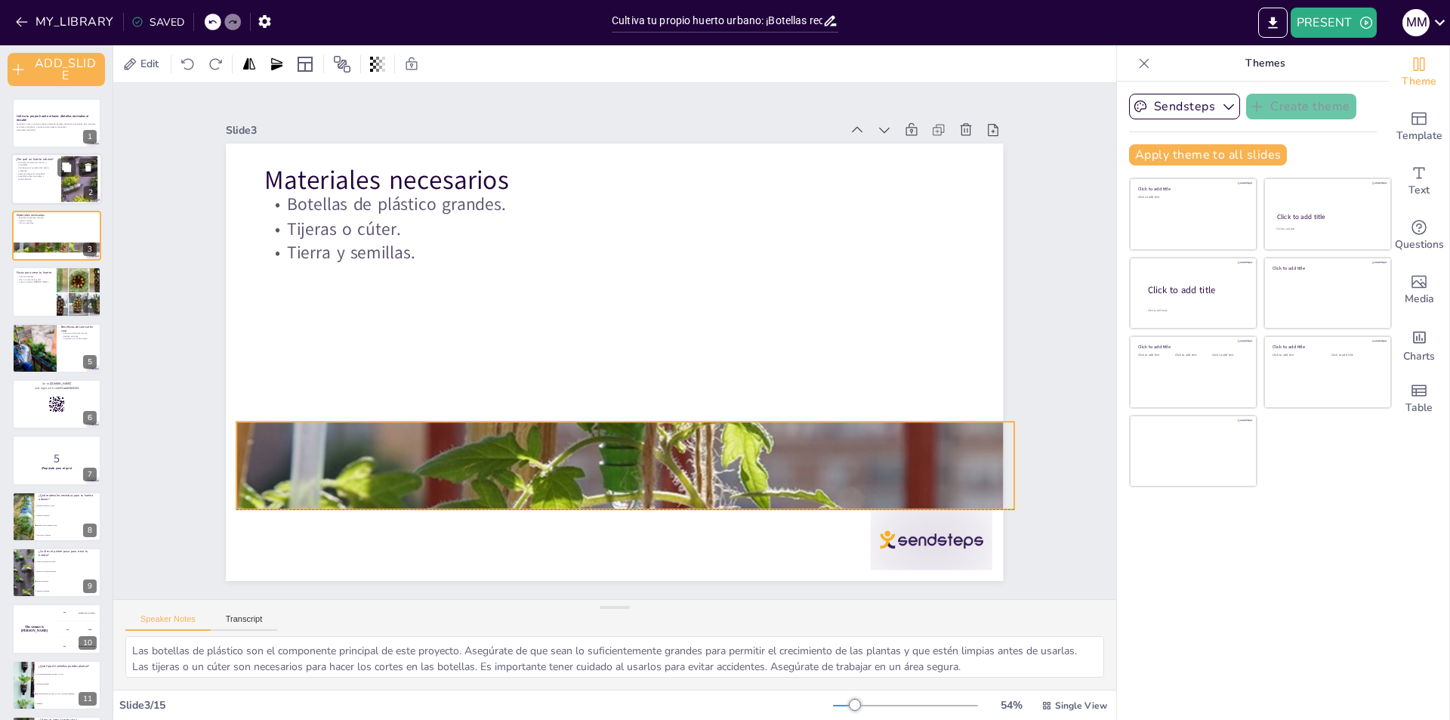
drag, startPoint x: 987, startPoint y: 196, endPoint x: 998, endPoint y: 474, distance: 278.9
click at [998, 474] on div "Slide 1 Cultiva tu propio huerto urbano: ¡Botellas recicladas al rescate! Apren…" at bounding box center [615, 341] width 968 height 723
click at [973, 529] on div at bounding box center [932, 539] width 122 height 60
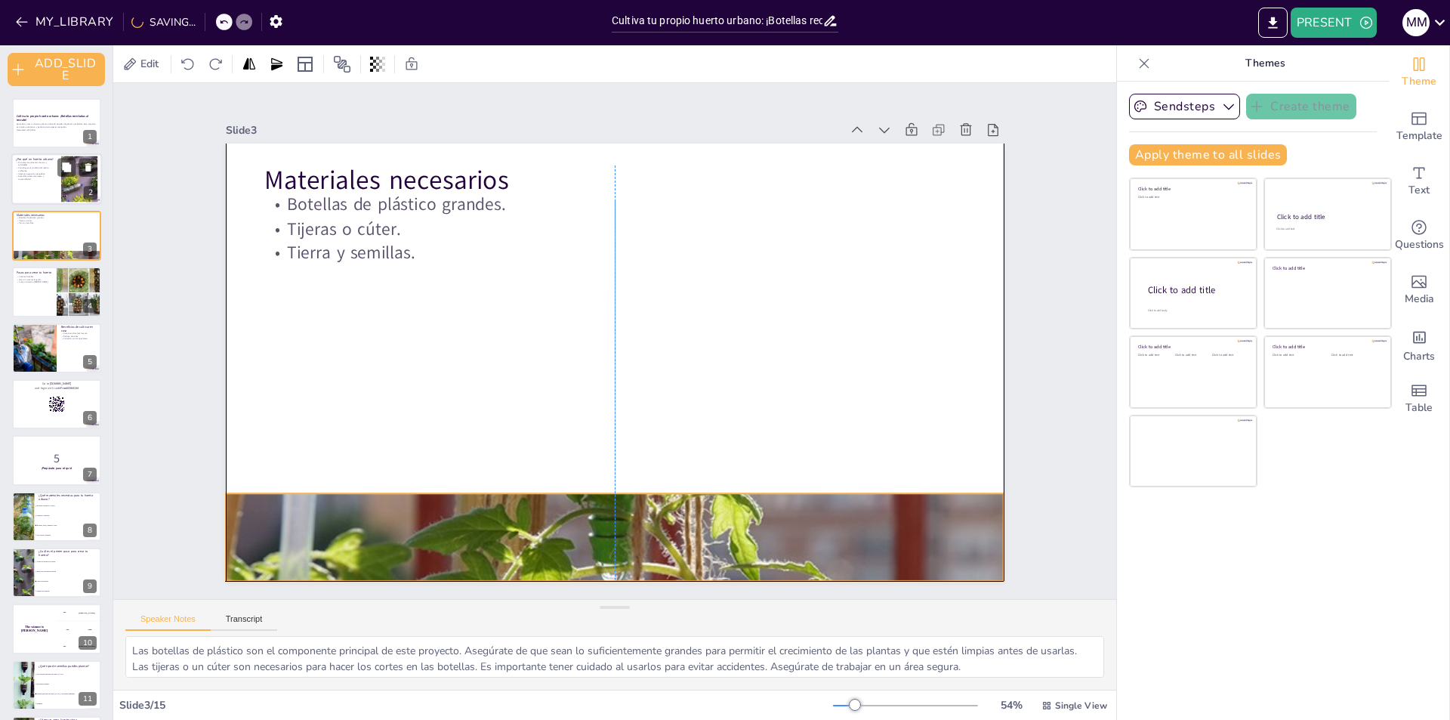
drag, startPoint x: 901, startPoint y: 486, endPoint x: 890, endPoint y: 557, distance: 72.6
click at [890, 557] on div at bounding box center [614, 537] width 777 height 529
click at [600, 143] on div "Materiales necesarios Botellas de plástico grandes. Tijeras o cúter. Tierra y s…" at bounding box center [614, 143] width 777 height 0
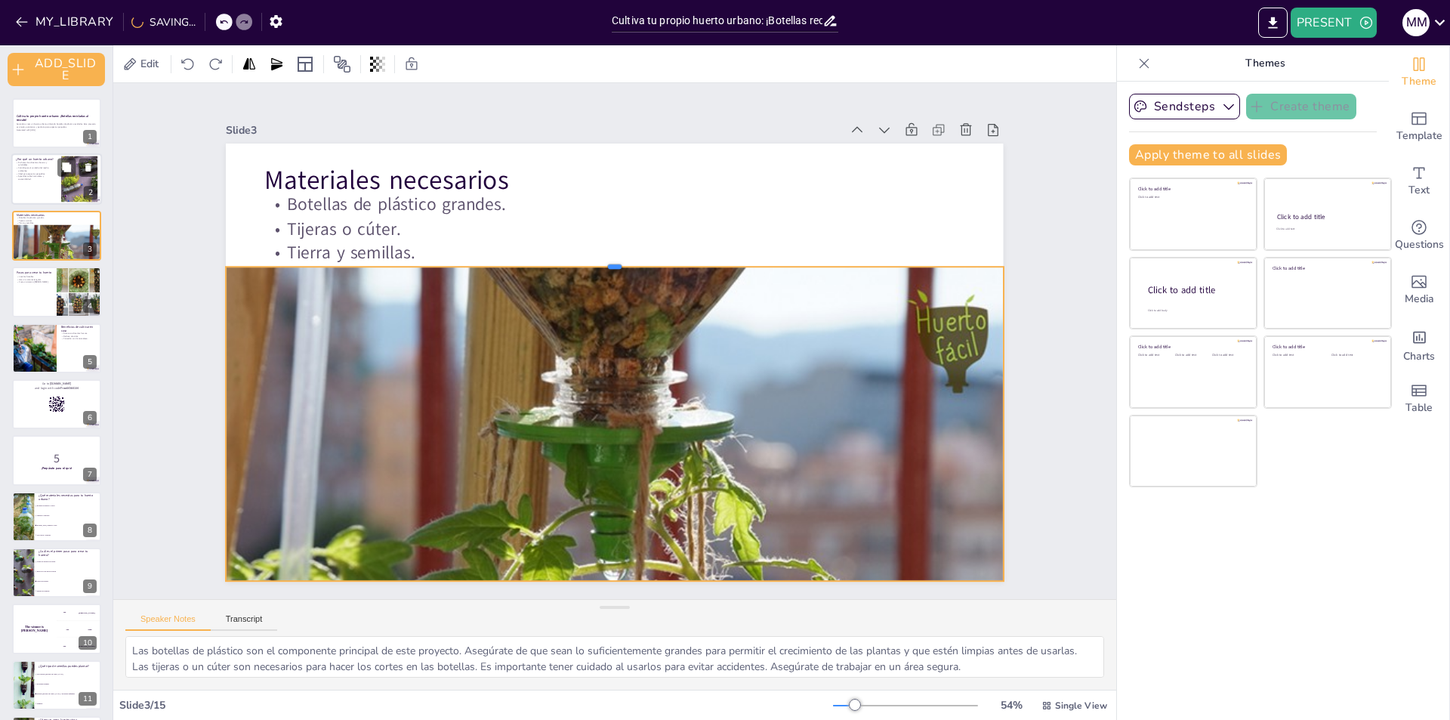
drag, startPoint x: 606, startPoint y: 483, endPoint x: 631, endPoint y: 256, distance: 227.9
click at [631, 256] on div at bounding box center [623, 260] width 774 height 93
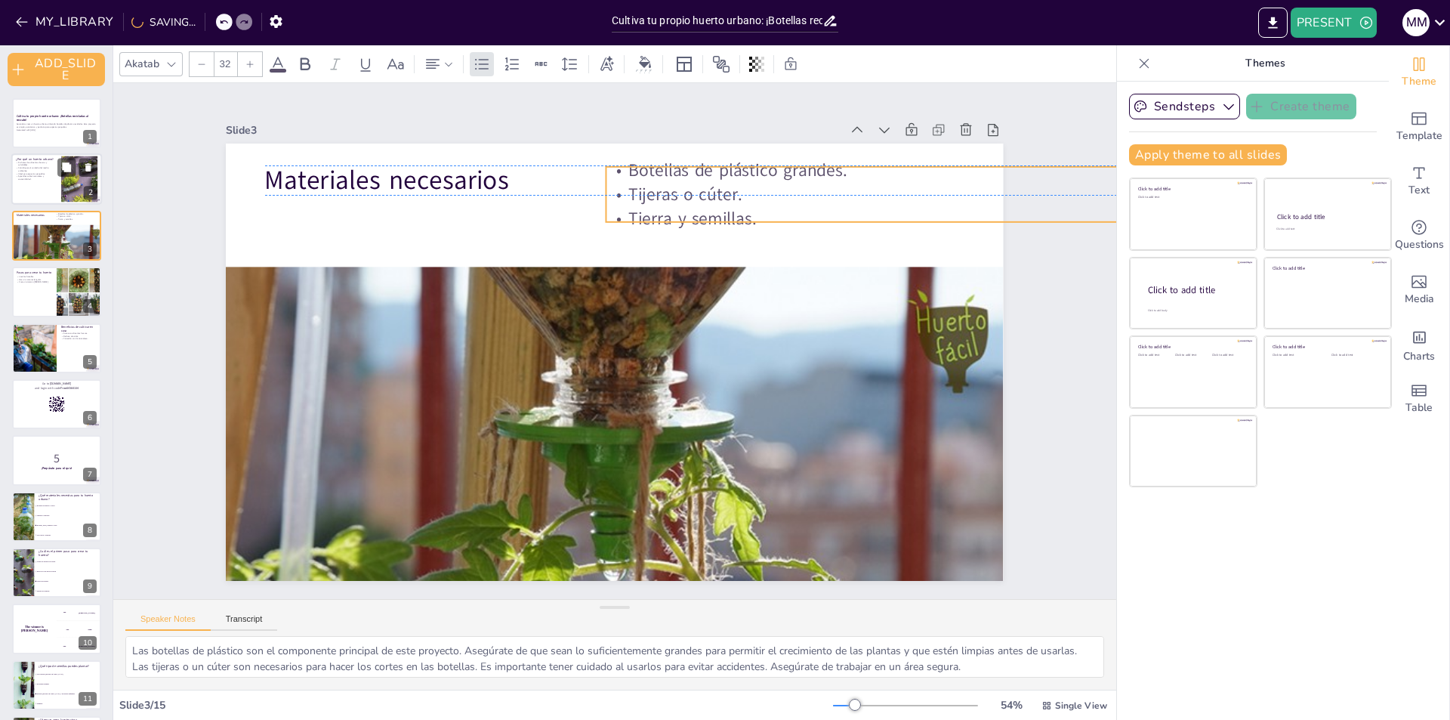
drag, startPoint x: 415, startPoint y: 213, endPoint x: 756, endPoint y: 183, distance: 342.7
click at [756, 183] on p "Tijeras o cúter." at bounding box center [970, 231] width 699 height 97
click at [52, 283] on div at bounding box center [56, 291] width 91 height 51
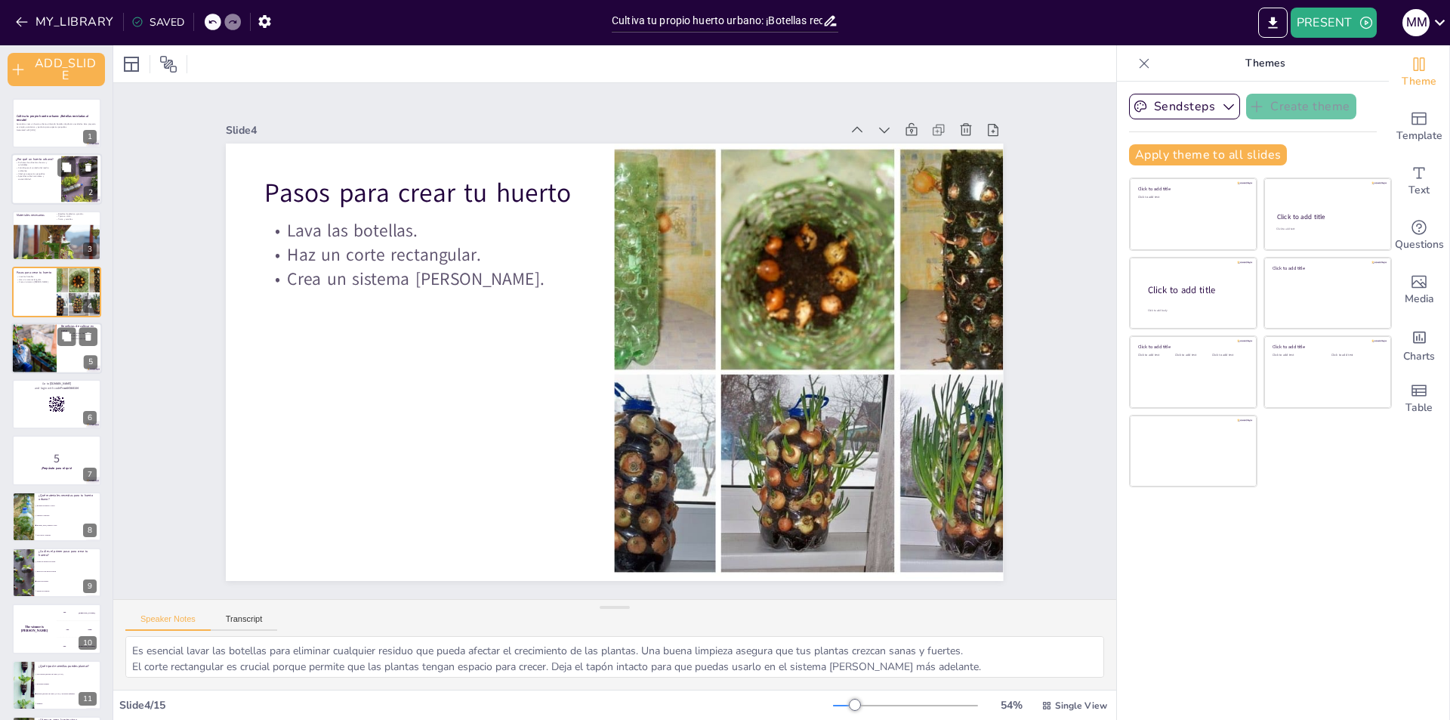
click at [33, 362] on div at bounding box center [33, 347] width 77 height 51
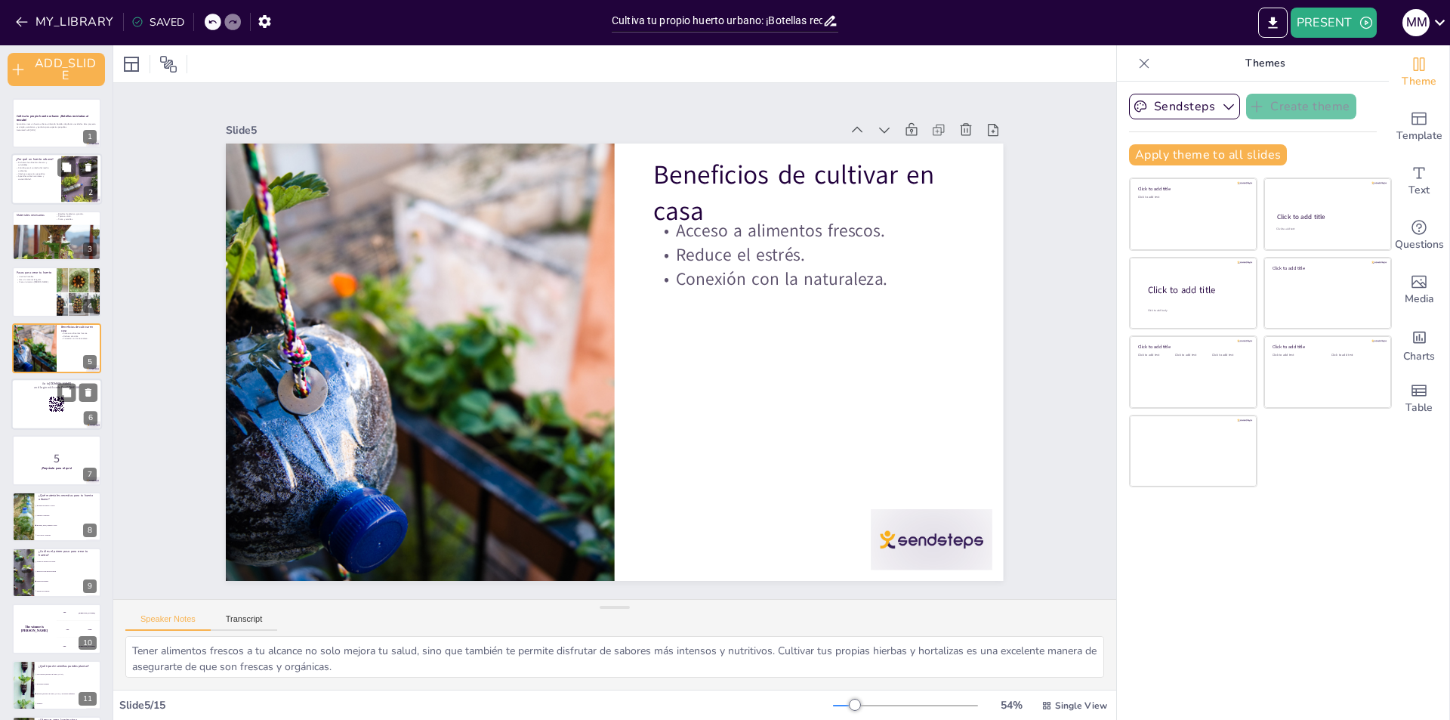
click at [41, 405] on div at bounding box center [56, 403] width 91 height 51
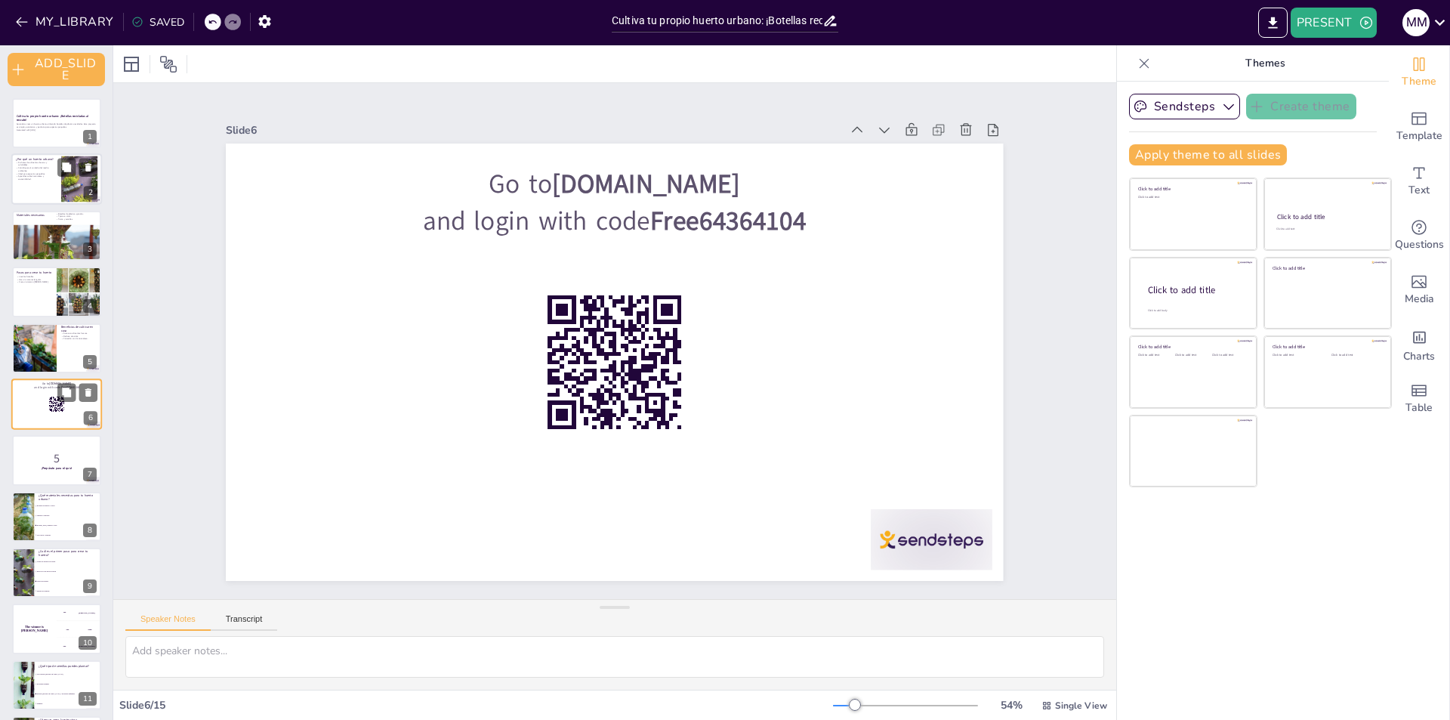
scroll to position [2, 0]
click at [85, 381] on button at bounding box center [88, 390] width 18 height 18
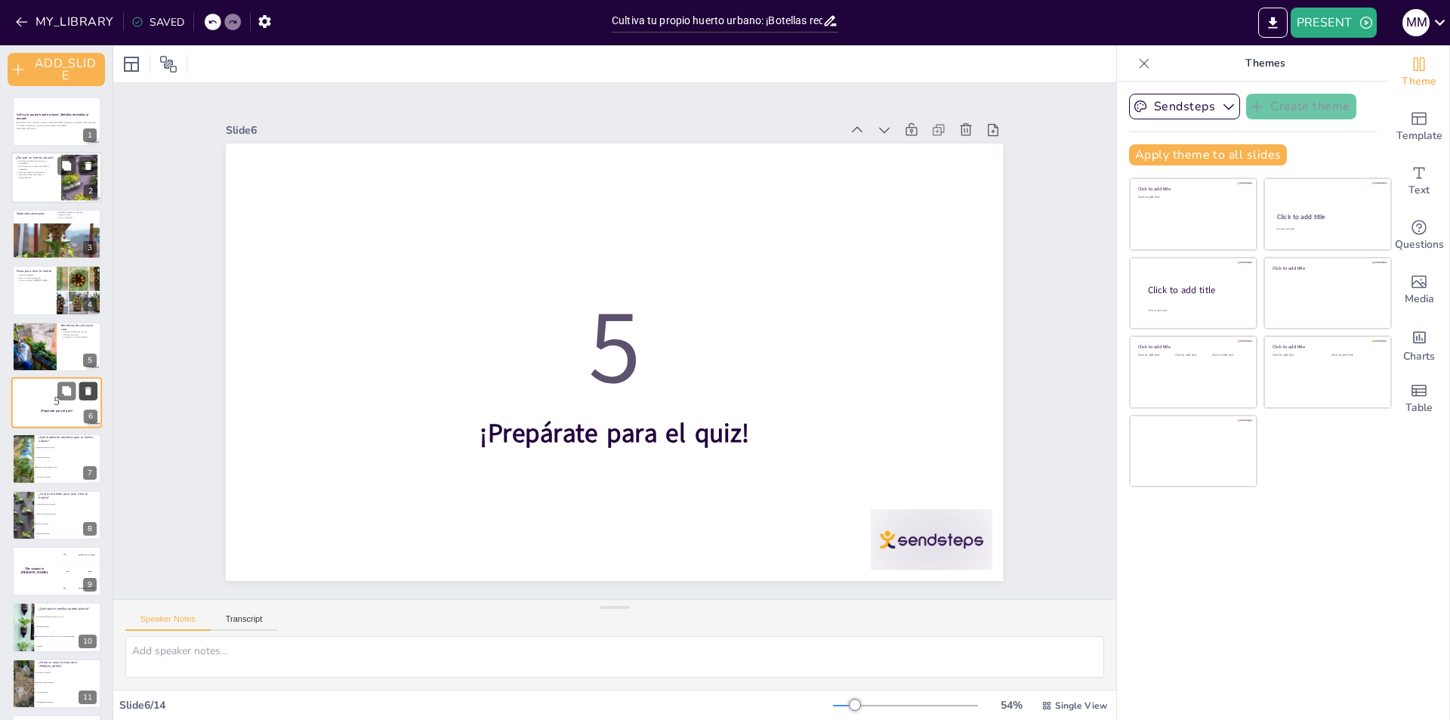
click at [85, 381] on button at bounding box center [88, 390] width 18 height 18
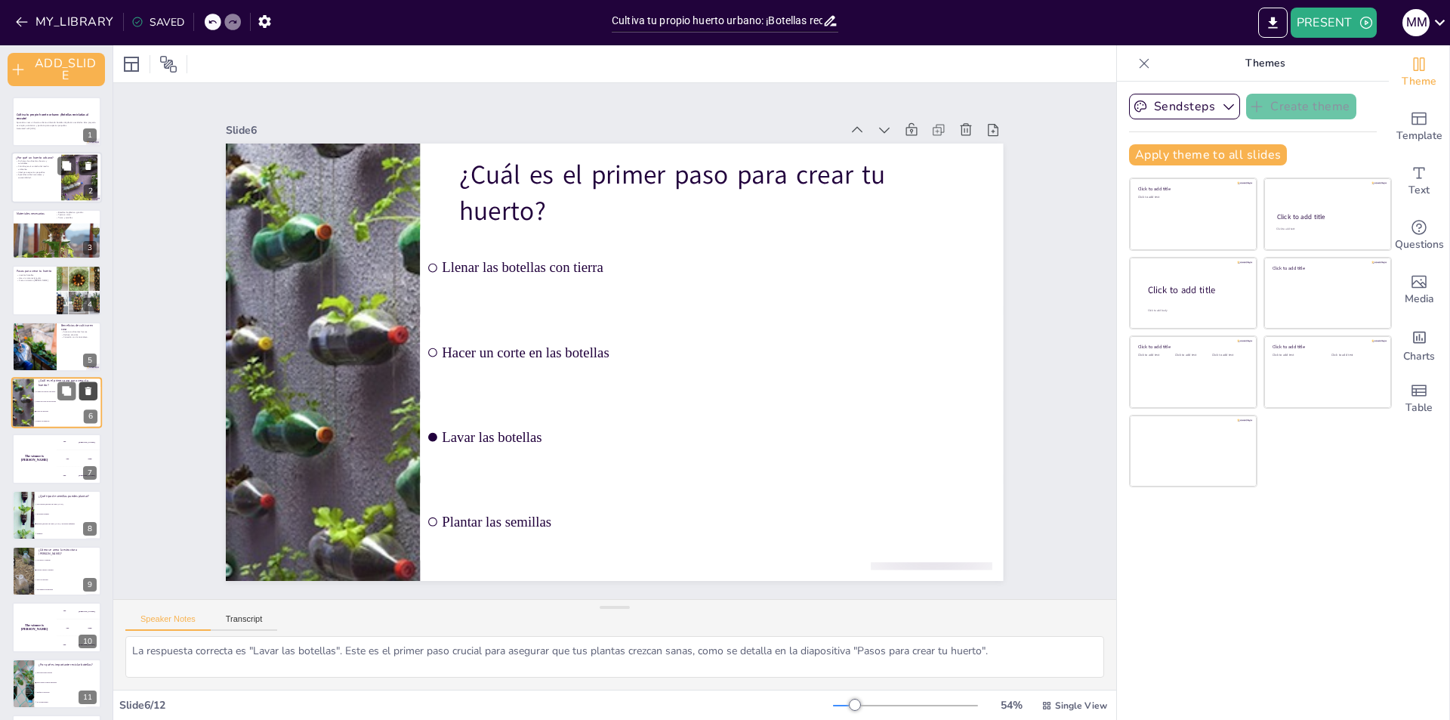
click at [85, 381] on button at bounding box center [88, 390] width 18 height 18
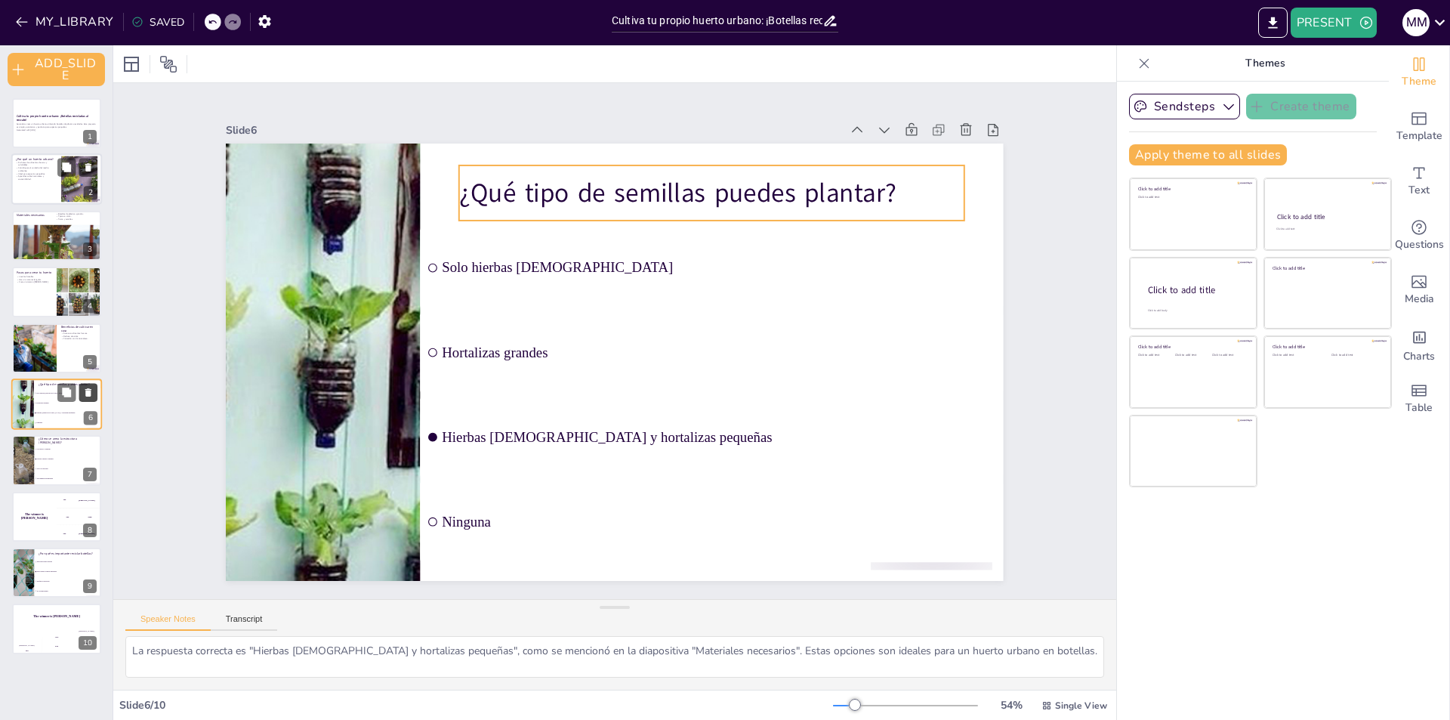
scroll to position [0, 0]
click at [85, 381] on div "¿Qué tipo de semillas puedes plantar?" at bounding box center [68, 384] width 59 height 7
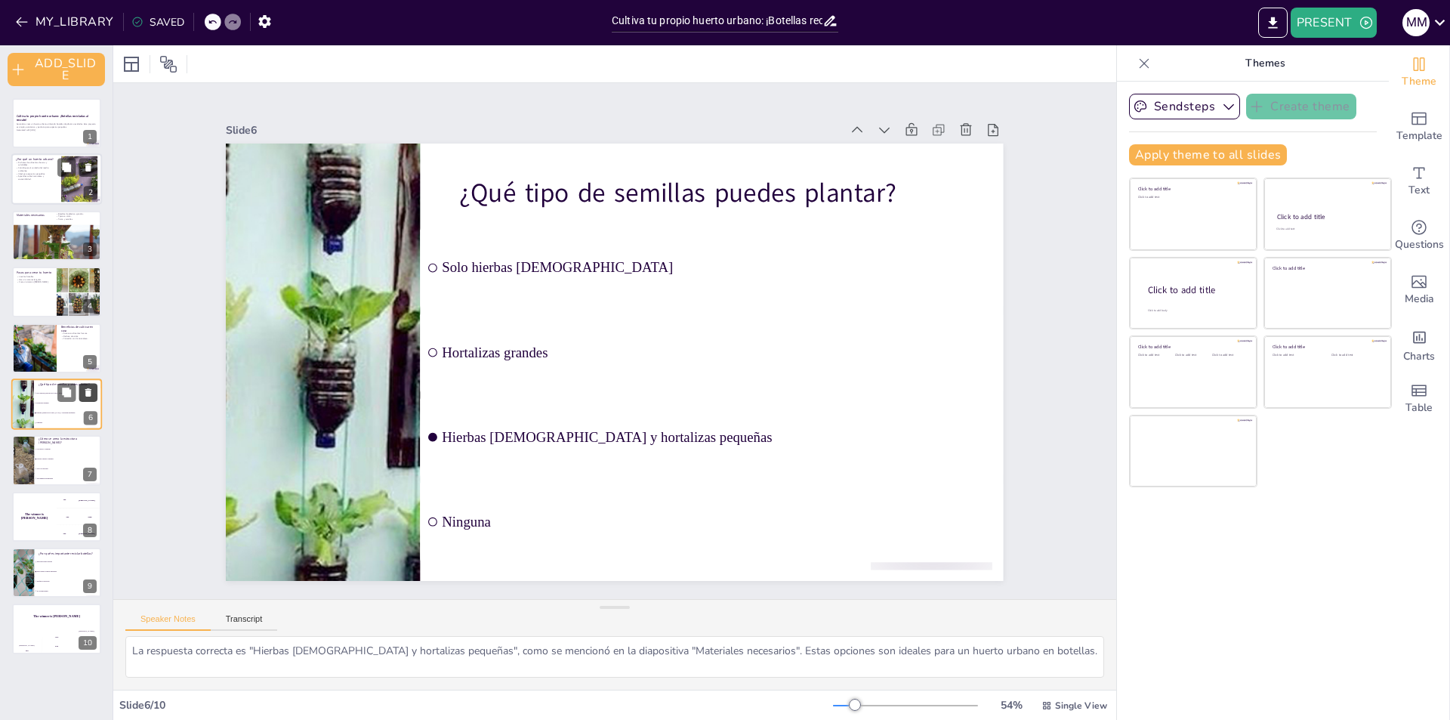
click at [85, 381] on div "¿Qué tipo de semillas puedes plantar?" at bounding box center [68, 384] width 59 height 7
click at [94, 400] on button at bounding box center [88, 392] width 18 height 18
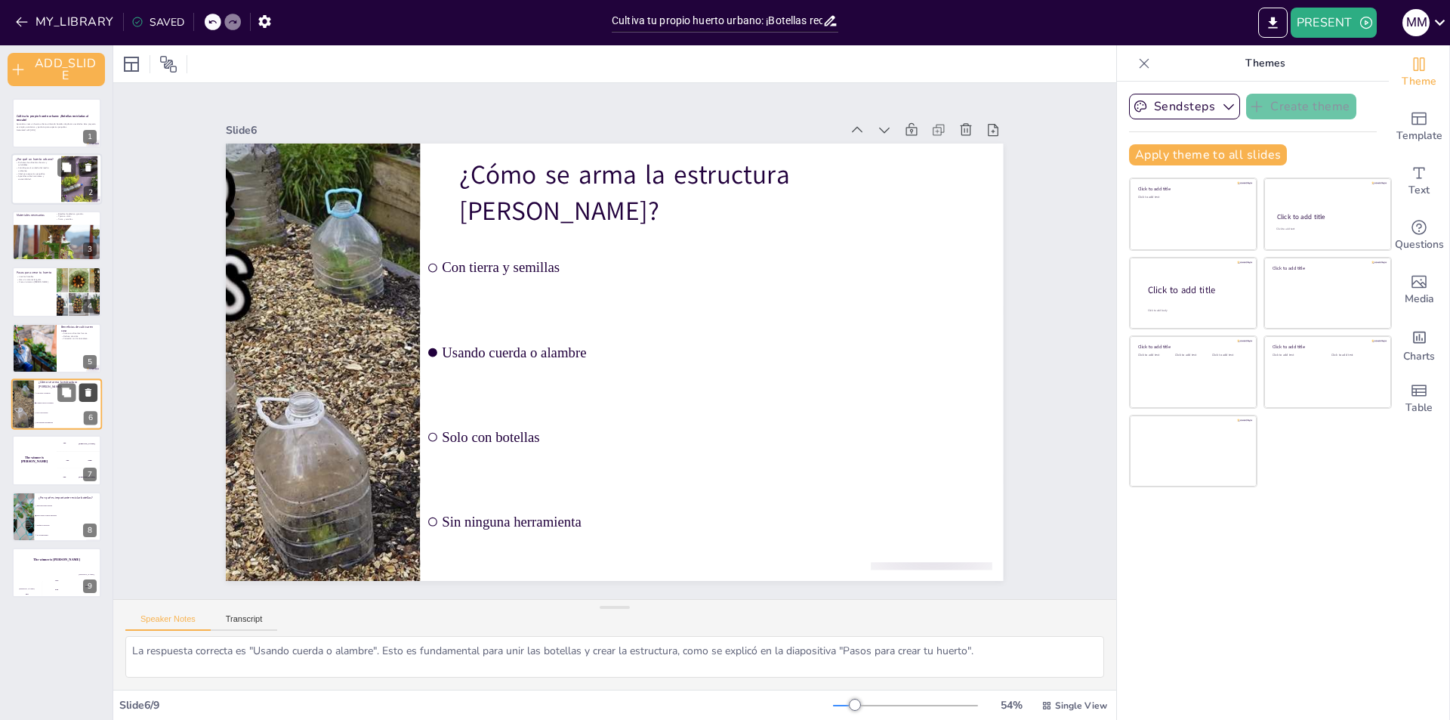
click at [90, 393] on icon at bounding box center [88, 392] width 6 height 8
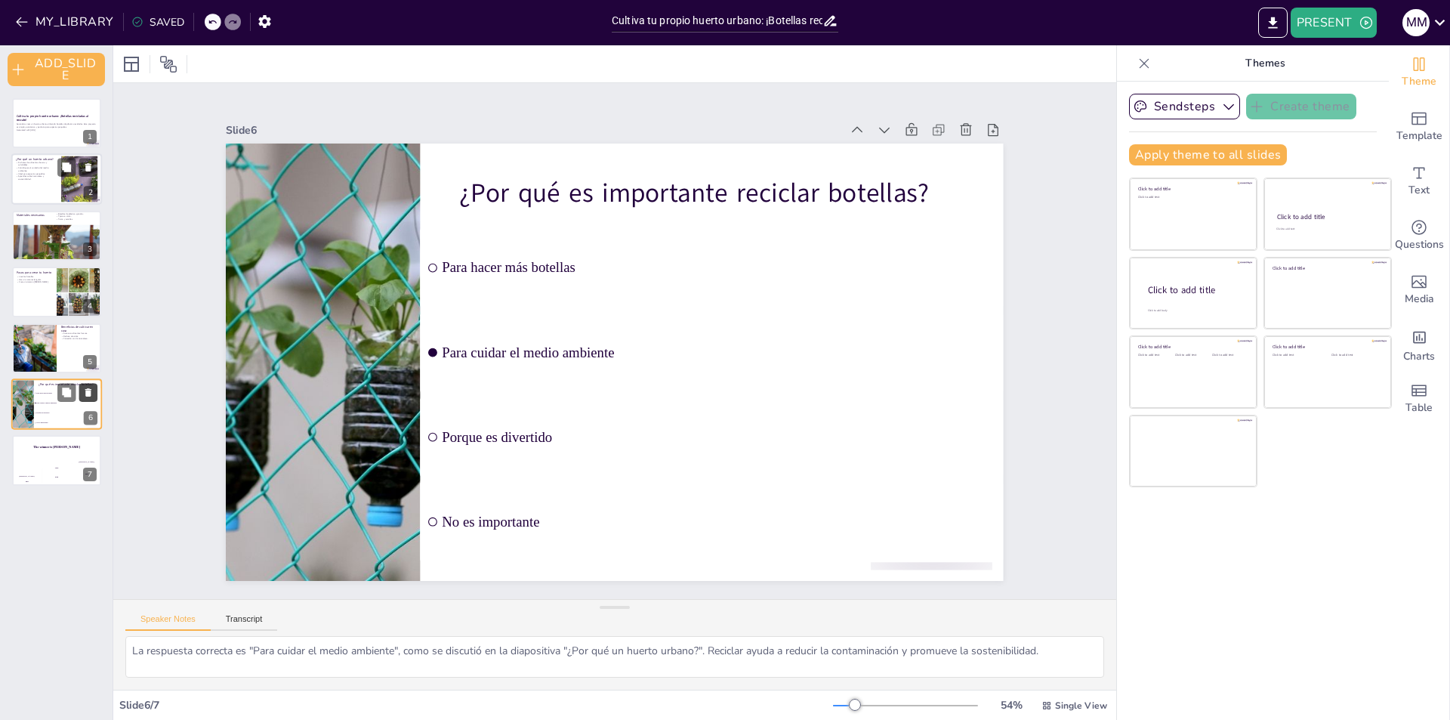
click at [90, 393] on icon at bounding box center [88, 392] width 6 height 8
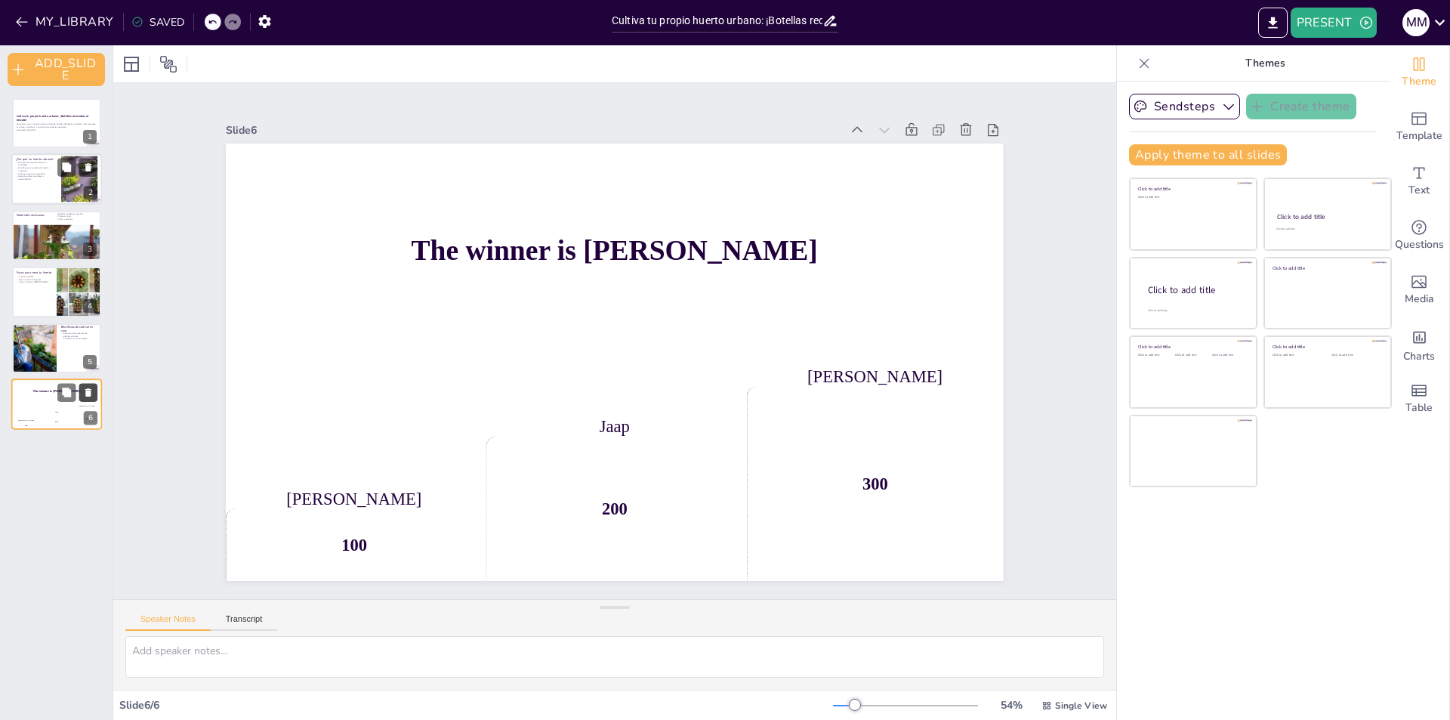
click at [90, 393] on icon at bounding box center [88, 392] width 6 height 8
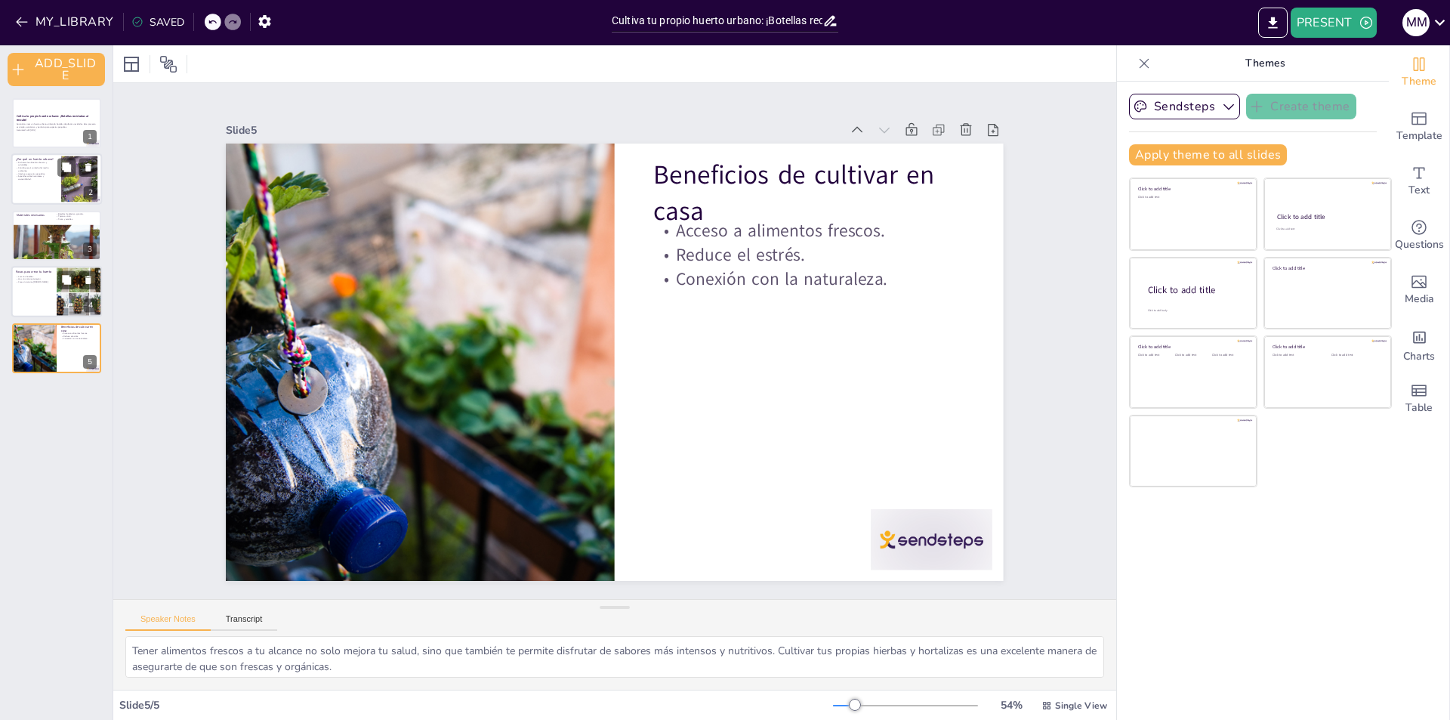
click at [45, 292] on div at bounding box center [56, 291] width 91 height 51
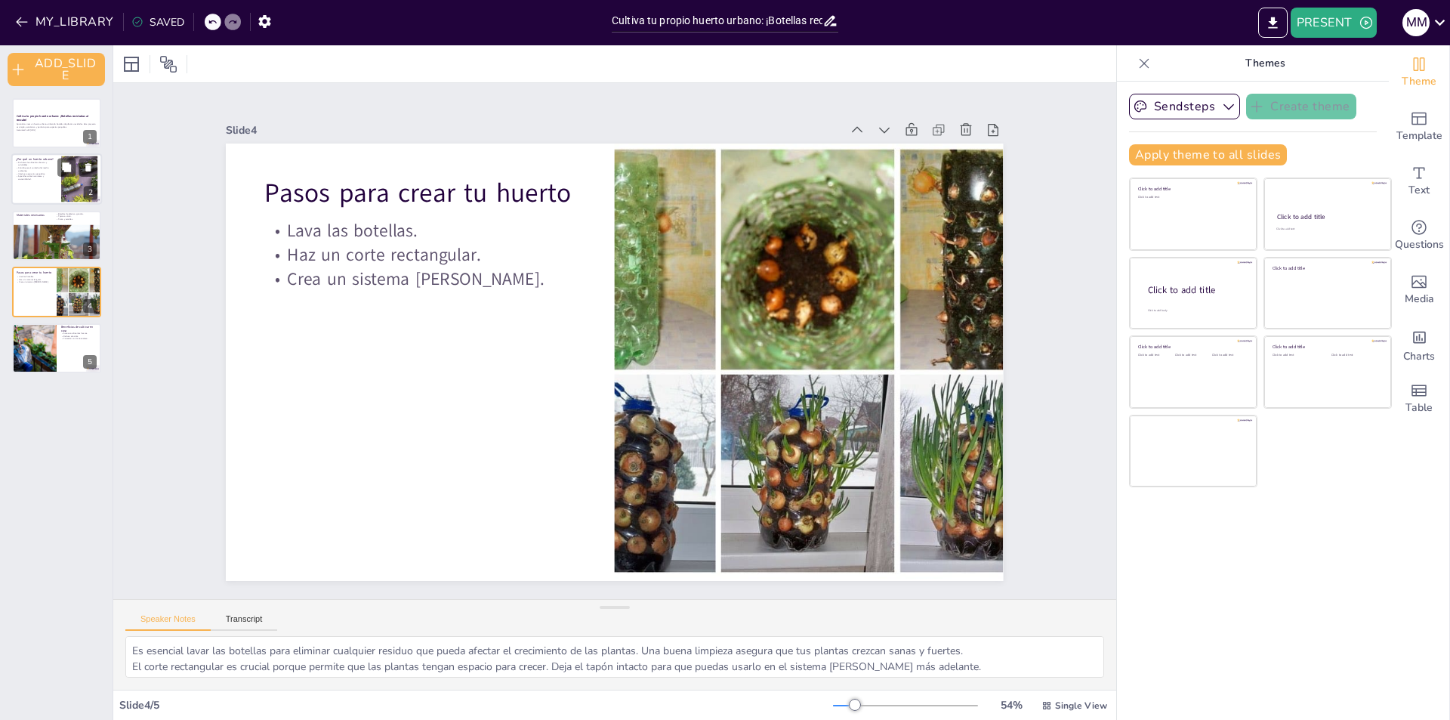
click at [57, 352] on div at bounding box center [56, 348] width 89 height 50
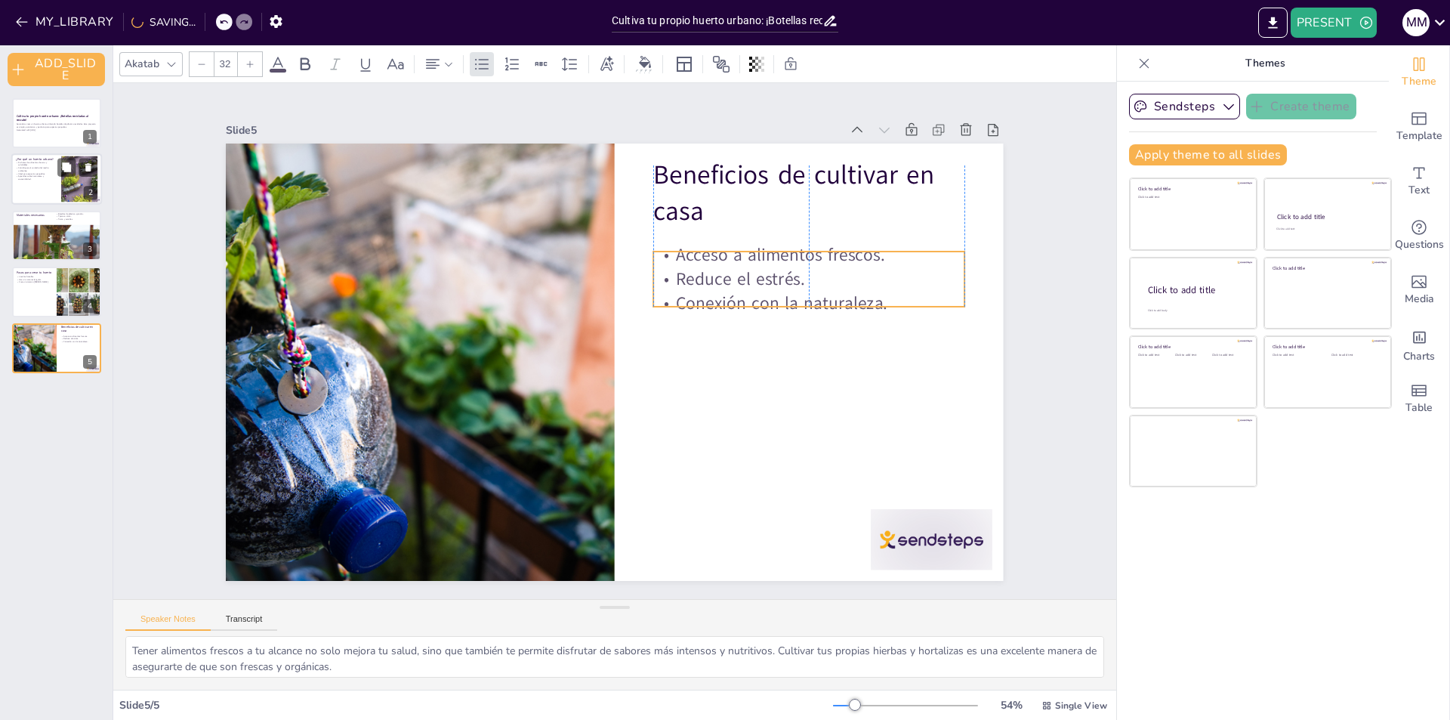
drag, startPoint x: 786, startPoint y: 255, endPoint x: 780, endPoint y: 280, distance: 26.4
click at [780, 280] on p "Reduce el estrés." at bounding box center [808, 279] width 311 height 24
drag, startPoint x: 702, startPoint y: 313, endPoint x: 717, endPoint y: 310, distance: 15.4
click at [717, 229] on div "Beneficios de cultivar en casa Acceso a alimentos frescos. Reduce el estrés. Co…" at bounding box center [656, 148] width 761 height 162
drag, startPoint x: 735, startPoint y: 267, endPoint x: 745, endPoint y: 267, distance: 9.8
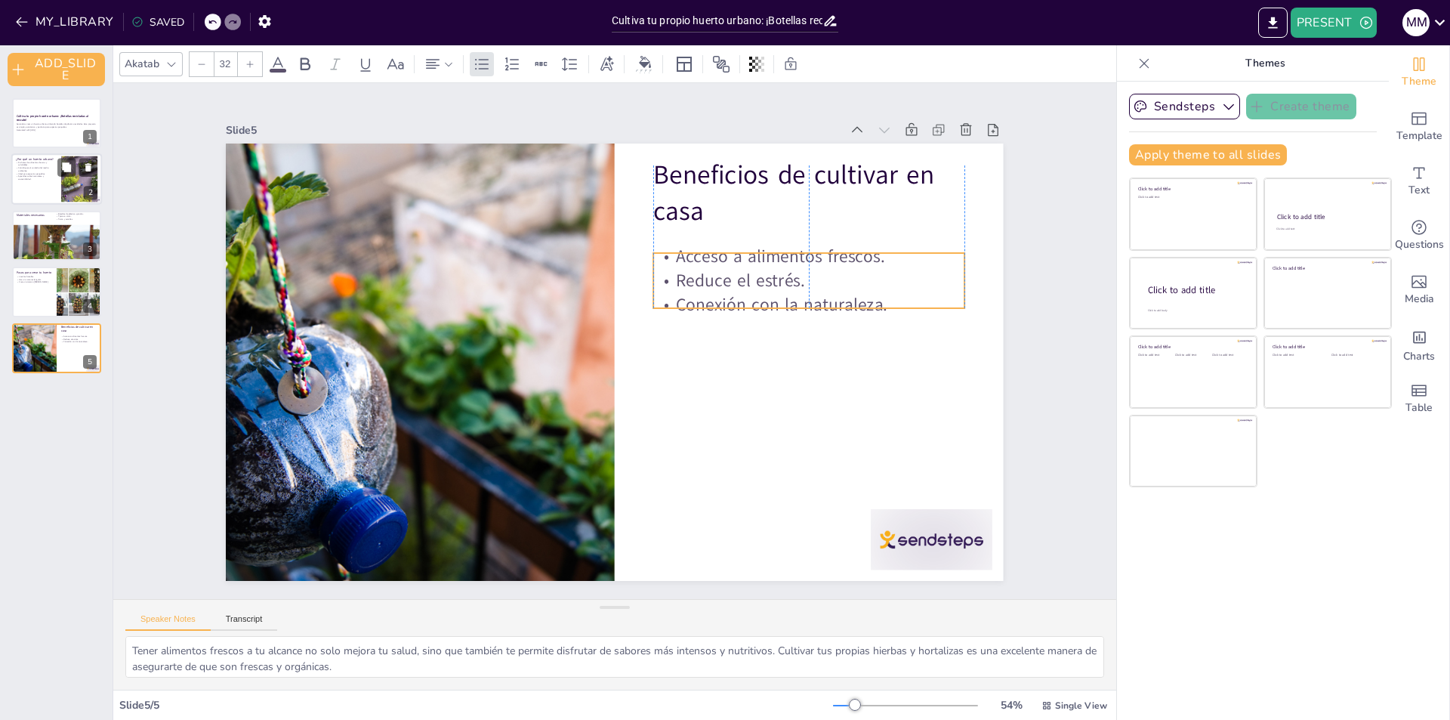
click at [745, 273] on p "Reduce el estrés." at bounding box center [815, 301] width 312 height 57
click at [47, 177] on p "Aprendes sobre naturaleza y sostenibilidad." at bounding box center [36, 177] width 41 height 5
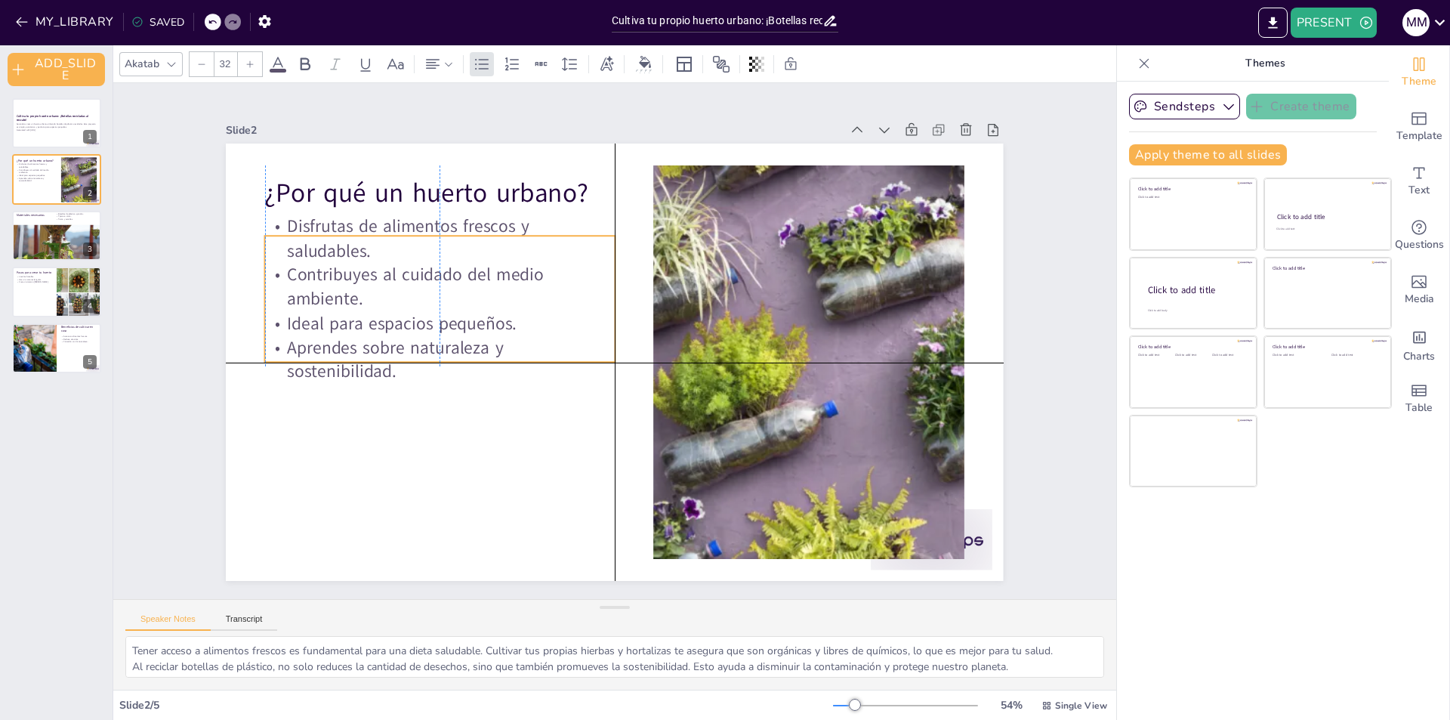
drag, startPoint x: 498, startPoint y: 261, endPoint x: 503, endPoint y: 274, distance: 13.9
click at [503, 274] on p "Contribuyes al cuidado del medio ambiente." at bounding box center [440, 287] width 350 height 48
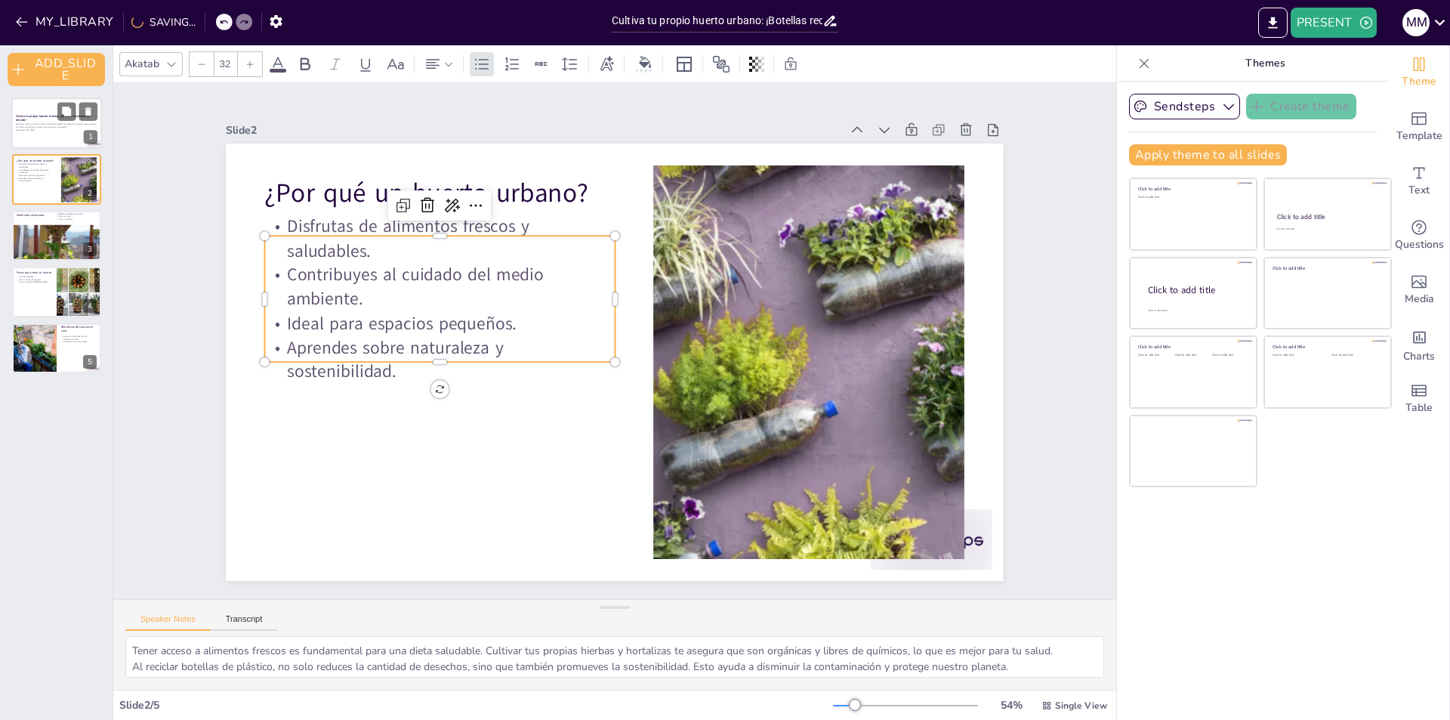
click at [39, 116] on strong "Cultiva tu propio huerto urbano: ¡Botellas recicladas al rescate!" at bounding box center [52, 118] width 73 height 8
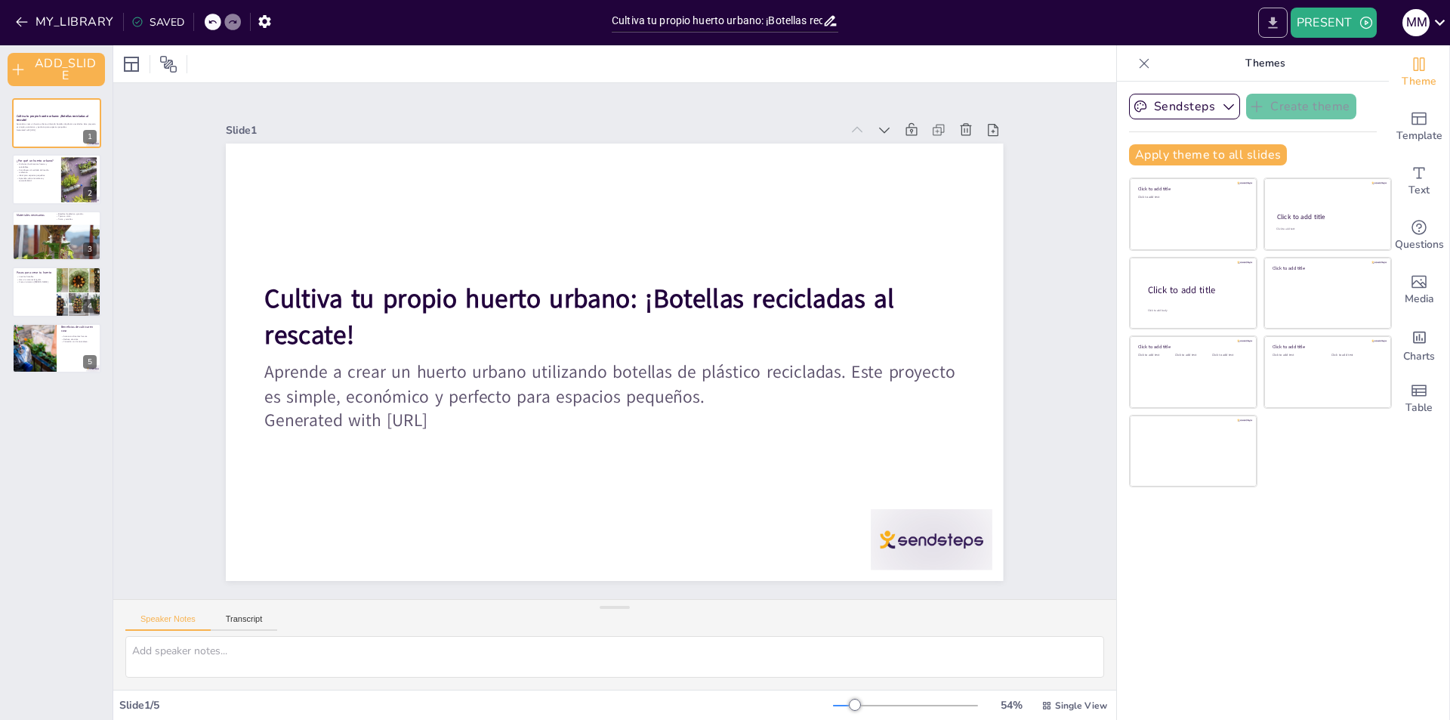
click at [1274, 23] on icon "EXPORT_TO_POWERPOINT" at bounding box center [1272, 22] width 9 height 11
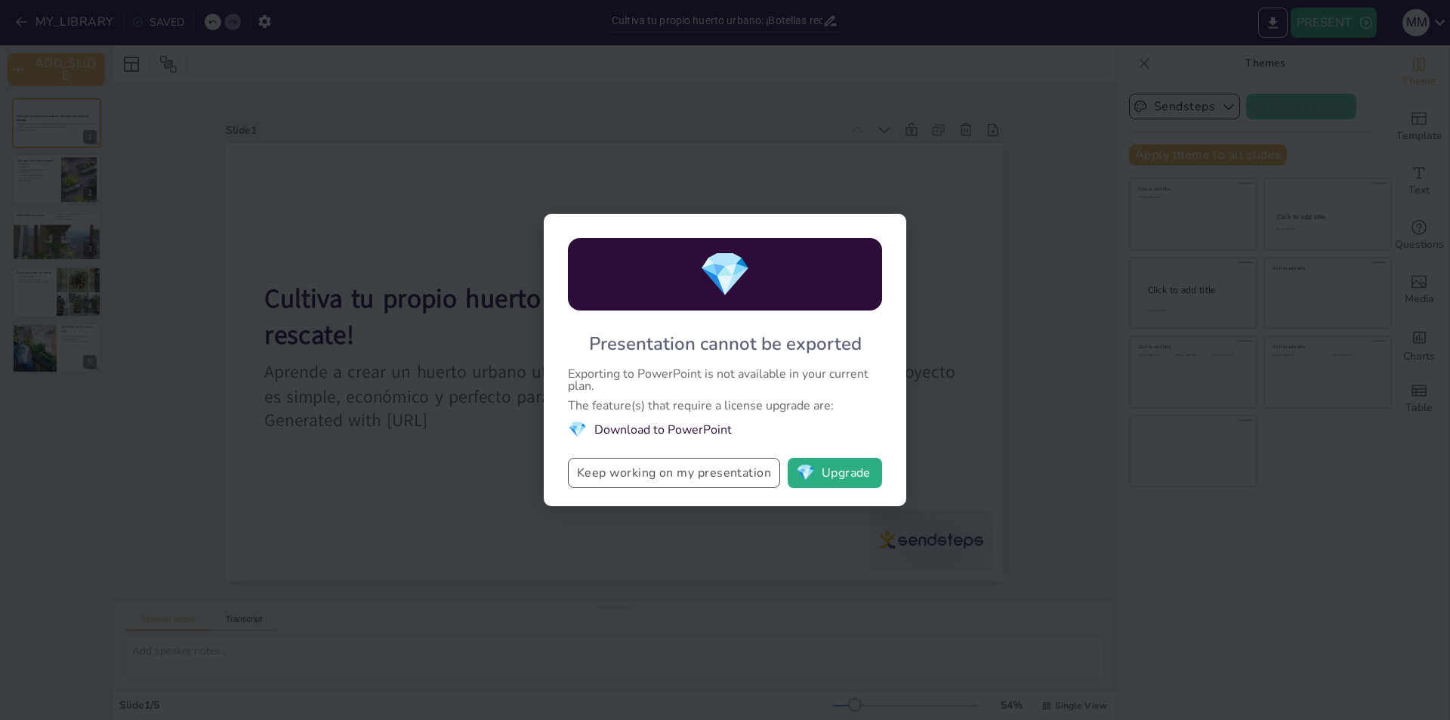
click at [627, 471] on button "Keep working on my presentation" at bounding box center [674, 473] width 212 height 30
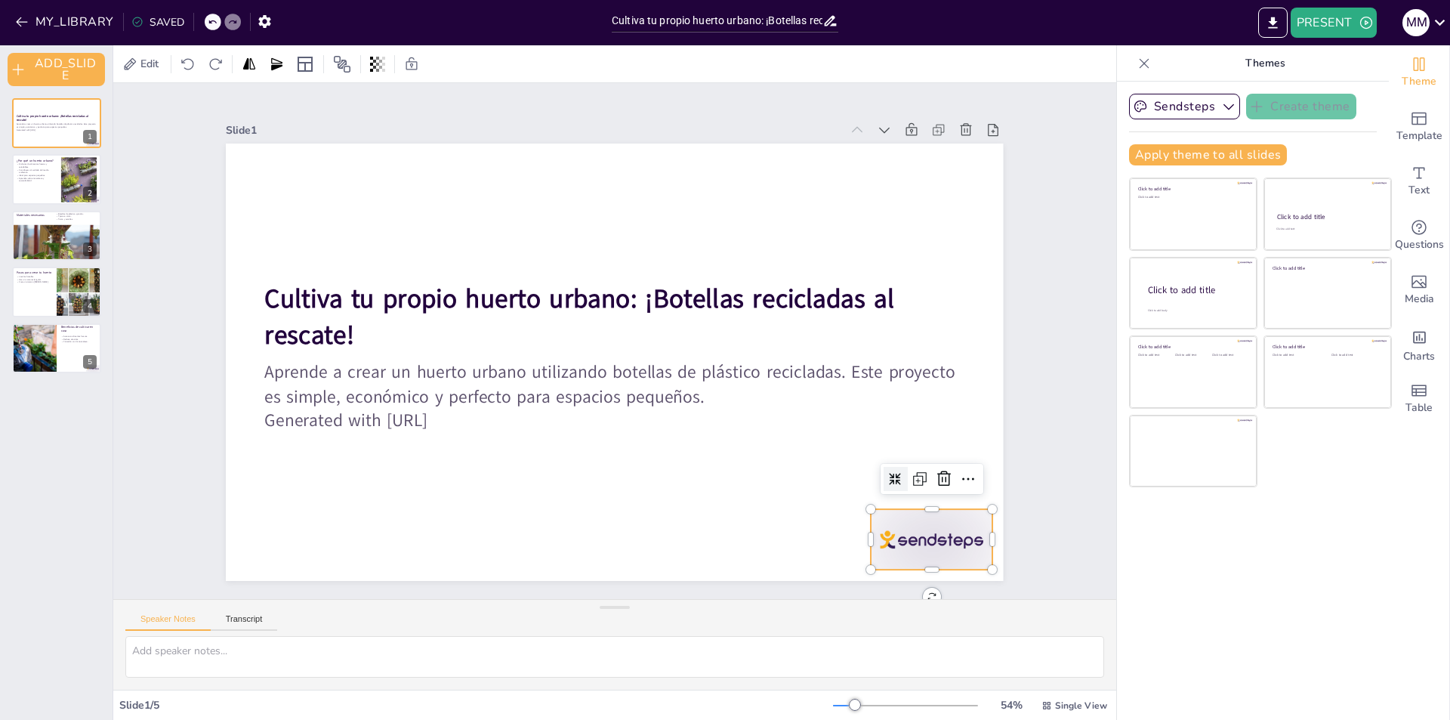
click at [918, 538] on div at bounding box center [932, 539] width 122 height 60
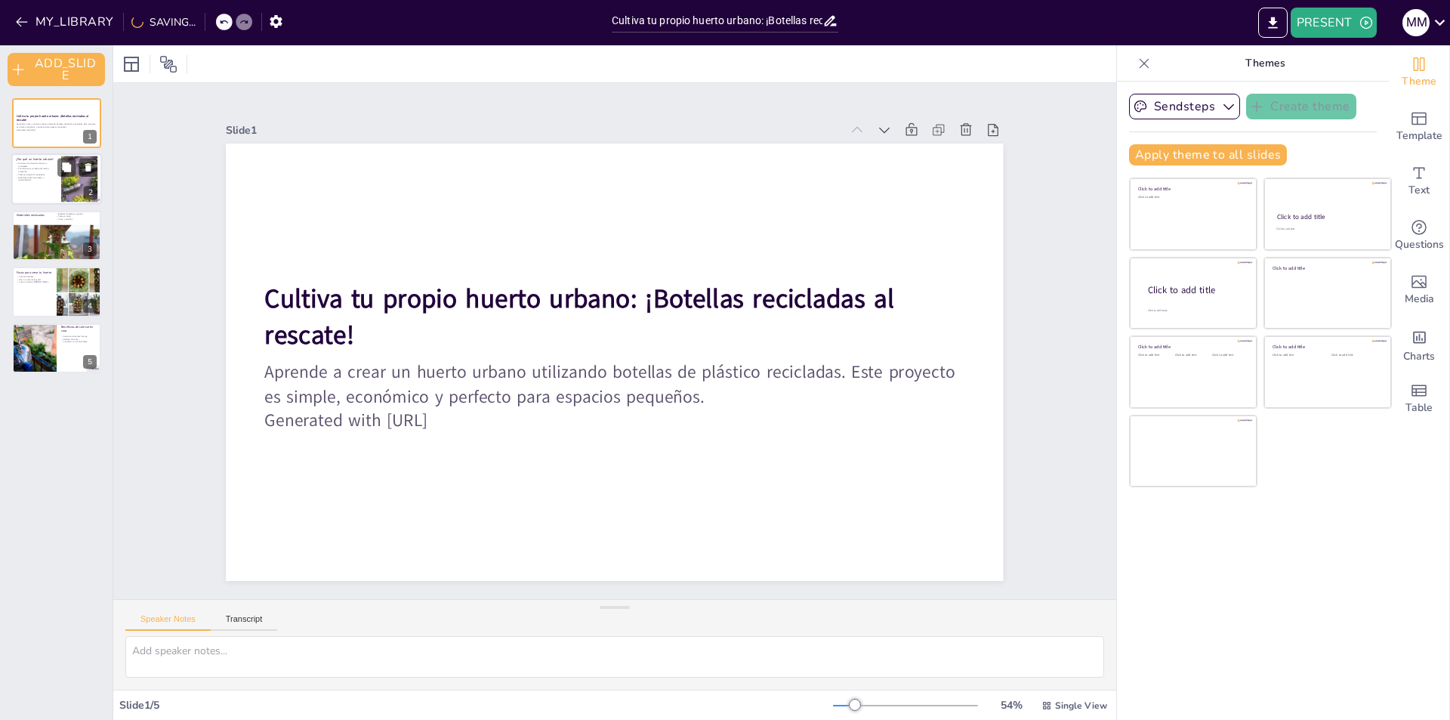
click at [36, 172] on p "Contribuyes al cuidado del medio ambiente." at bounding box center [36, 170] width 41 height 5
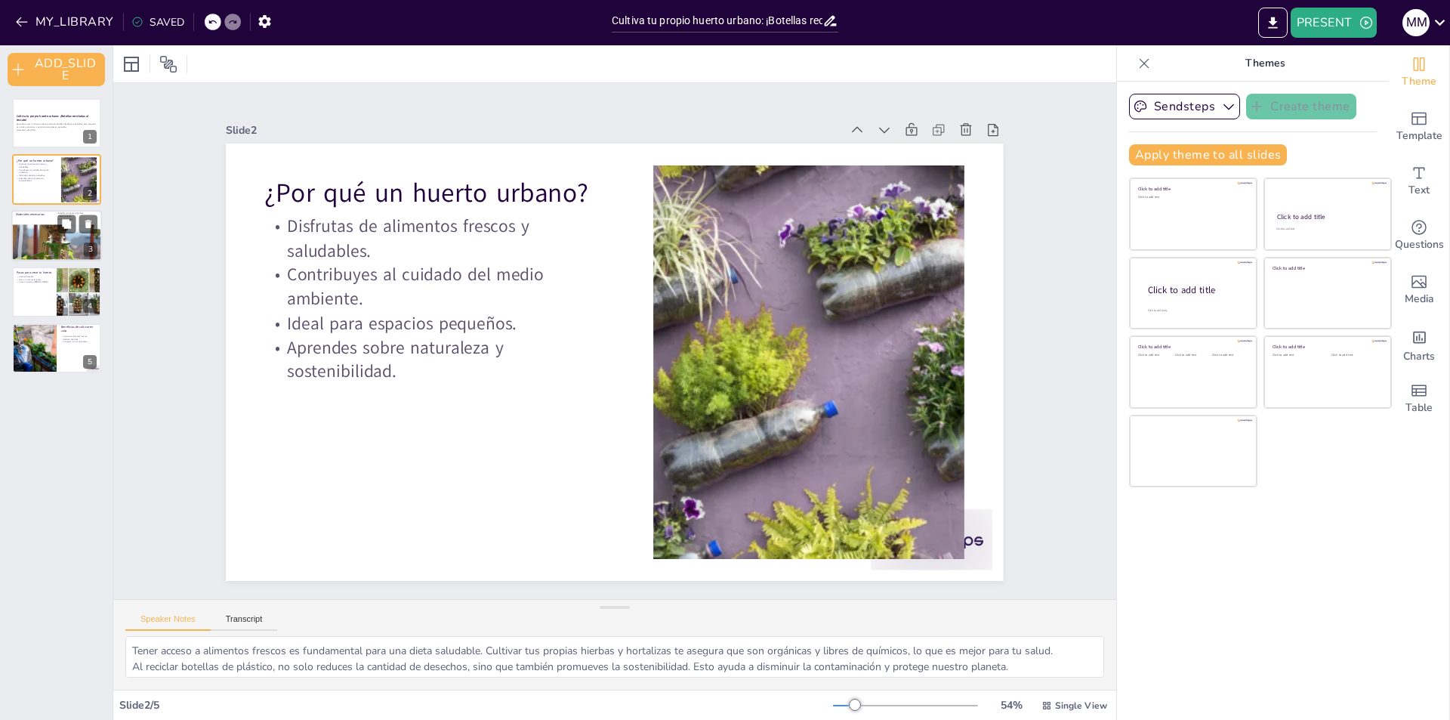
click at [54, 243] on div at bounding box center [56, 255] width 91 height 63
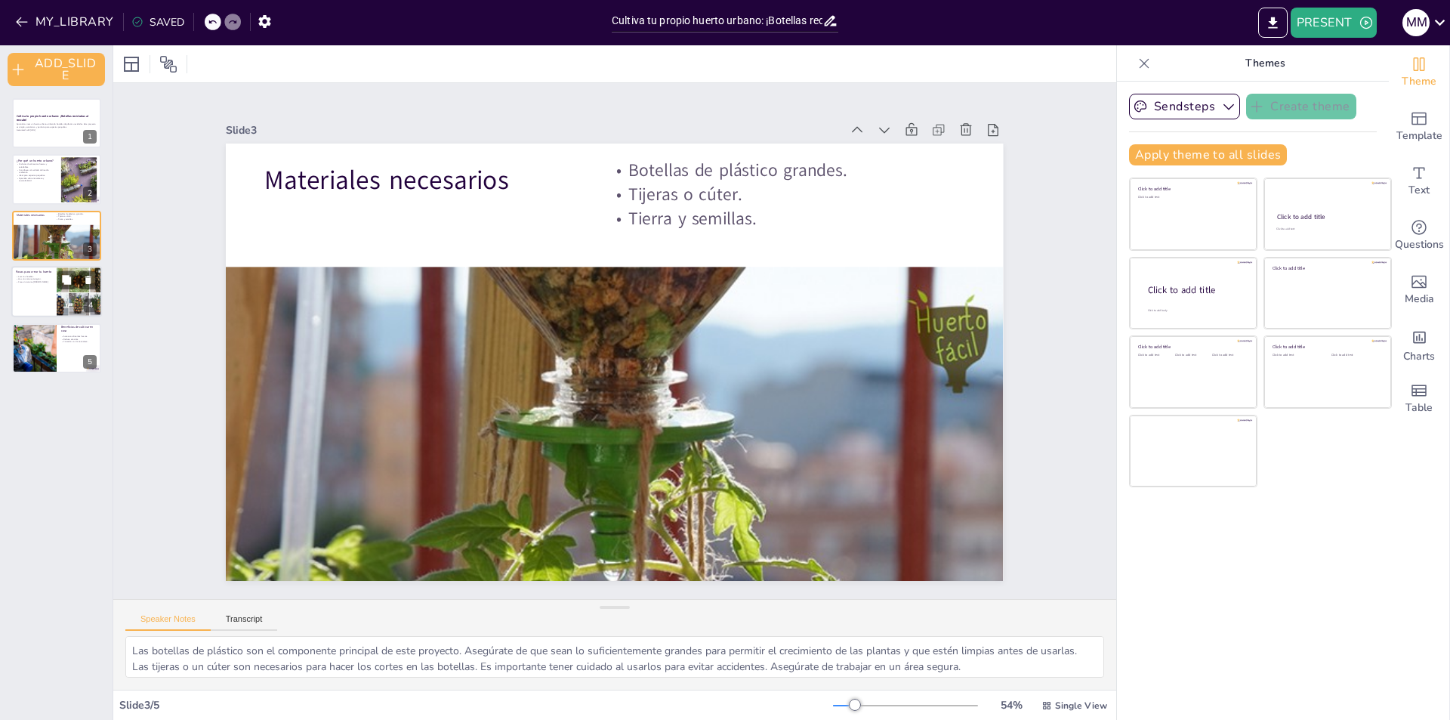
click at [29, 300] on div at bounding box center [56, 291] width 91 height 51
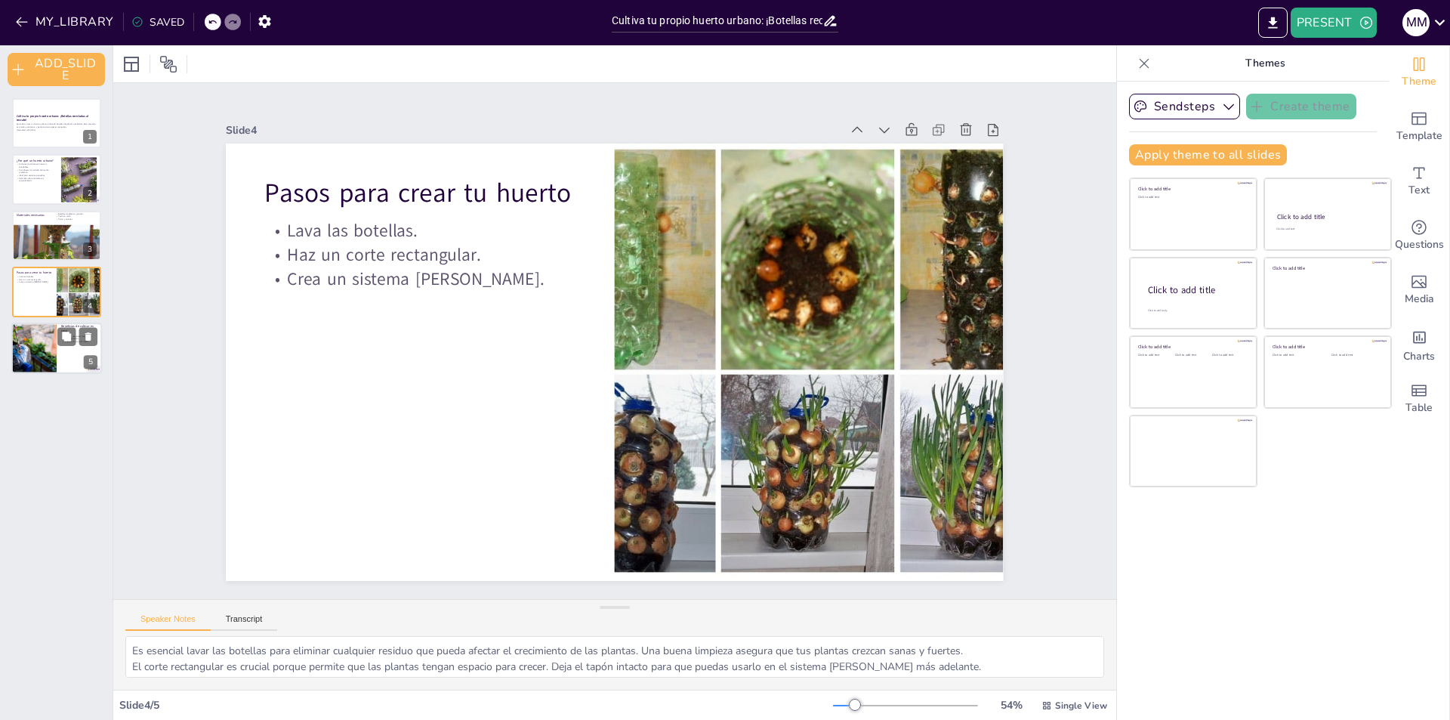
click at [29, 350] on div at bounding box center [33, 347] width 77 height 51
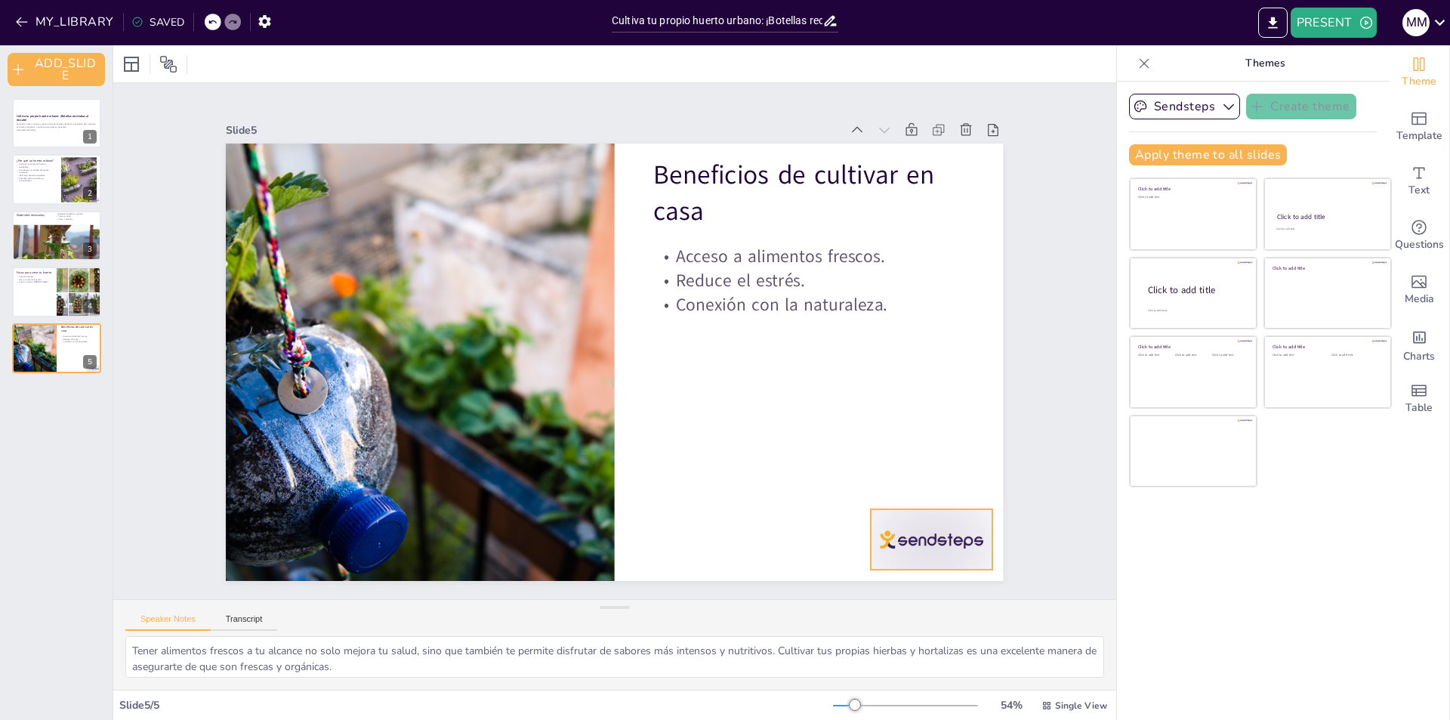
click at [918, 559] on div at bounding box center [883, 601] width 131 height 85
click at [36, 125] on p "Aprende a crear un huerto urbano utilizando botellas de plástico recicladas. Es…" at bounding box center [57, 125] width 82 height 5
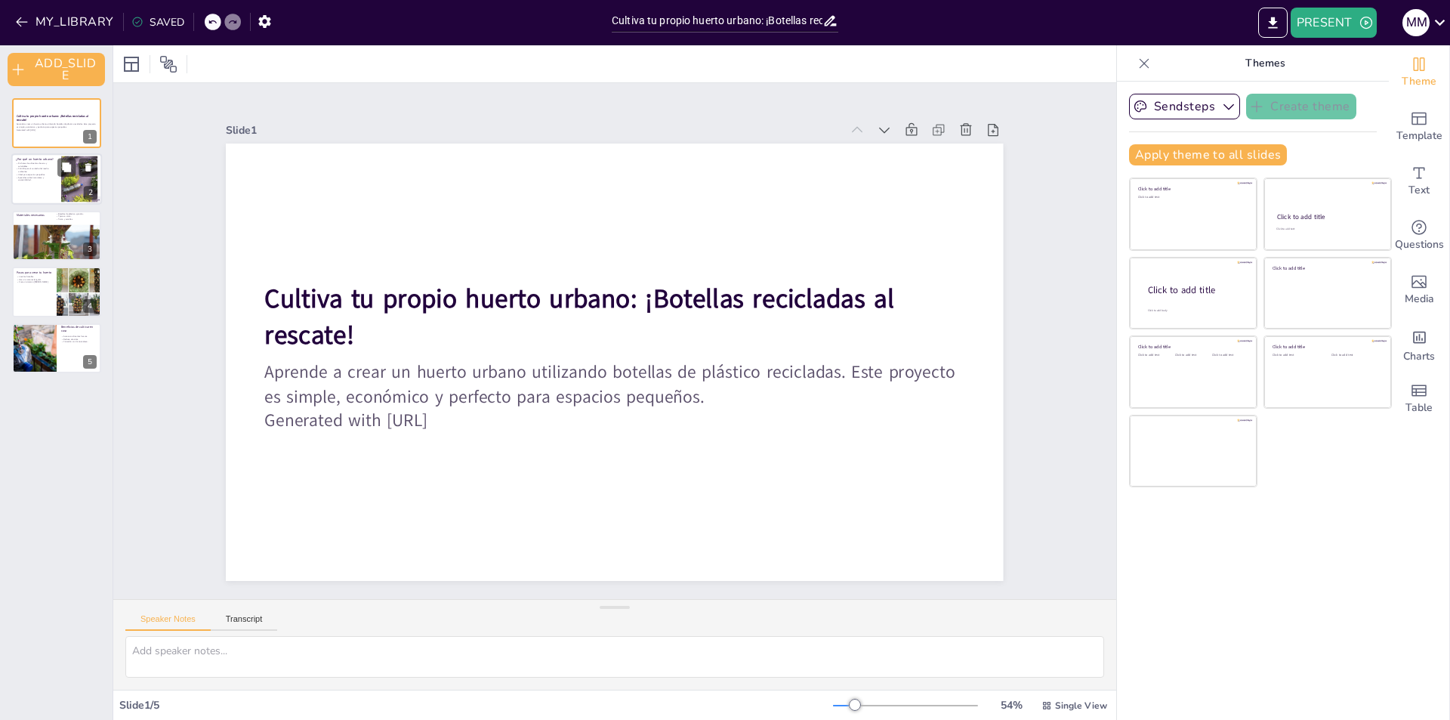
click at [48, 168] on p "Contribuyes al cuidado del medio ambiente." at bounding box center [36, 170] width 41 height 5
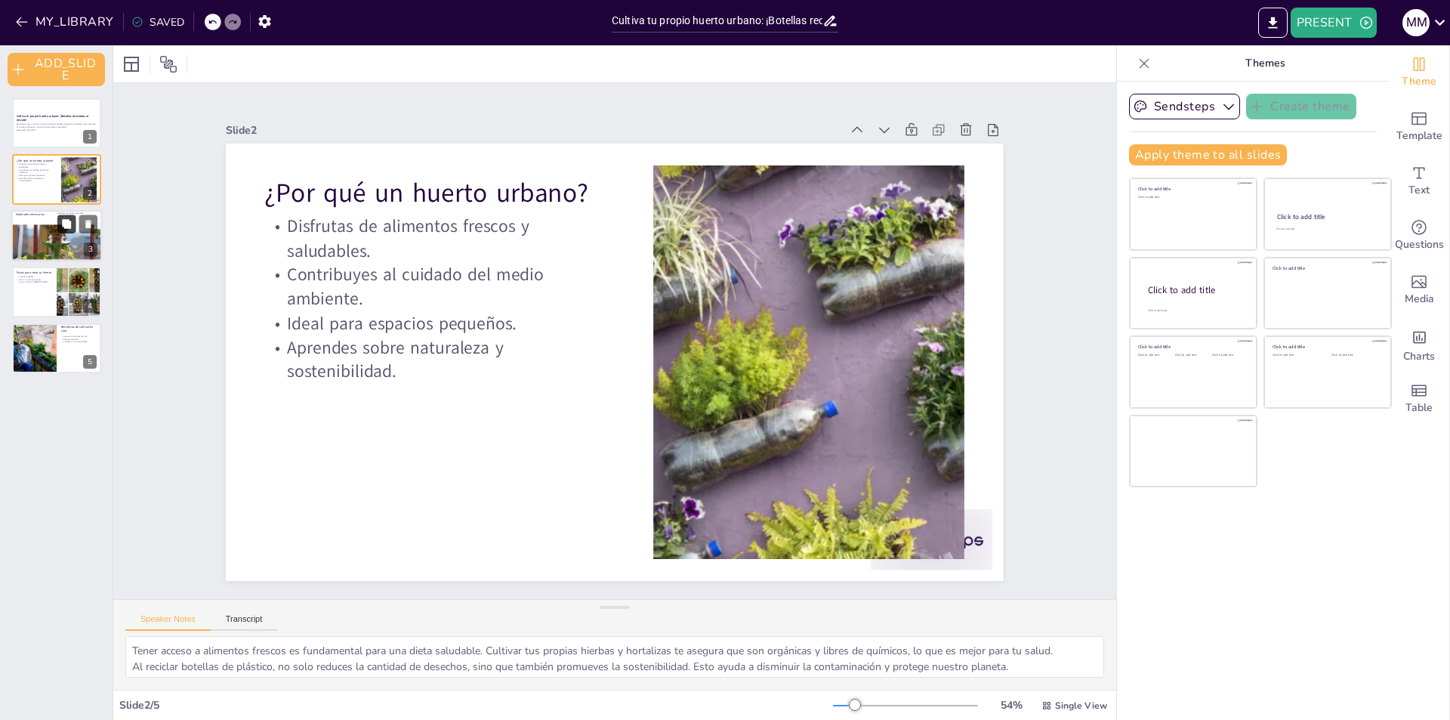
click at [61, 223] on icon at bounding box center [66, 223] width 11 height 11
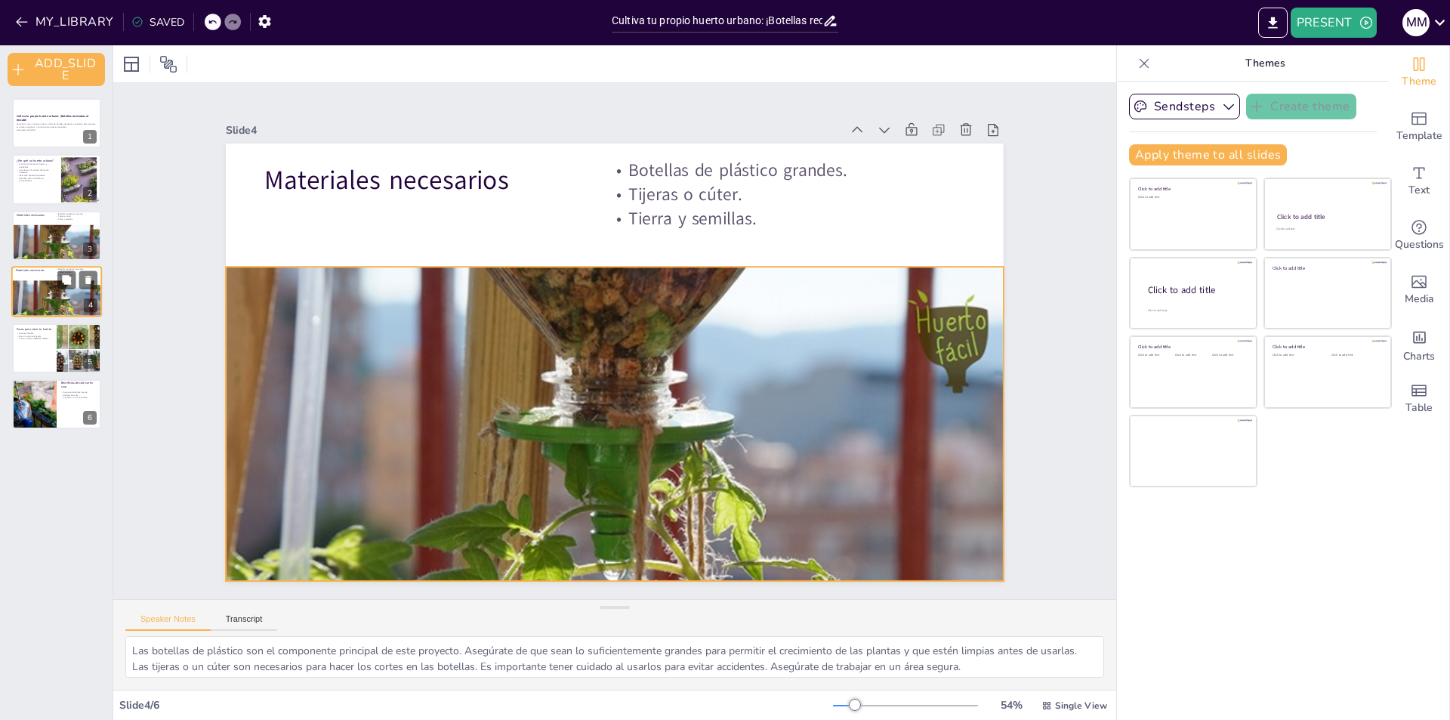
click at [69, 296] on div at bounding box center [56, 312] width 91 height 63
click at [58, 344] on button at bounding box center [66, 336] width 18 height 18
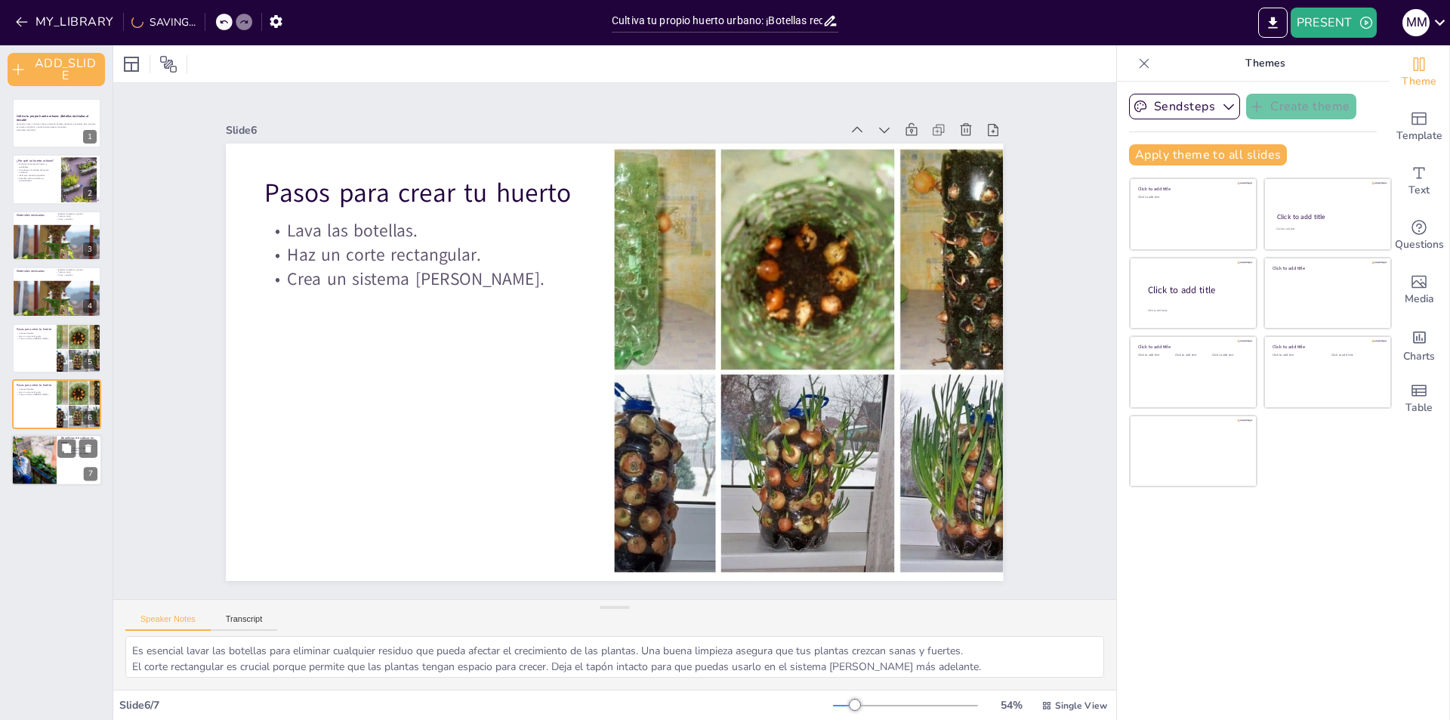
click at [54, 459] on div at bounding box center [33, 460] width 77 height 51
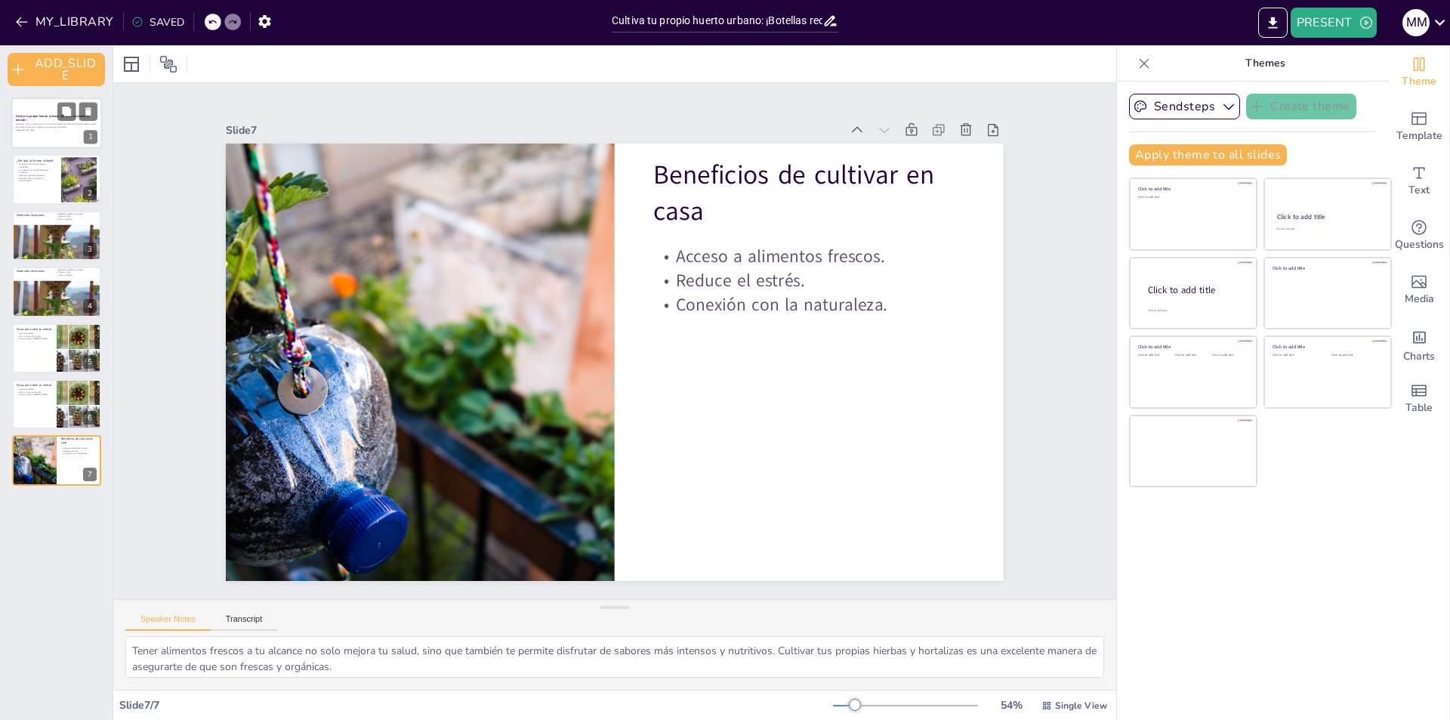
click at [44, 134] on div at bounding box center [56, 122] width 91 height 51
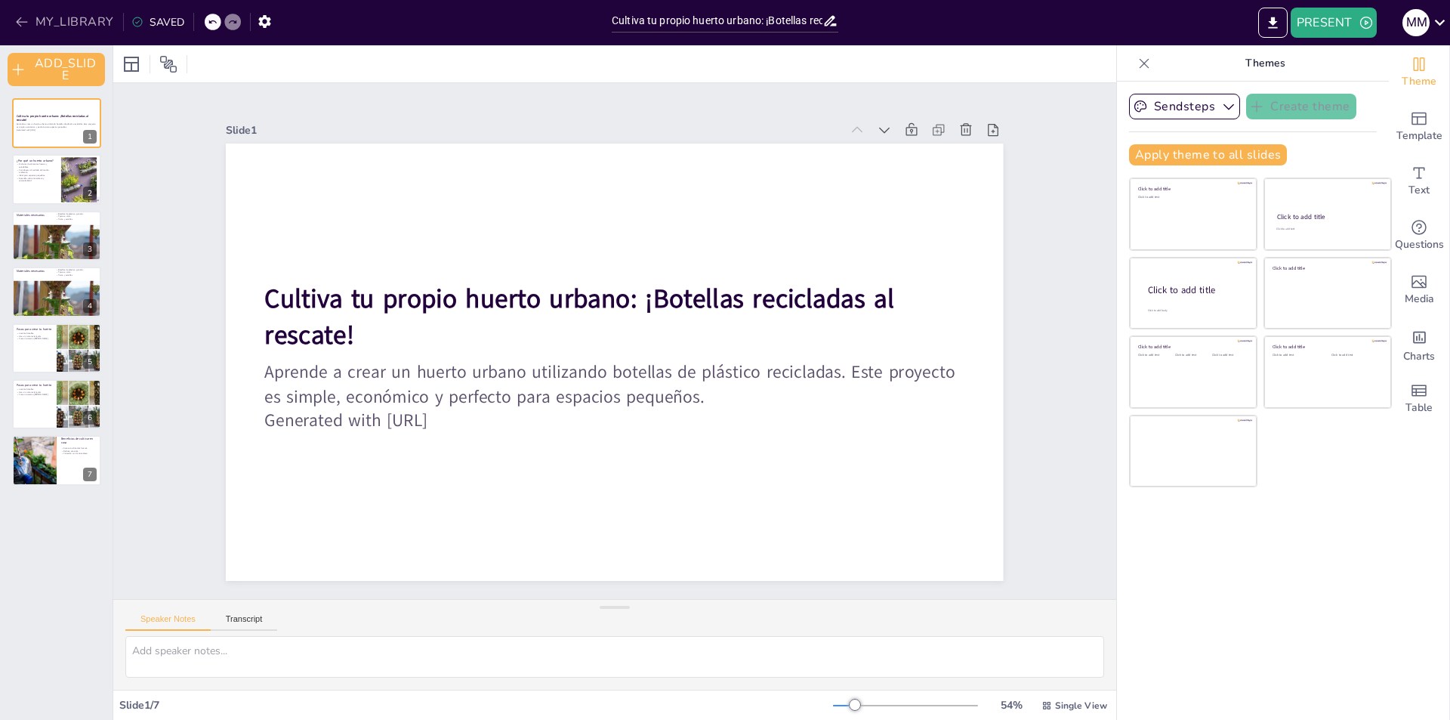
click at [23, 17] on icon "button" at bounding box center [21, 21] width 15 height 15
